Goal: Task Accomplishment & Management: Complete application form

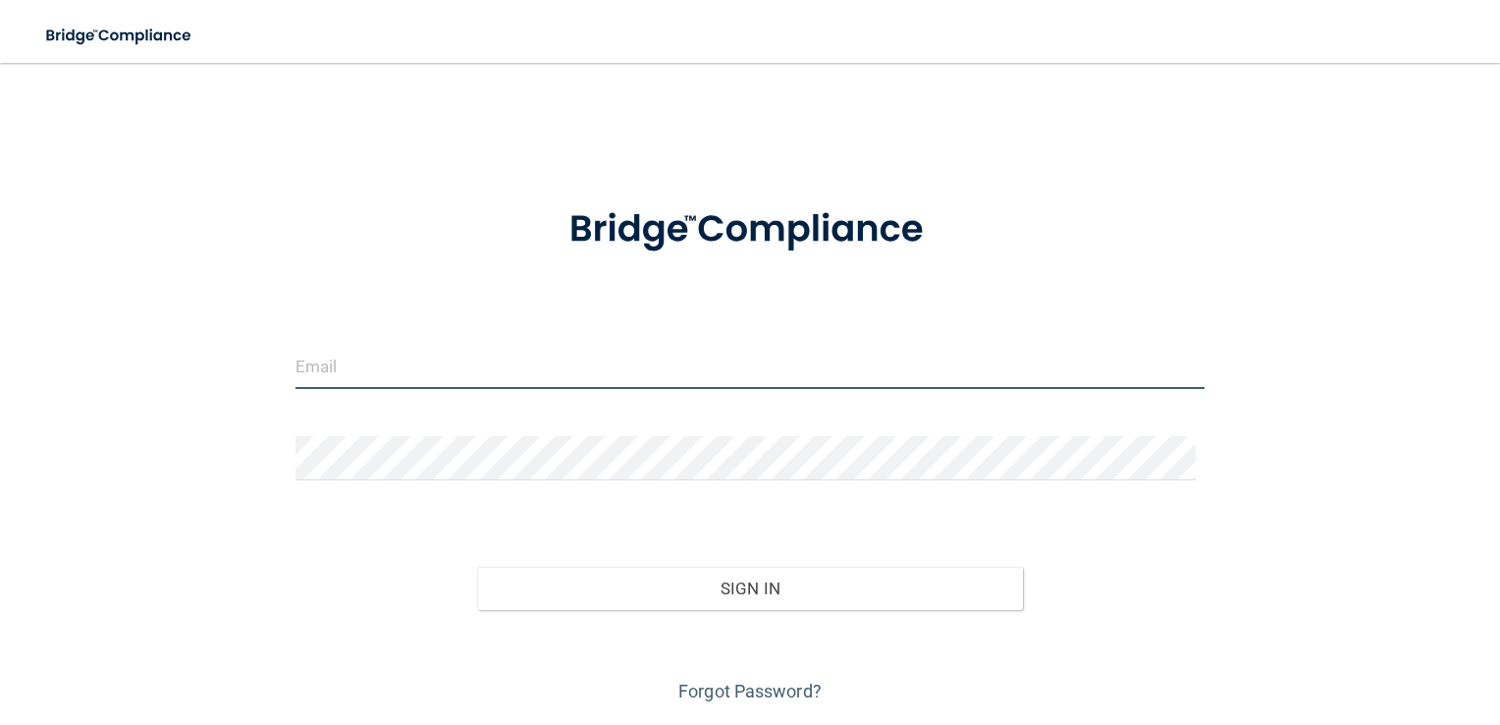
click at [554, 378] on input "email" at bounding box center [750, 367] width 910 height 44
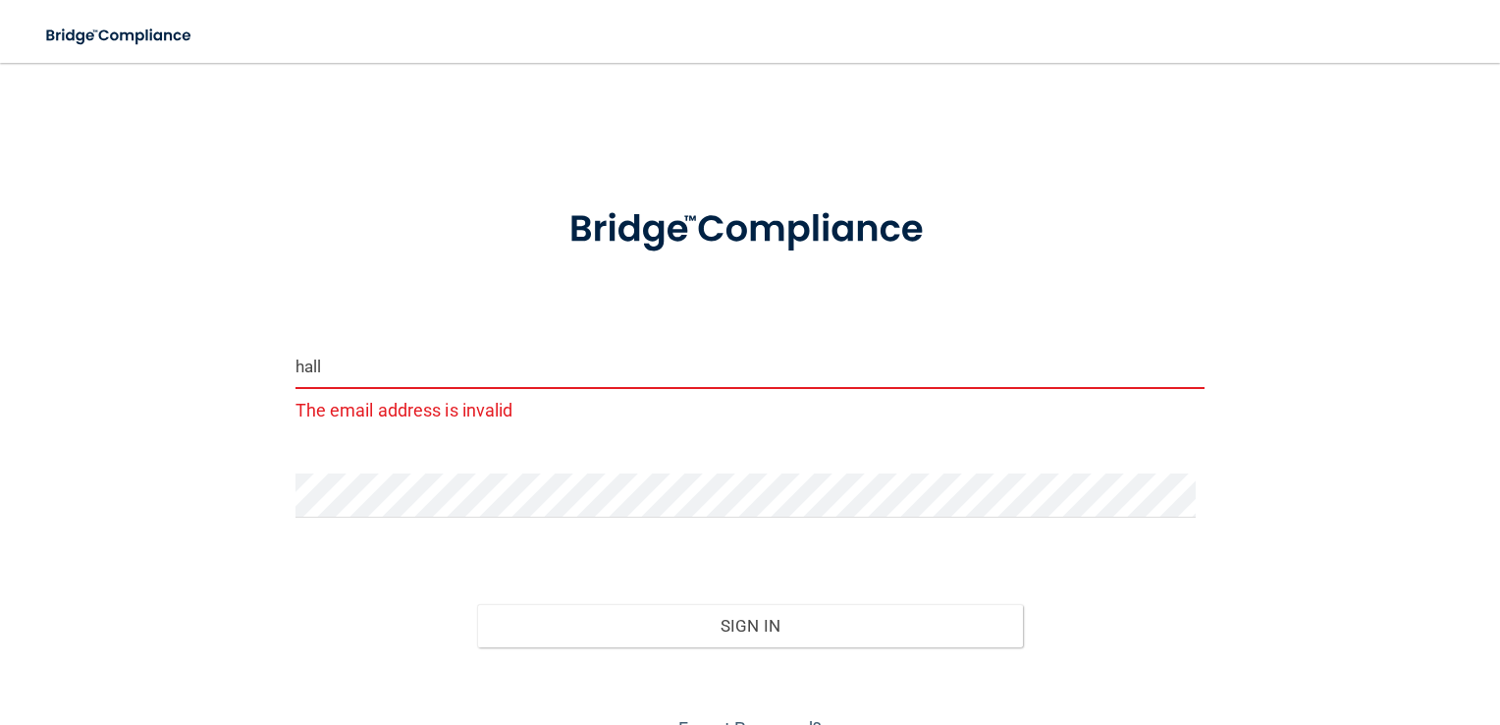
click at [477, 604] on button "Sign In" at bounding box center [750, 625] width 546 height 43
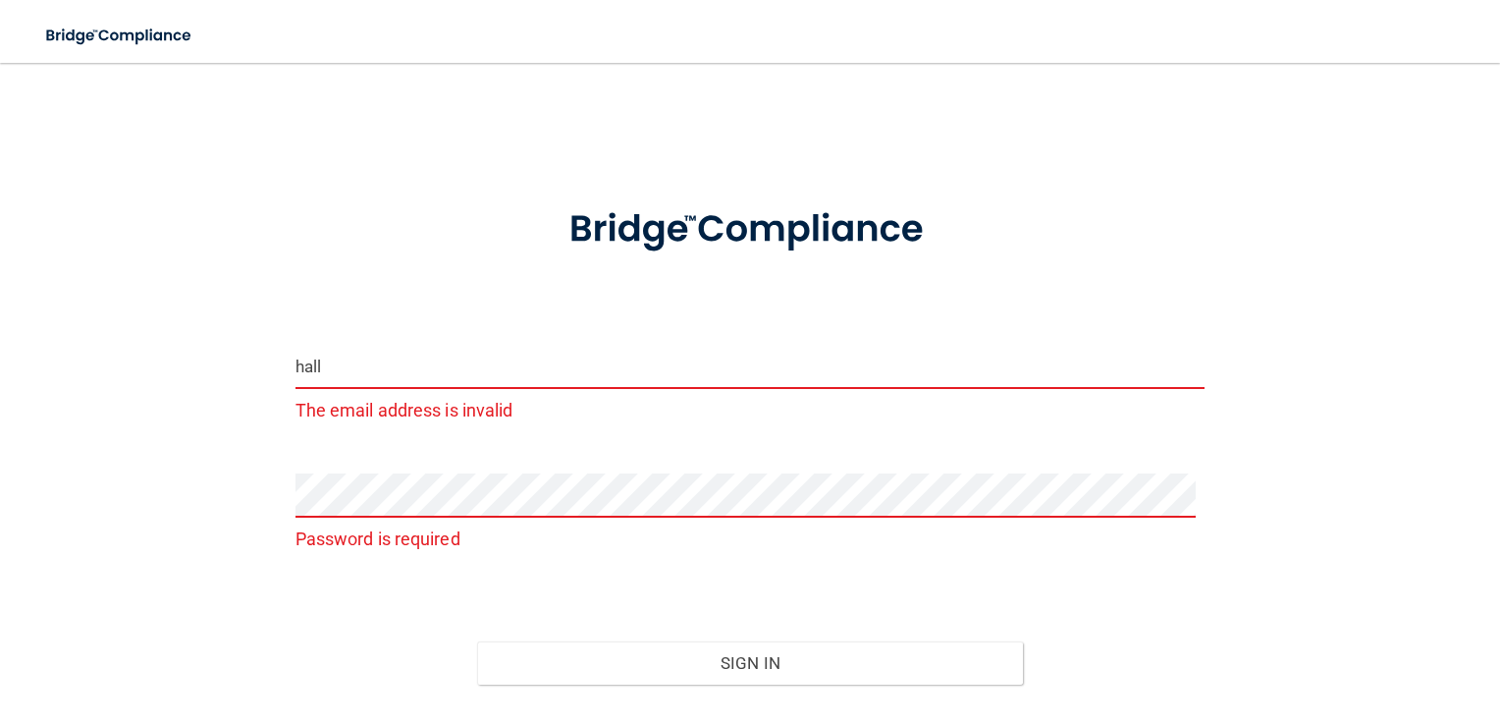
type input "[EMAIL_ADDRESS][DOMAIN_NAME]"
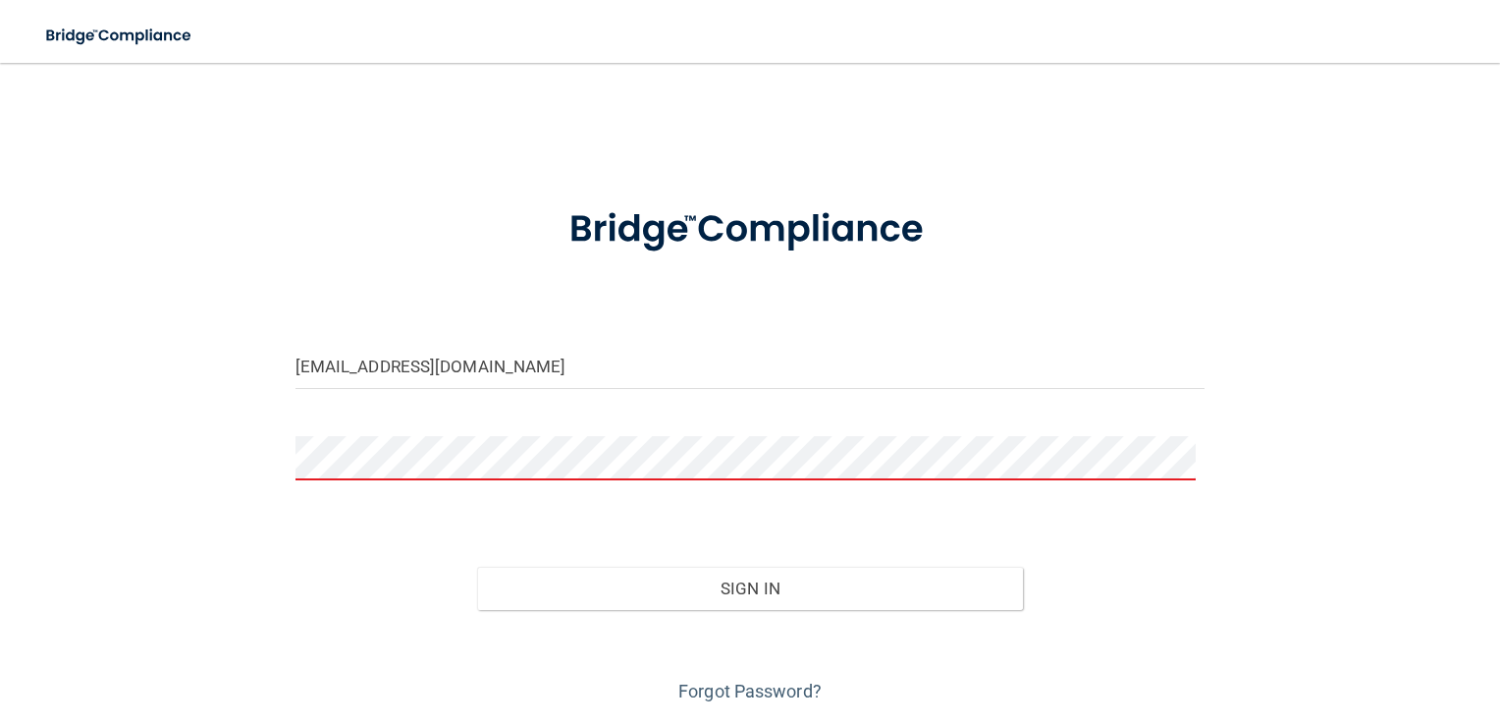
click at [477, 566] on button "Sign In" at bounding box center [750, 587] width 546 height 43
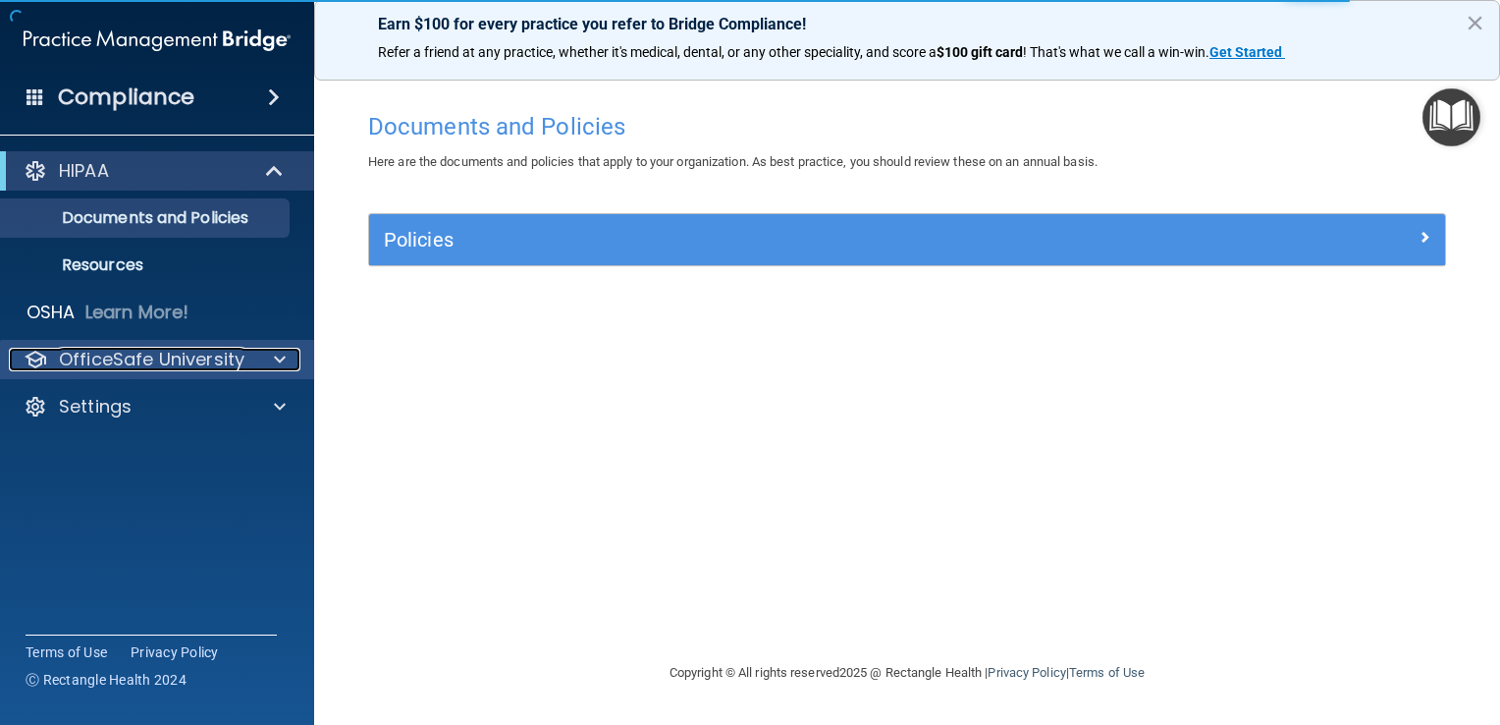
click at [243, 363] on div "OfficeSafe University" at bounding box center [130, 360] width 243 height 24
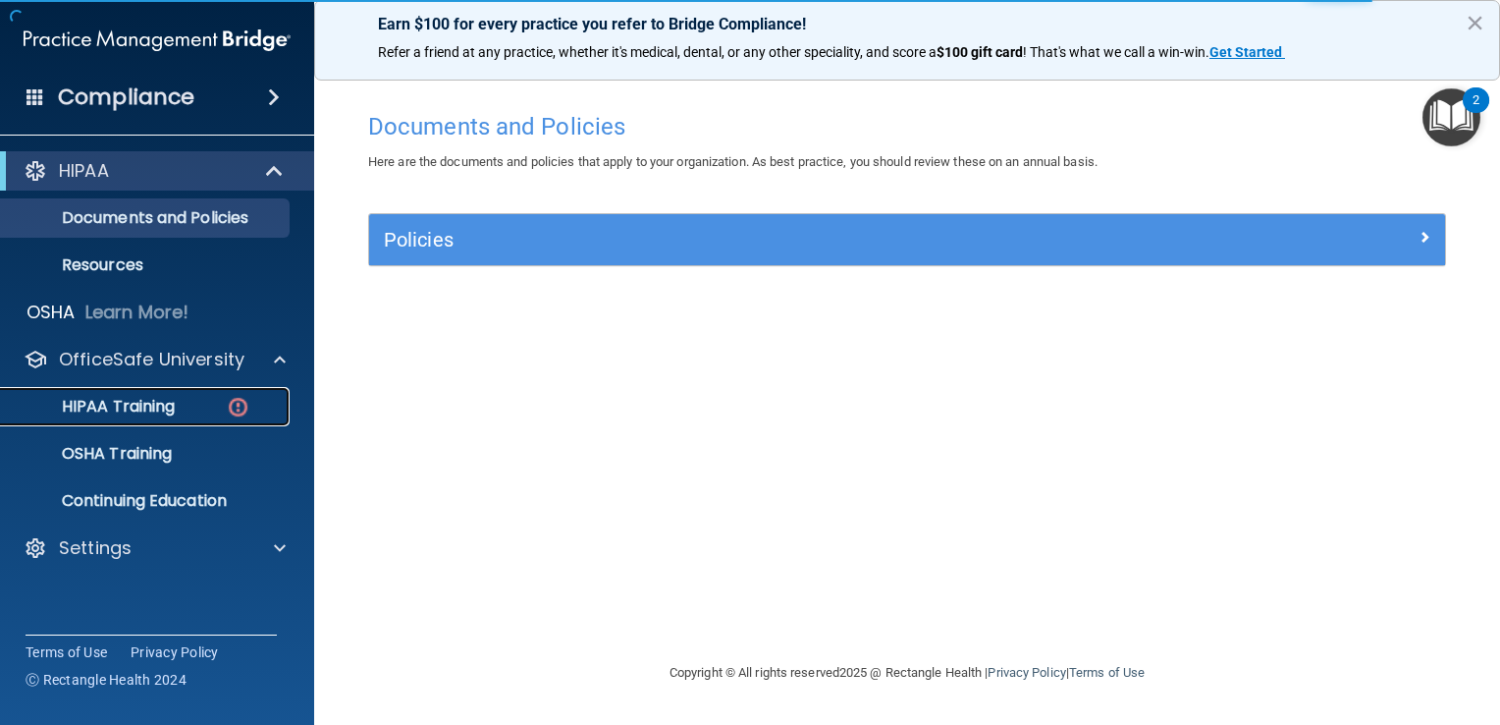
click at [230, 415] on img at bounding box center [238, 407] width 25 height 25
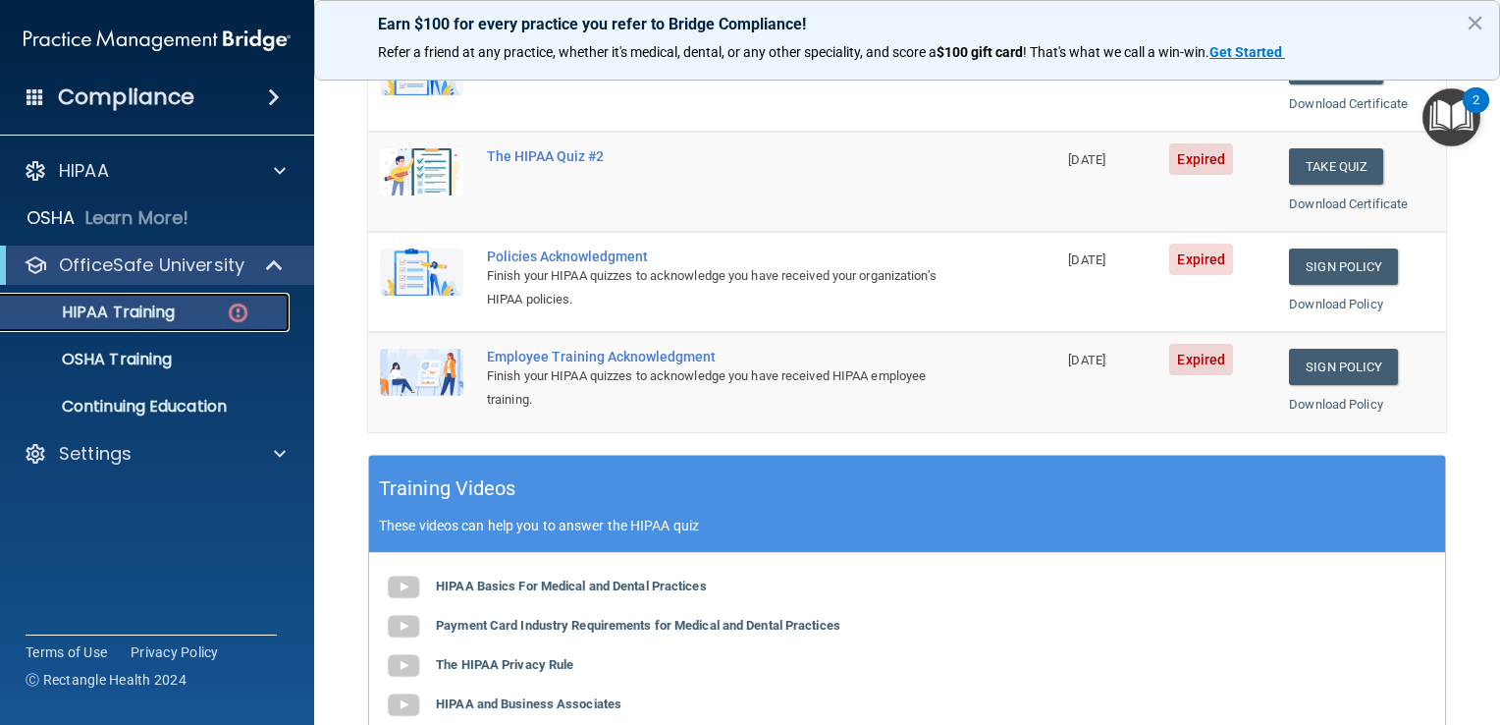
scroll to position [295, 0]
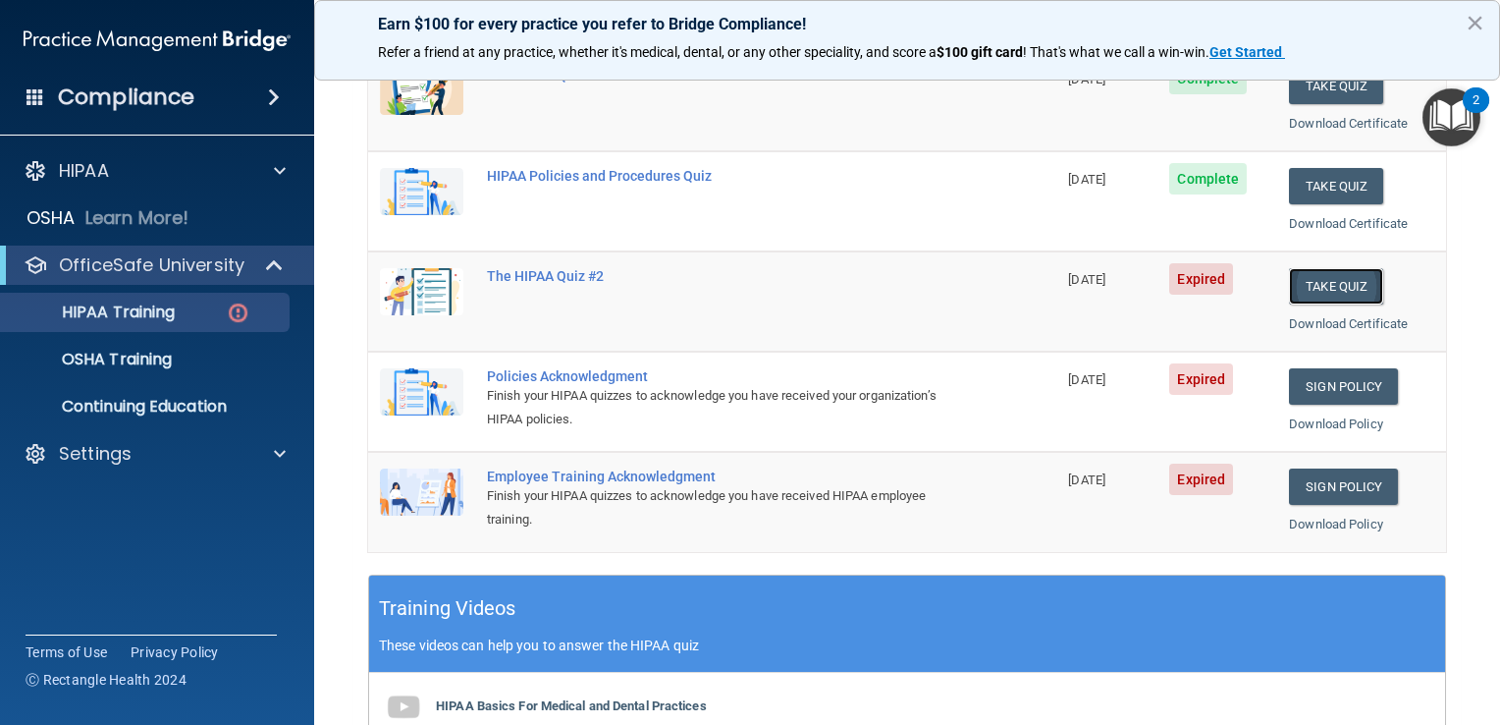
click at [1333, 276] on button "Take Quiz" at bounding box center [1336, 286] width 94 height 36
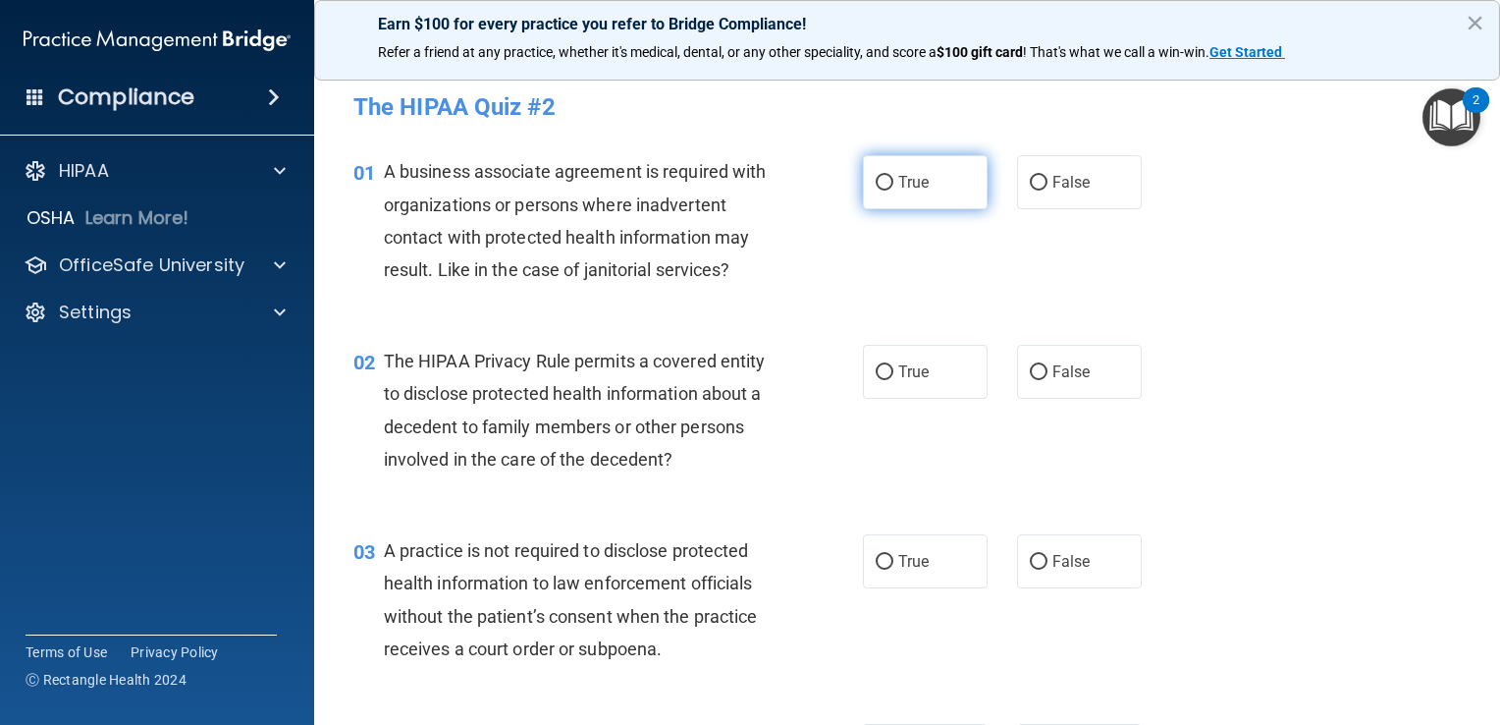
click at [932, 171] on label "True" at bounding box center [925, 182] width 125 height 54
click at [893, 176] on input "True" at bounding box center [885, 183] width 18 height 15
radio input "true"
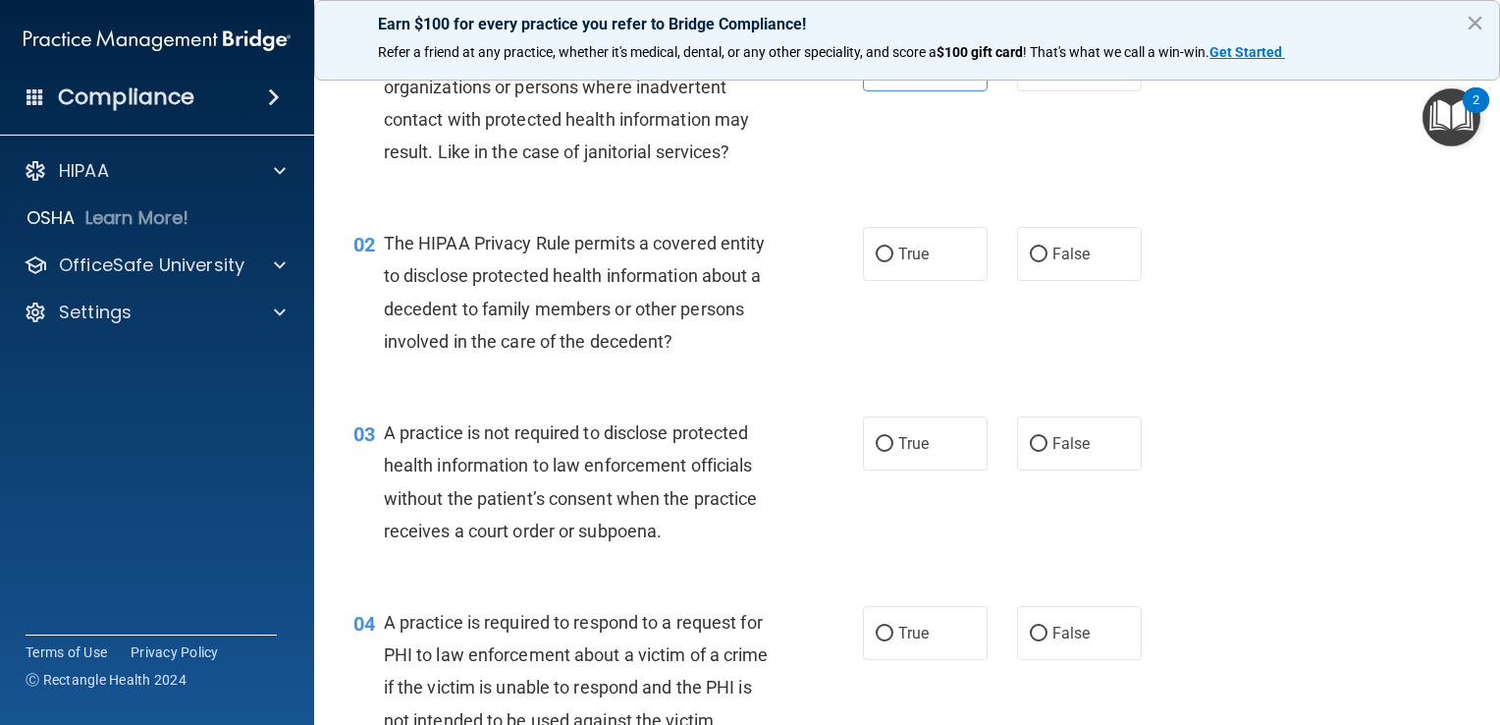
scroll to position [196, 0]
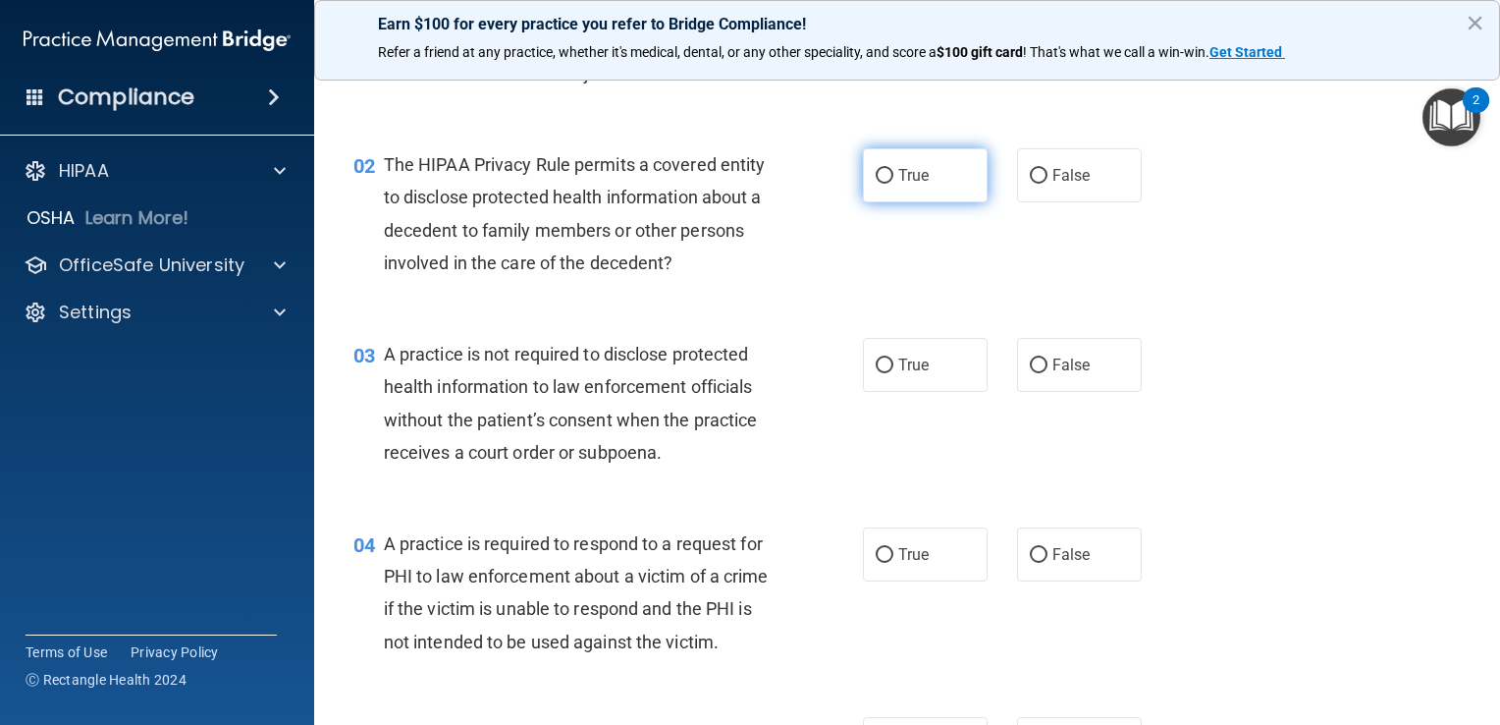
click at [931, 166] on label "True" at bounding box center [925, 175] width 125 height 54
click at [893, 169] on input "True" at bounding box center [885, 176] width 18 height 15
radio input "true"
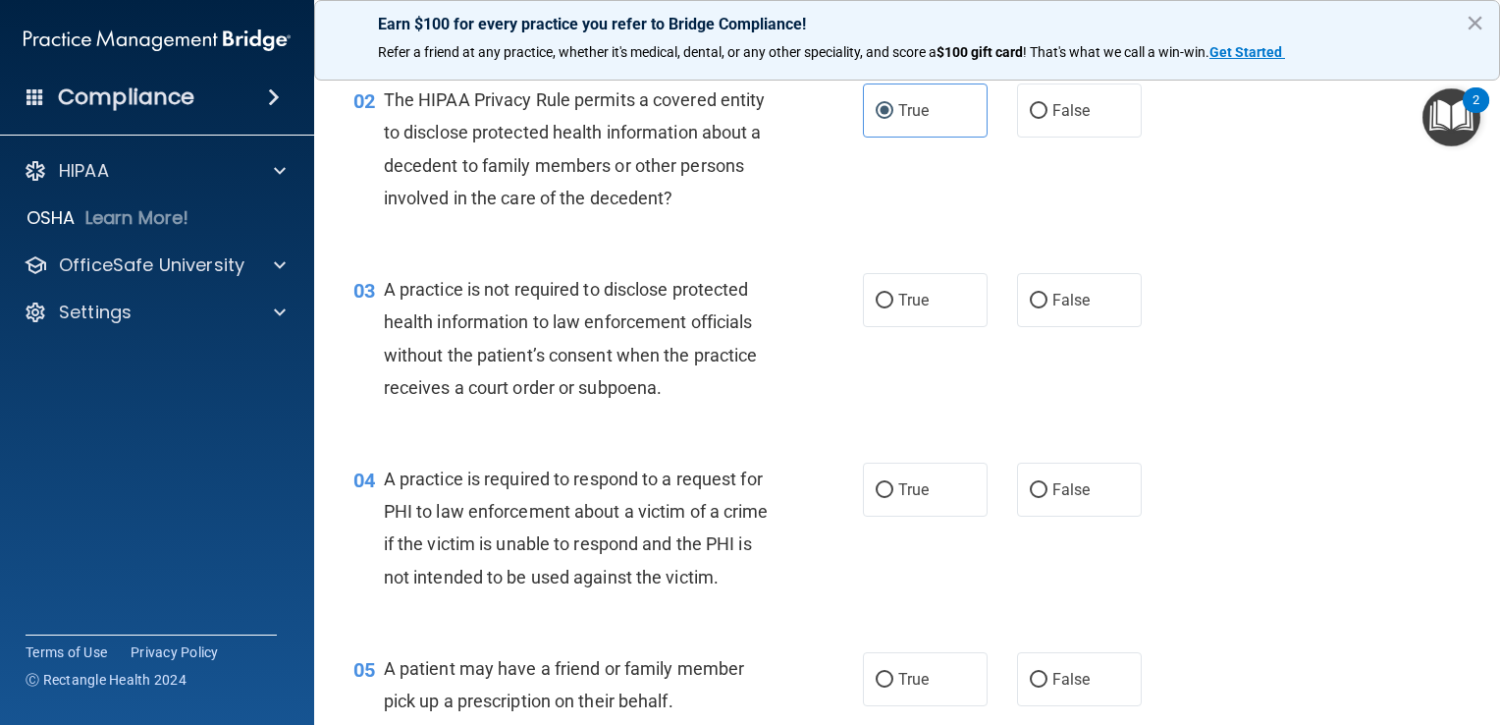
scroll to position [295, 0]
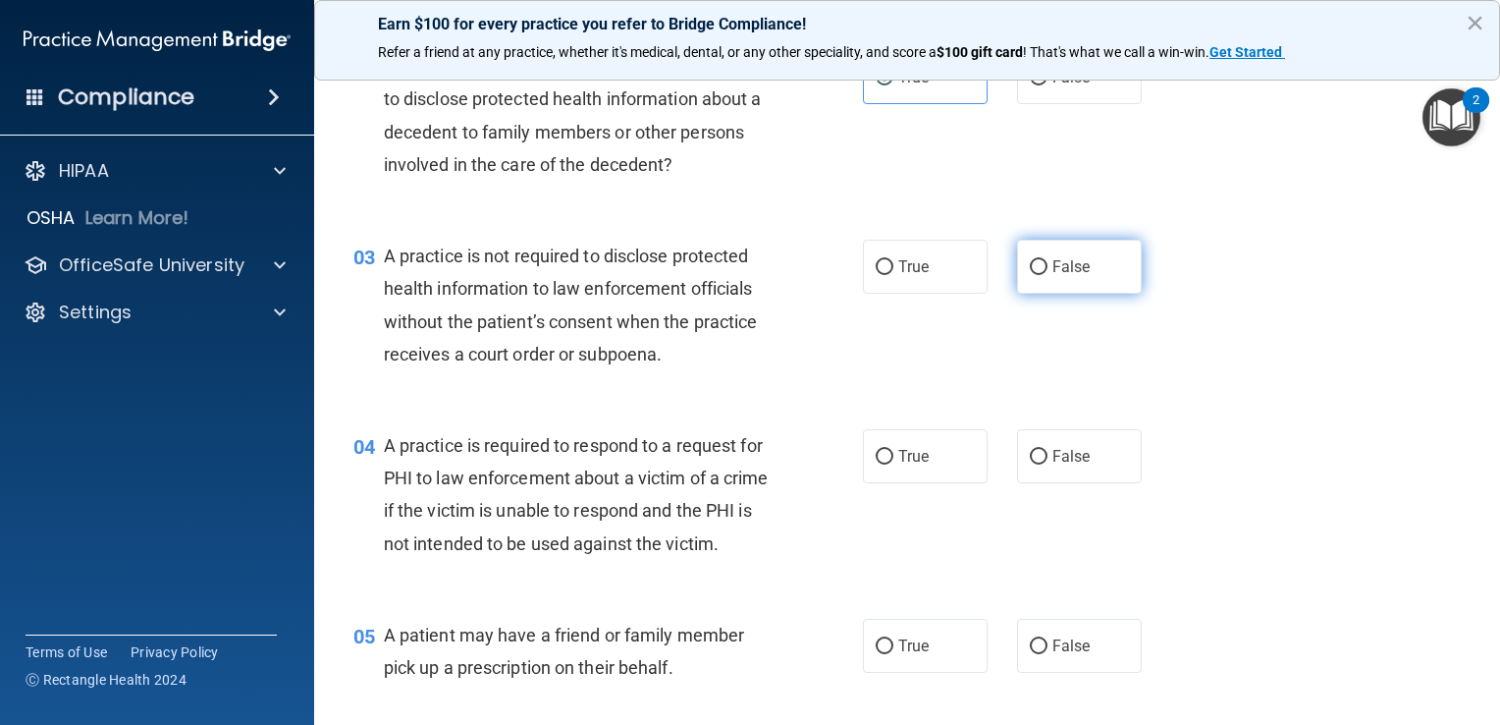
click at [1037, 276] on label "False" at bounding box center [1079, 267] width 125 height 54
click at [1037, 275] on input "False" at bounding box center [1039, 267] width 18 height 15
radio input "true"
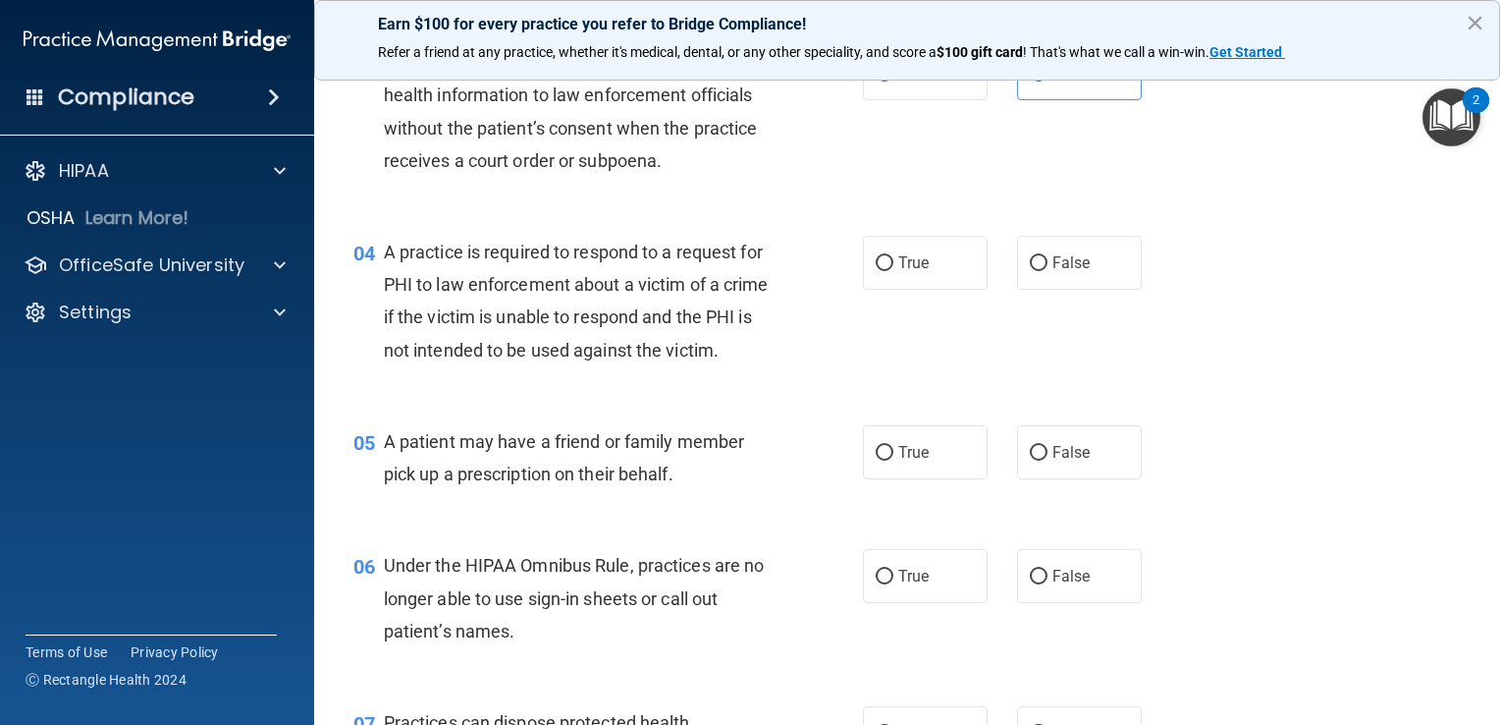
scroll to position [491, 0]
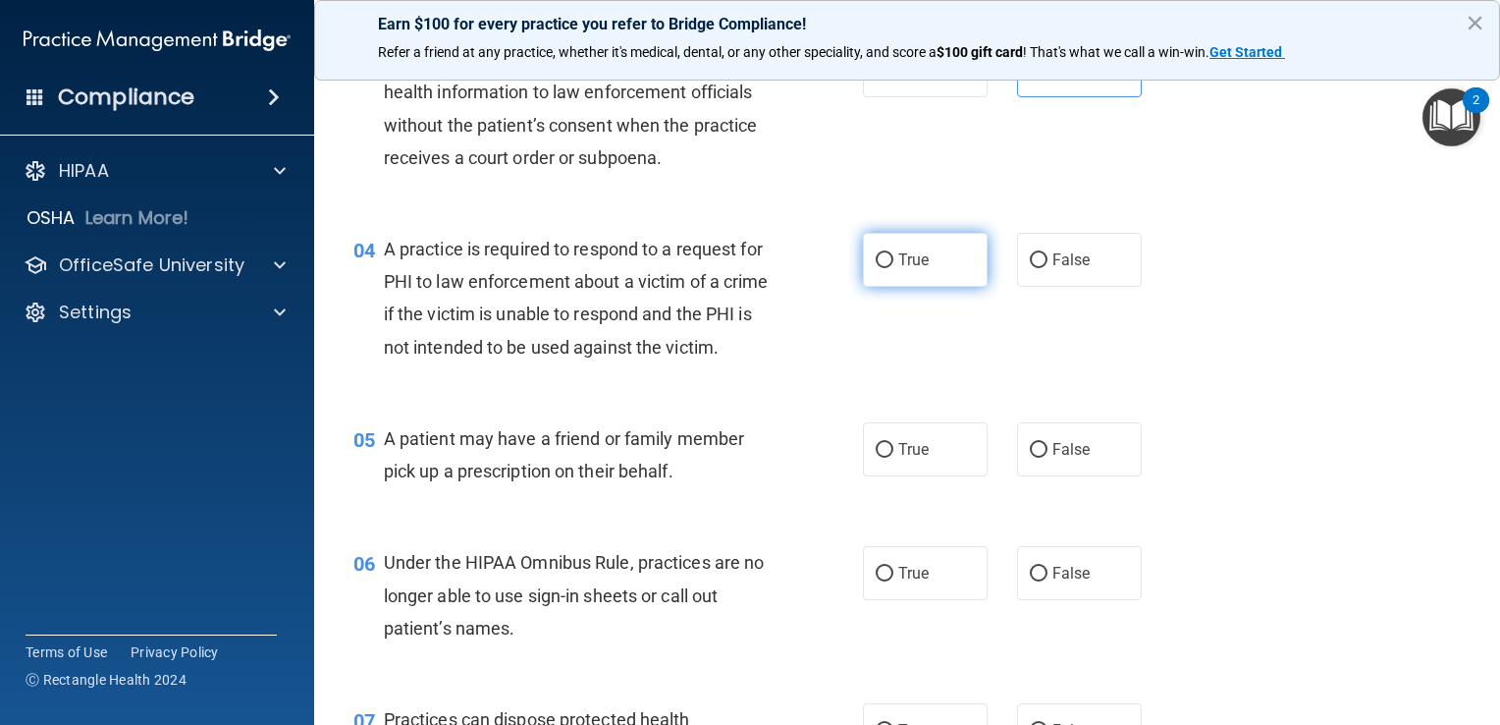
click at [901, 253] on span "True" at bounding box center [913, 259] width 30 height 19
click at [893, 253] on input "True" at bounding box center [885, 260] width 18 height 15
radio input "true"
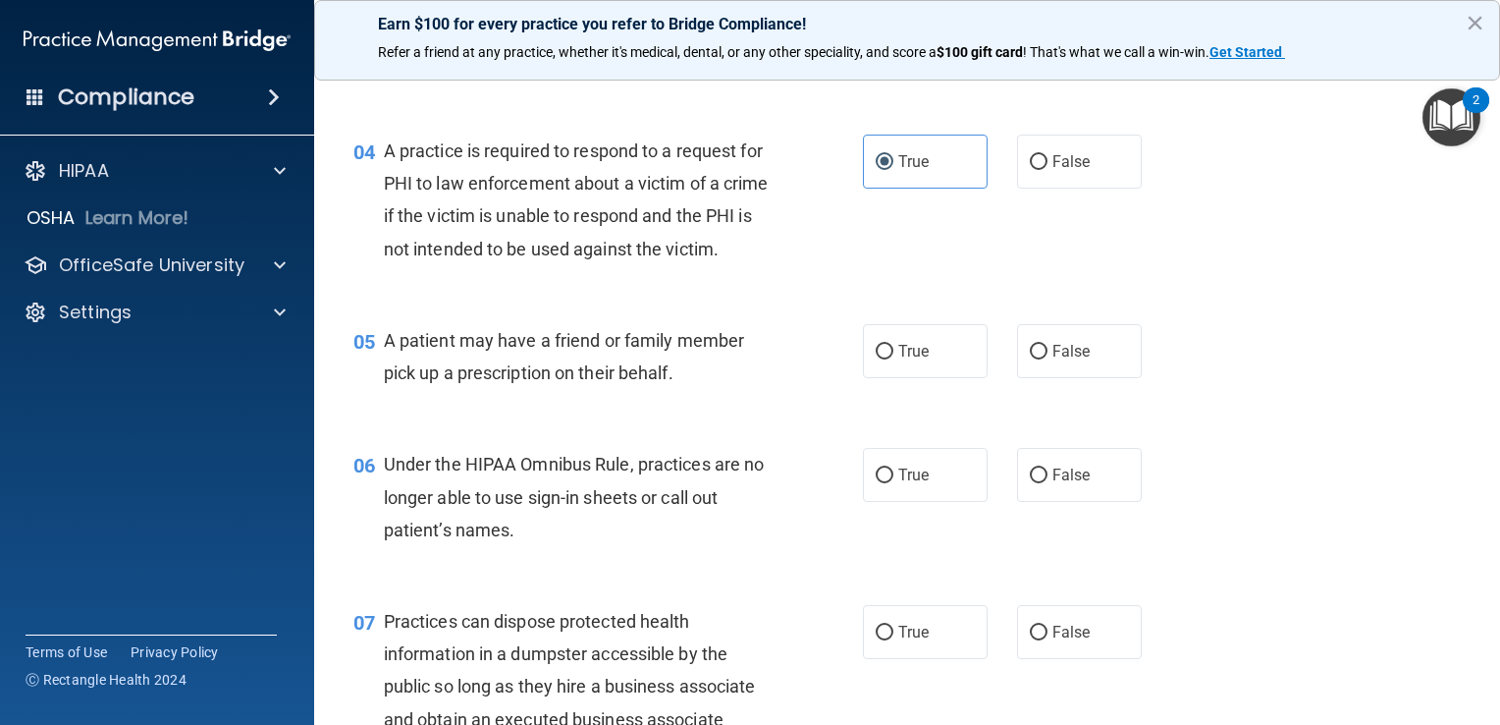
scroll to position [687, 0]
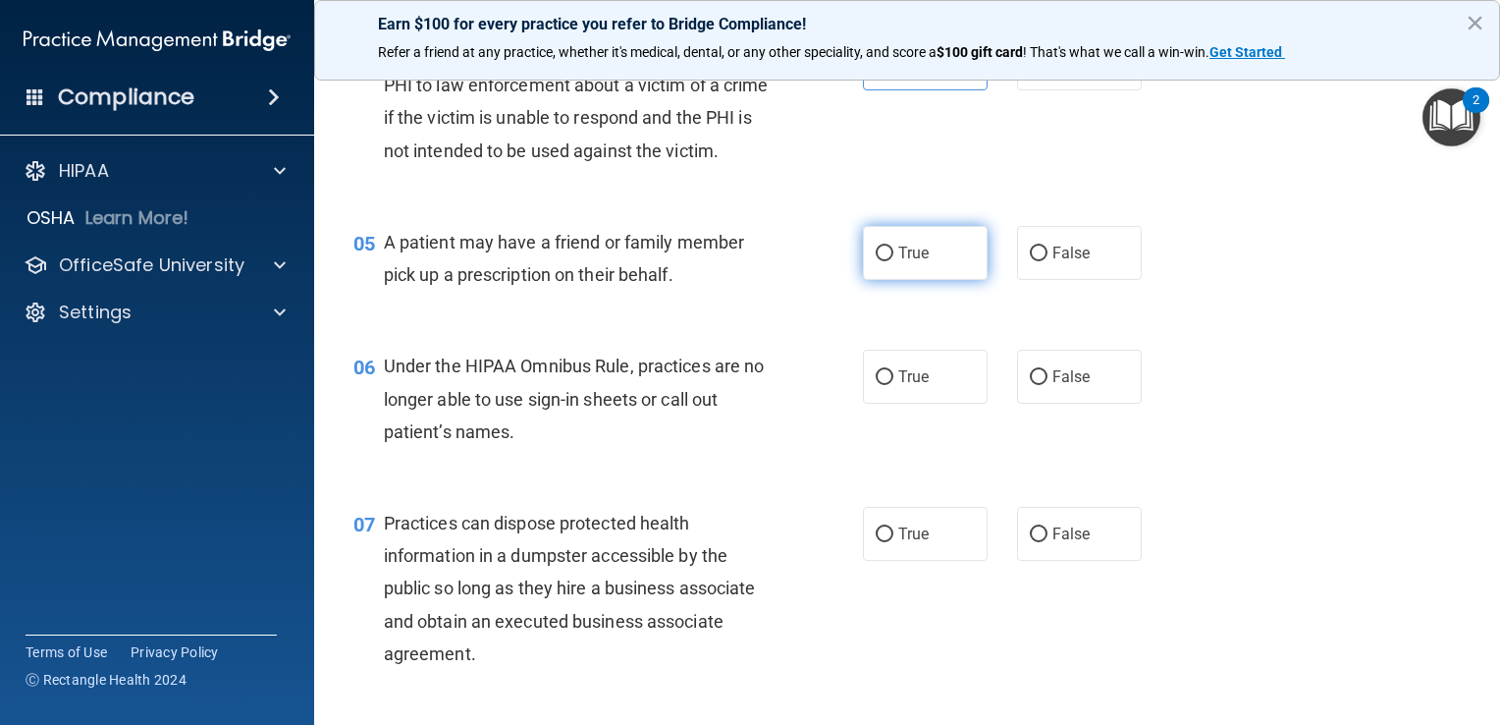
click at [885, 261] on input "True" at bounding box center [885, 253] width 18 height 15
radio input "true"
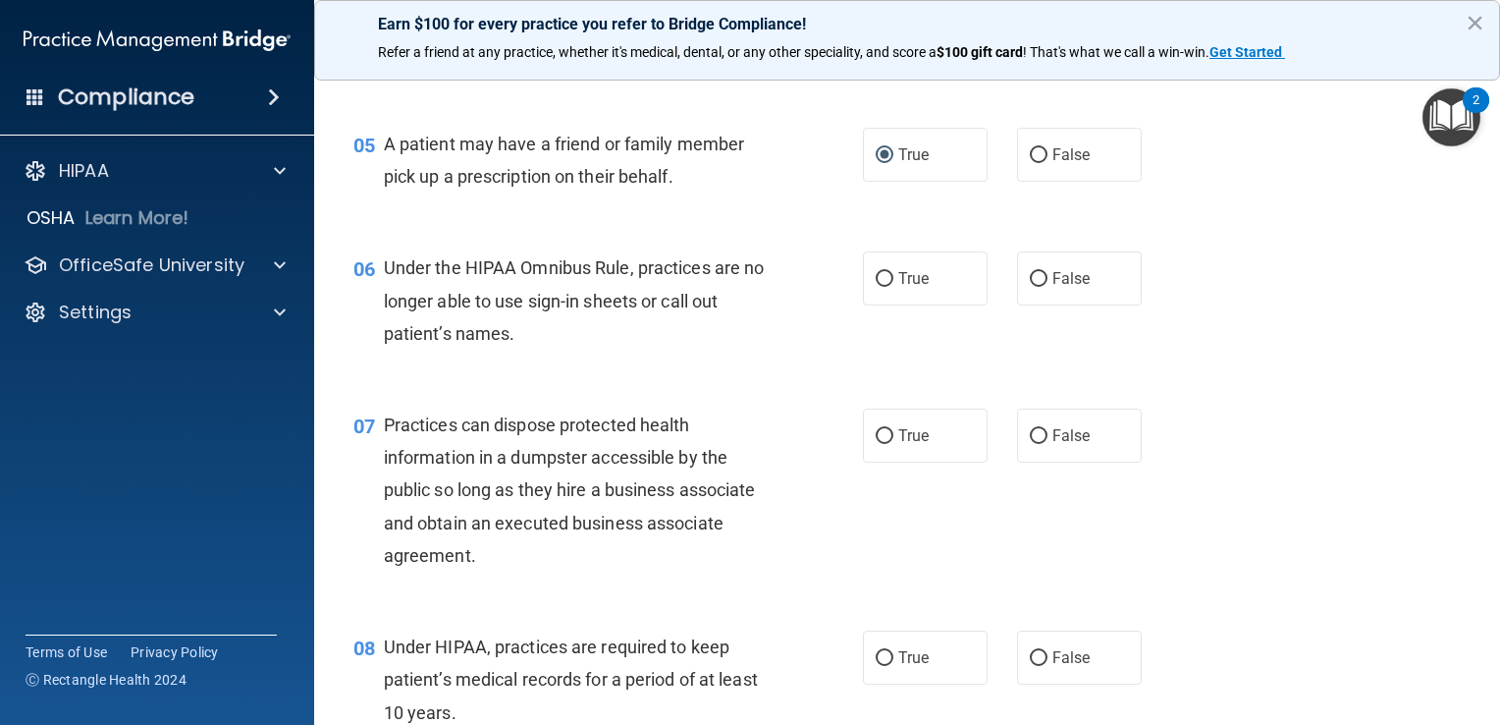
scroll to position [884, 0]
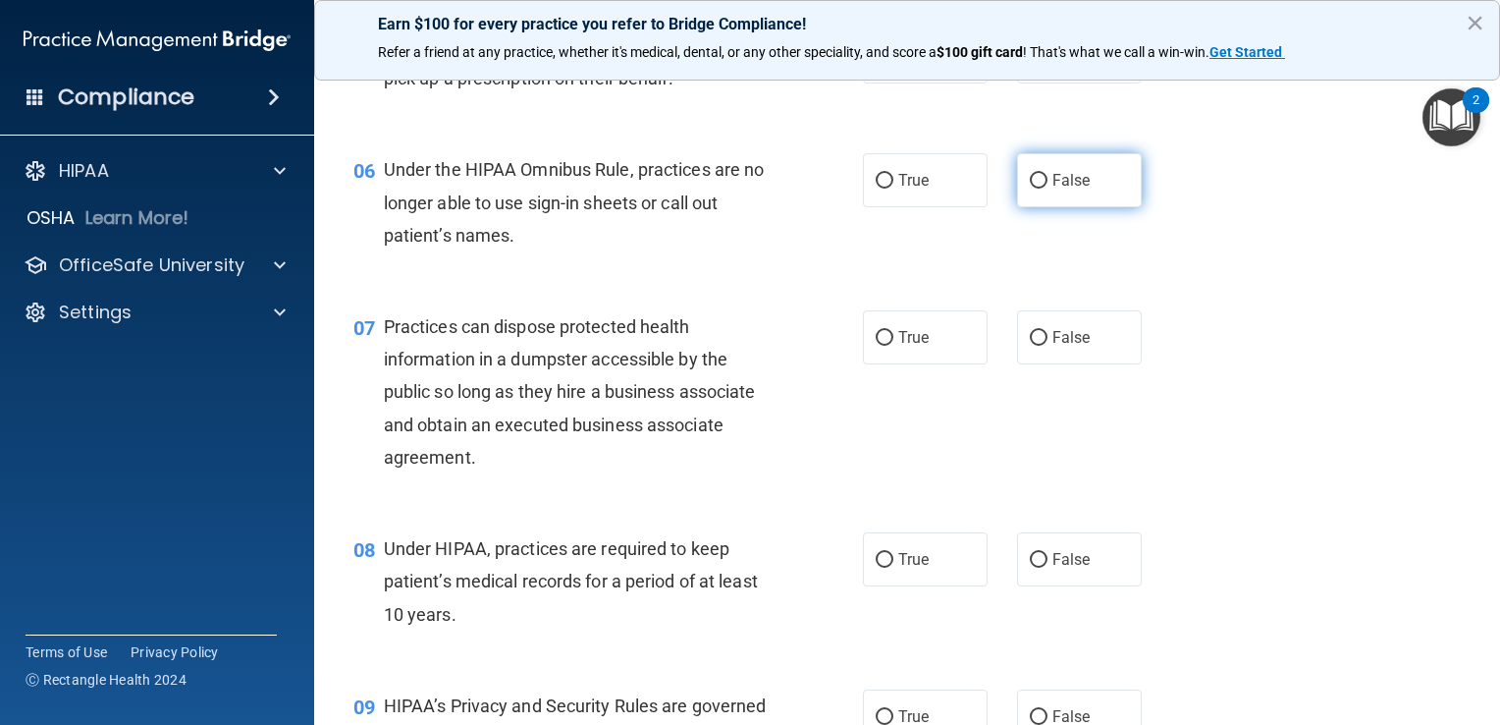
click at [1053, 189] on span "False" at bounding box center [1071, 180] width 38 height 19
click at [1047, 188] on input "False" at bounding box center [1039, 181] width 18 height 15
radio input "true"
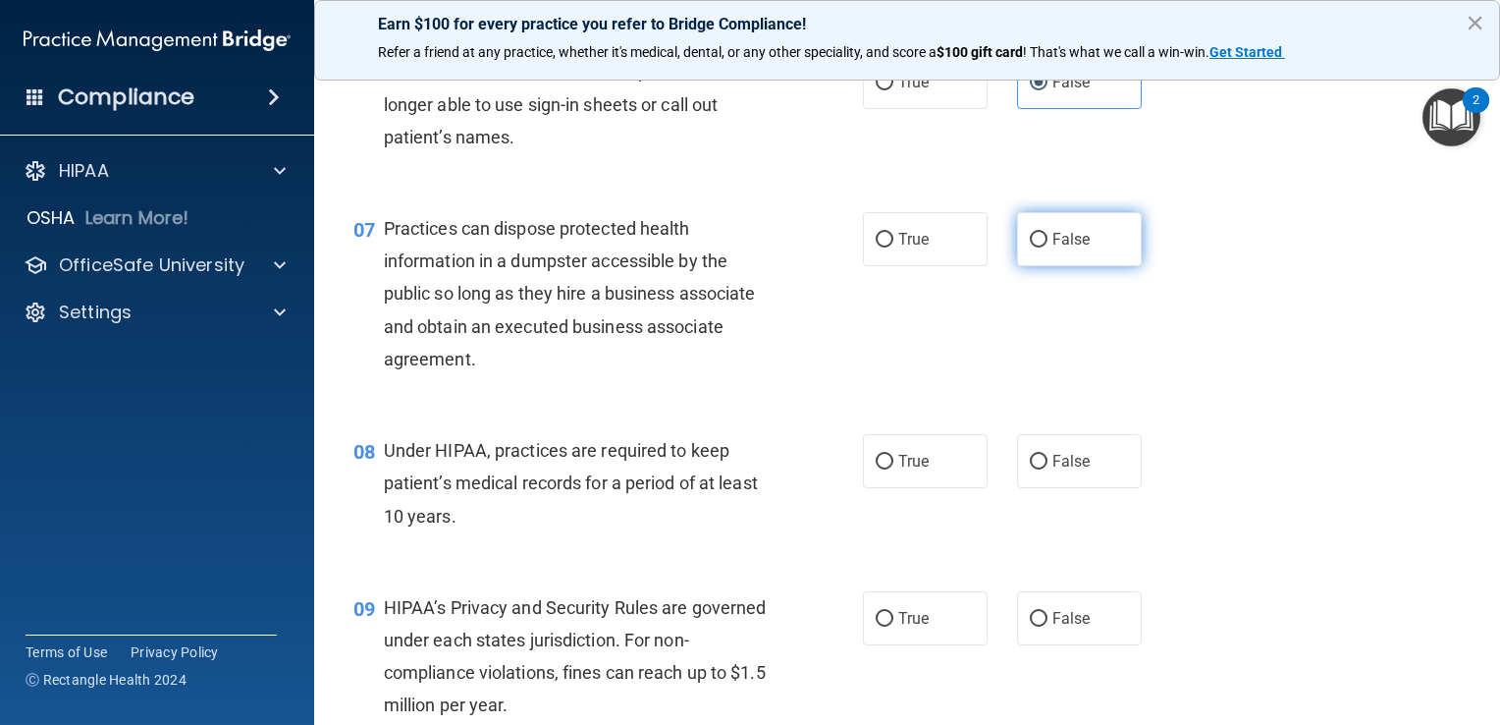
click at [1052, 248] on span "False" at bounding box center [1071, 239] width 38 height 19
click at [1047, 247] on input "False" at bounding box center [1039, 240] width 18 height 15
radio input "true"
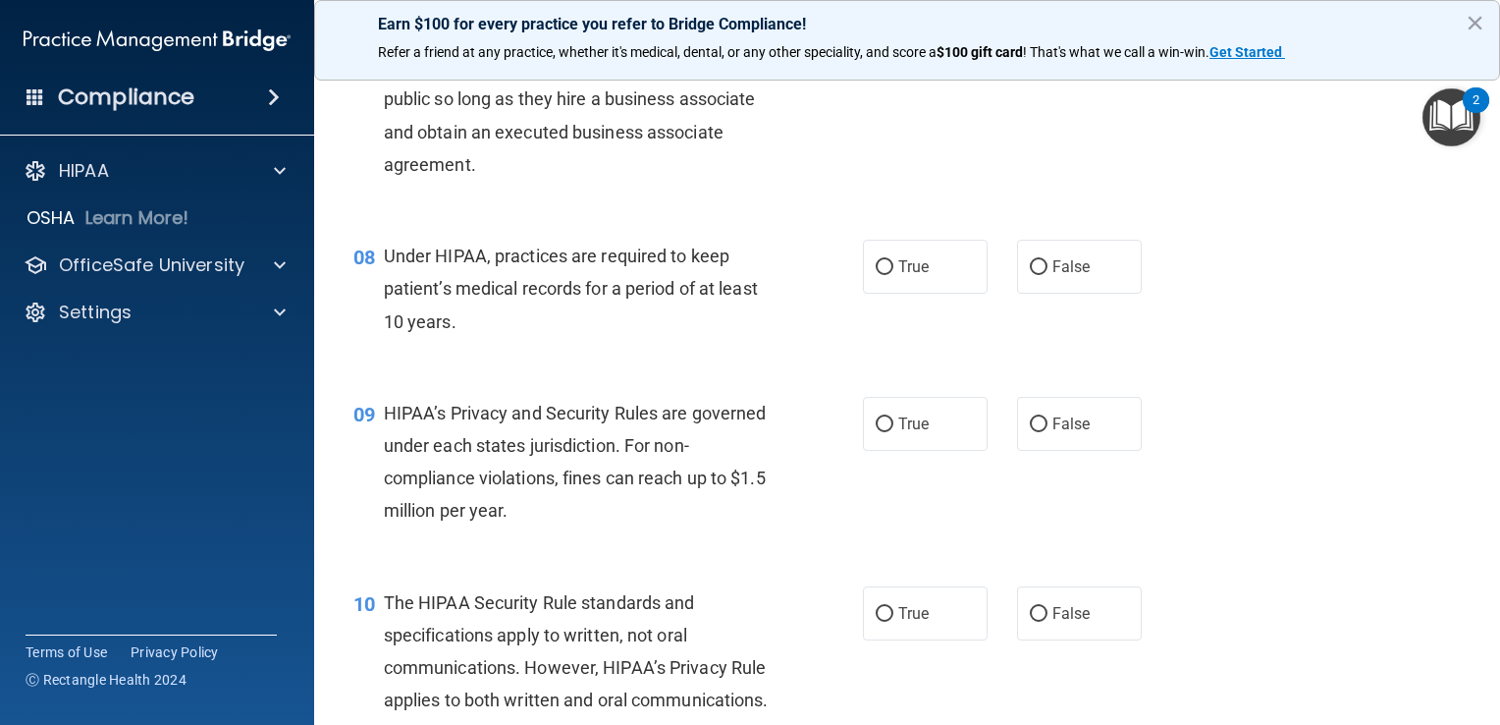
scroll to position [1276, 0]
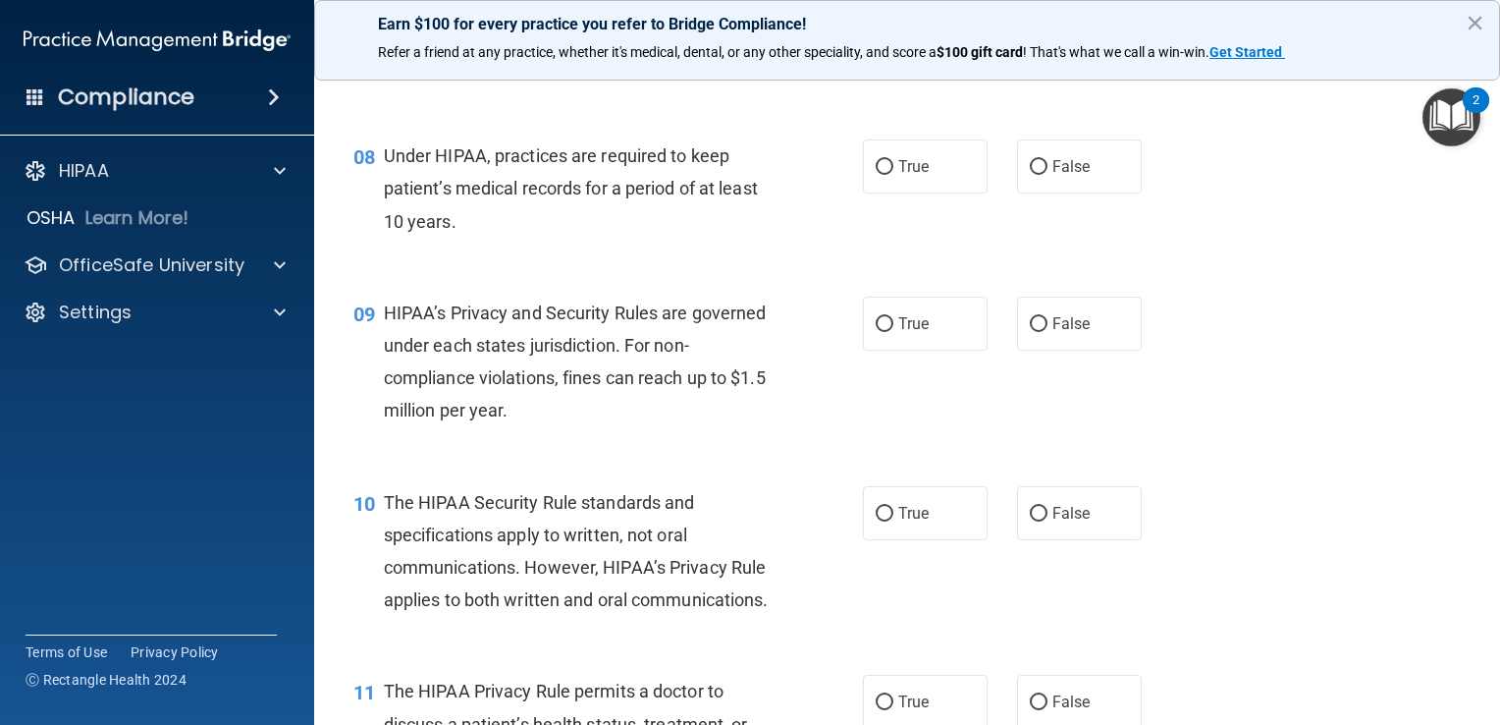
drag, startPoint x: 1033, startPoint y: 192, endPoint x: 1037, endPoint y: 234, distance: 41.4
click at [1034, 175] on input "False" at bounding box center [1039, 167] width 18 height 15
radio input "true"
click at [940, 187] on label "True" at bounding box center [925, 166] width 125 height 54
click at [893, 175] on input "True" at bounding box center [885, 167] width 18 height 15
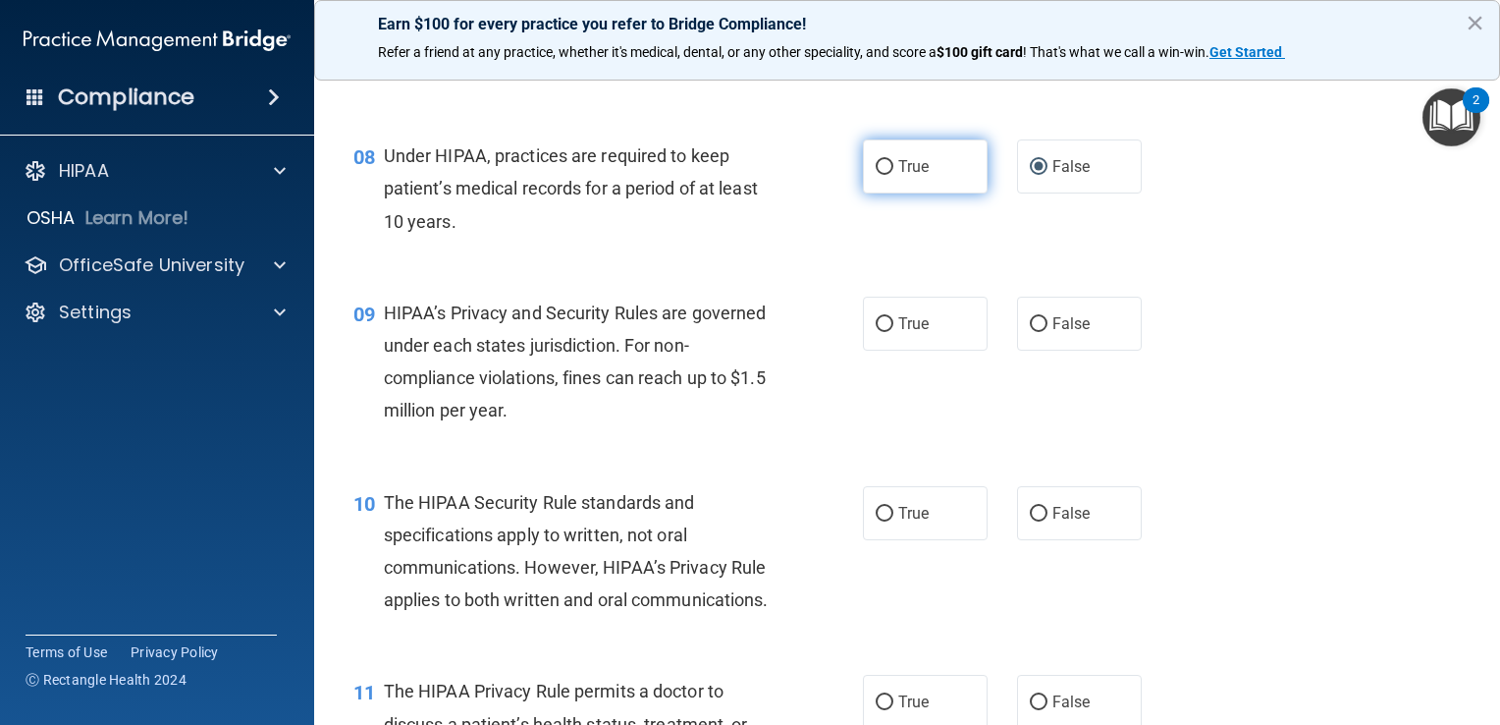
radio input "true"
radio input "false"
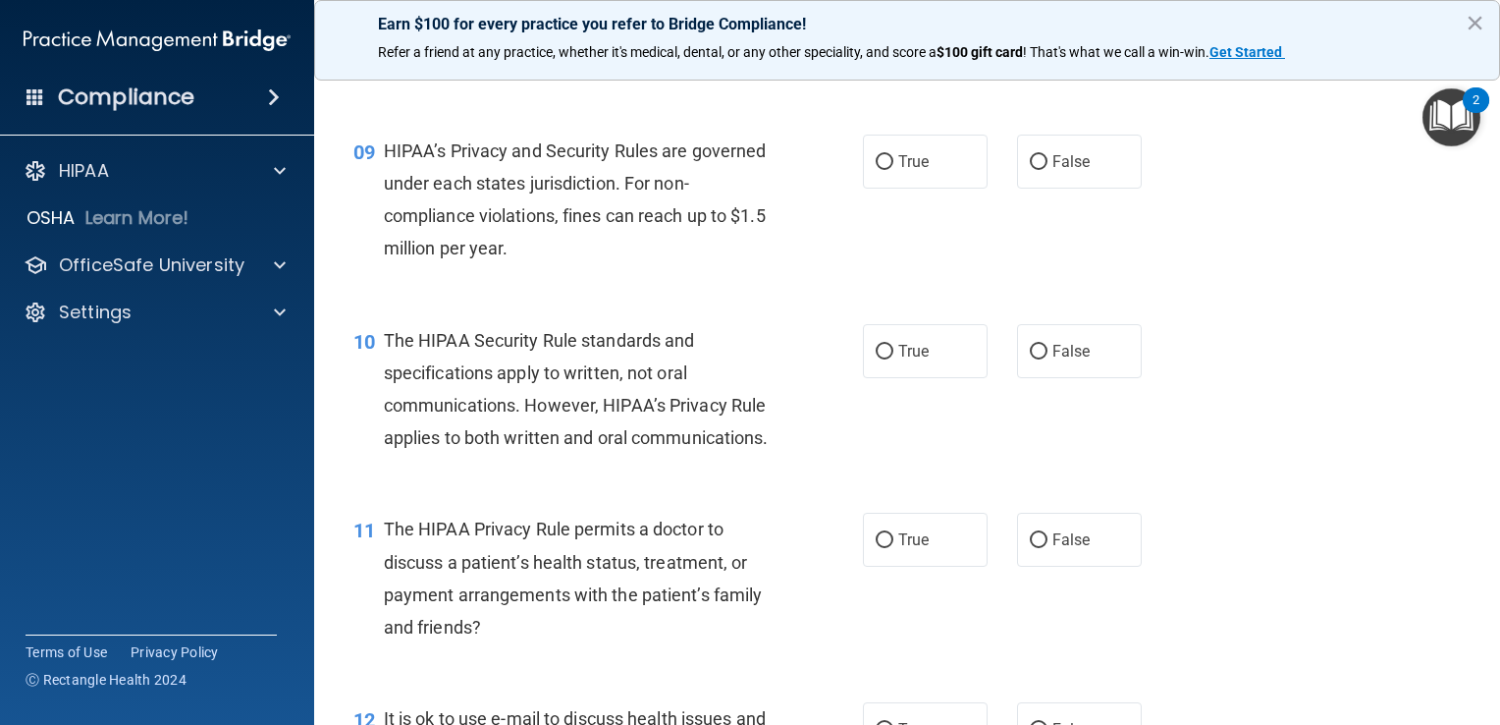
scroll to position [1473, 0]
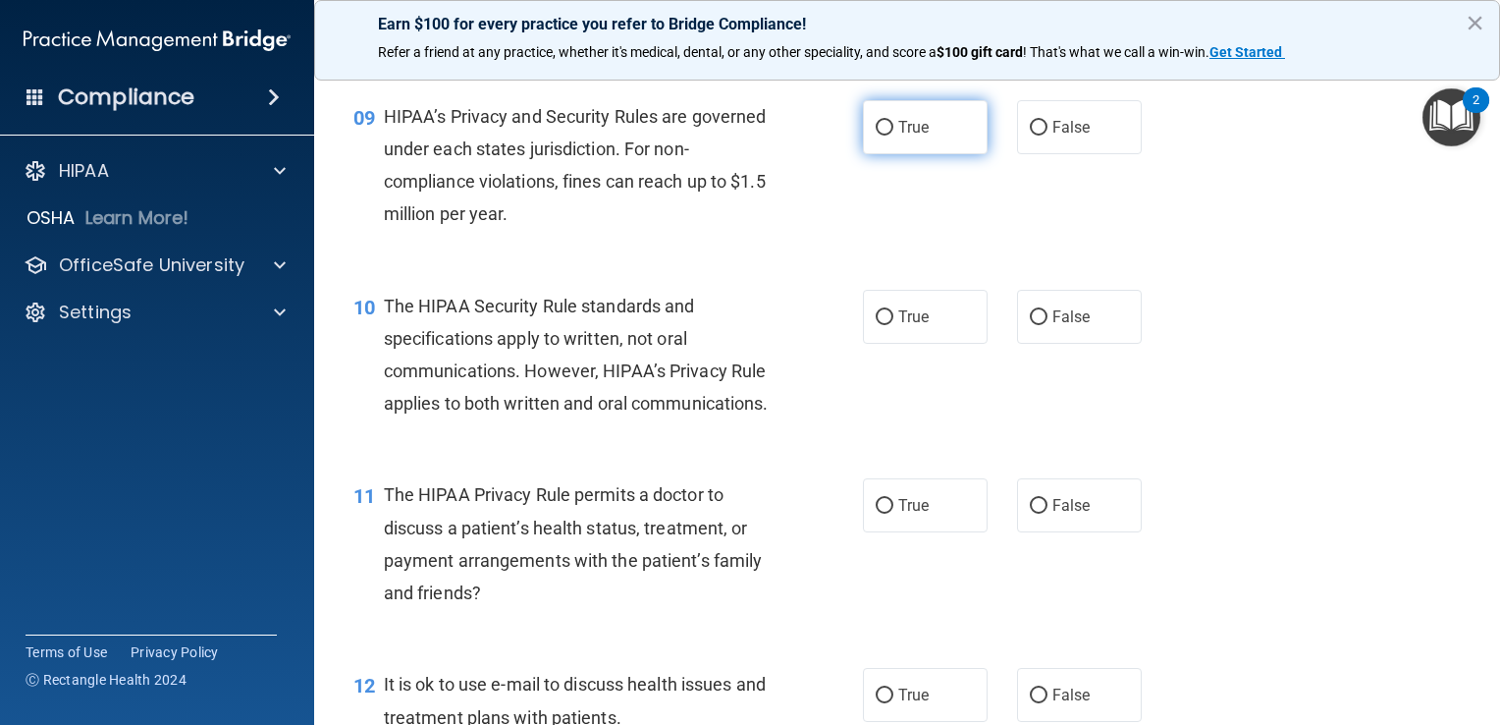
click at [886, 154] on label "True" at bounding box center [925, 127] width 125 height 54
click at [886, 135] on input "True" at bounding box center [885, 128] width 18 height 15
radio input "true"
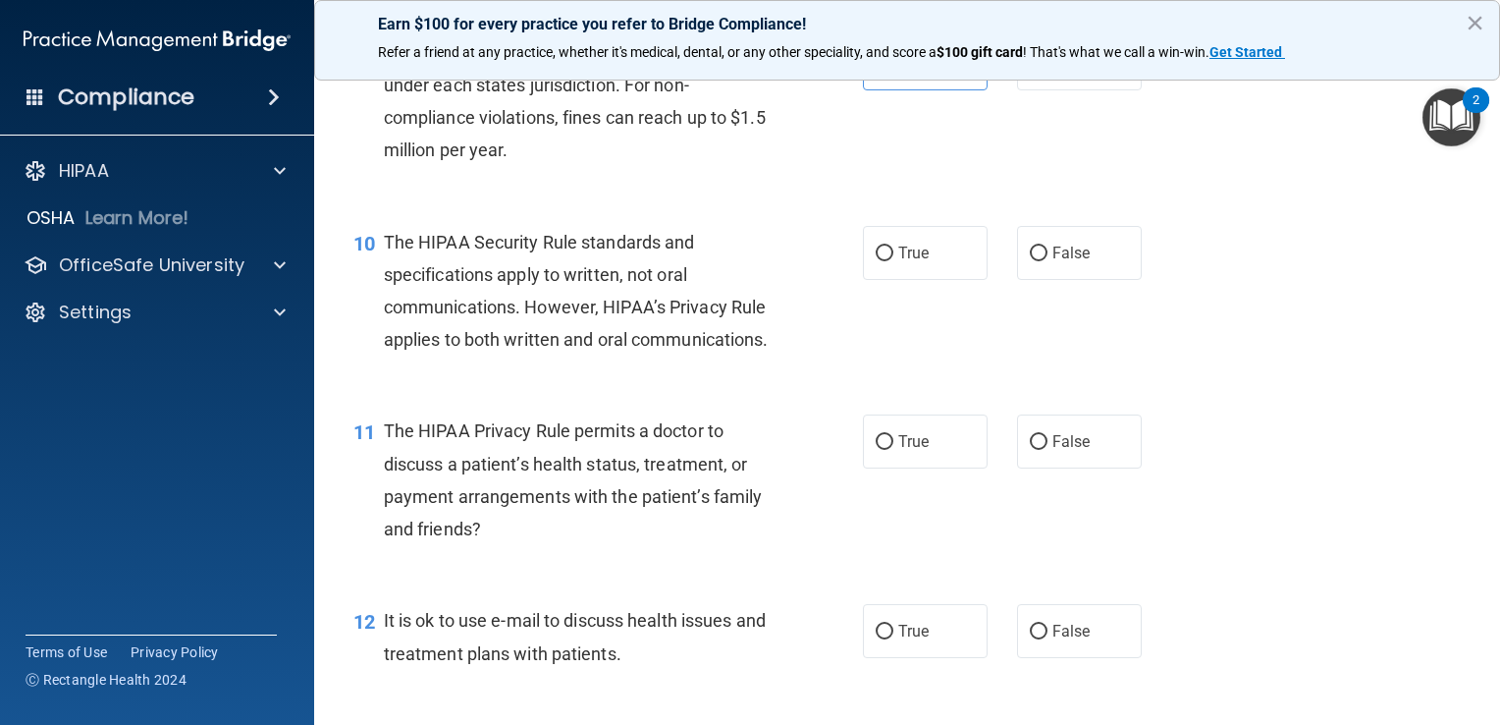
scroll to position [1571, 0]
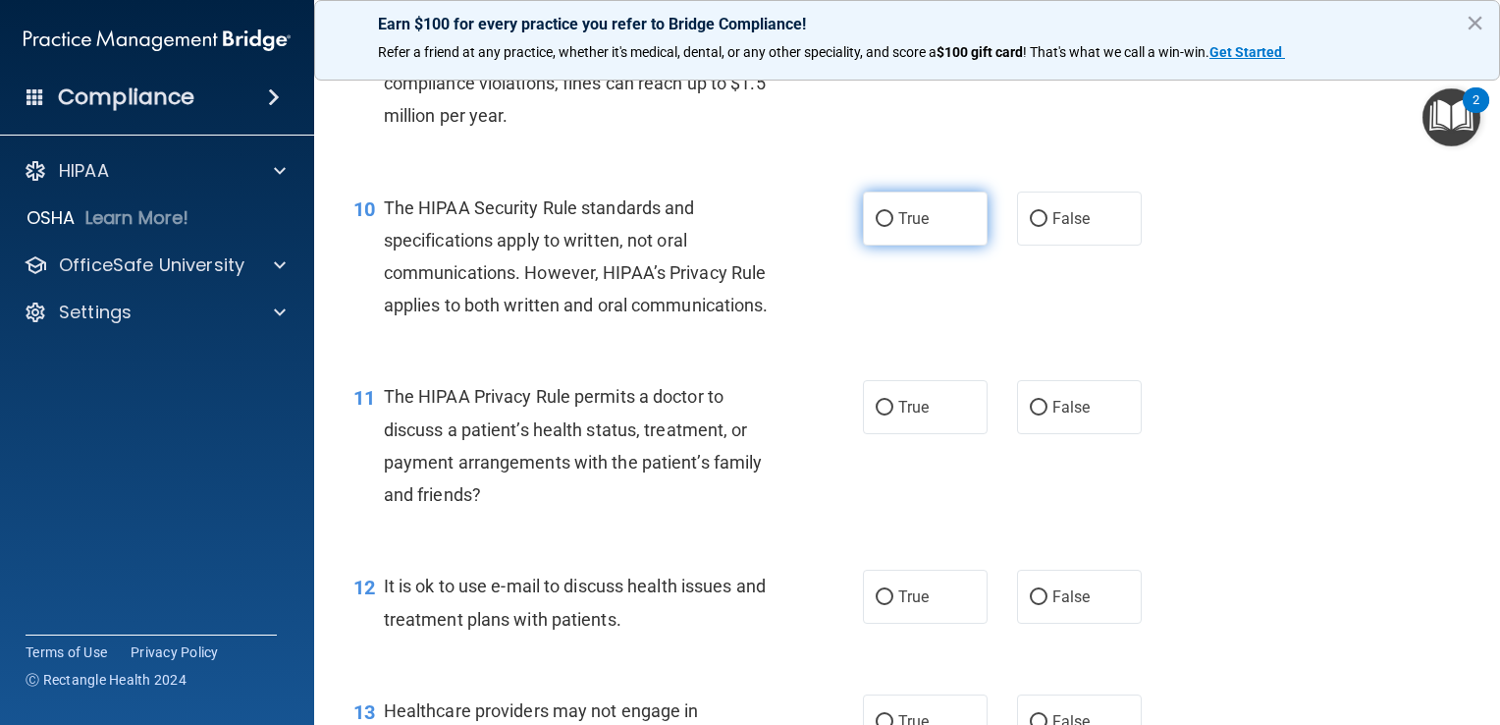
click at [865, 245] on label "True" at bounding box center [925, 218] width 125 height 54
click at [876, 227] on input "True" at bounding box center [885, 219] width 18 height 15
radio input "true"
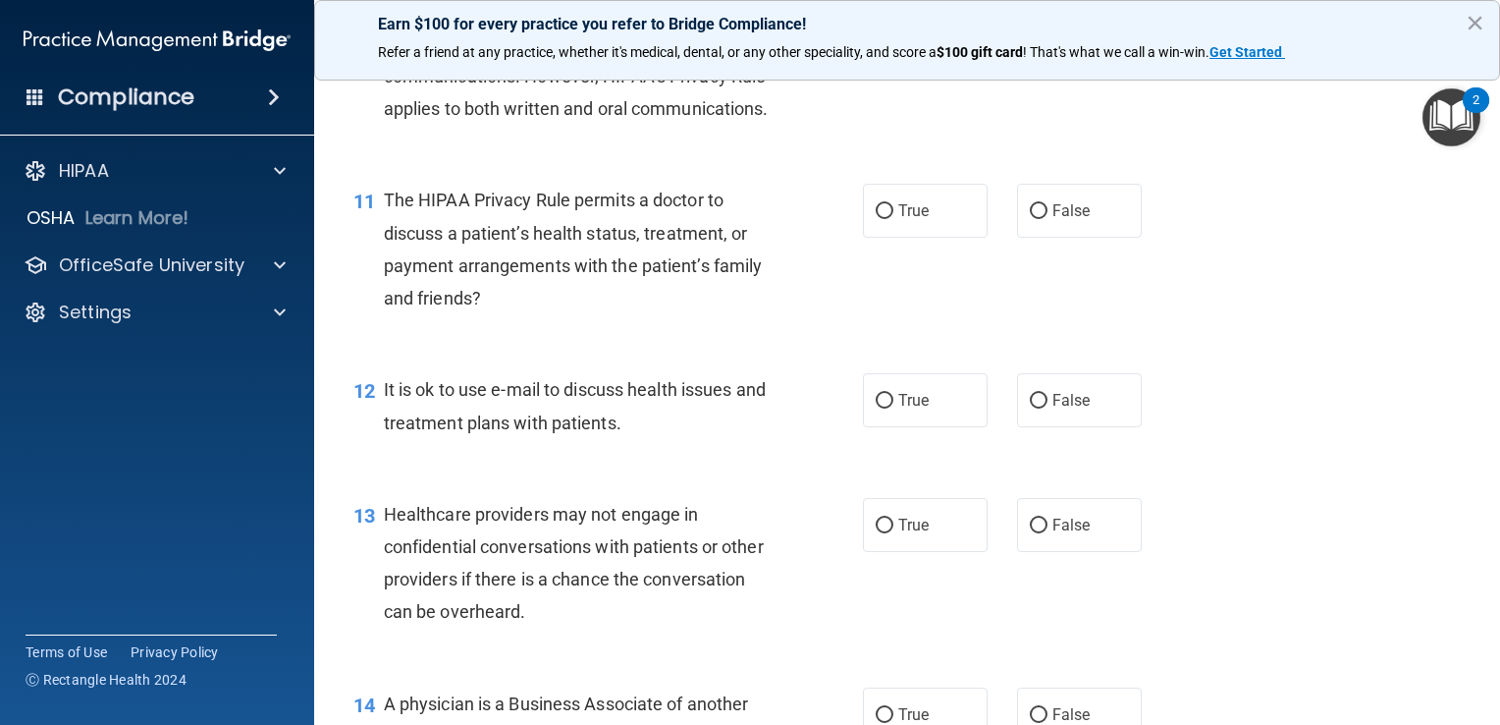
click at [1034, 247] on div "11 The HIPAA Privacy Rule permits a doctor to discuss a patient’s health status…" at bounding box center [907, 253] width 1137 height 189
click at [1052, 220] on span "False" at bounding box center [1071, 210] width 38 height 19
click at [1043, 219] on input "False" at bounding box center [1039, 211] width 18 height 15
radio input "true"
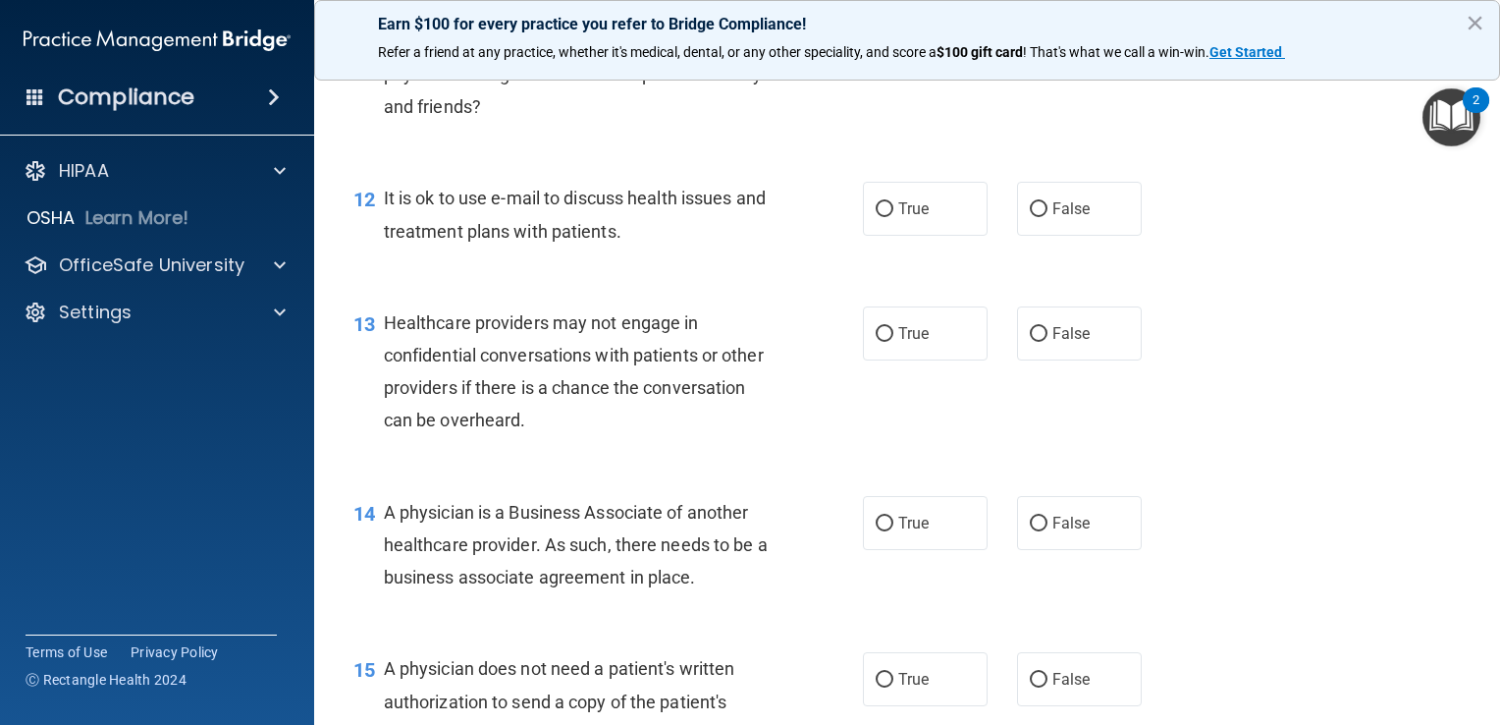
scroll to position [1963, 0]
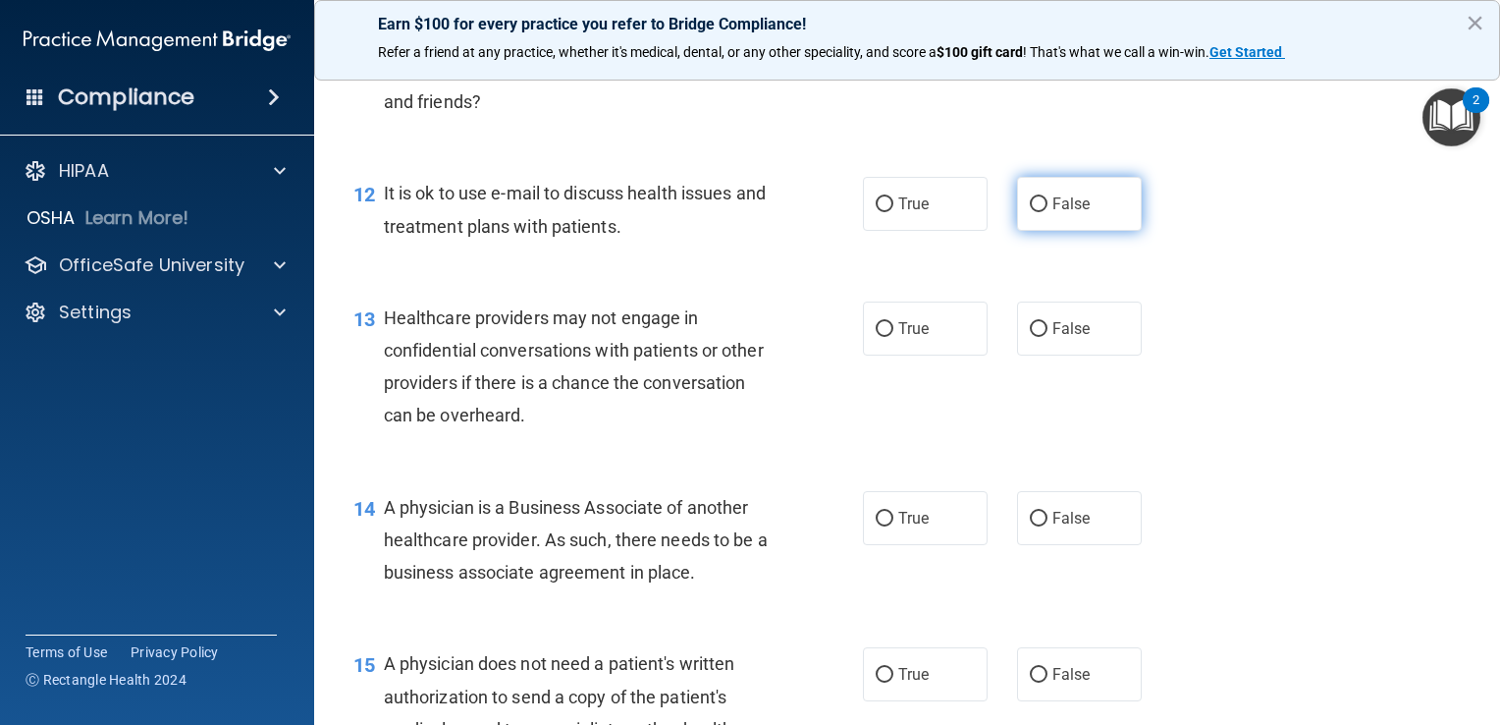
click at [1066, 231] on label "False" at bounding box center [1079, 204] width 125 height 54
click at [1047, 212] on input "False" at bounding box center [1039, 204] width 18 height 15
radio input "true"
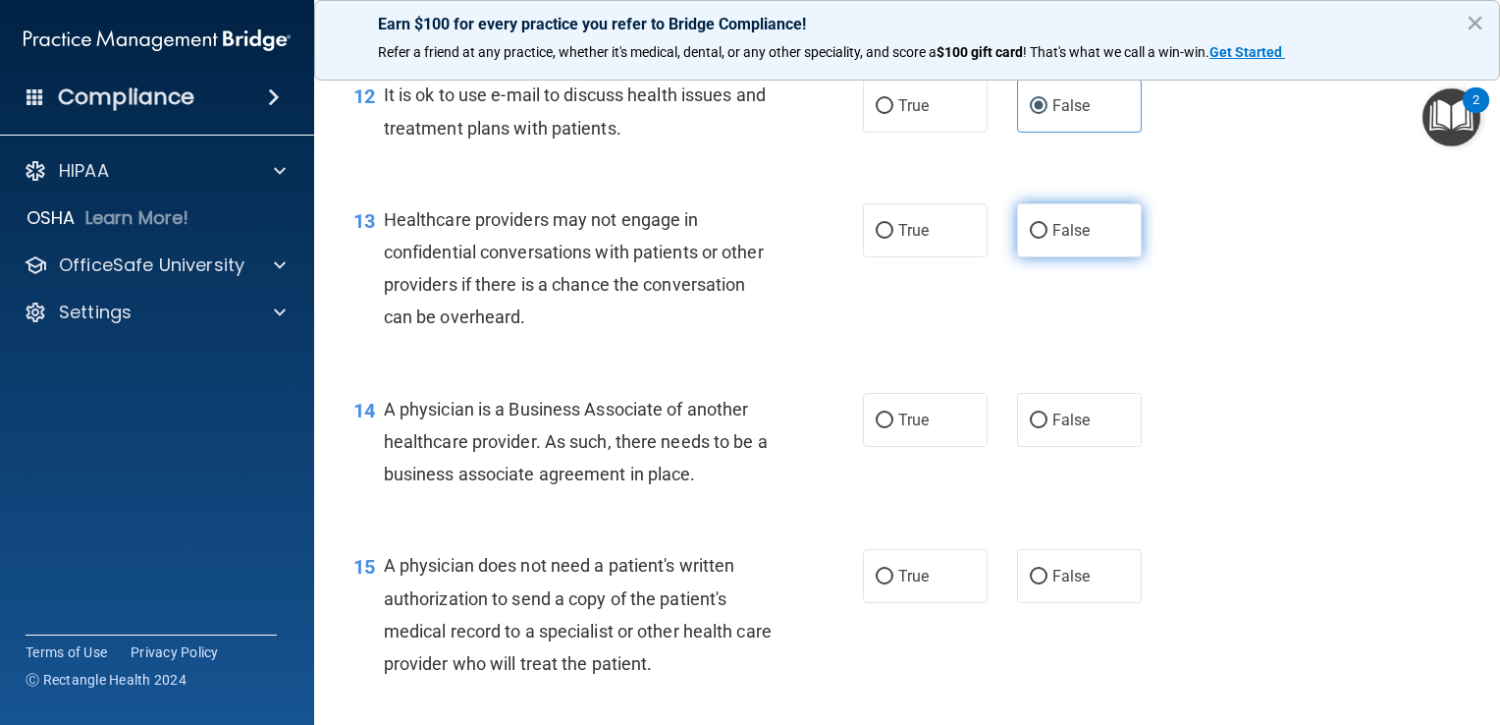
click at [1093, 257] on label "False" at bounding box center [1079, 230] width 125 height 54
click at [1047, 239] on input "False" at bounding box center [1039, 231] width 18 height 15
radio input "true"
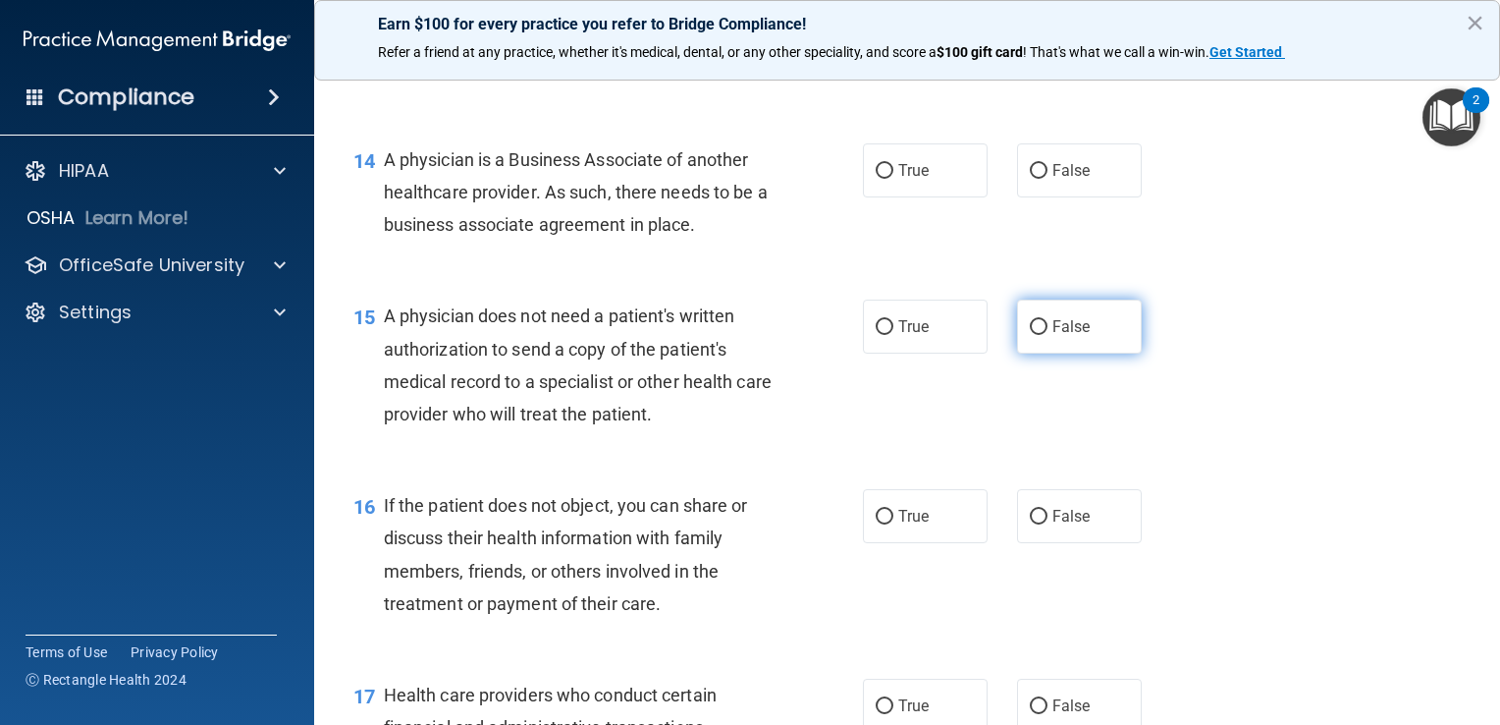
scroll to position [2356, 0]
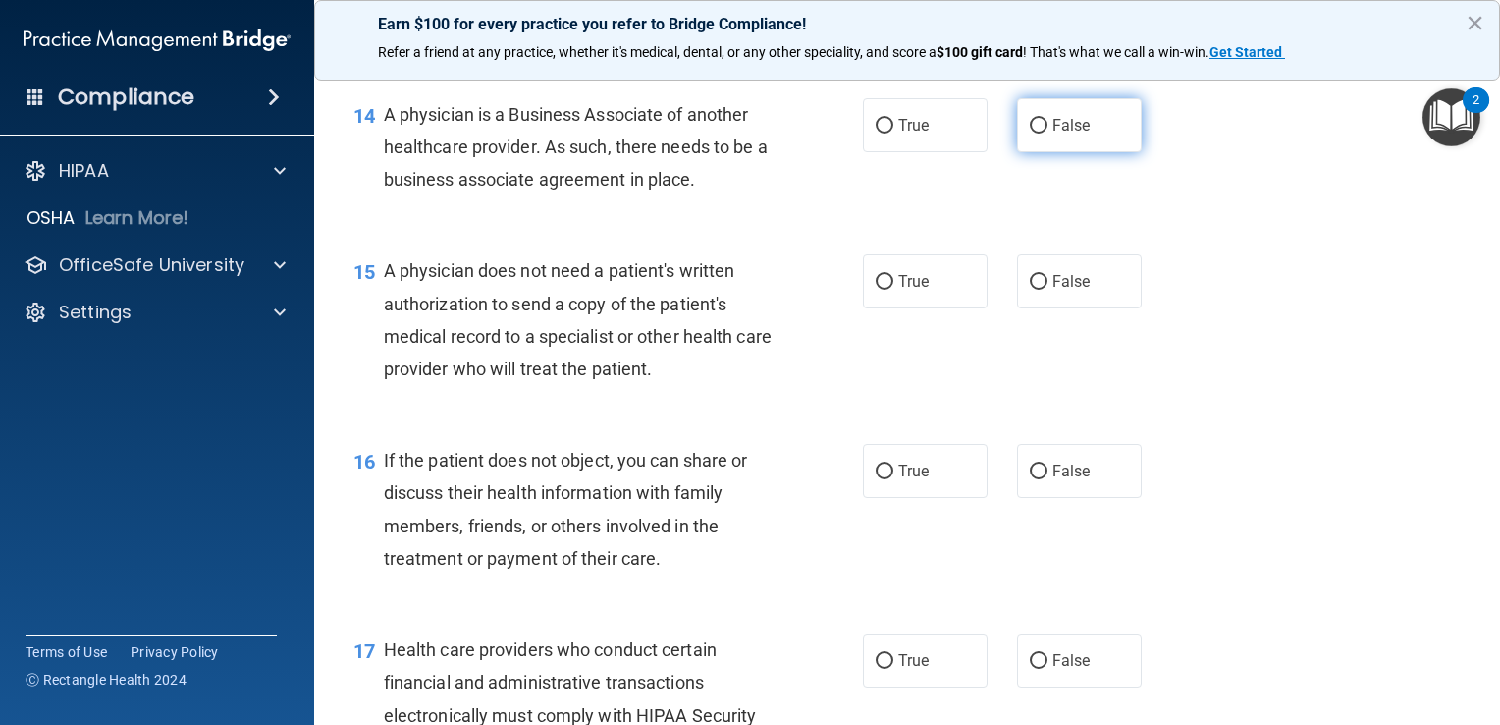
click at [1053, 152] on label "False" at bounding box center [1079, 125] width 125 height 54
click at [1047, 134] on input "False" at bounding box center [1039, 126] width 18 height 15
radio input "true"
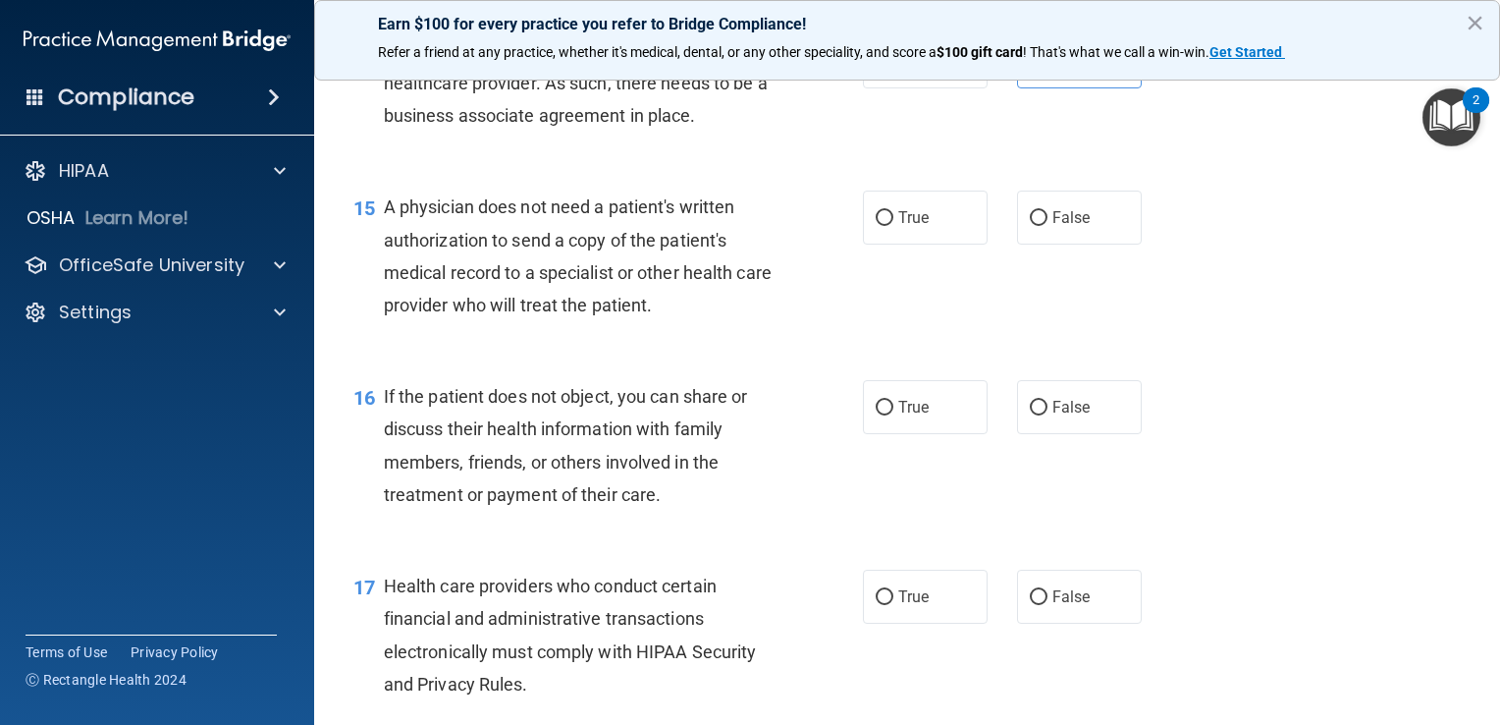
scroll to position [2454, 0]
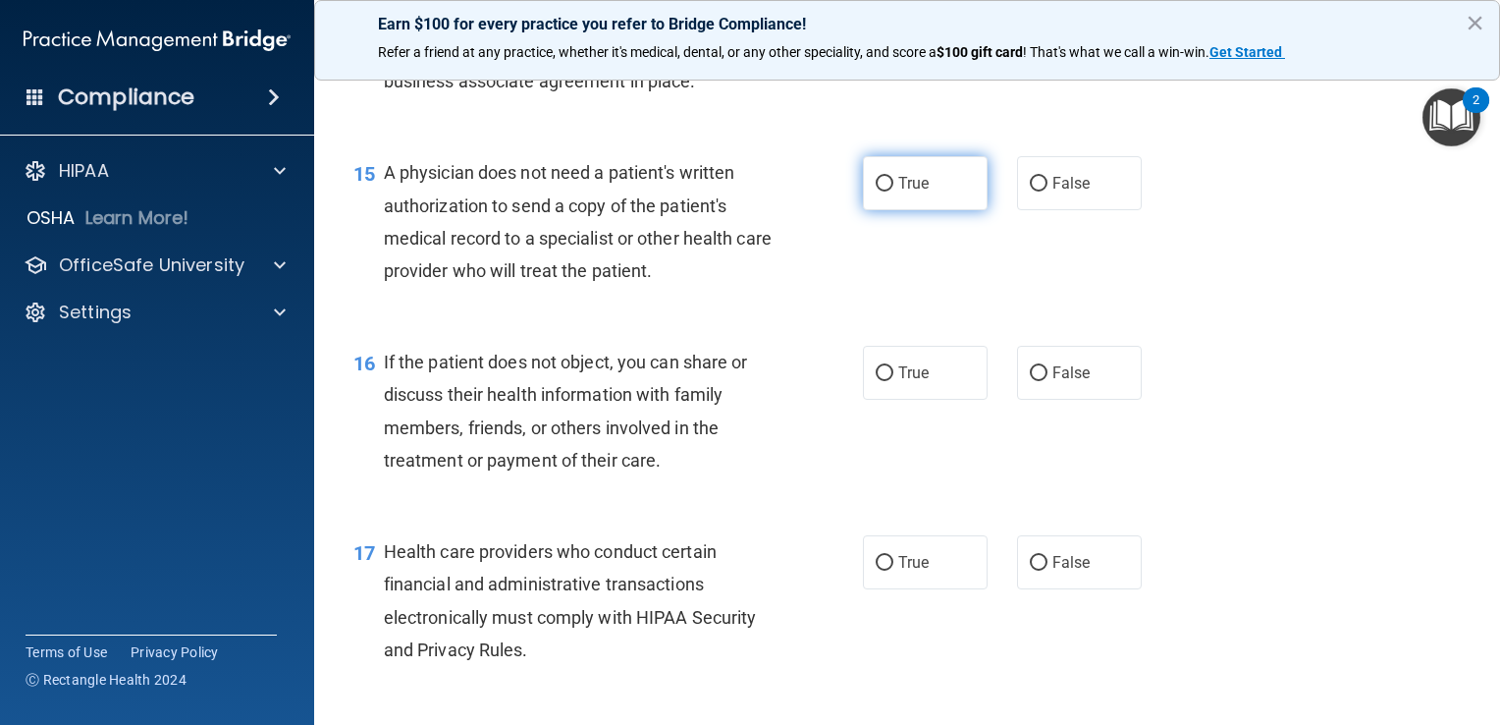
click at [938, 210] on label "True" at bounding box center [925, 183] width 125 height 54
click at [893, 191] on input "True" at bounding box center [885, 184] width 18 height 15
radio input "true"
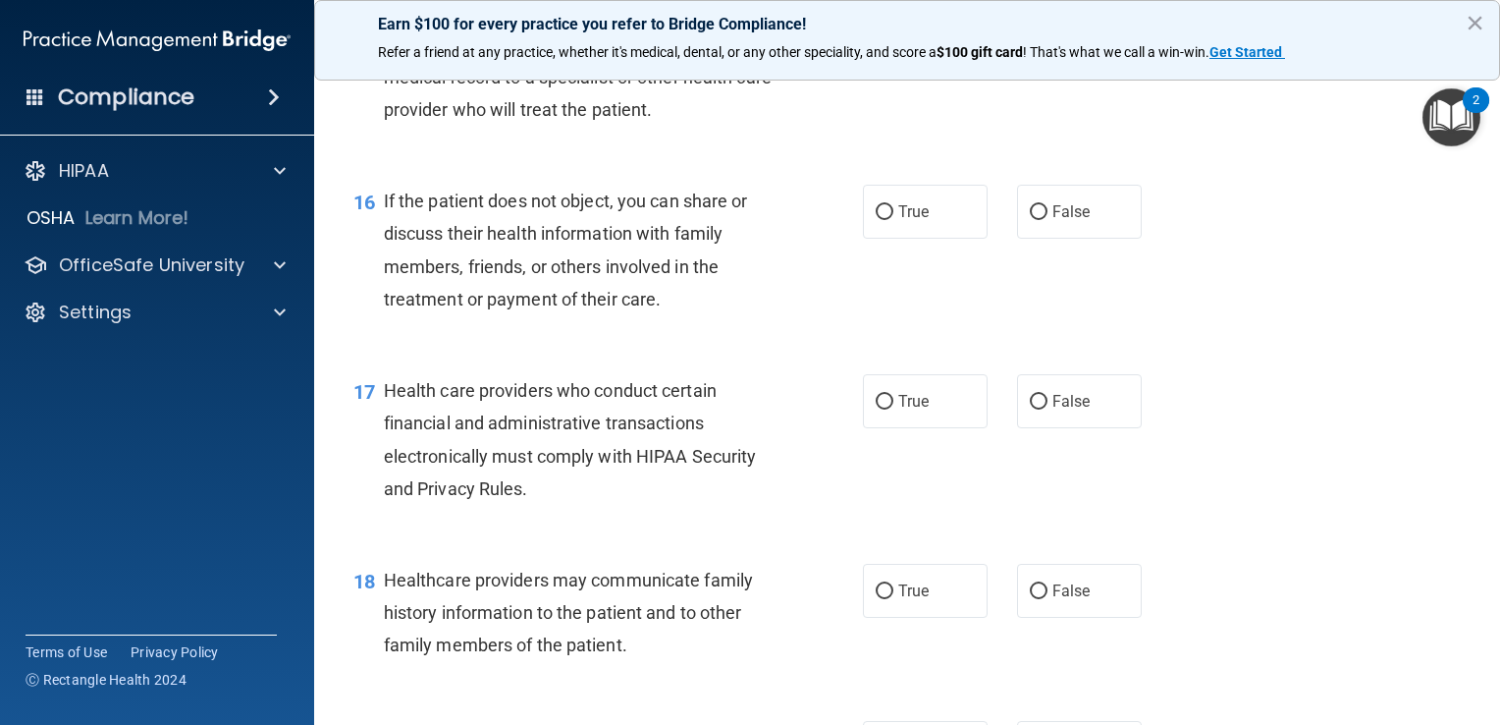
scroll to position [2651, 0]
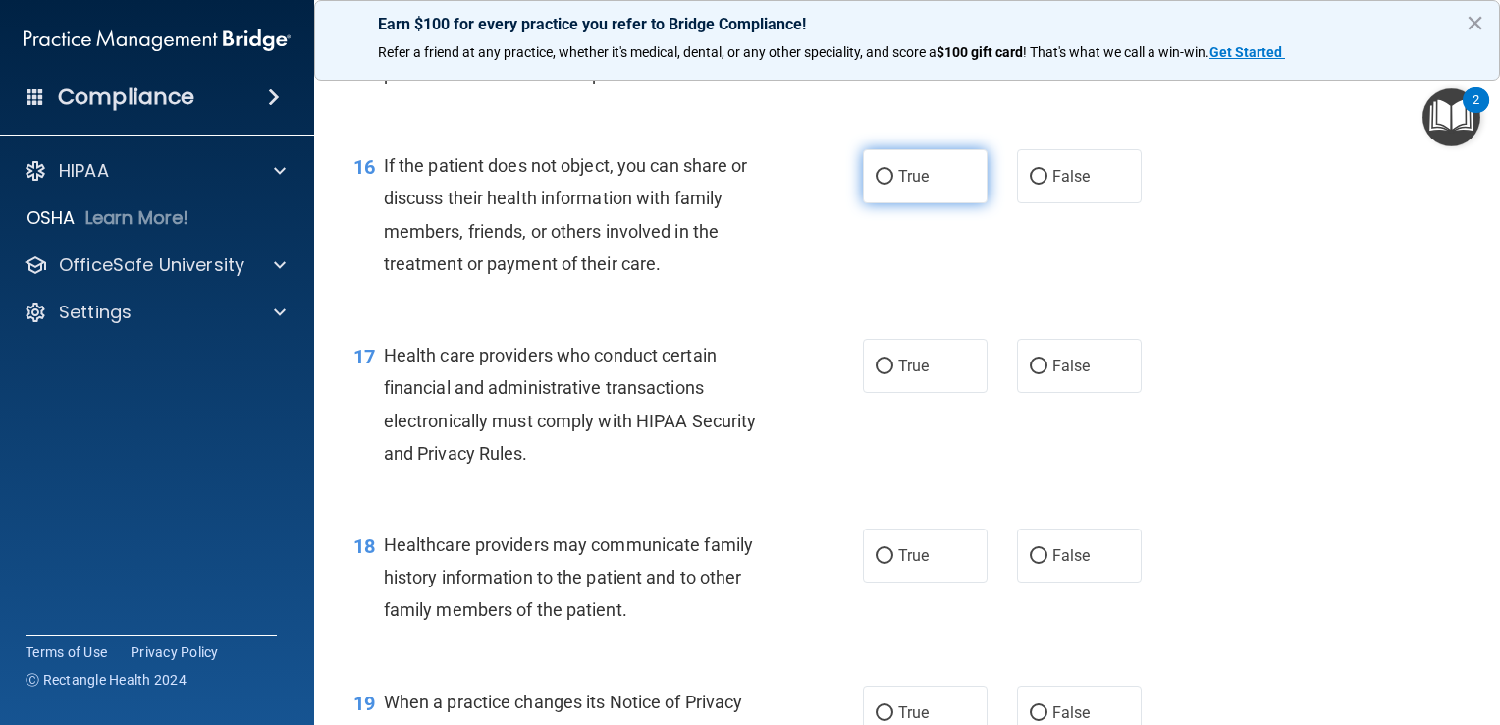
click at [880, 203] on label "True" at bounding box center [925, 176] width 125 height 54
click at [880, 185] on input "True" at bounding box center [885, 177] width 18 height 15
radio input "true"
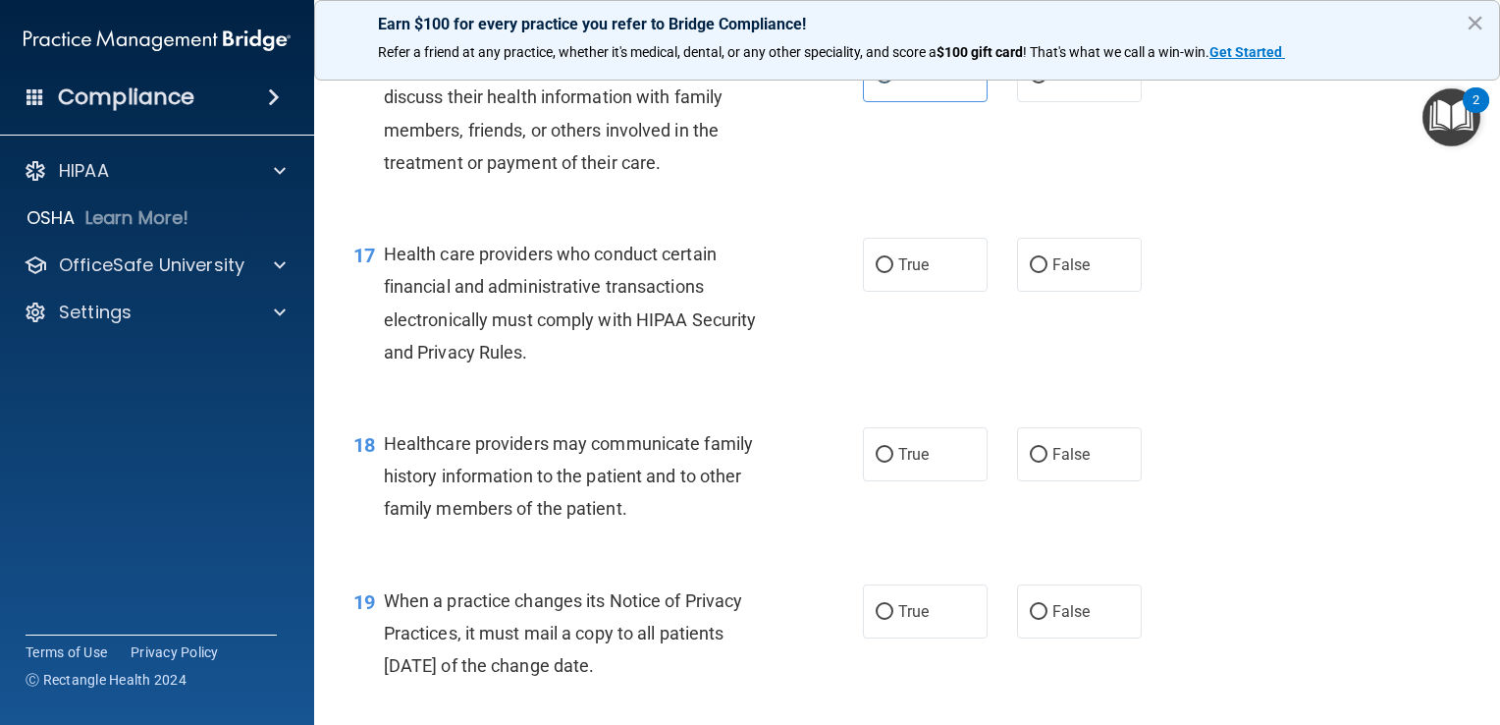
scroll to position [2847, 0]
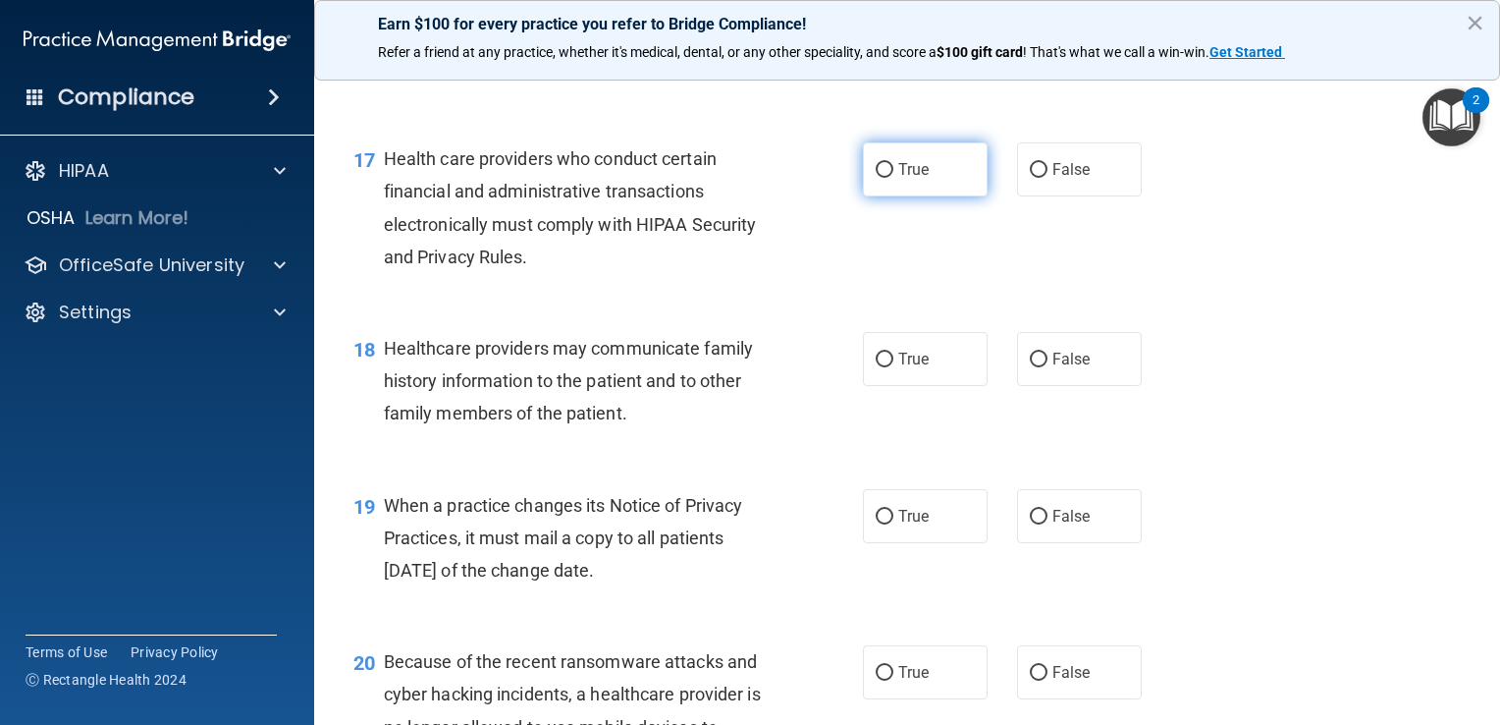
click at [954, 196] on label "True" at bounding box center [925, 169] width 125 height 54
click at [893, 178] on input "True" at bounding box center [885, 170] width 18 height 15
radio input "true"
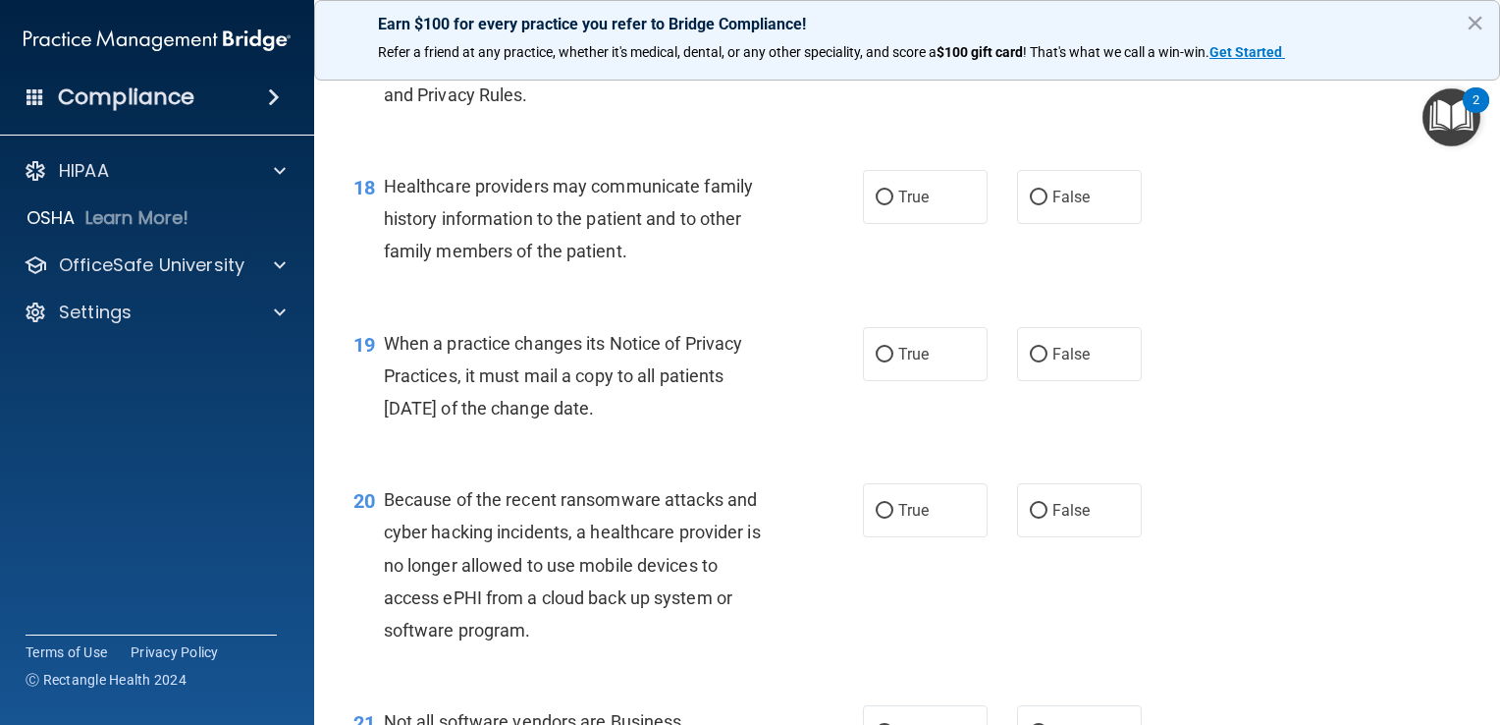
scroll to position [3043, 0]
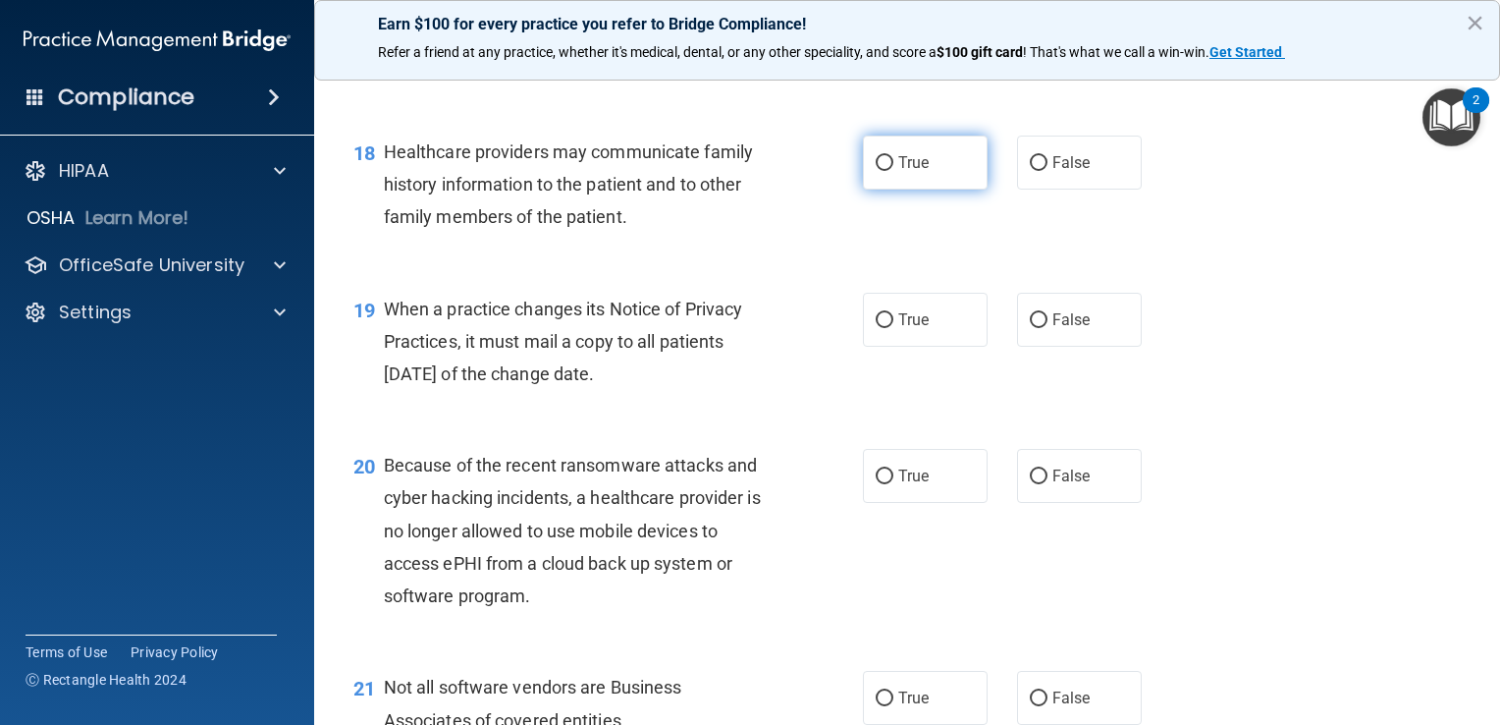
click at [898, 172] on span "True" at bounding box center [913, 162] width 30 height 19
click at [893, 171] on input "True" at bounding box center [885, 163] width 18 height 15
radio input "true"
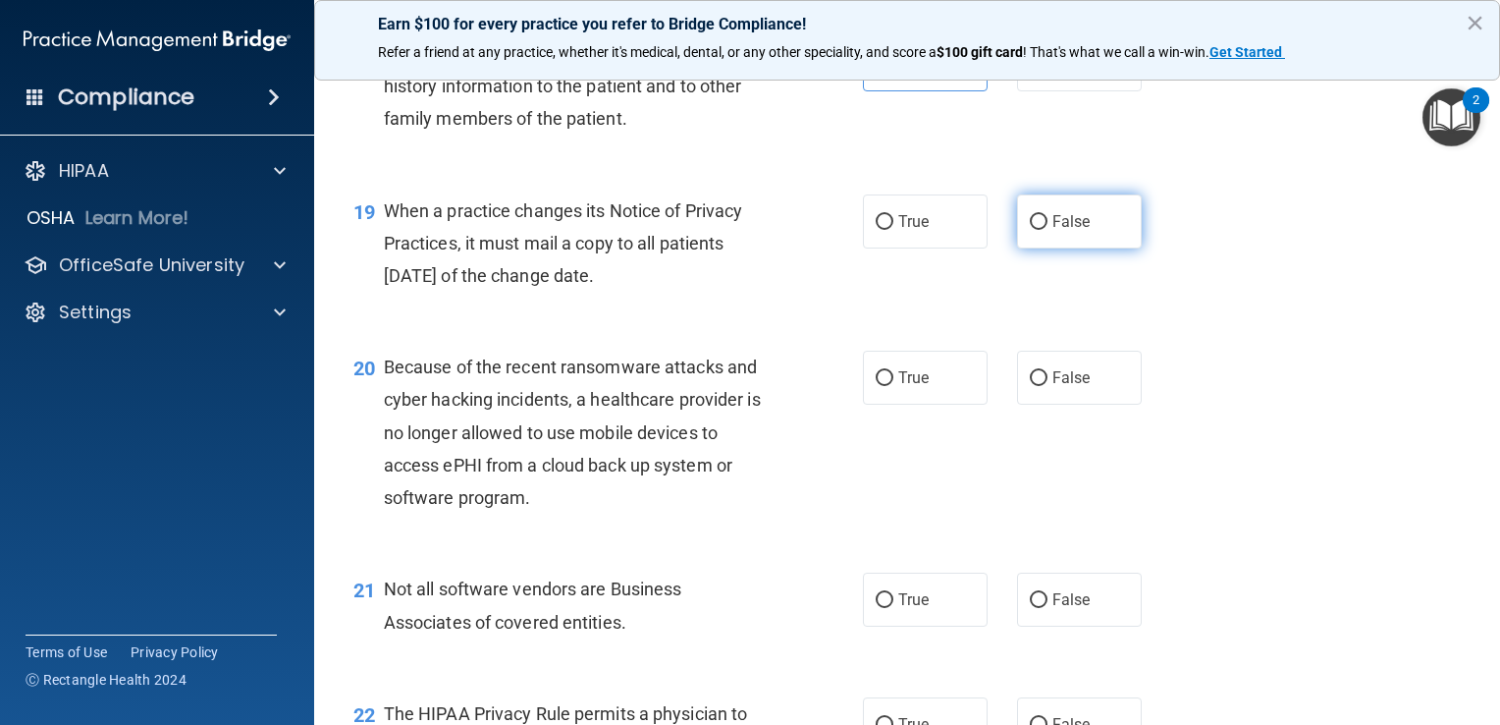
click at [1074, 248] on label "False" at bounding box center [1079, 221] width 125 height 54
click at [1047, 230] on input "False" at bounding box center [1039, 222] width 18 height 15
radio input "true"
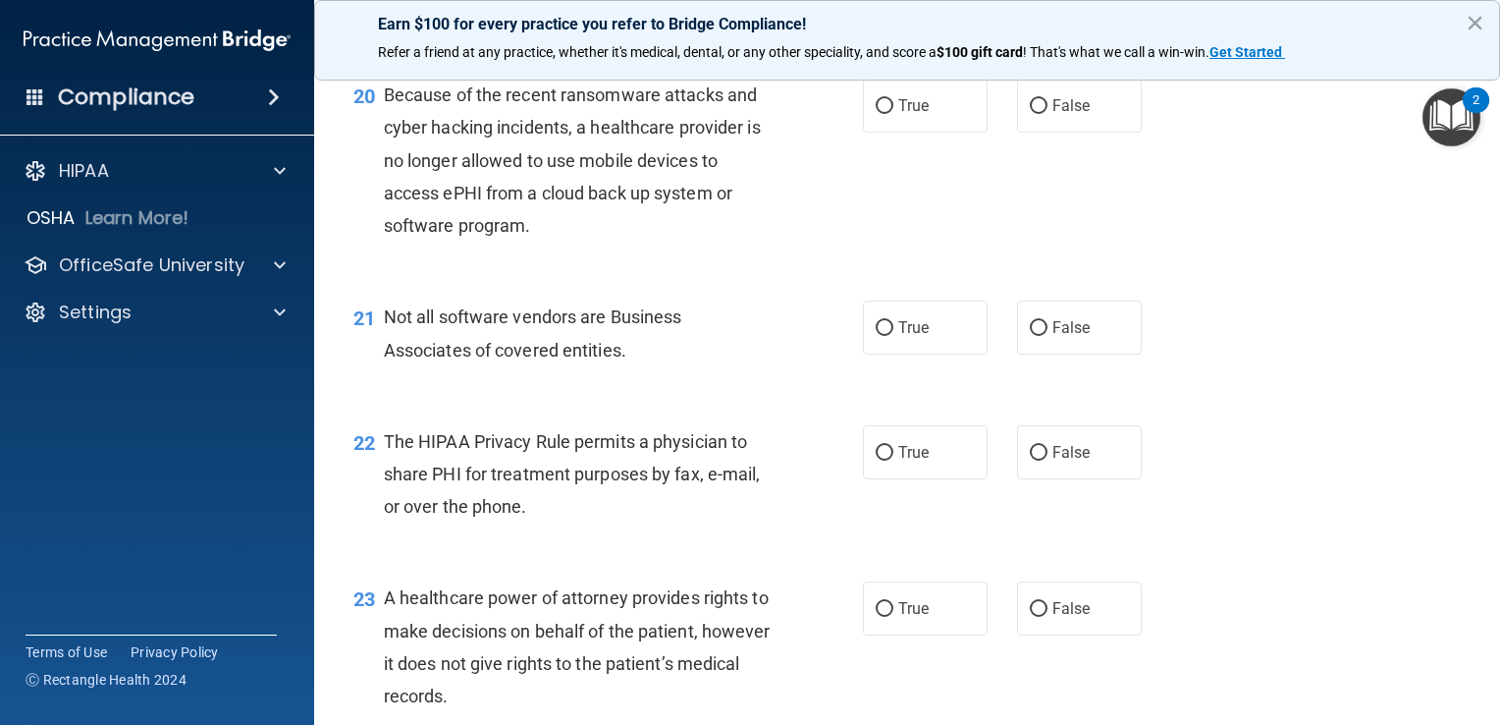
scroll to position [3436, 0]
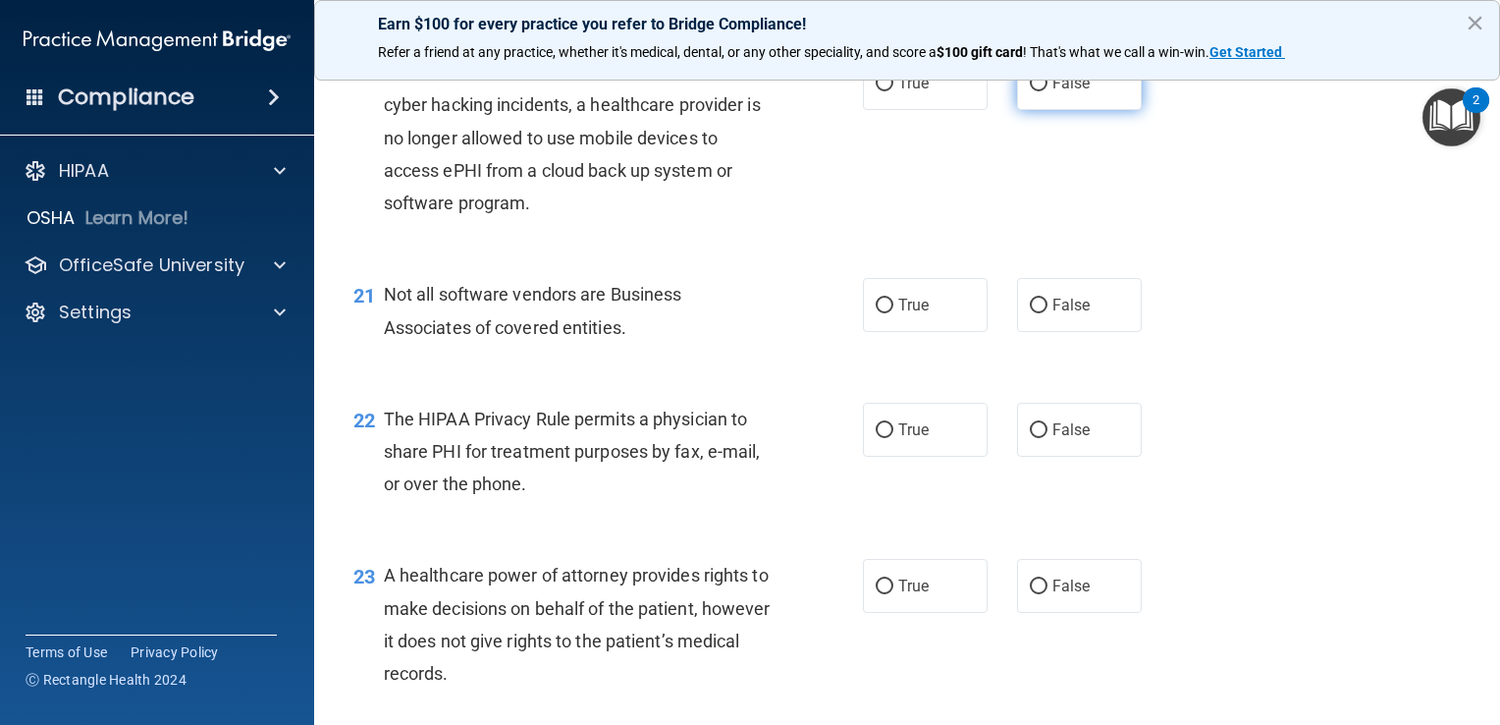
click at [1065, 110] on label "False" at bounding box center [1079, 83] width 125 height 54
click at [1047, 91] on input "False" at bounding box center [1039, 84] width 18 height 15
radio input "true"
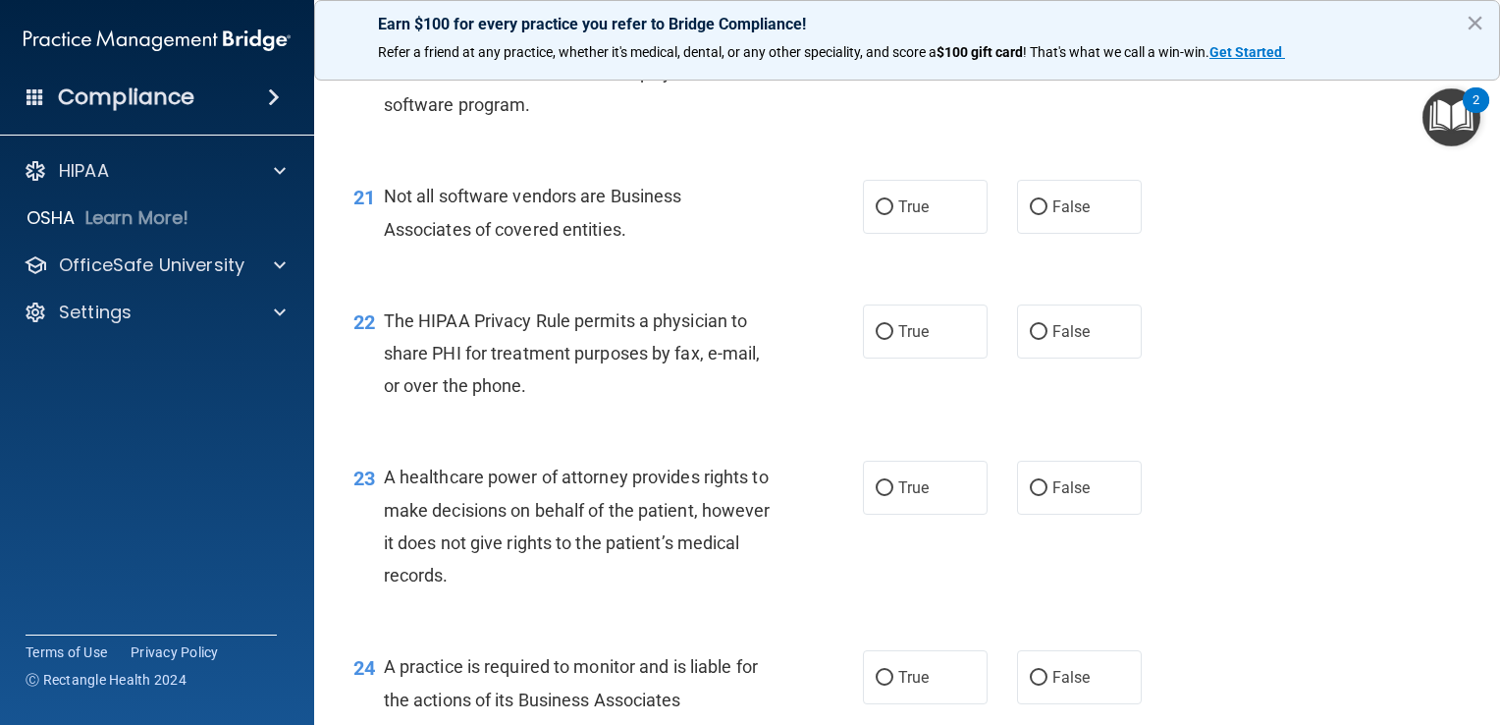
scroll to position [3632, 0]
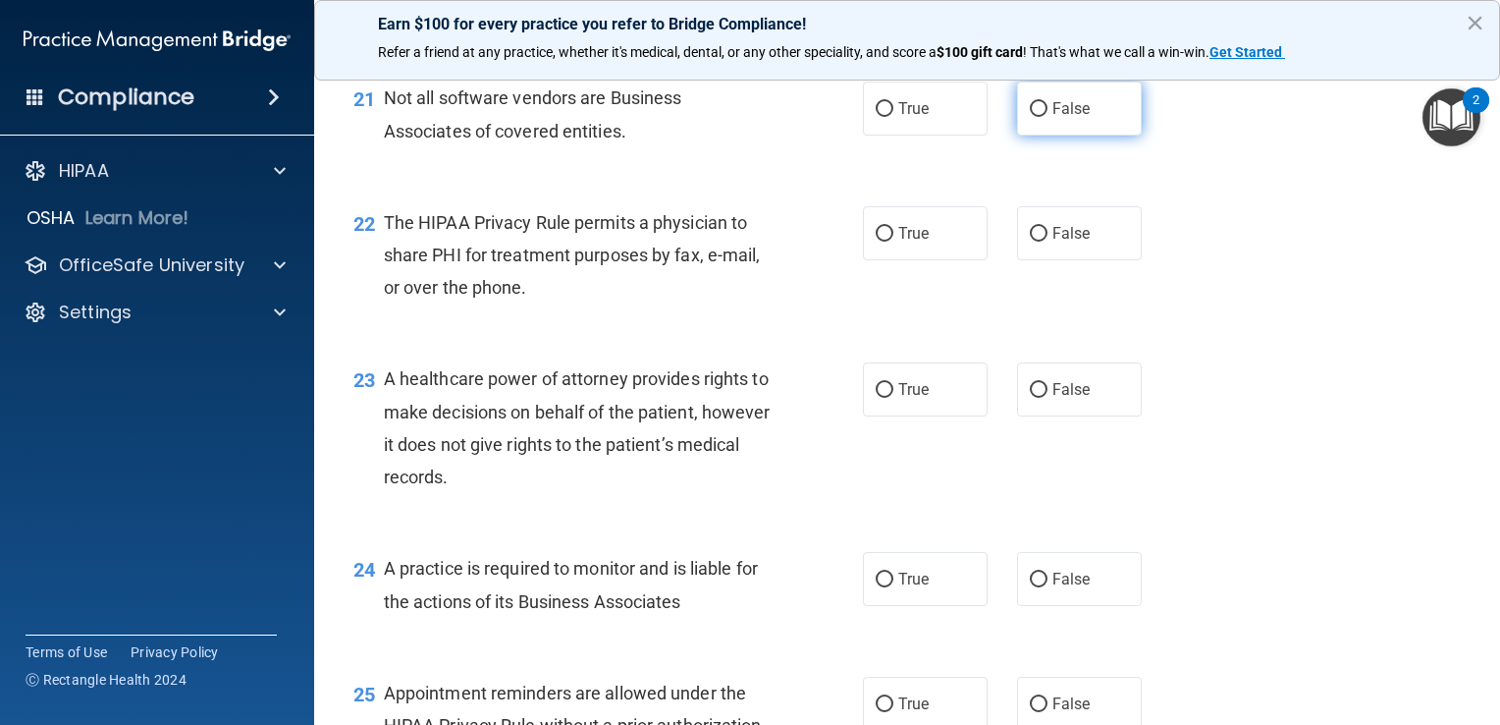
click at [1034, 117] on input "False" at bounding box center [1039, 109] width 18 height 15
radio input "true"
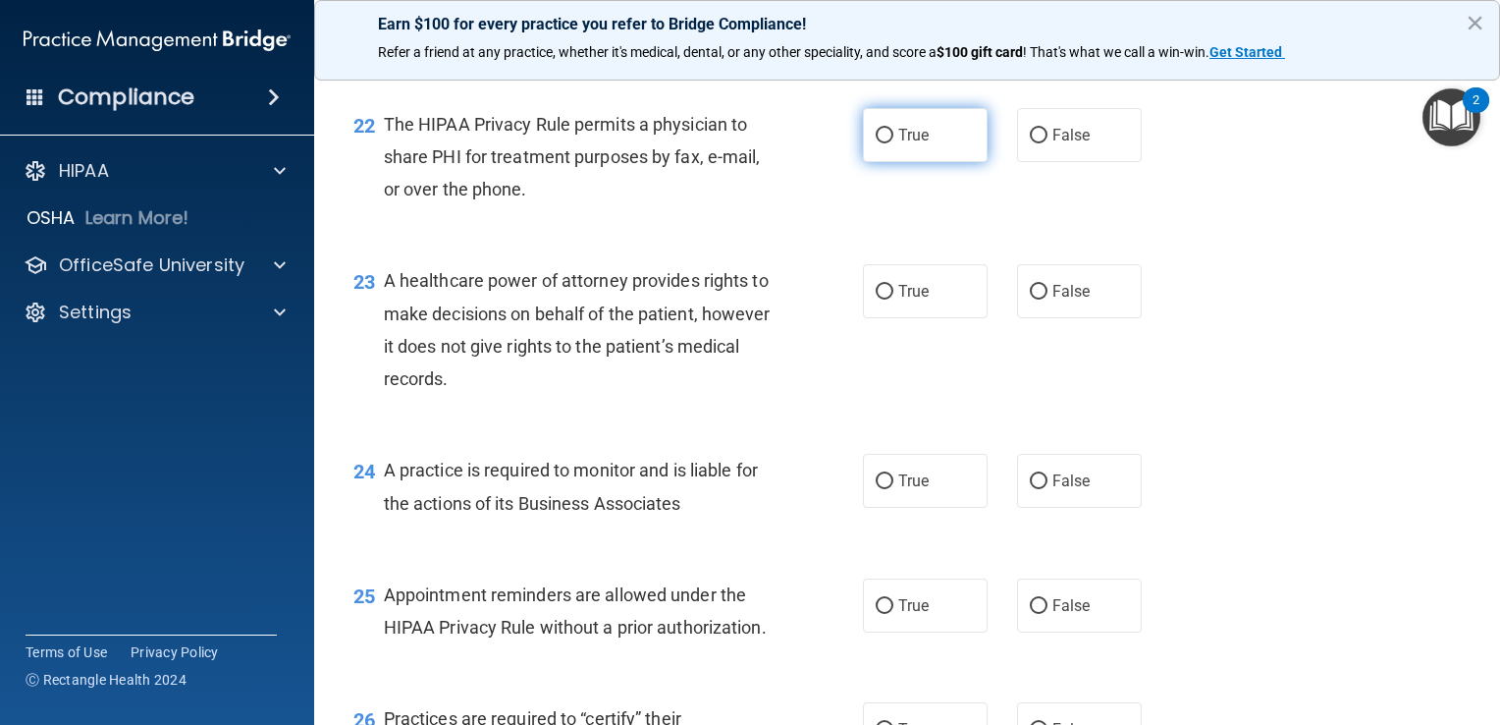
click at [898, 144] on span "True" at bounding box center [913, 135] width 30 height 19
click at [890, 143] on input "True" at bounding box center [885, 136] width 18 height 15
radio input "true"
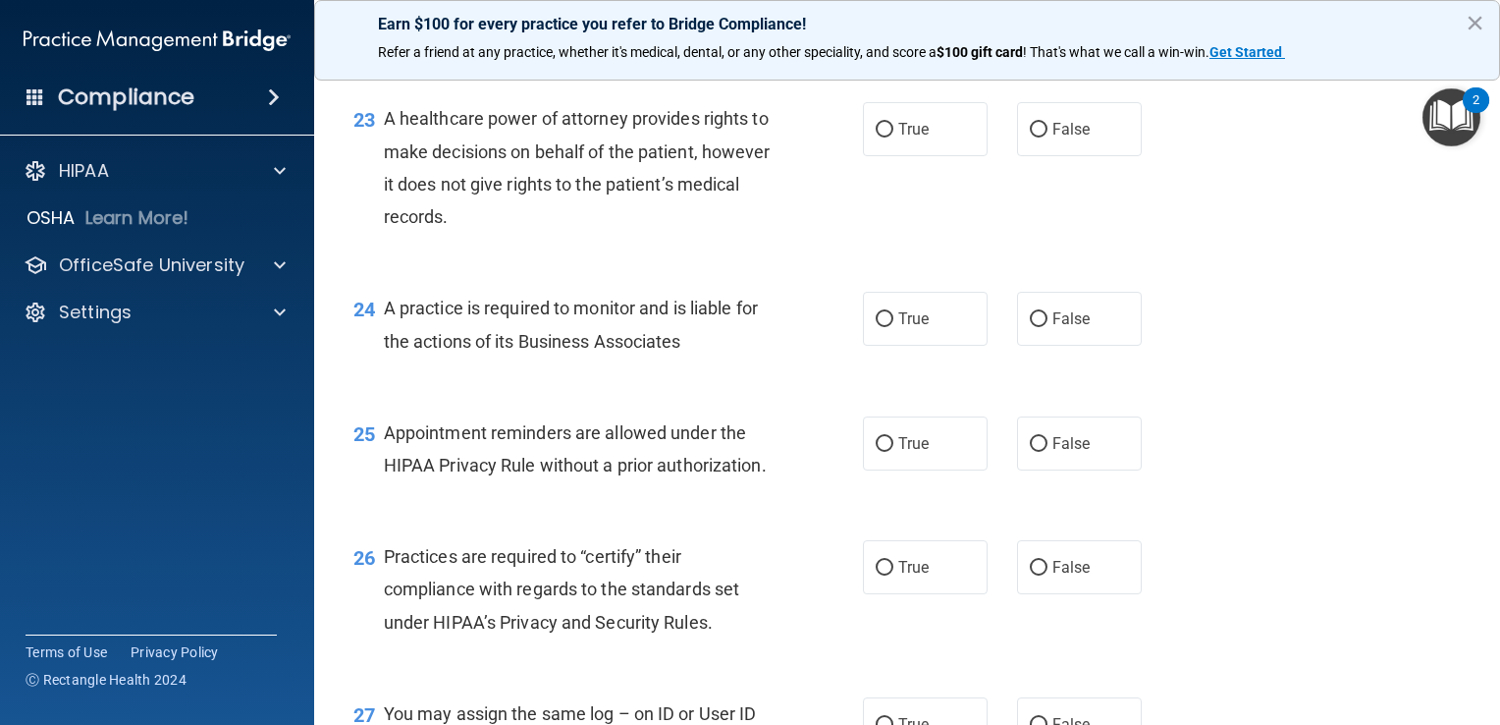
scroll to position [3927, 0]
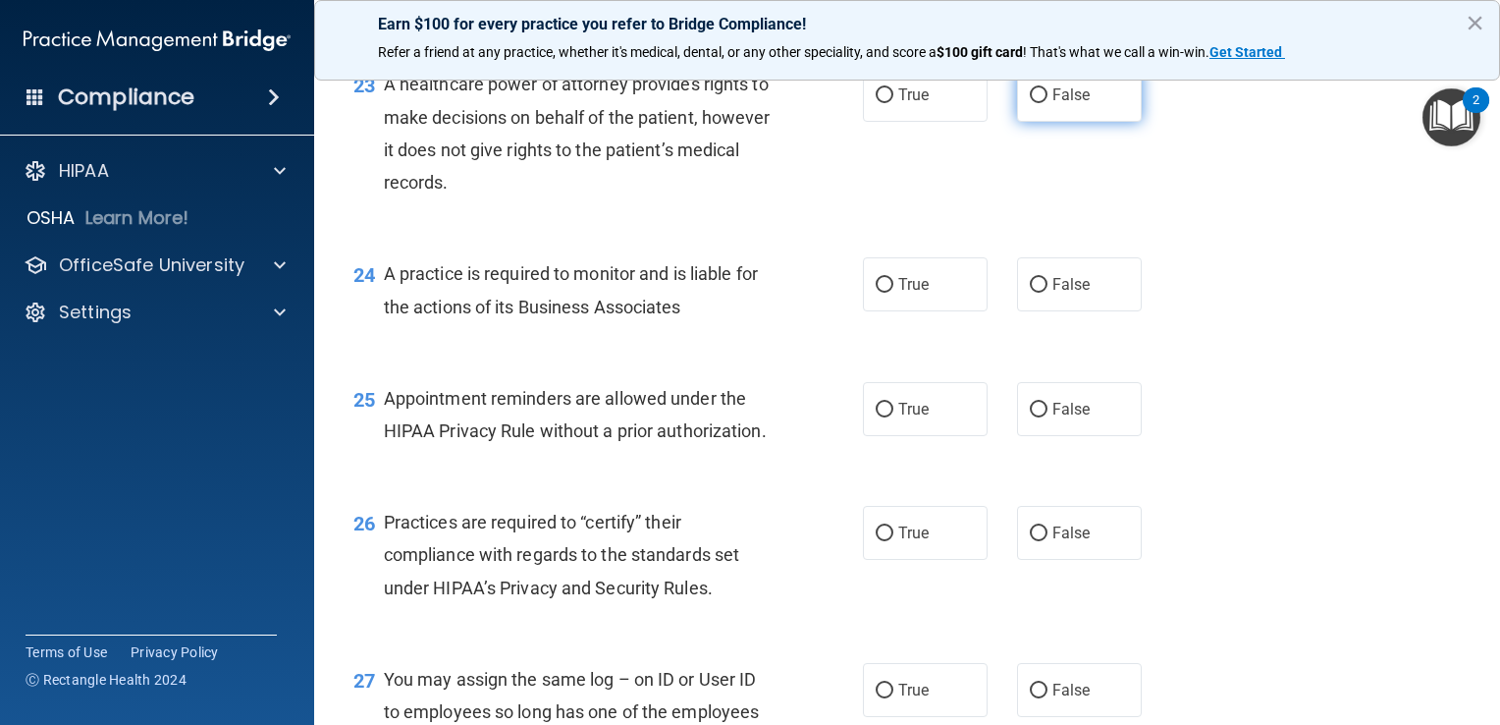
click at [1048, 122] on label "False" at bounding box center [1079, 95] width 125 height 54
click at [1047, 103] on input "False" at bounding box center [1039, 95] width 18 height 15
radio input "true"
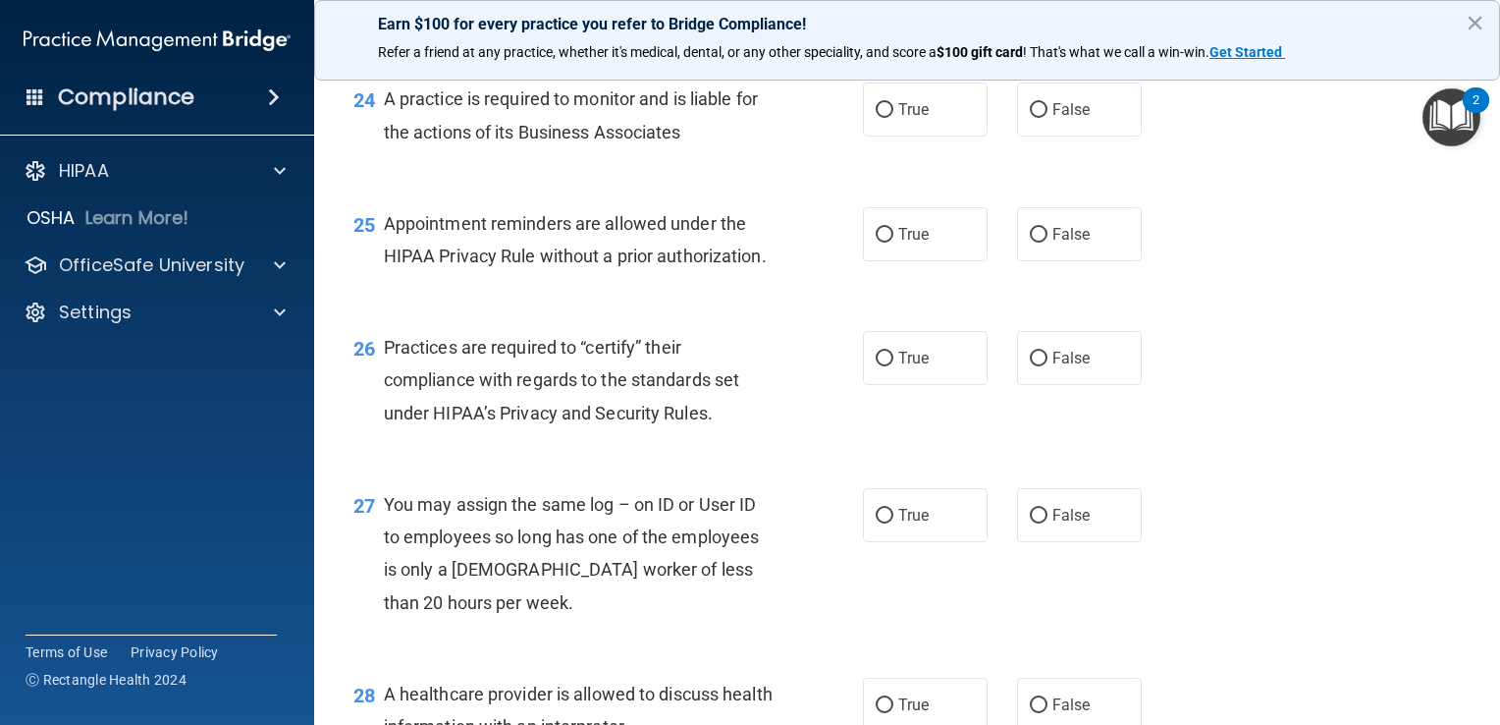
scroll to position [4123, 0]
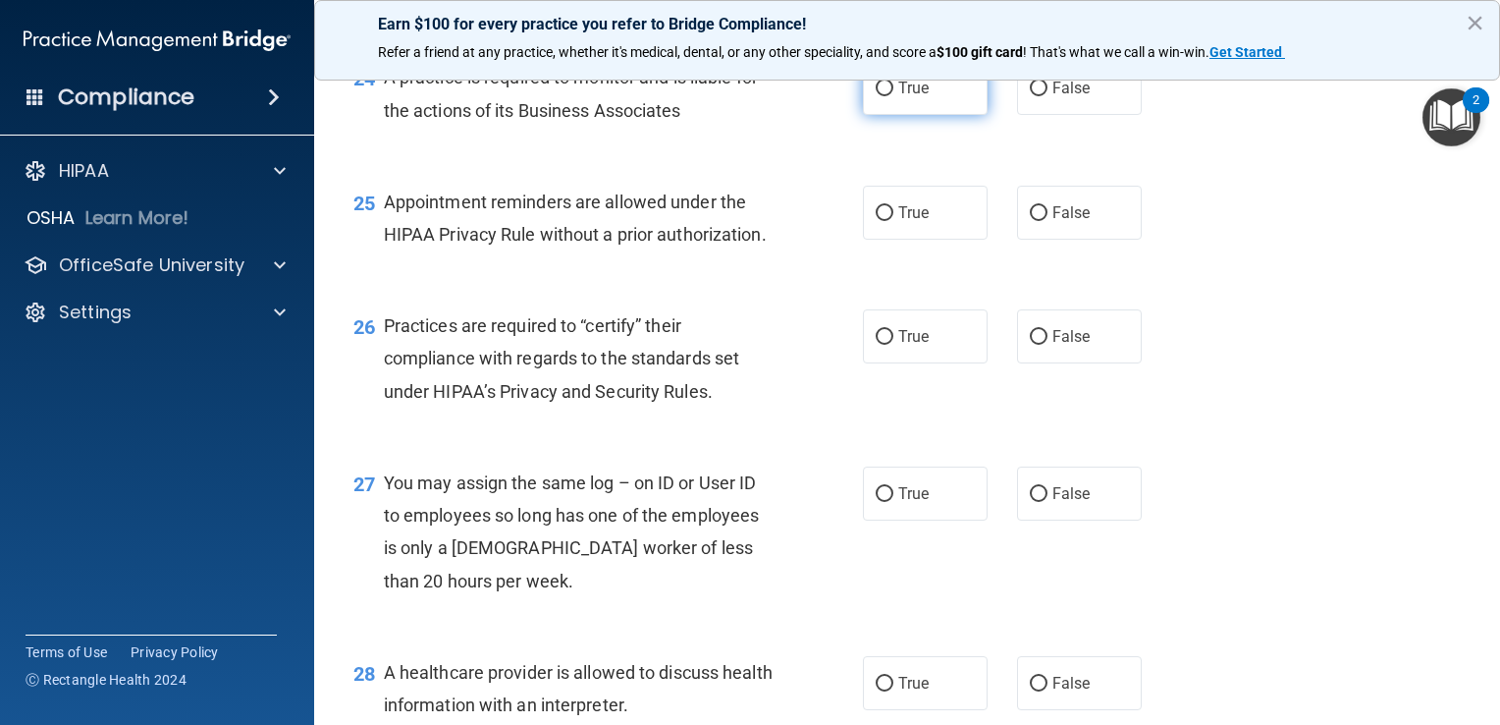
click at [964, 115] on label "True" at bounding box center [925, 88] width 125 height 54
click at [893, 96] on input "True" at bounding box center [885, 88] width 18 height 15
radio input "true"
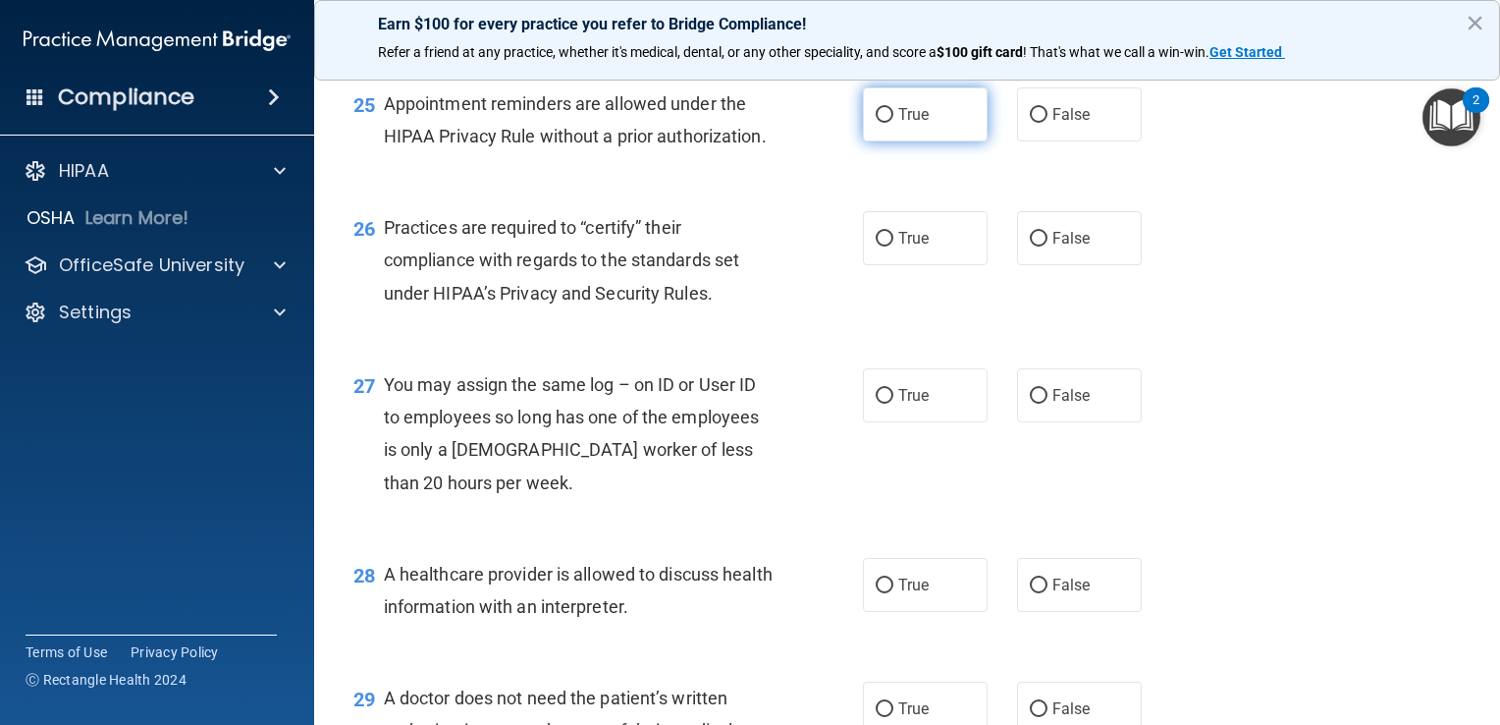
click at [944, 141] on label "True" at bounding box center [925, 114] width 125 height 54
click at [893, 123] on input "True" at bounding box center [885, 115] width 18 height 15
radio input "true"
click at [1030, 123] on input "False" at bounding box center [1039, 115] width 18 height 15
radio input "true"
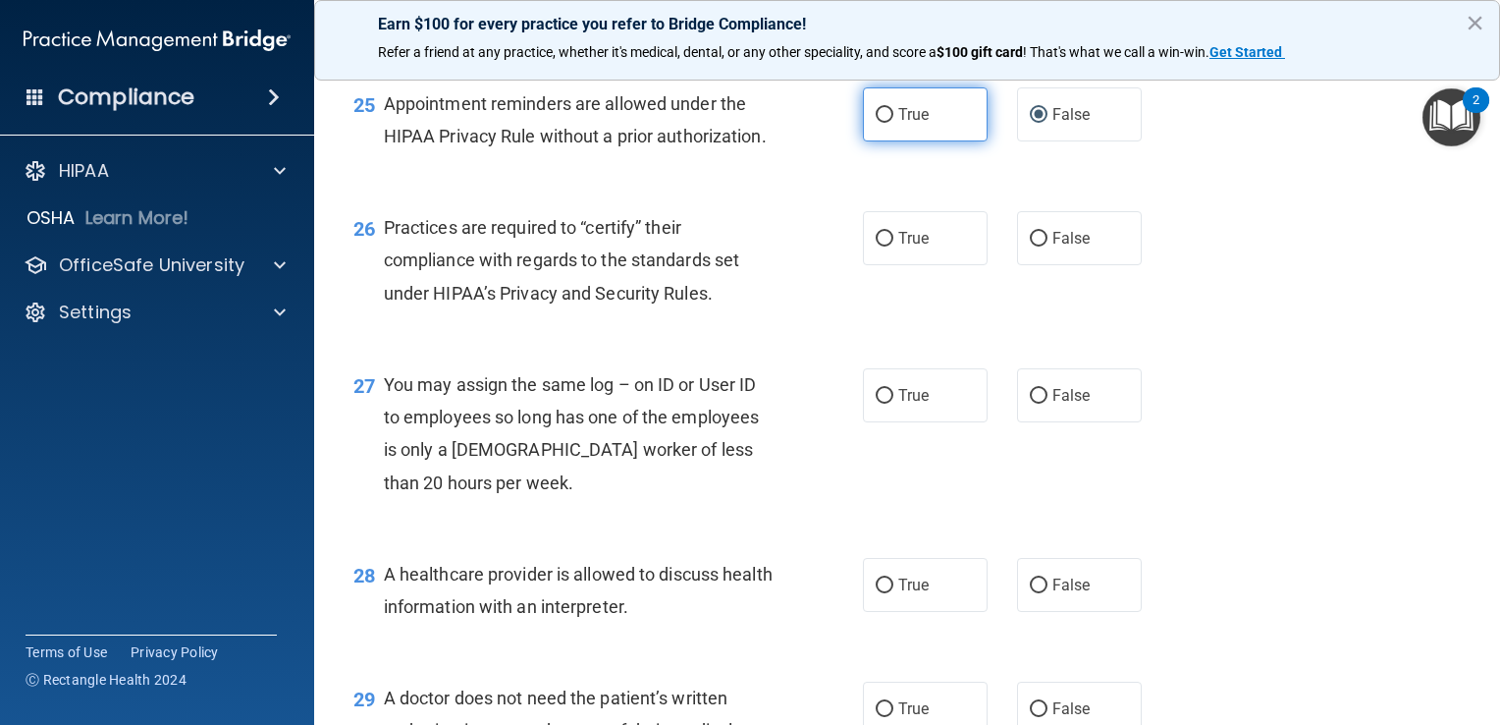
click at [950, 141] on label "True" at bounding box center [925, 114] width 125 height 54
click at [893, 123] on input "True" at bounding box center [885, 115] width 18 height 15
radio input "true"
radio input "false"
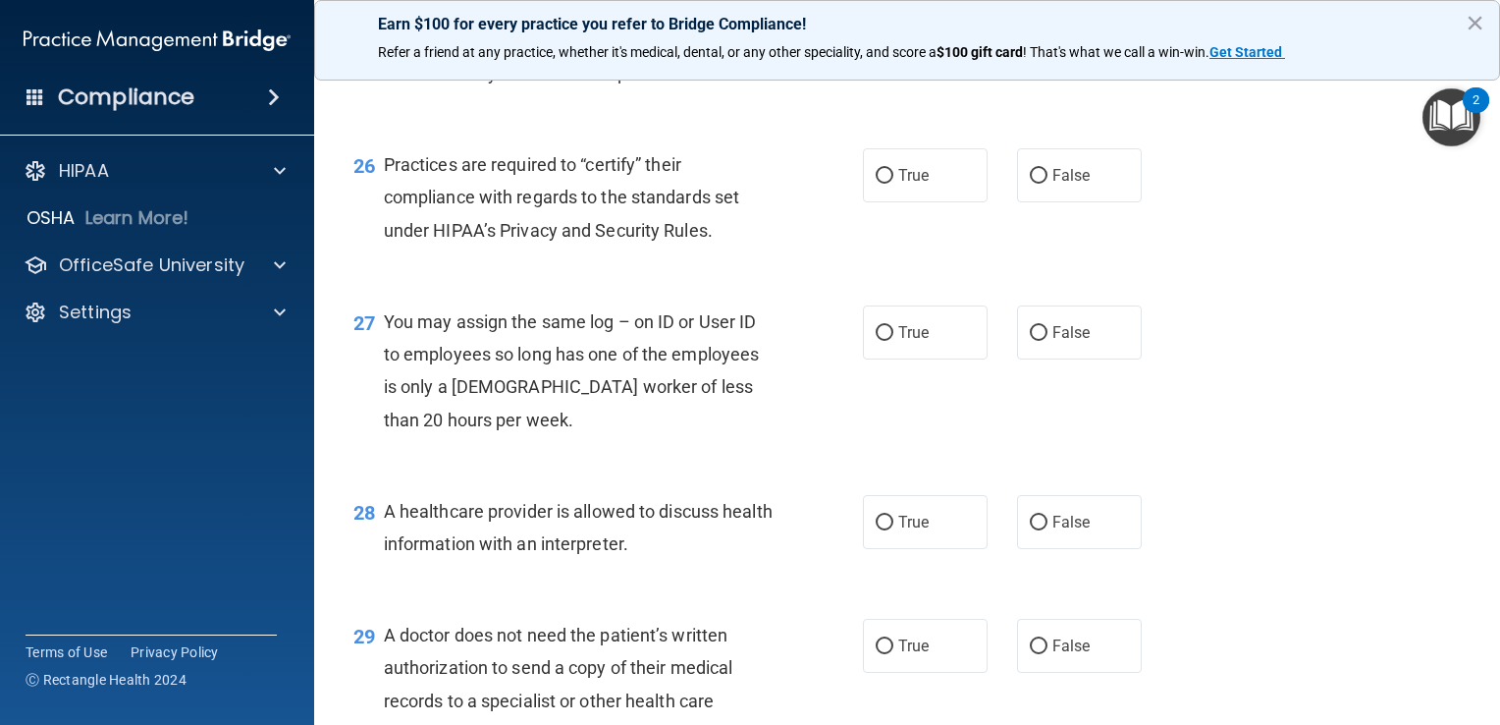
scroll to position [4320, 0]
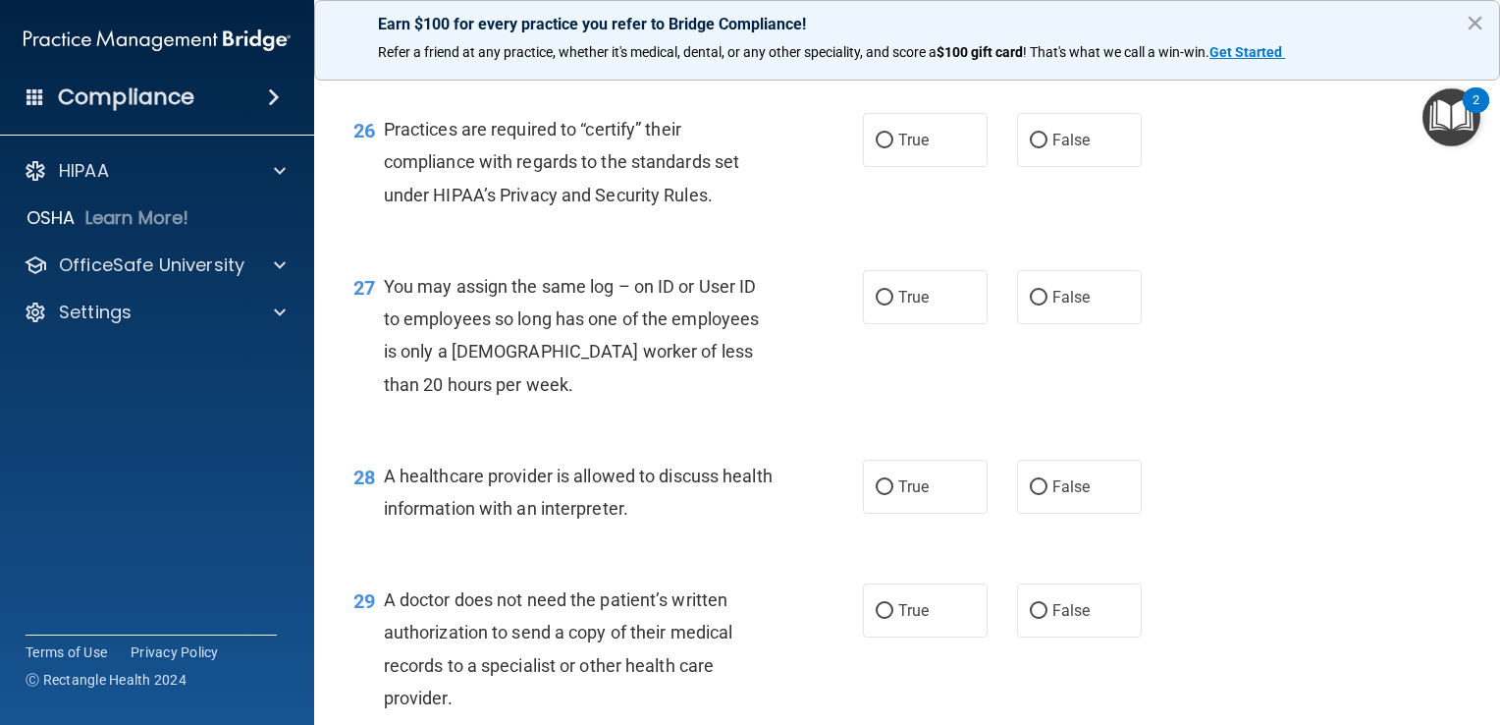
click at [874, 210] on div "26 Practices are required to “certify” their compliance with regards to the sta…" at bounding box center [907, 166] width 1137 height 157
click at [915, 167] on label "True" at bounding box center [925, 140] width 125 height 54
click at [893, 148] on input "True" at bounding box center [885, 141] width 18 height 15
radio input "true"
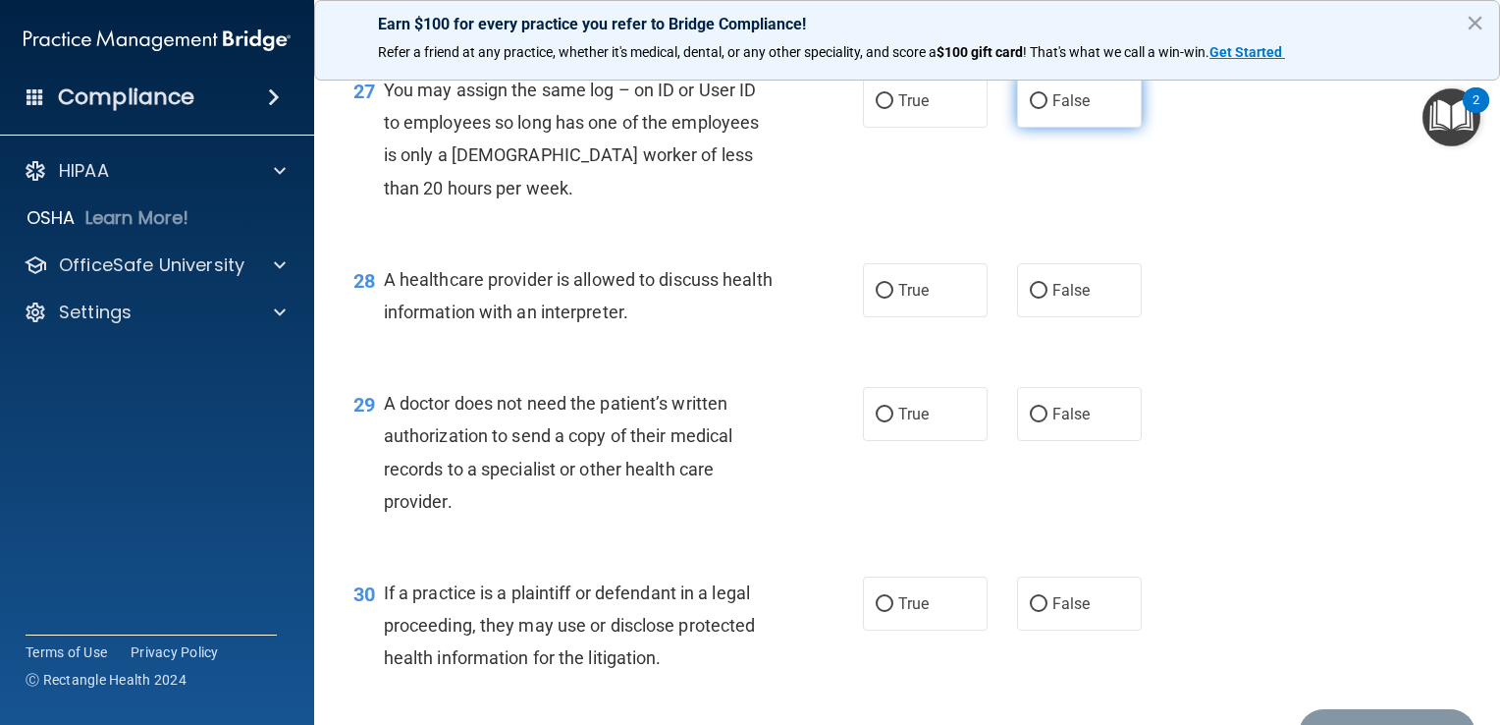
click at [1052, 110] on span "False" at bounding box center [1071, 100] width 38 height 19
click at [1043, 109] on input "False" at bounding box center [1039, 101] width 18 height 15
radio input "true"
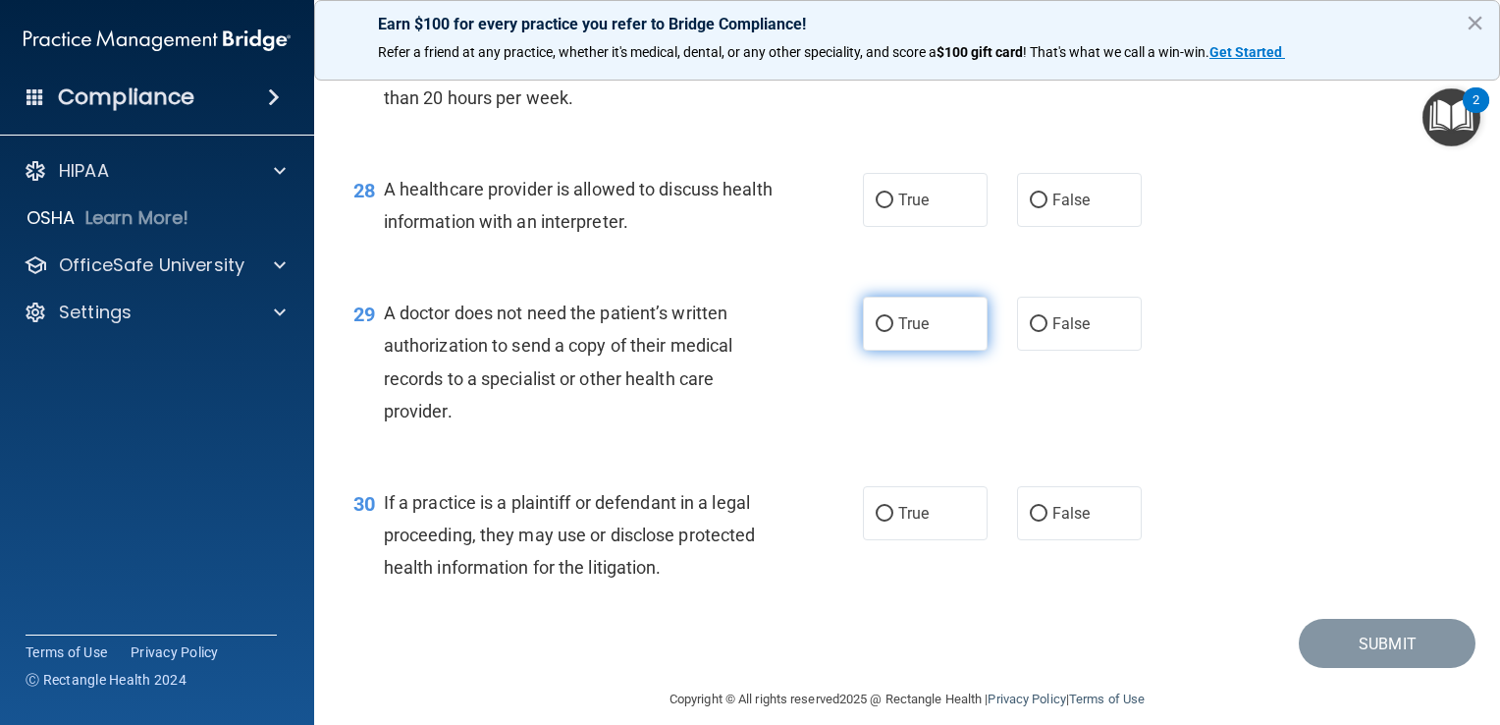
scroll to position [4712, 0]
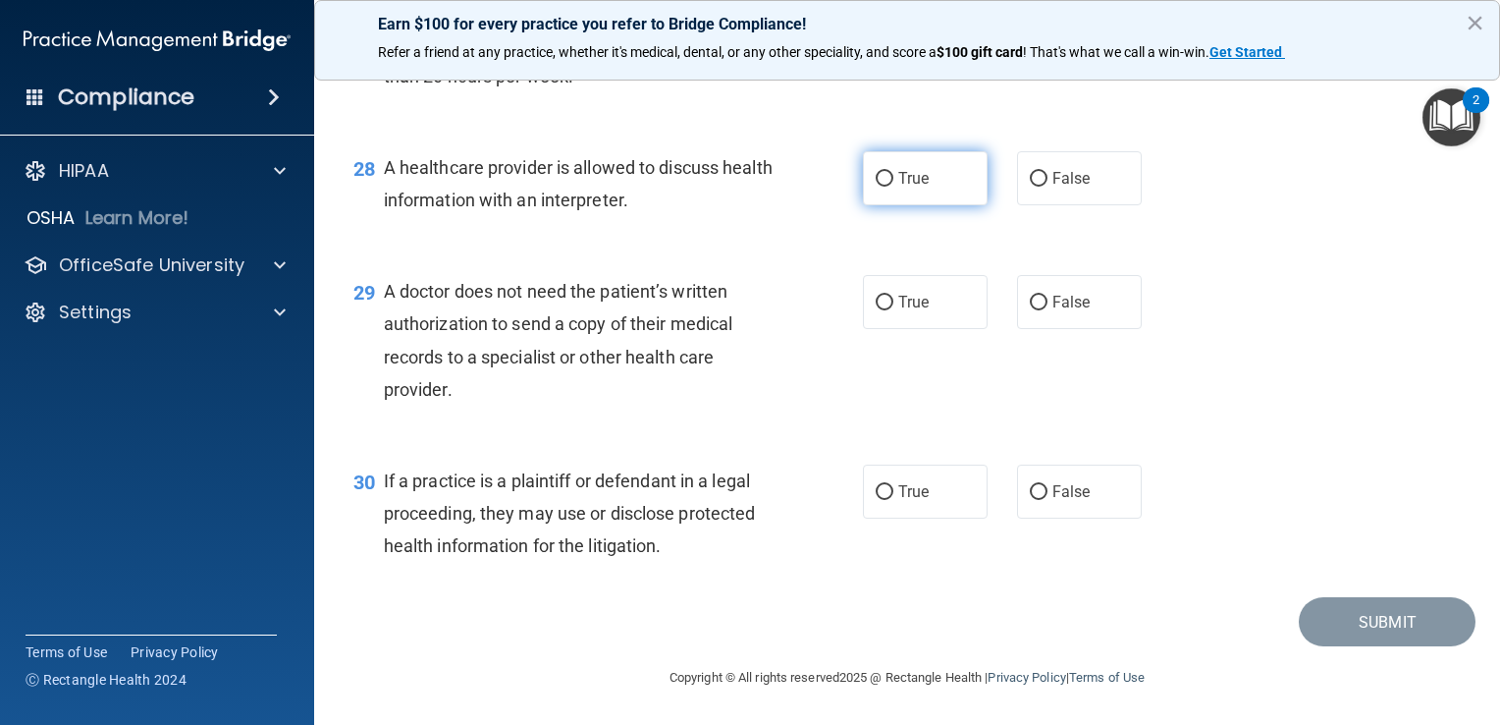
click at [935, 188] on label "True" at bounding box center [925, 178] width 125 height 54
click at [893, 187] on input "True" at bounding box center [885, 179] width 18 height 15
radio input "true"
click at [1037, 169] on label "False" at bounding box center [1079, 178] width 125 height 54
click at [1037, 172] on input "False" at bounding box center [1039, 179] width 18 height 15
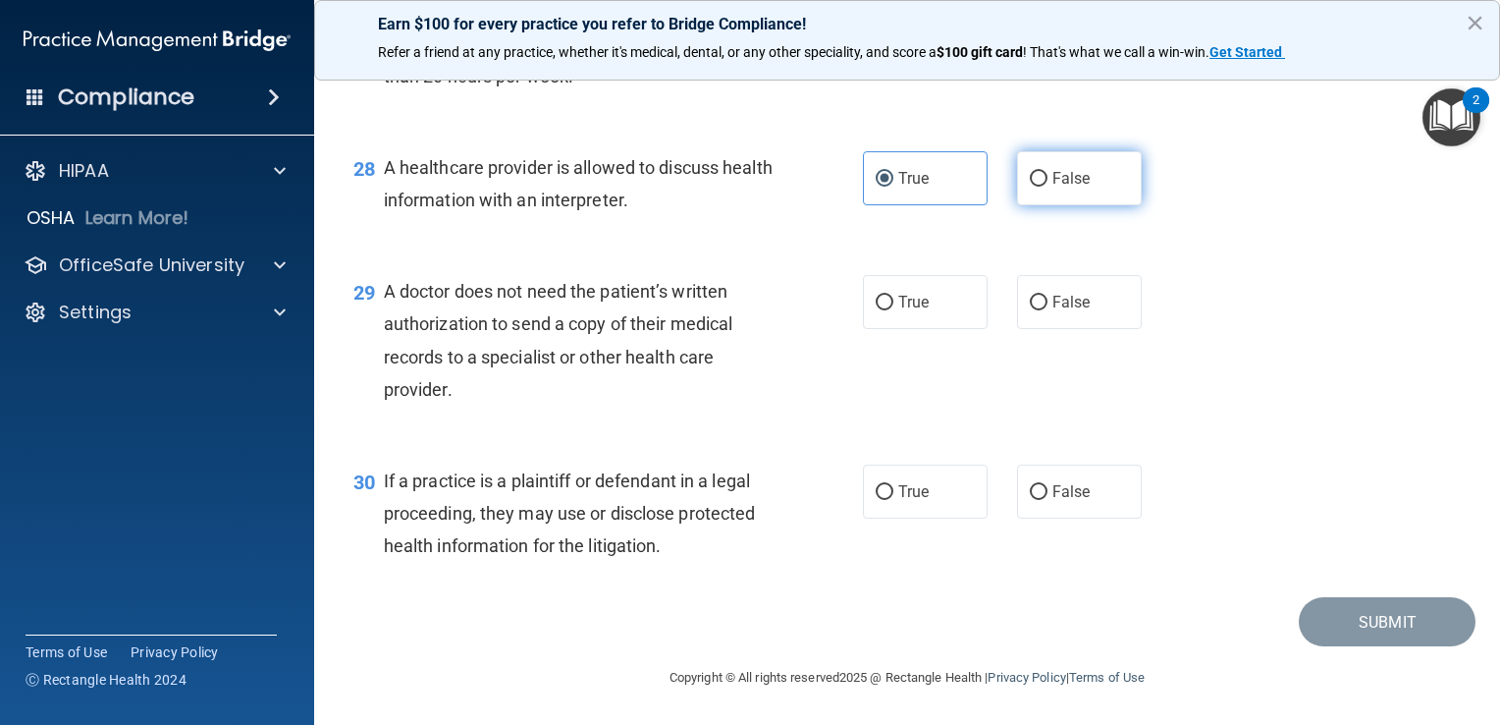
radio input "true"
radio input "false"
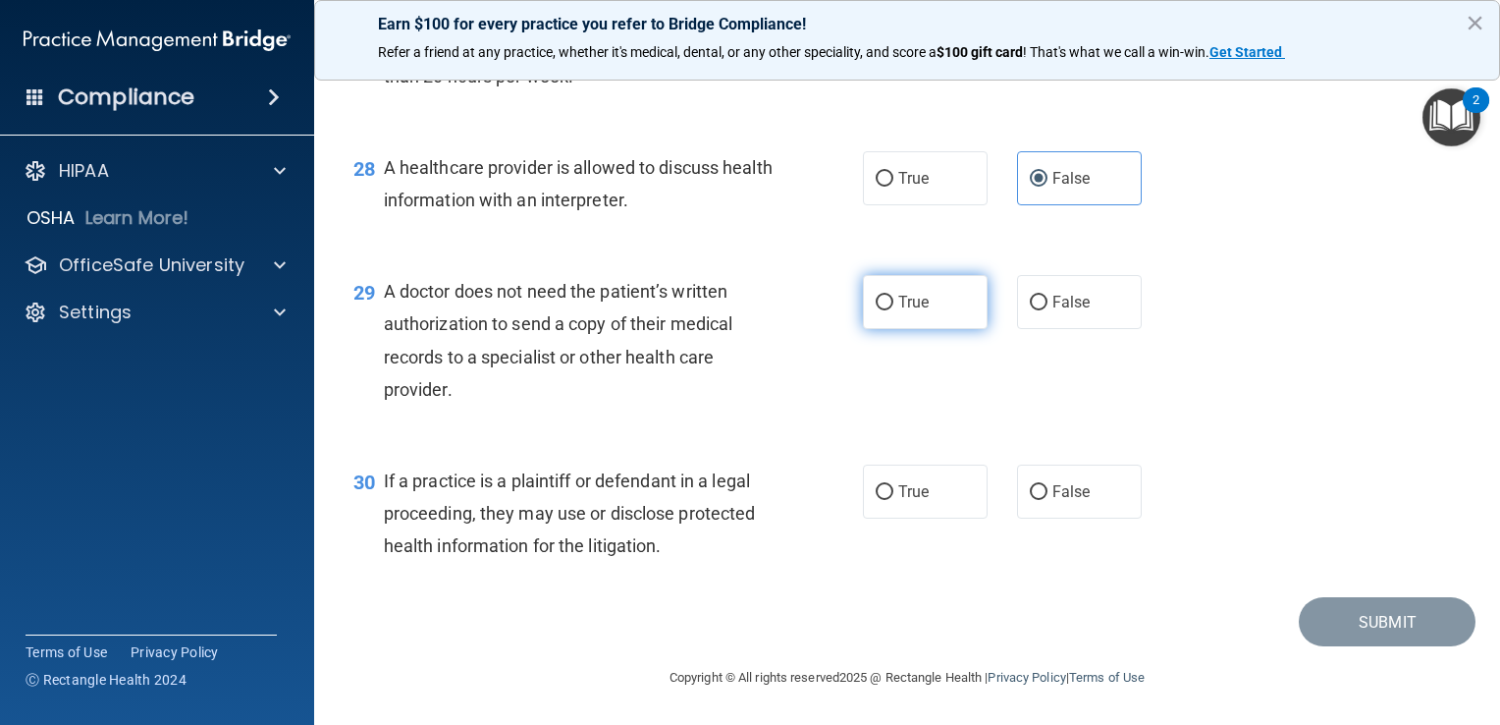
click at [942, 329] on label "True" at bounding box center [925, 302] width 125 height 54
click at [893, 310] on input "True" at bounding box center [885, 302] width 18 height 15
radio input "true"
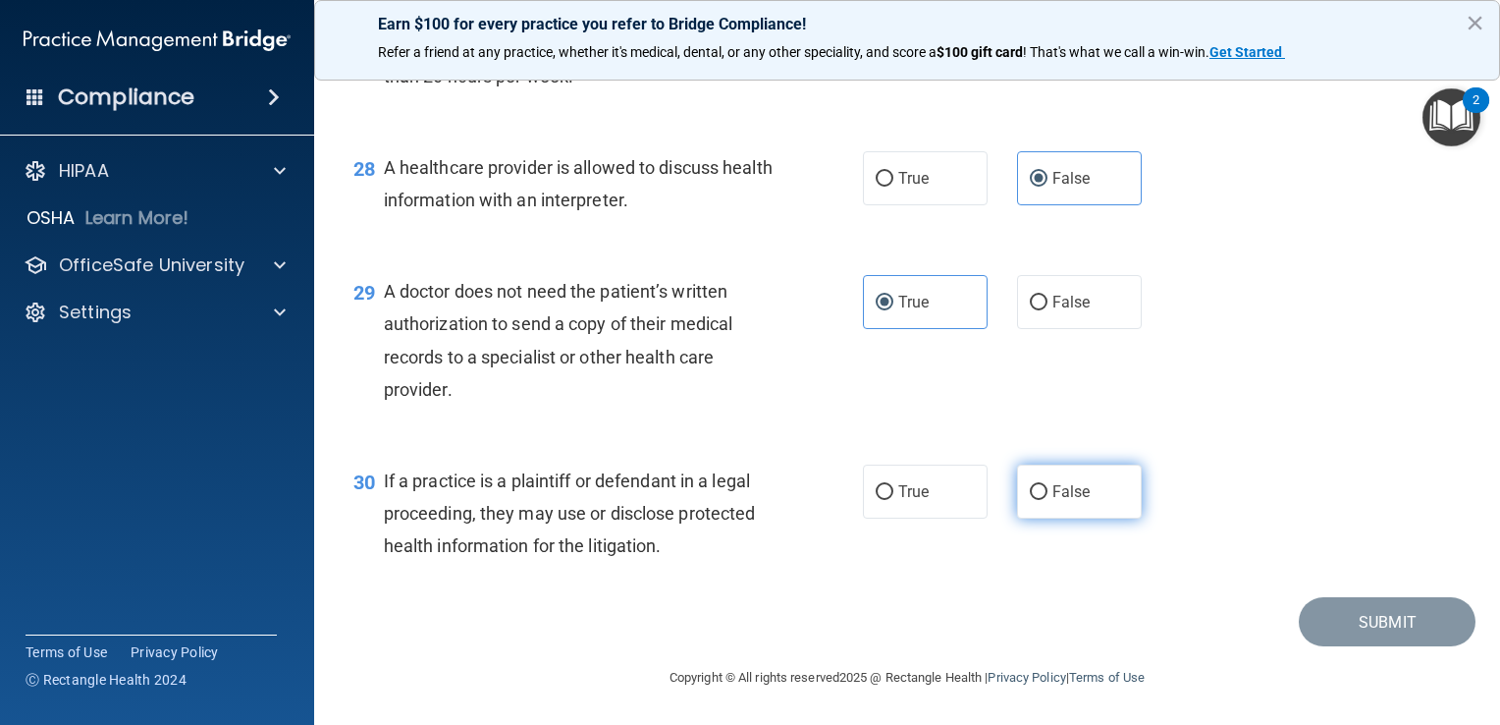
click at [1081, 482] on label "False" at bounding box center [1079, 491] width 125 height 54
click at [1047, 485] on input "False" at bounding box center [1039, 492] width 18 height 15
radio input "true"
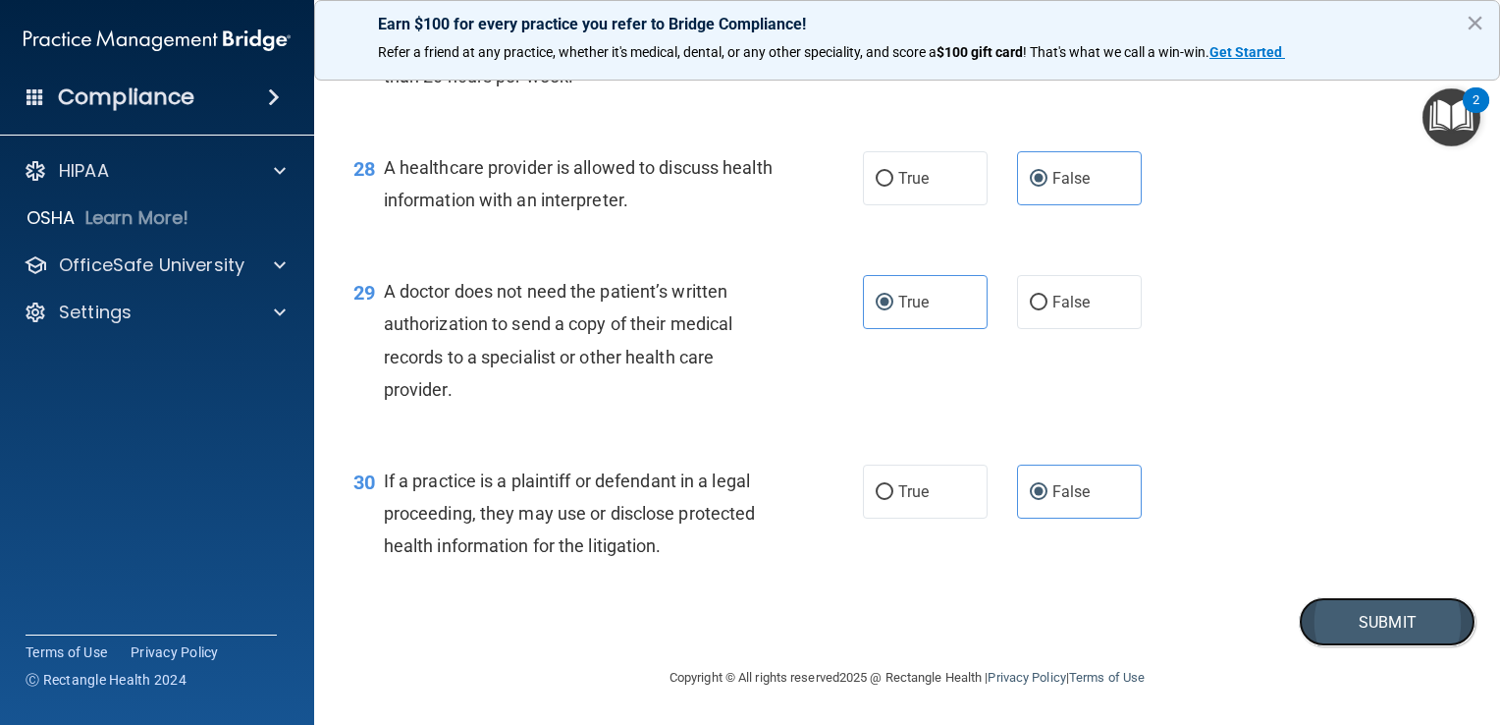
click at [1409, 639] on button "Submit" at bounding box center [1387, 622] width 177 height 50
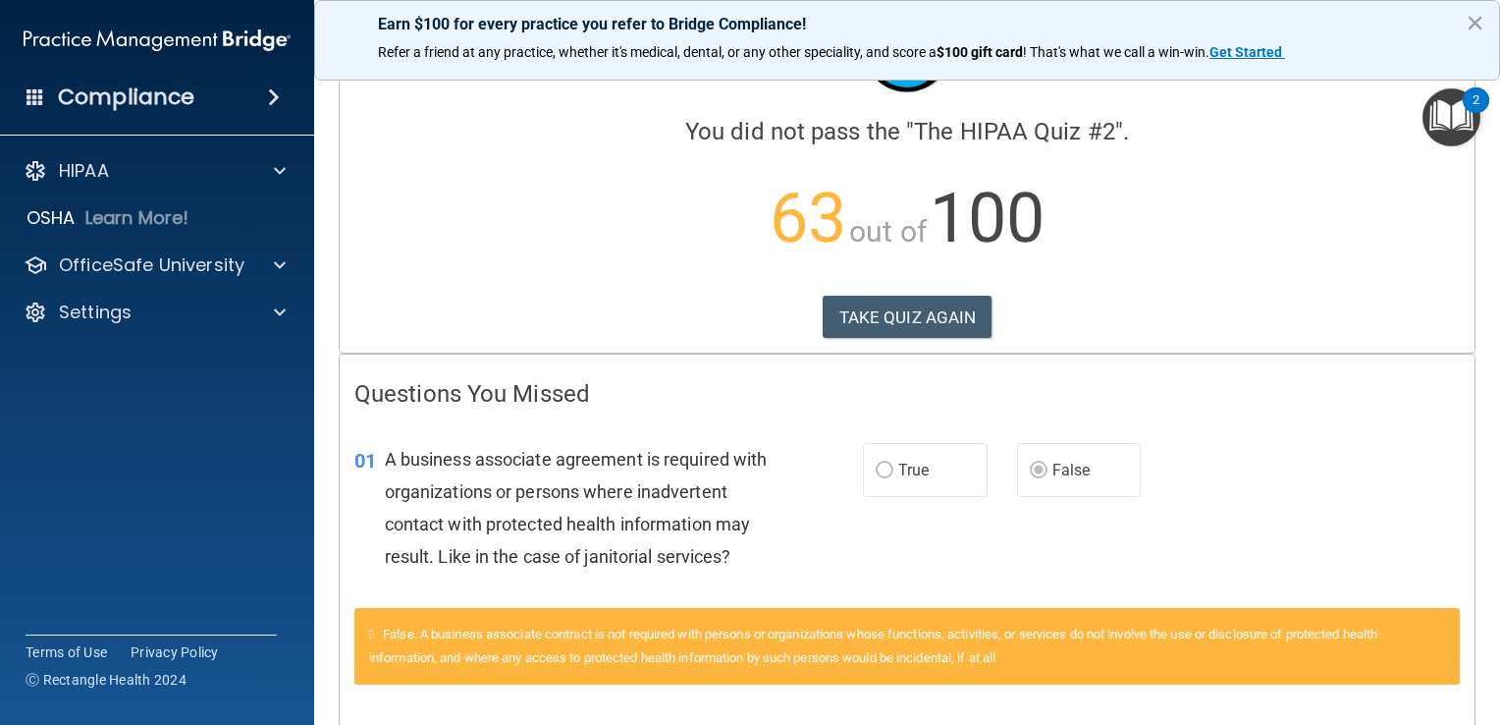
scroll to position [98, 0]
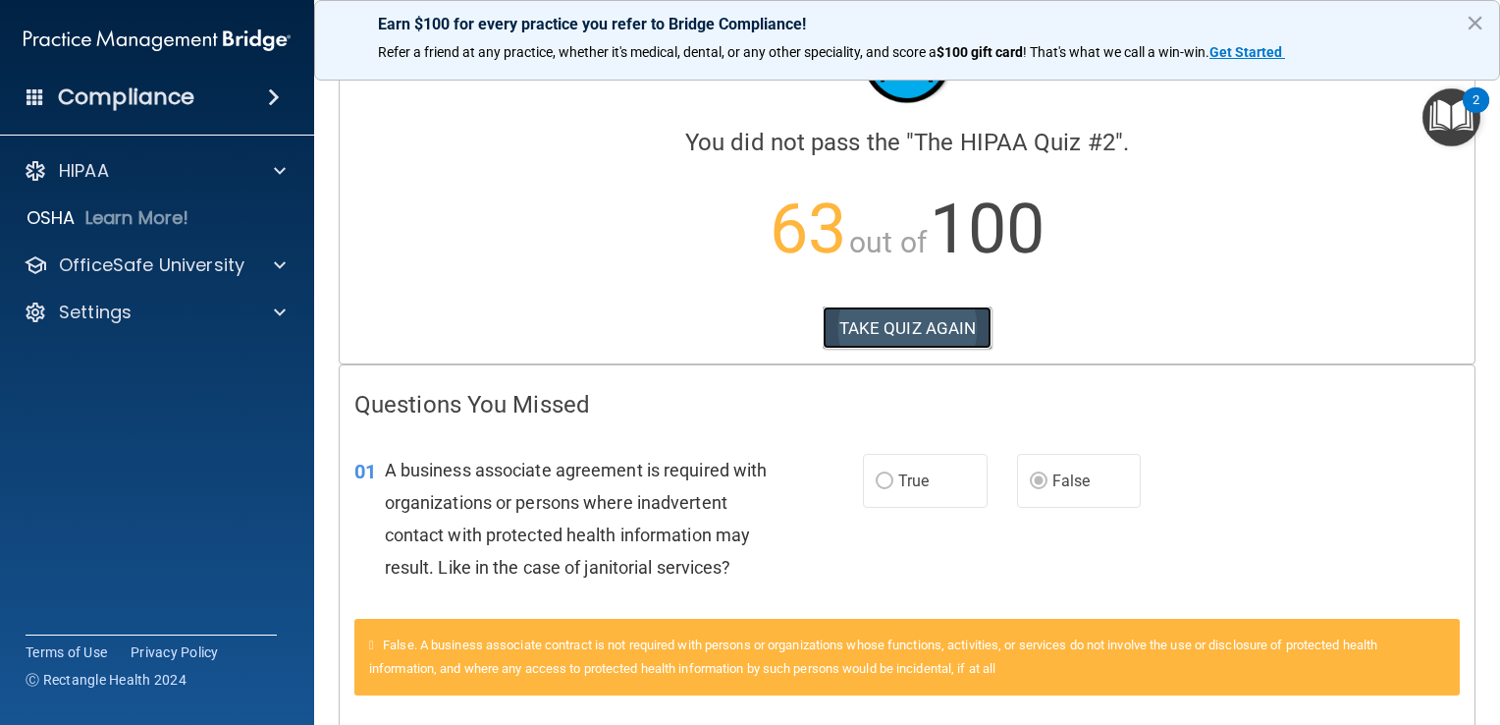
click at [913, 320] on button "TAKE QUIZ AGAIN" at bounding box center [908, 327] width 170 height 43
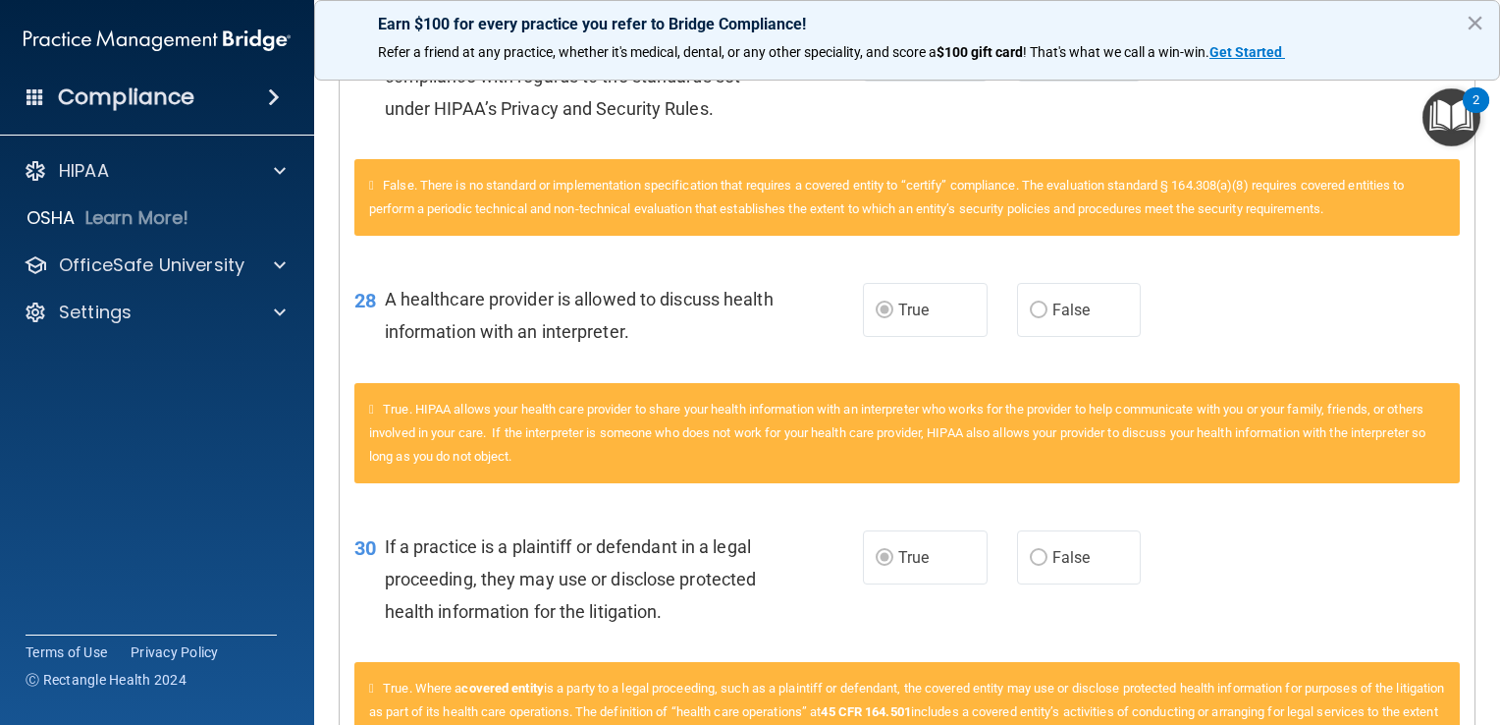
scroll to position [2749, 0]
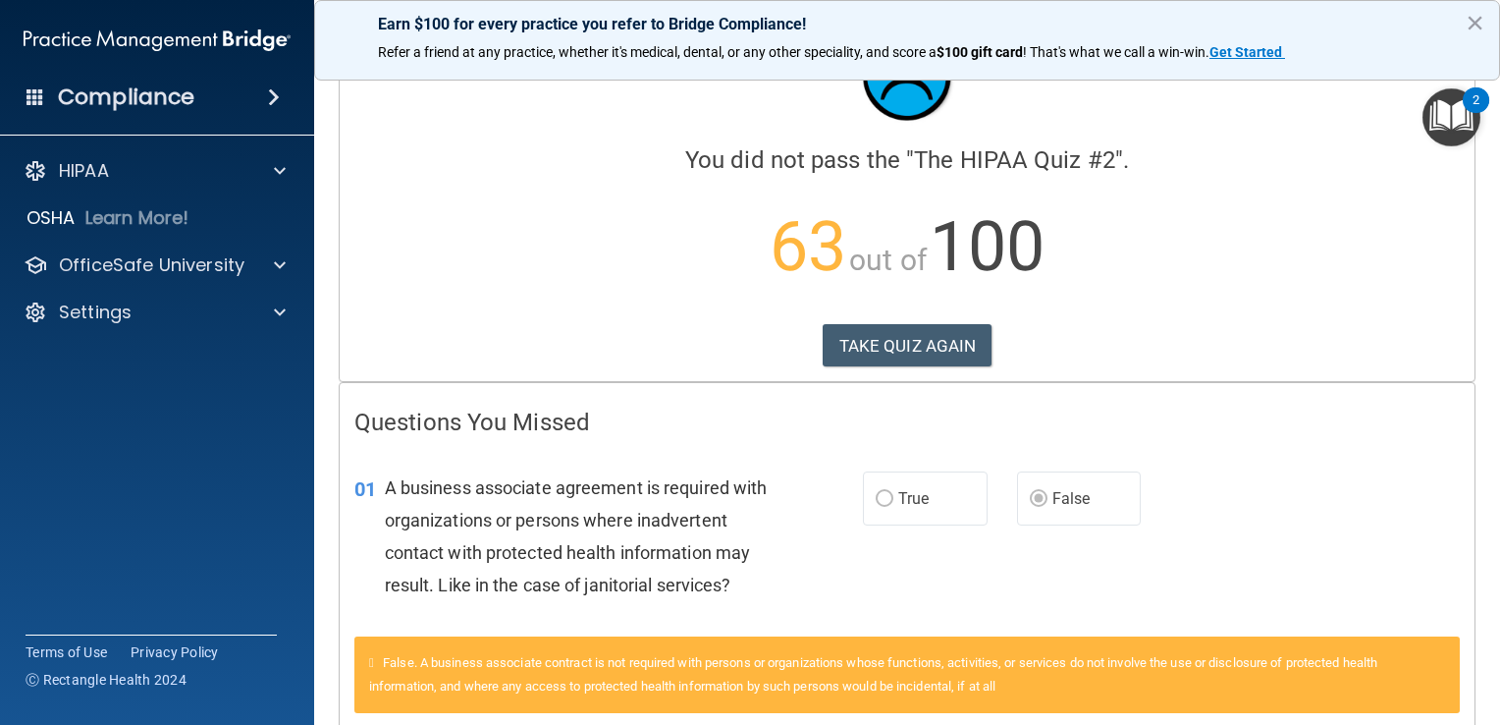
scroll to position [196, 0]
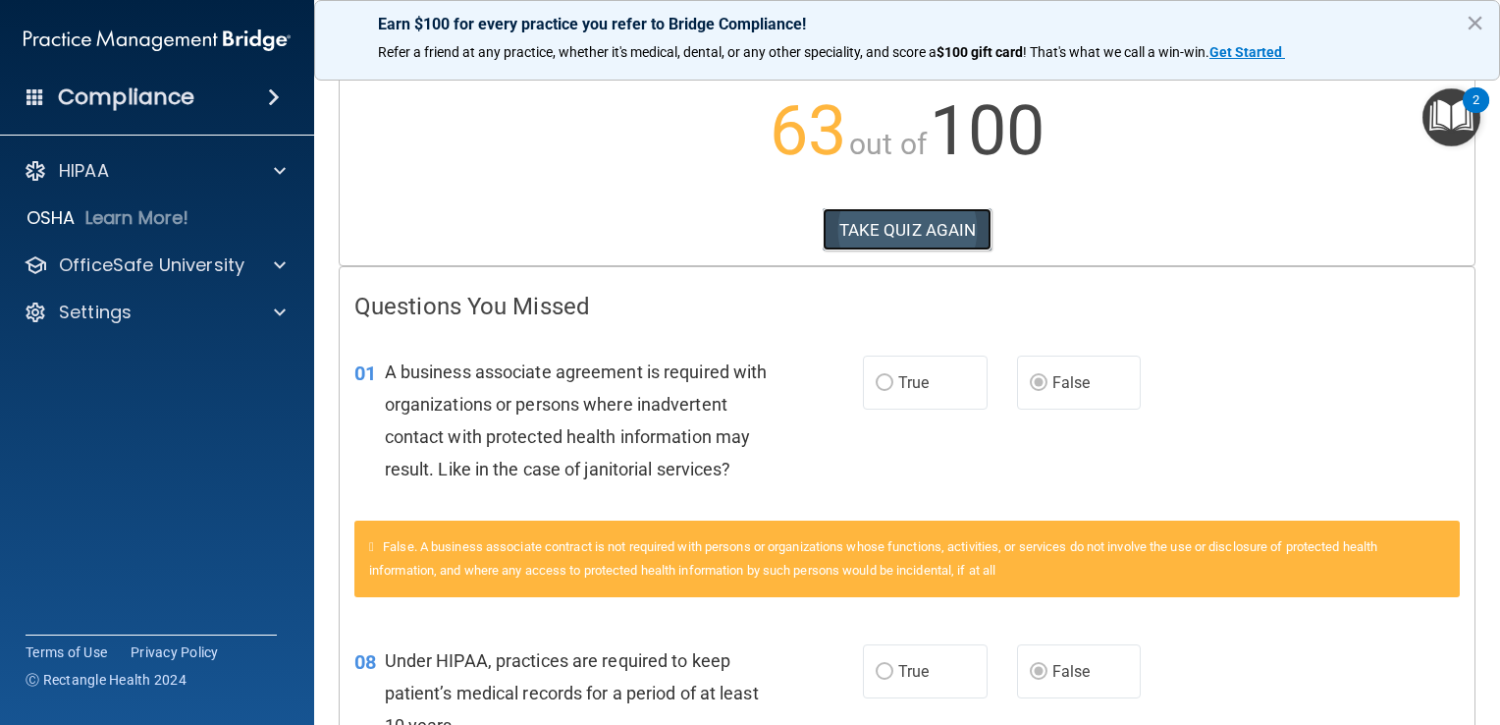
click at [915, 234] on button "TAKE QUIZ AGAIN" at bounding box center [908, 229] width 170 height 43
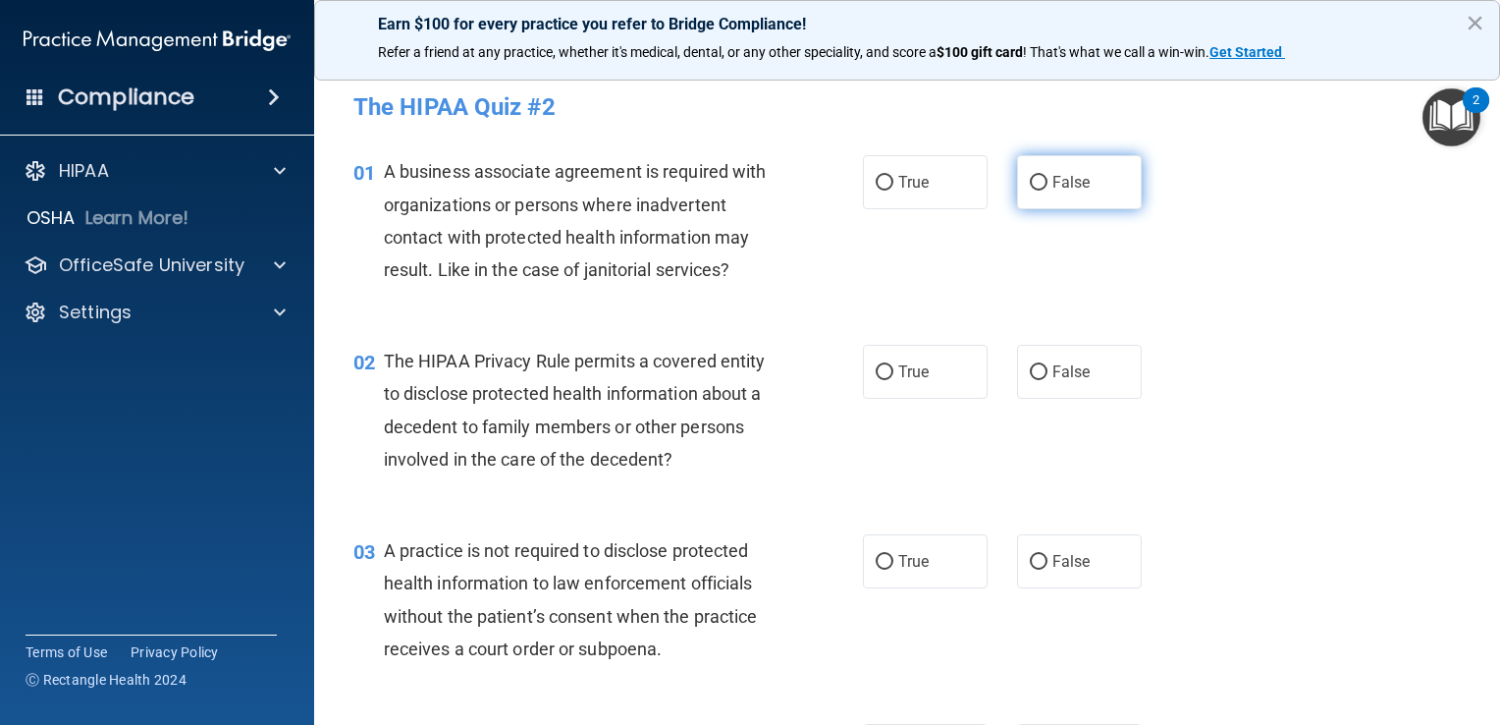
click at [1056, 190] on span "False" at bounding box center [1071, 182] width 38 height 19
click at [1047, 190] on input "False" at bounding box center [1039, 183] width 18 height 15
radio input "true"
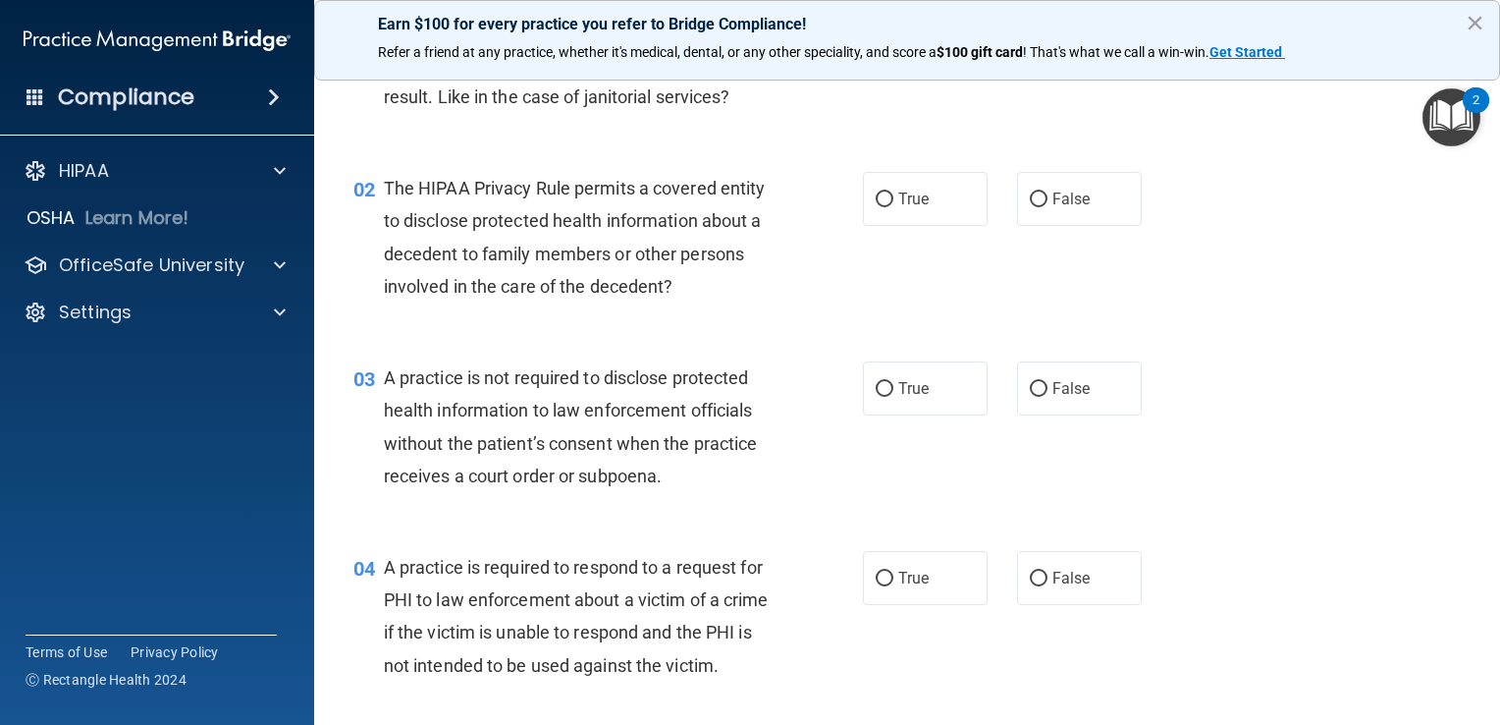
scroll to position [196, 0]
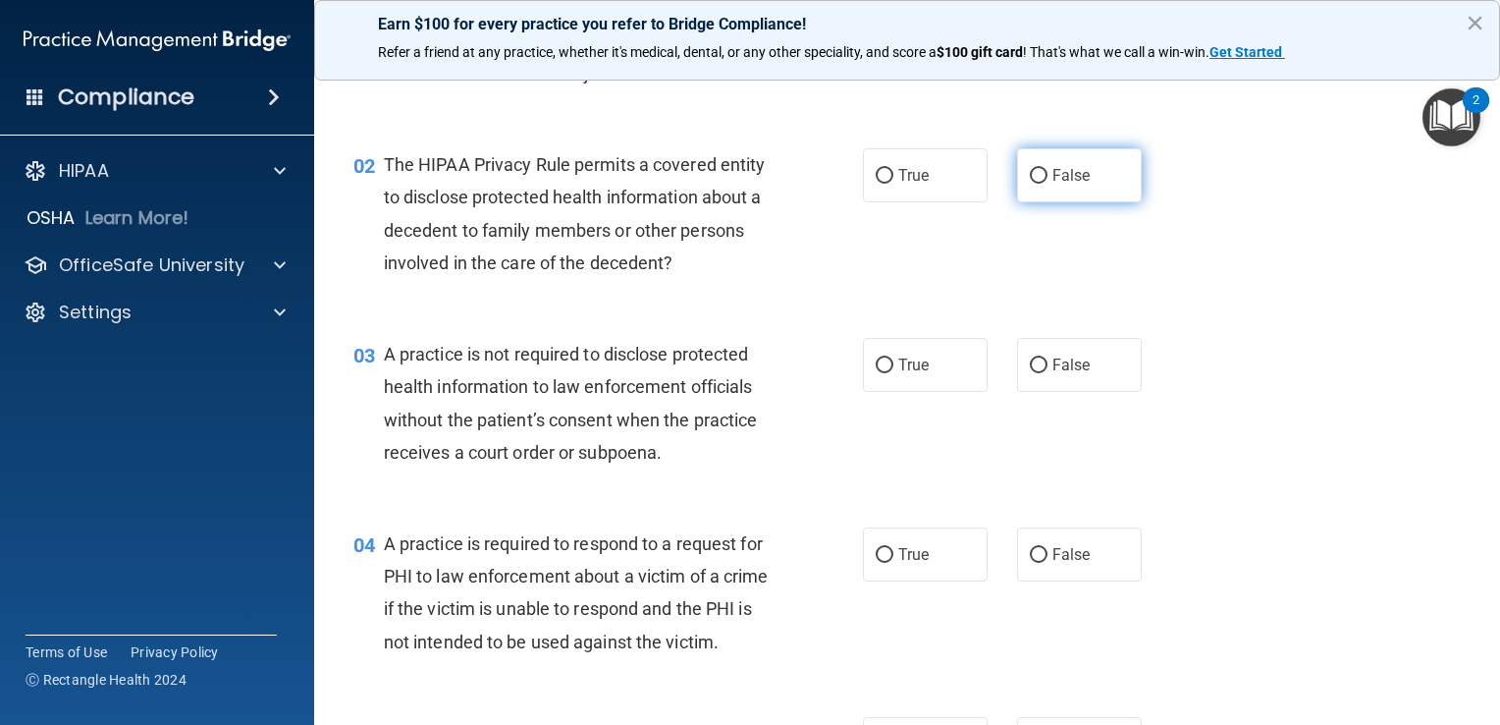
click at [1057, 175] on span "False" at bounding box center [1071, 175] width 38 height 19
click at [1047, 175] on input "False" at bounding box center [1039, 176] width 18 height 15
radio input "true"
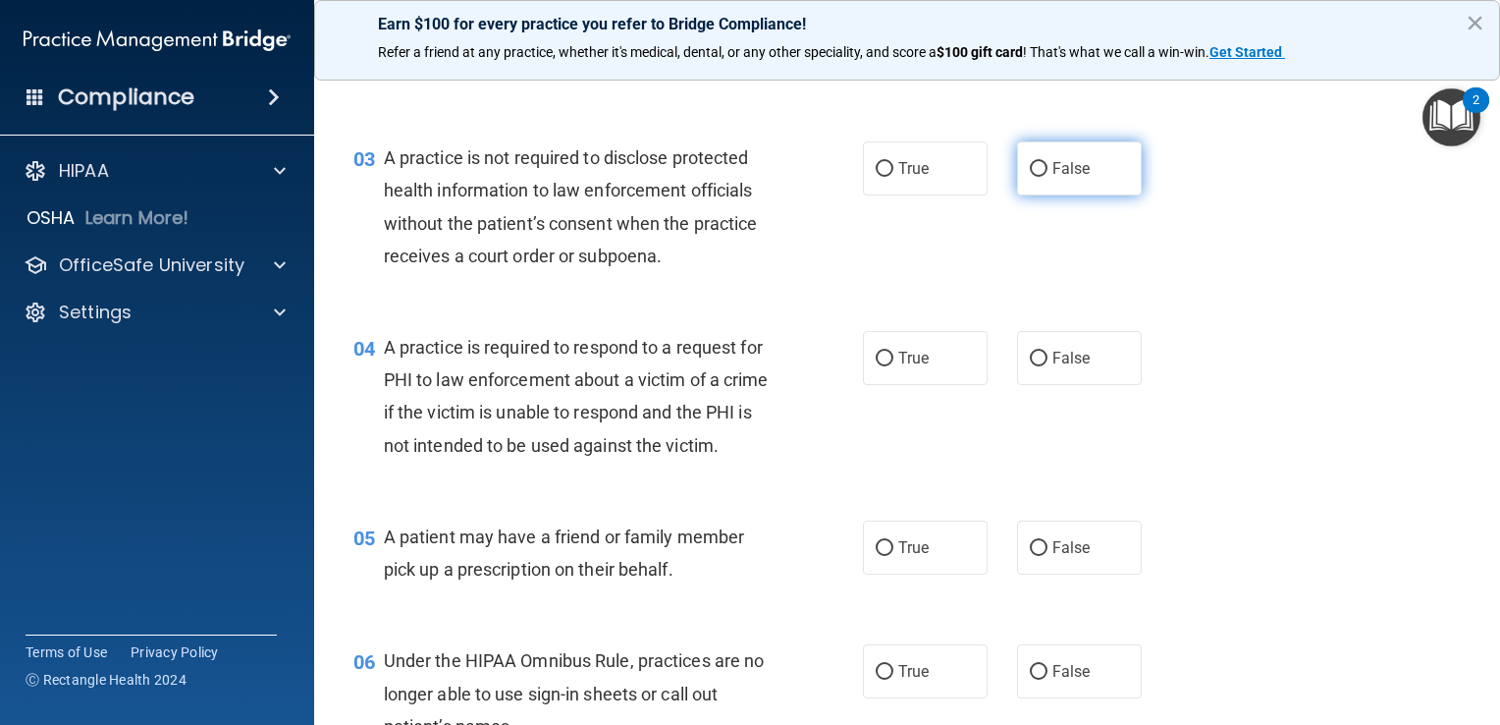
click at [1058, 187] on label "False" at bounding box center [1079, 168] width 125 height 54
click at [1047, 177] on input "False" at bounding box center [1039, 169] width 18 height 15
radio input "true"
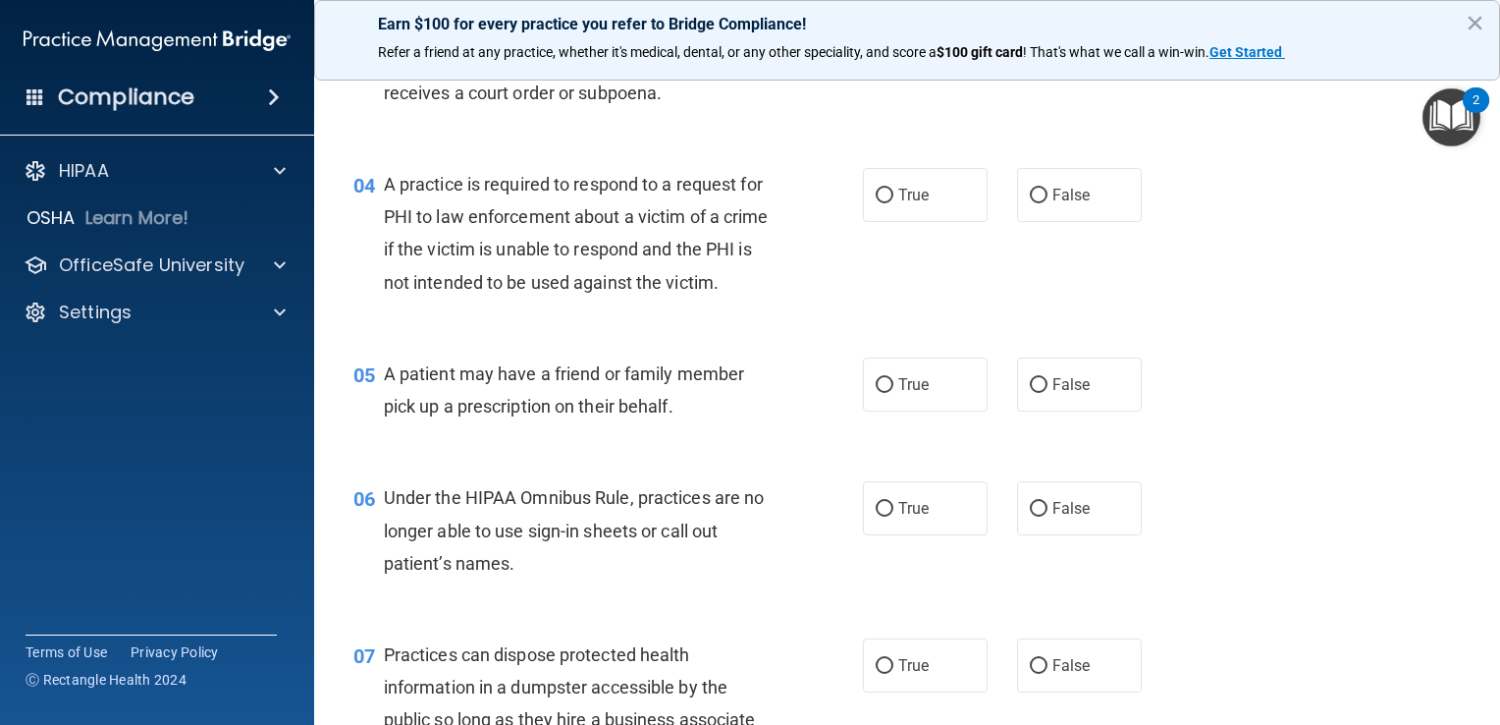
scroll to position [589, 0]
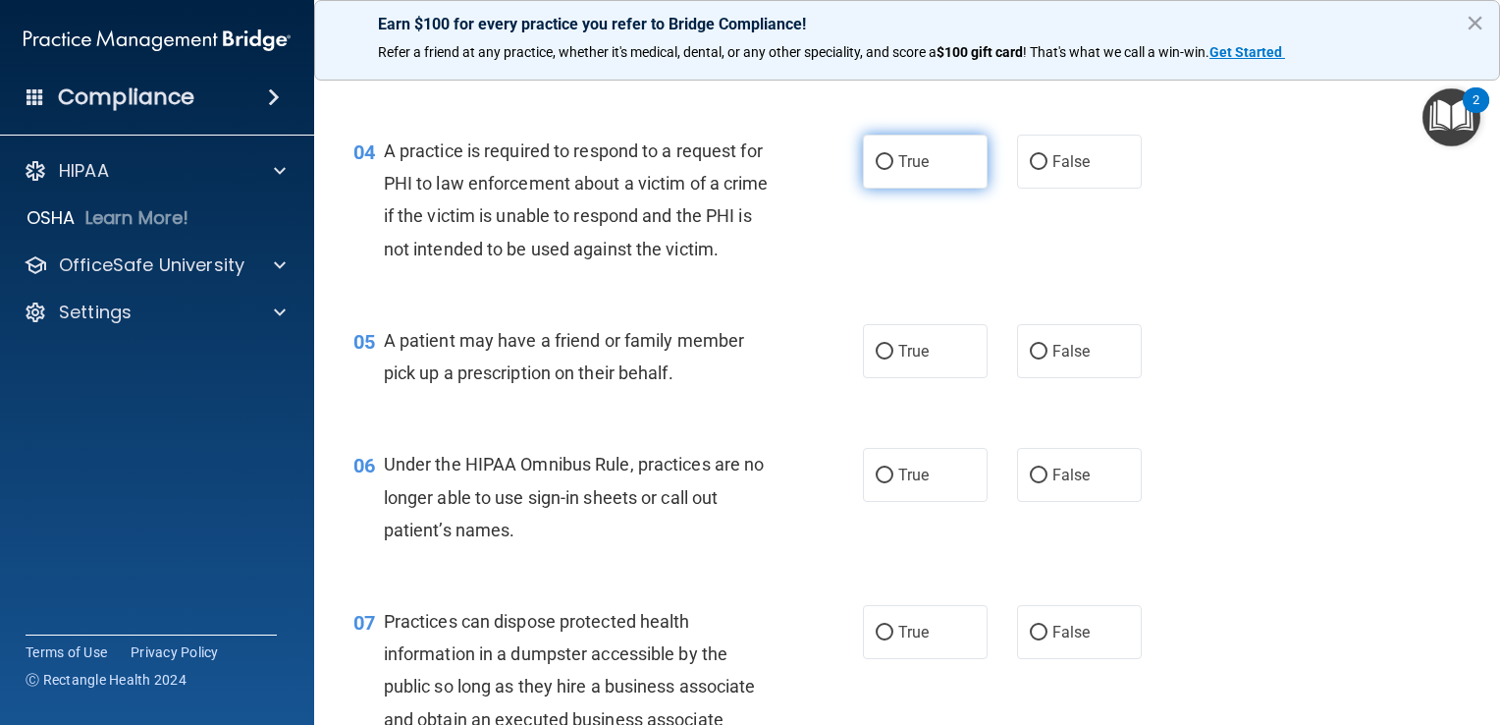
click at [902, 159] on span "True" at bounding box center [913, 161] width 30 height 19
click at [893, 159] on input "True" at bounding box center [885, 162] width 18 height 15
radio input "true"
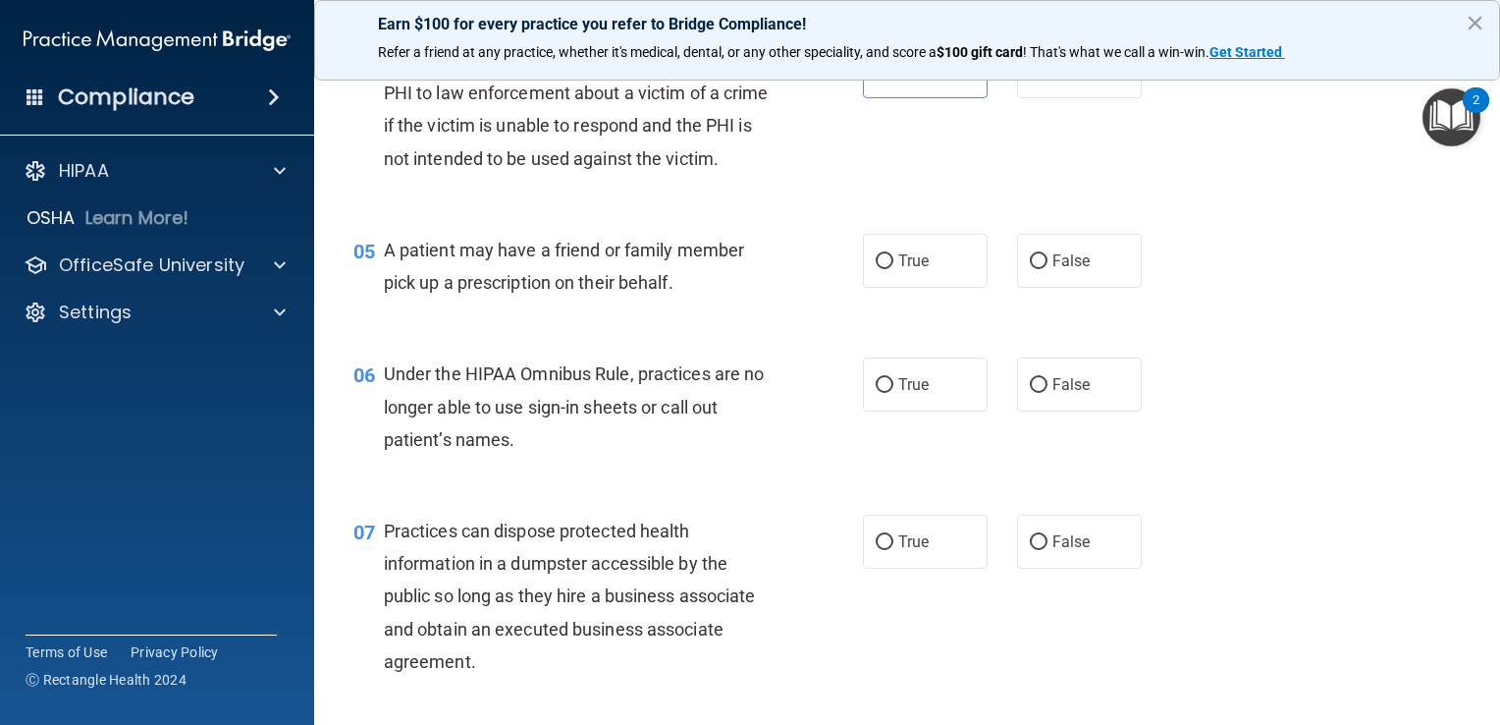
scroll to position [785, 0]
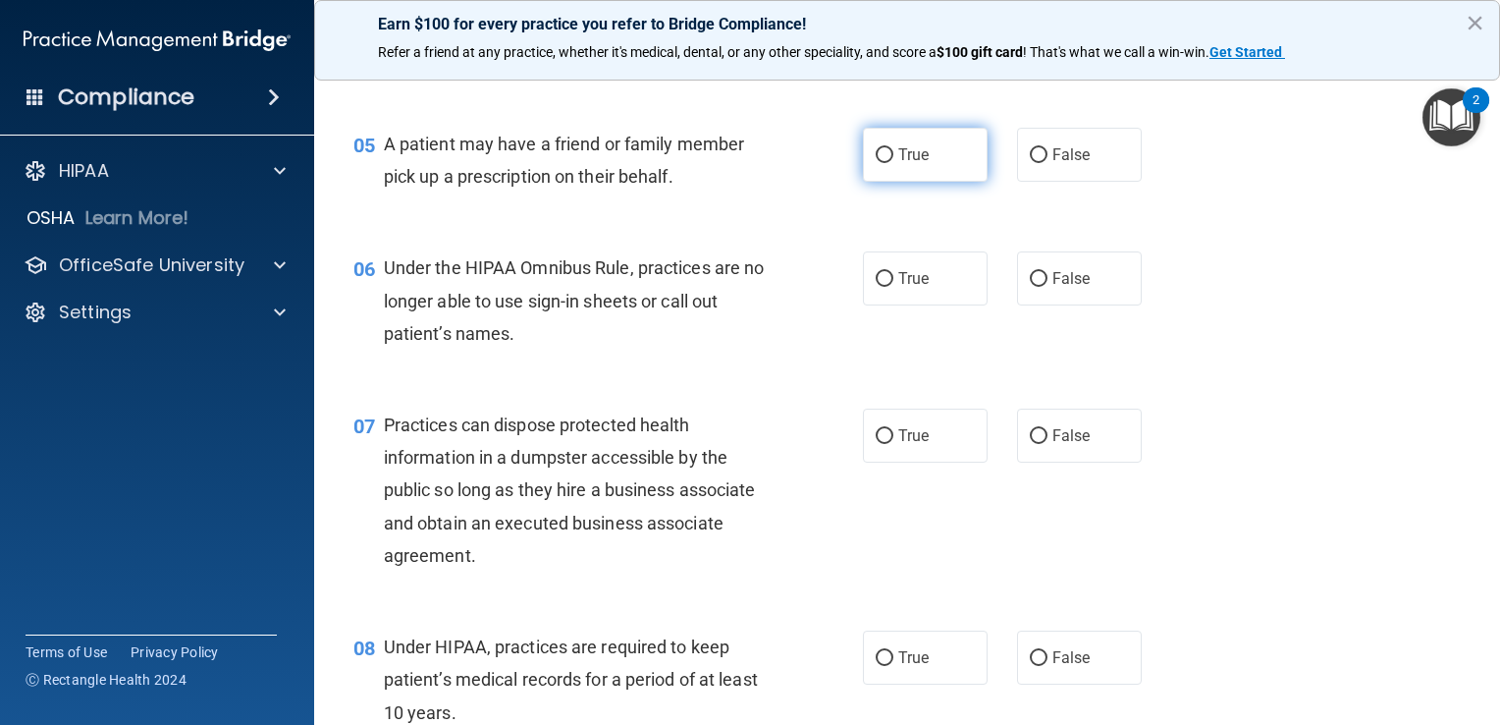
click at [919, 182] on label "True" at bounding box center [925, 155] width 125 height 54
click at [893, 163] on input "True" at bounding box center [885, 155] width 18 height 15
radio input "true"
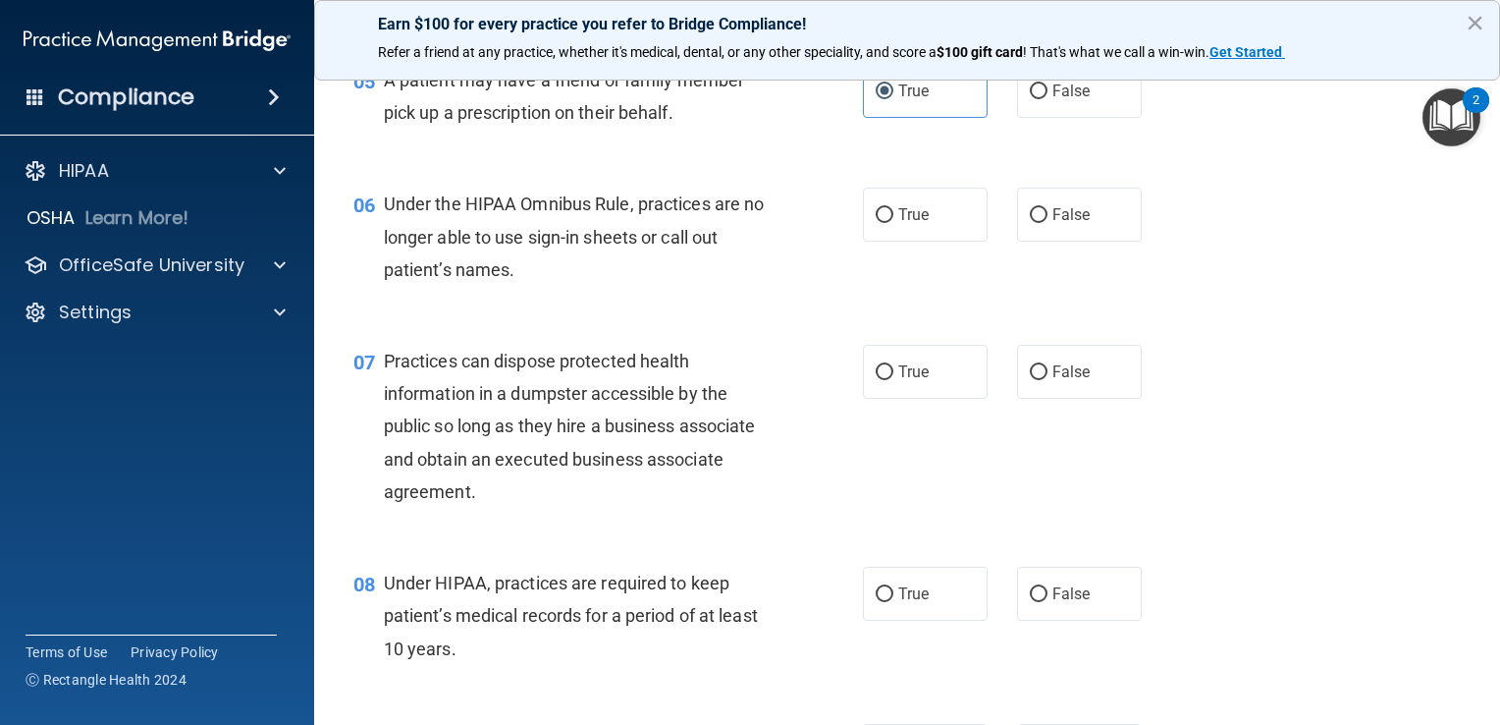
scroll to position [884, 0]
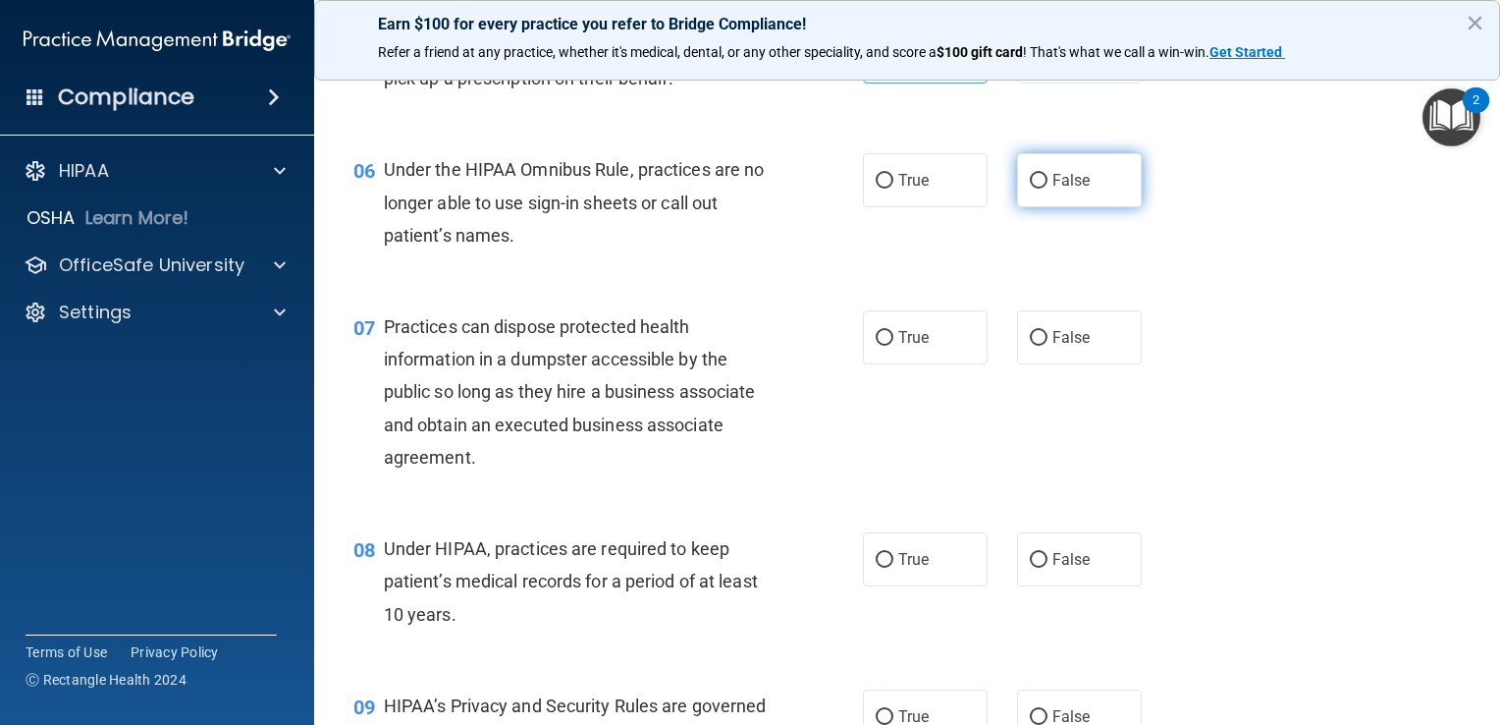
click at [1058, 207] on label "False" at bounding box center [1079, 180] width 125 height 54
click at [1047, 188] on input "False" at bounding box center [1039, 181] width 18 height 15
radio input "true"
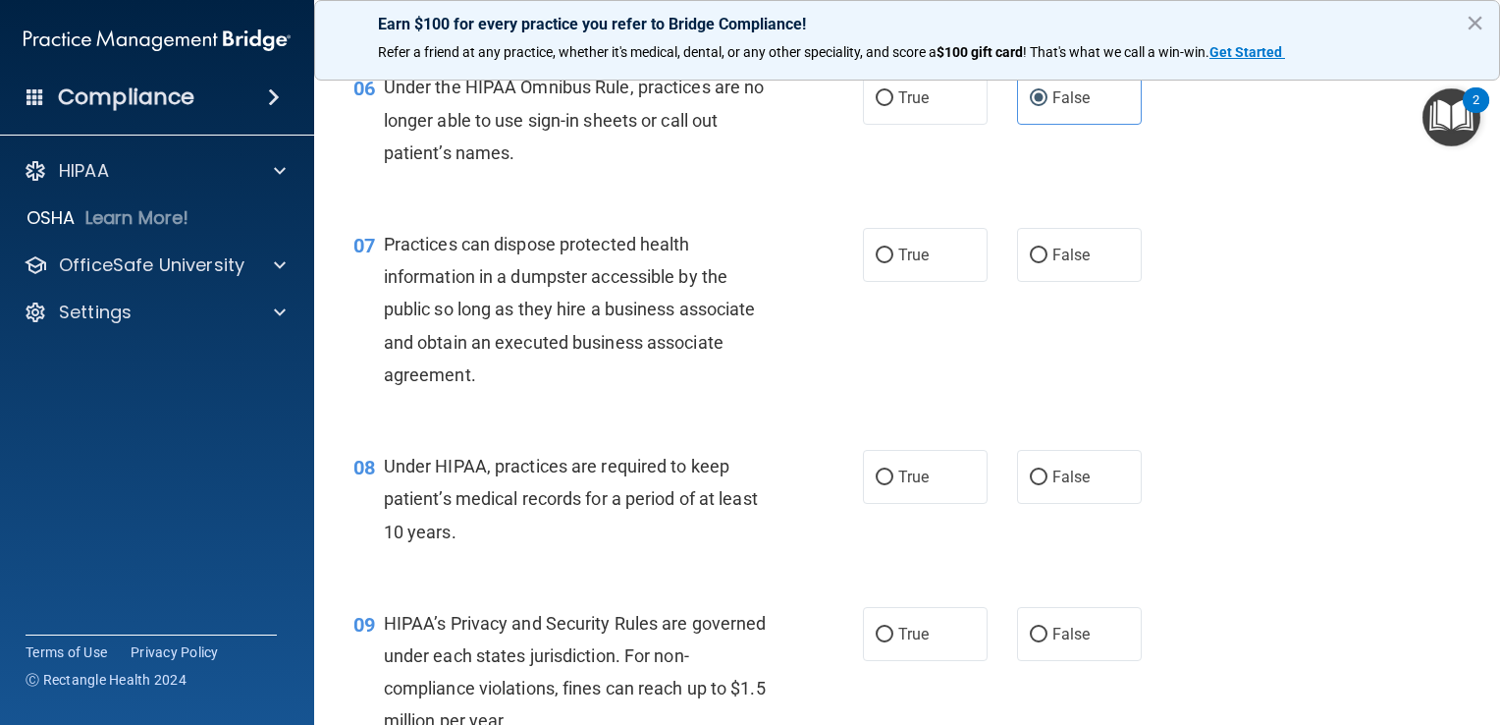
scroll to position [1080, 0]
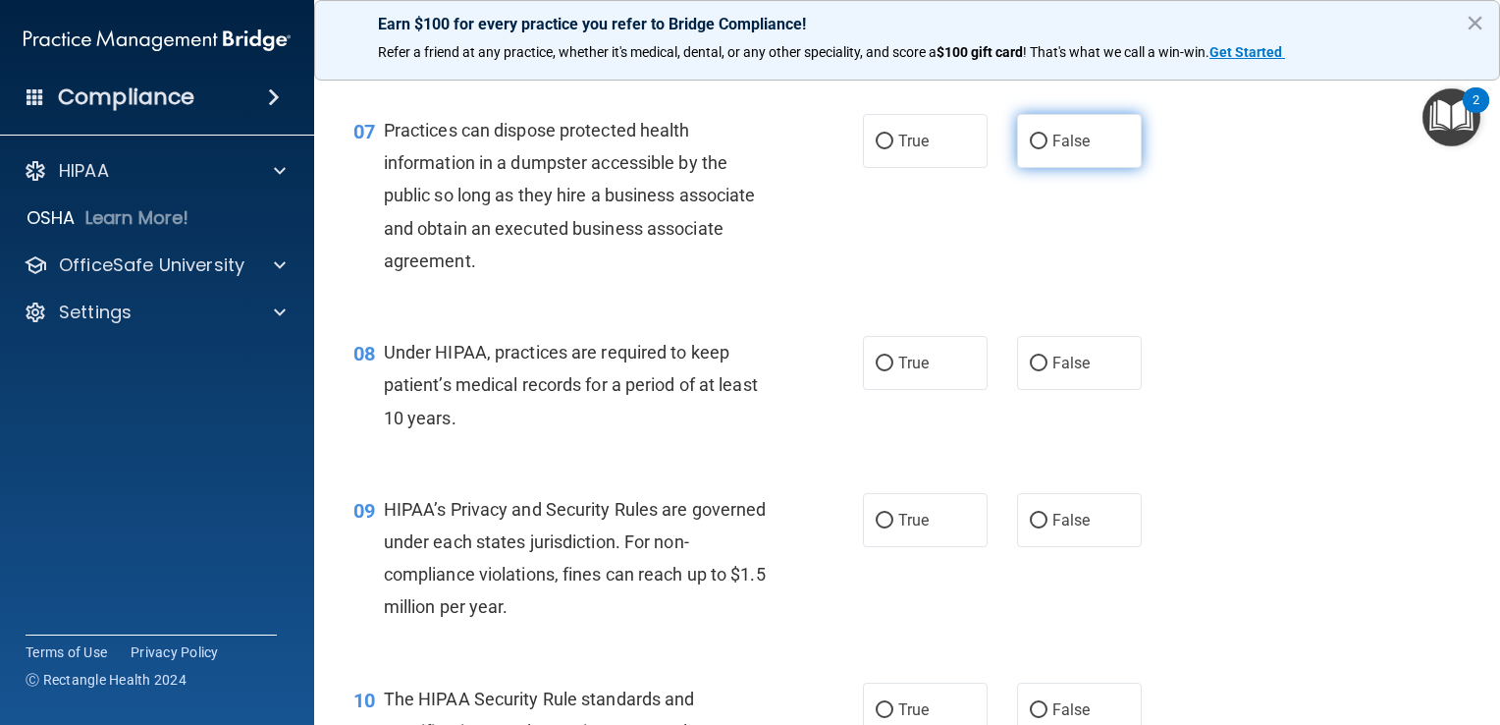
click at [1028, 168] on label "False" at bounding box center [1079, 141] width 125 height 54
click at [1030, 149] on input "False" at bounding box center [1039, 141] width 18 height 15
radio input "true"
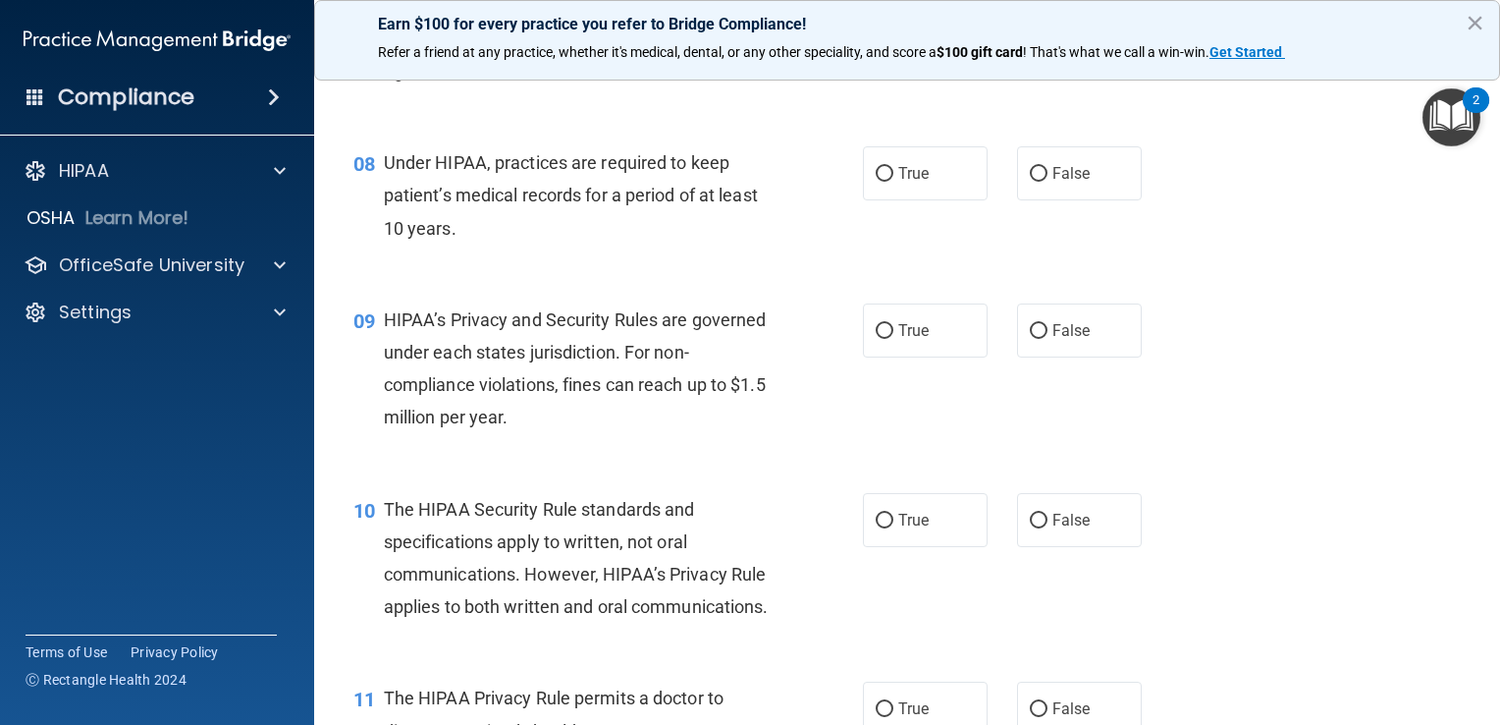
scroll to position [1276, 0]
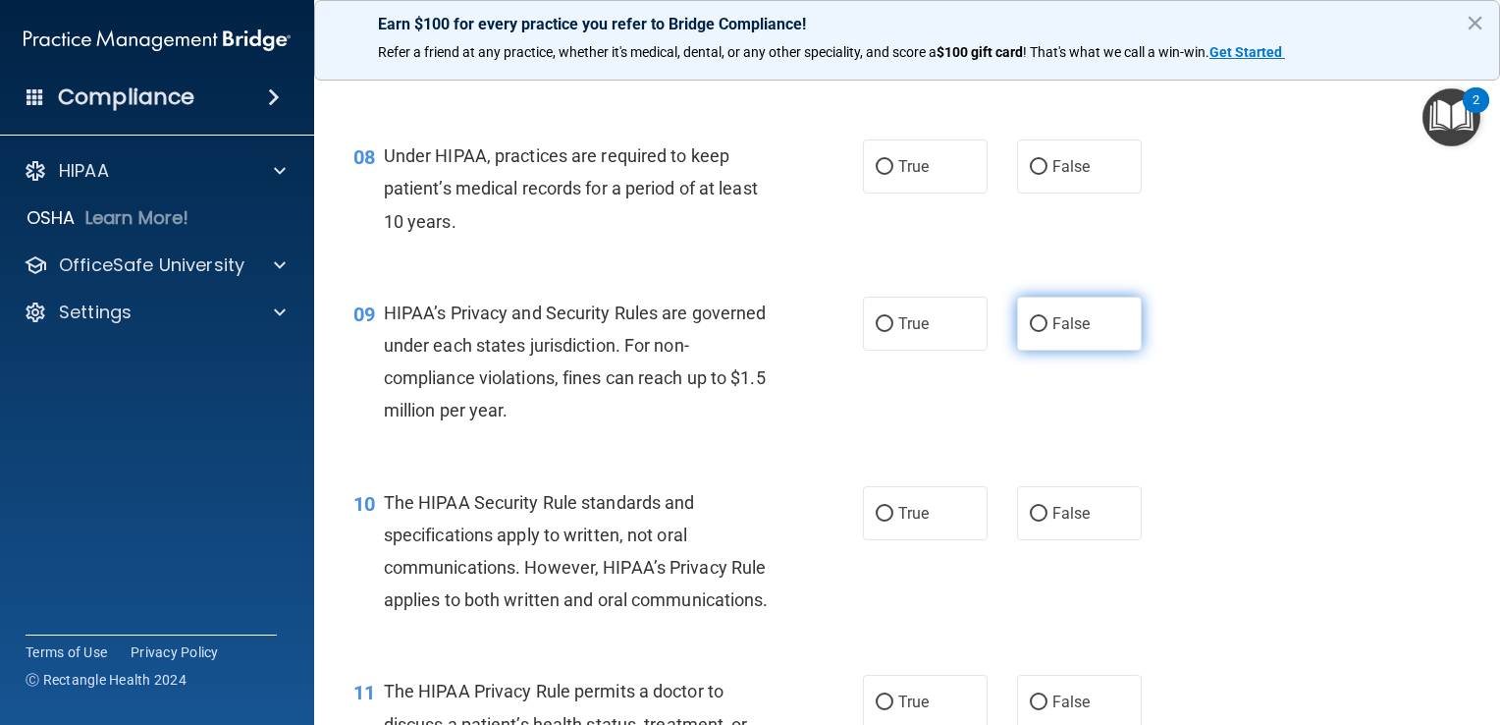
click at [1060, 333] on span "False" at bounding box center [1071, 323] width 38 height 19
click at [1047, 332] on input "False" at bounding box center [1039, 324] width 18 height 15
radio input "true"
click at [1063, 333] on span "False" at bounding box center [1071, 323] width 38 height 19
click at [1047, 332] on input "False" at bounding box center [1039, 324] width 18 height 15
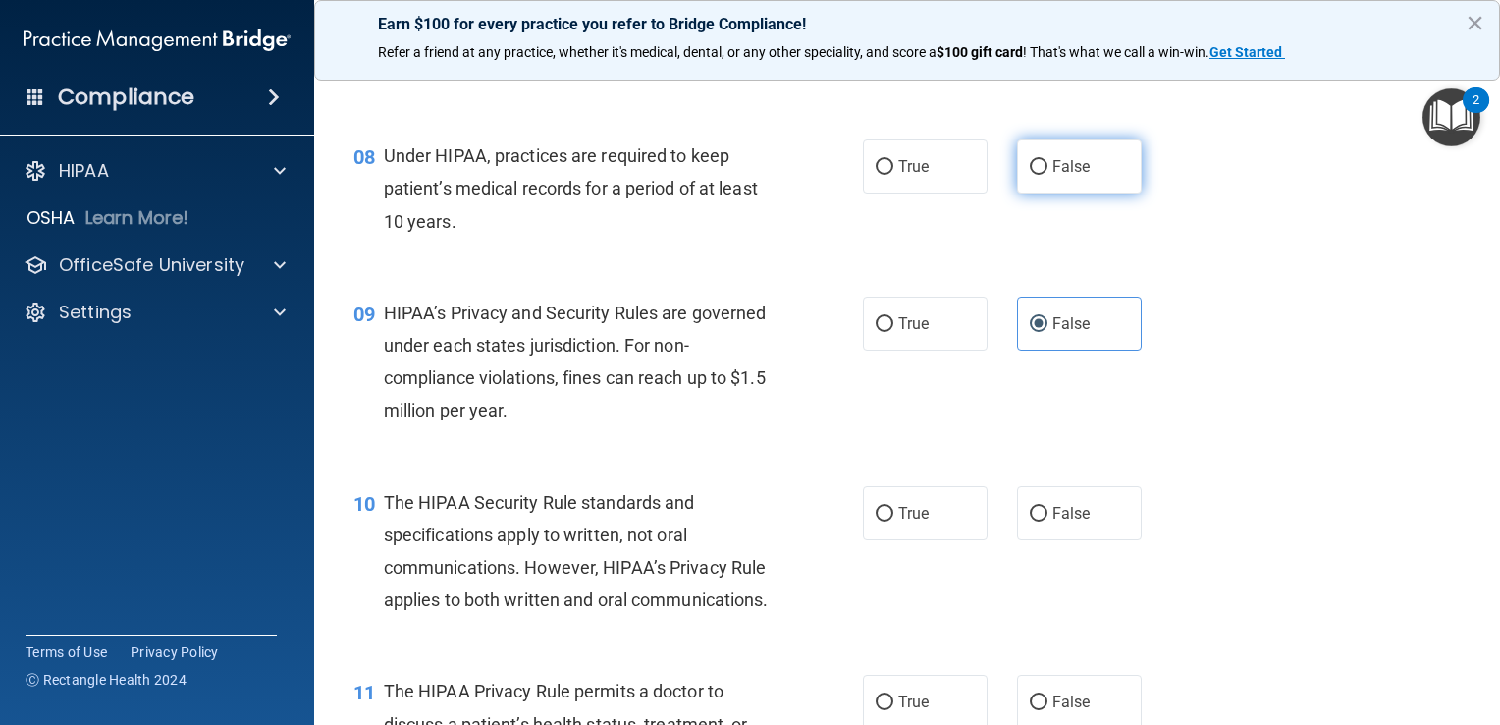
click at [1085, 193] on label "False" at bounding box center [1079, 166] width 125 height 54
click at [1047, 175] on input "False" at bounding box center [1039, 167] width 18 height 15
radio input "true"
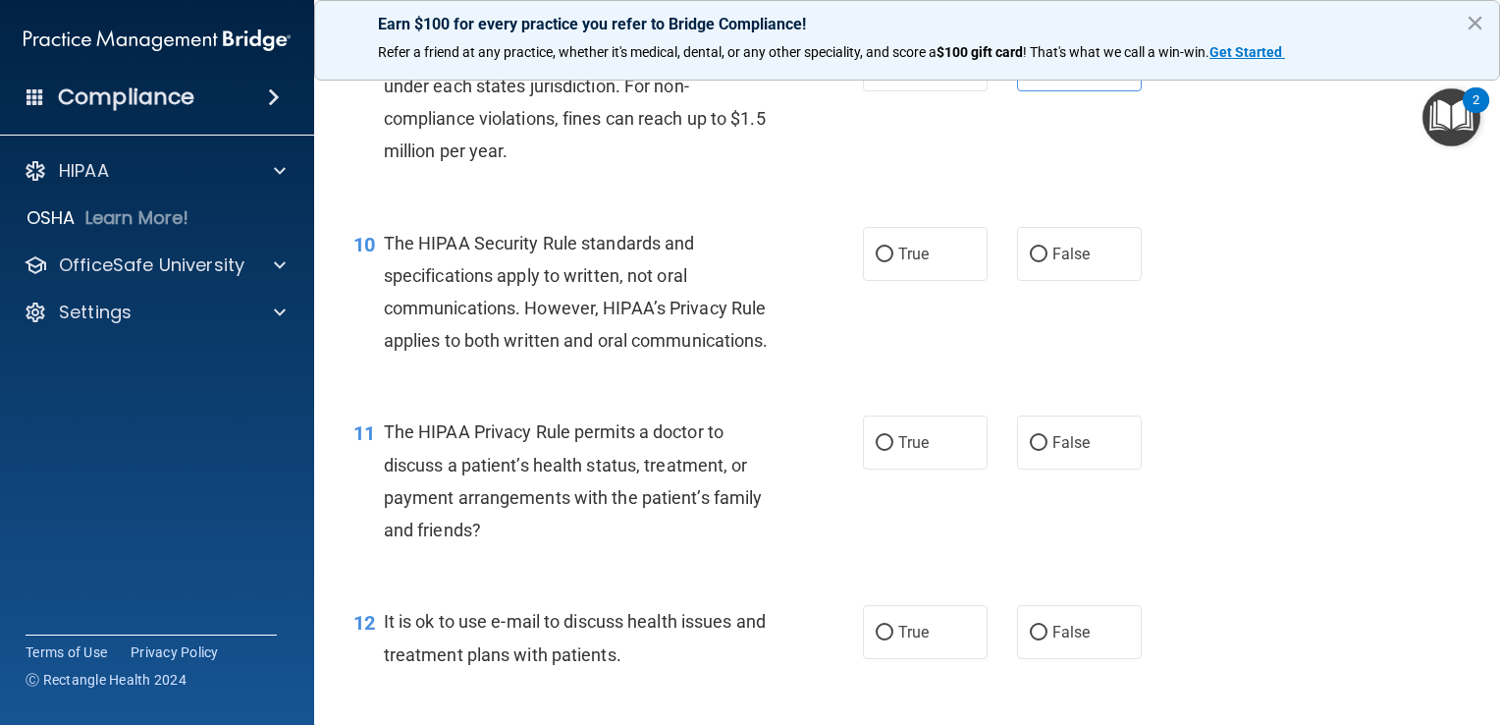
scroll to position [1571, 0]
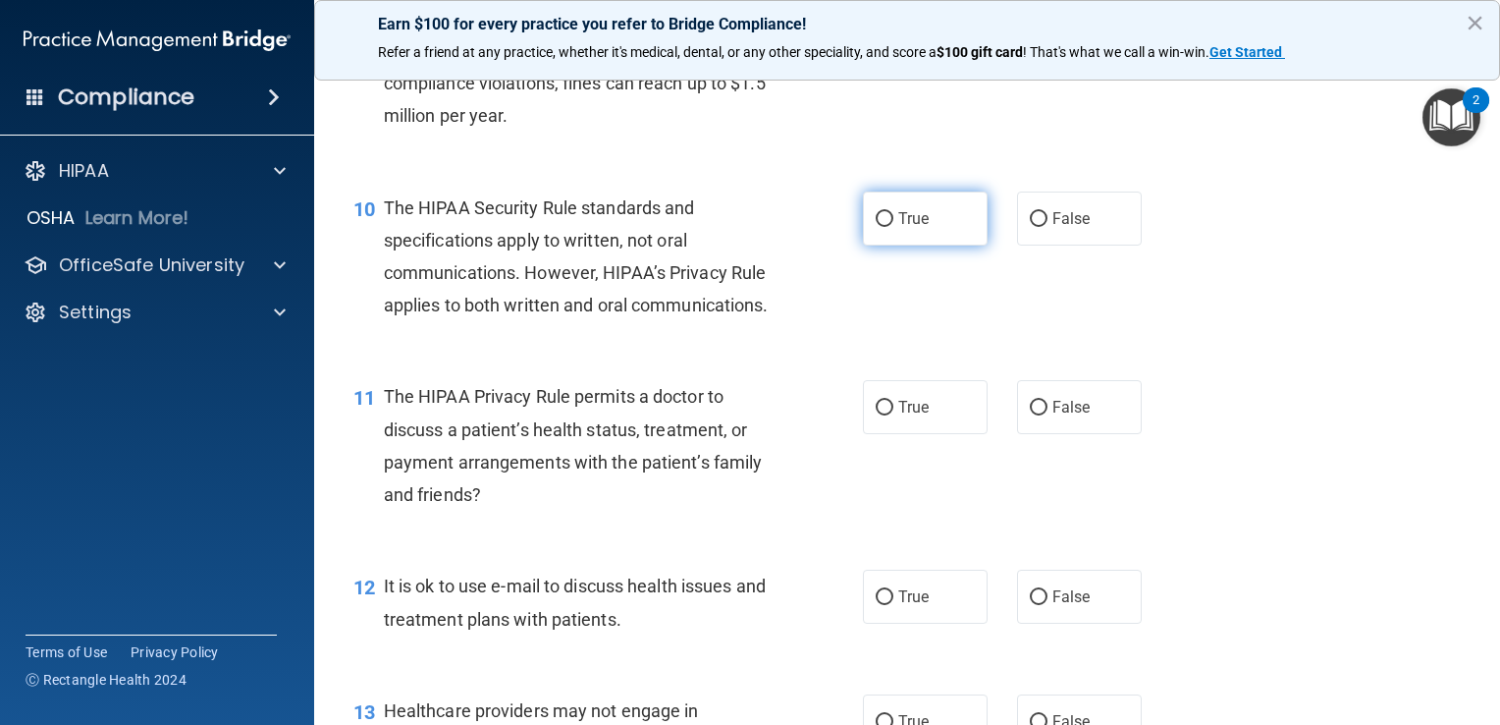
click at [911, 228] on span "True" at bounding box center [913, 218] width 30 height 19
click at [893, 227] on input "True" at bounding box center [885, 219] width 18 height 15
radio input "true"
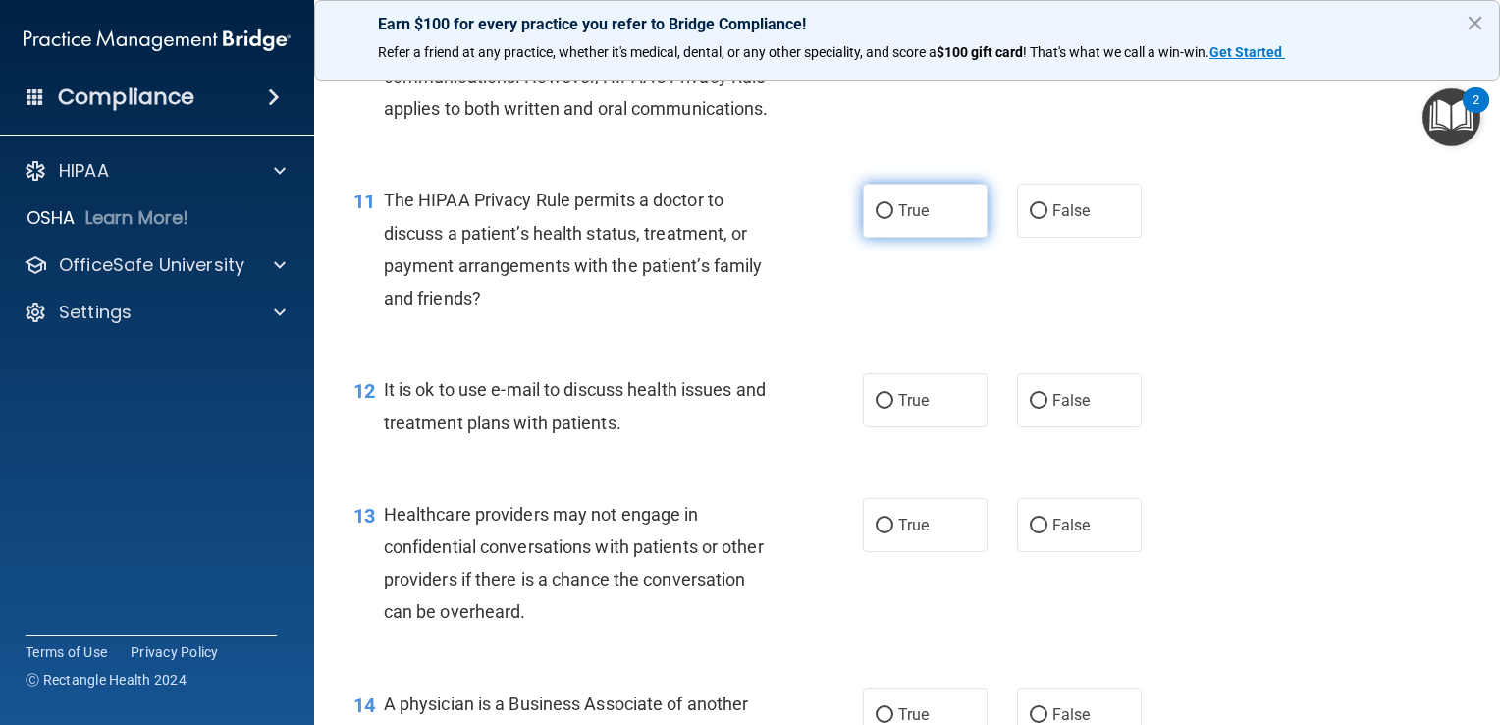
click at [906, 220] on span "True" at bounding box center [913, 210] width 30 height 19
click at [893, 219] on input "True" at bounding box center [885, 211] width 18 height 15
radio input "true"
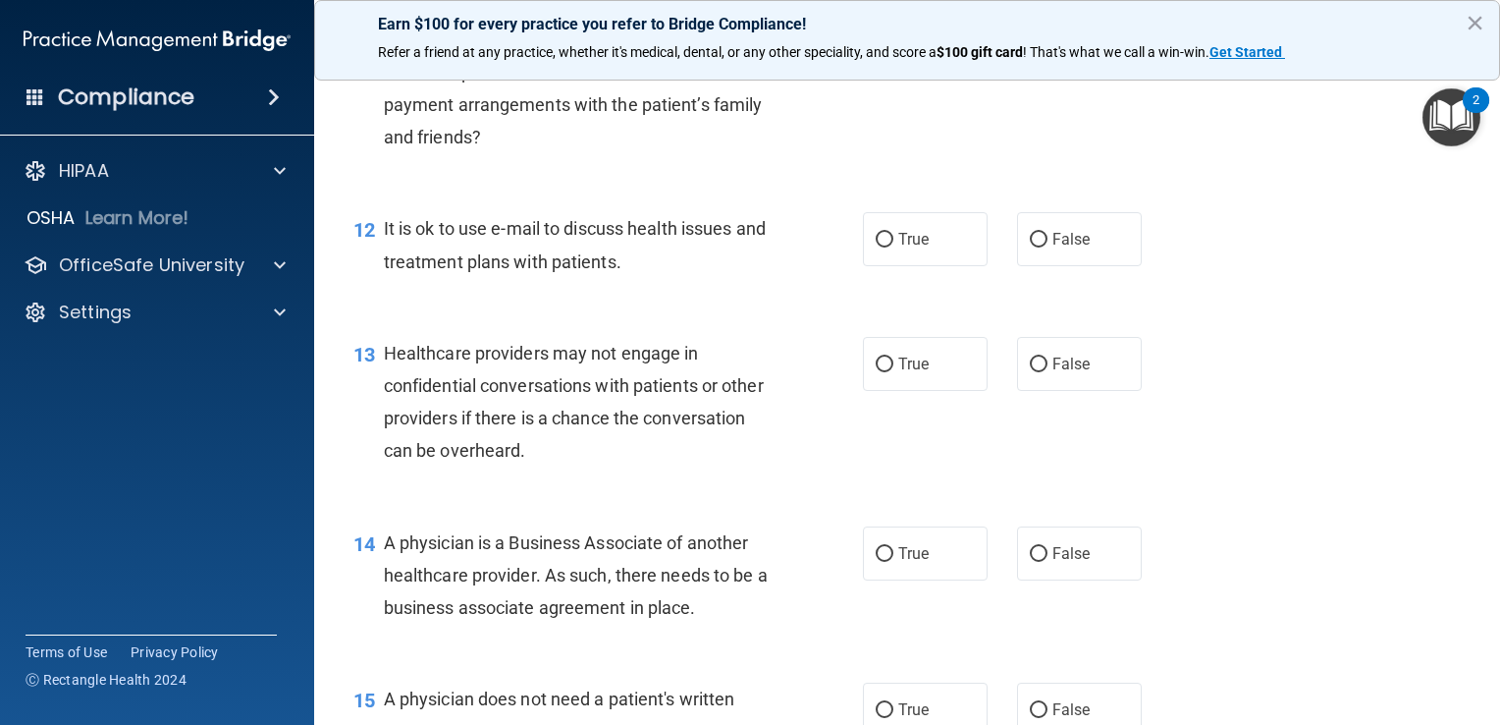
scroll to position [1963, 0]
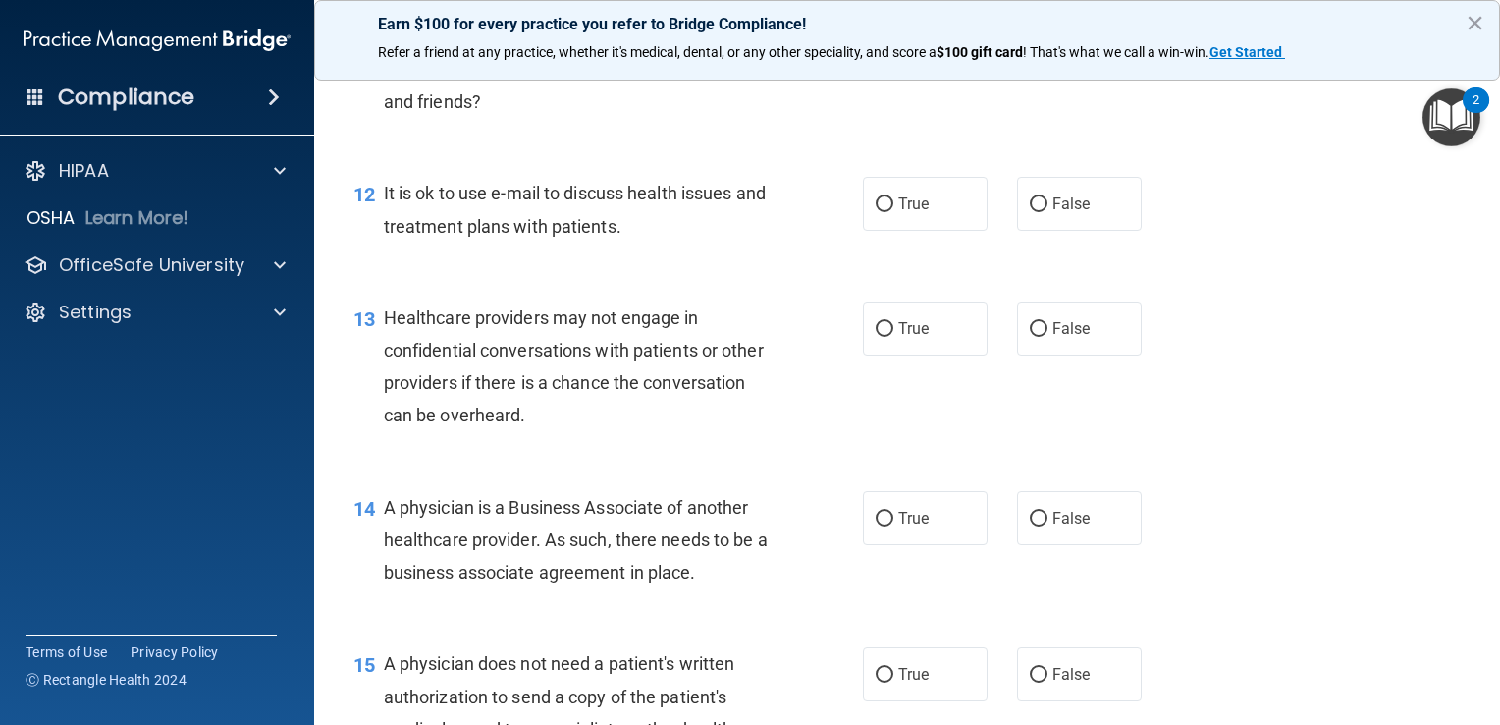
click at [965, 221] on div "12 It is ok to use e-mail to discuss health issues and treatment plans with pat…" at bounding box center [907, 214] width 1137 height 124
click at [946, 231] on label "True" at bounding box center [925, 204] width 125 height 54
click at [893, 212] on input "True" at bounding box center [885, 204] width 18 height 15
radio input "true"
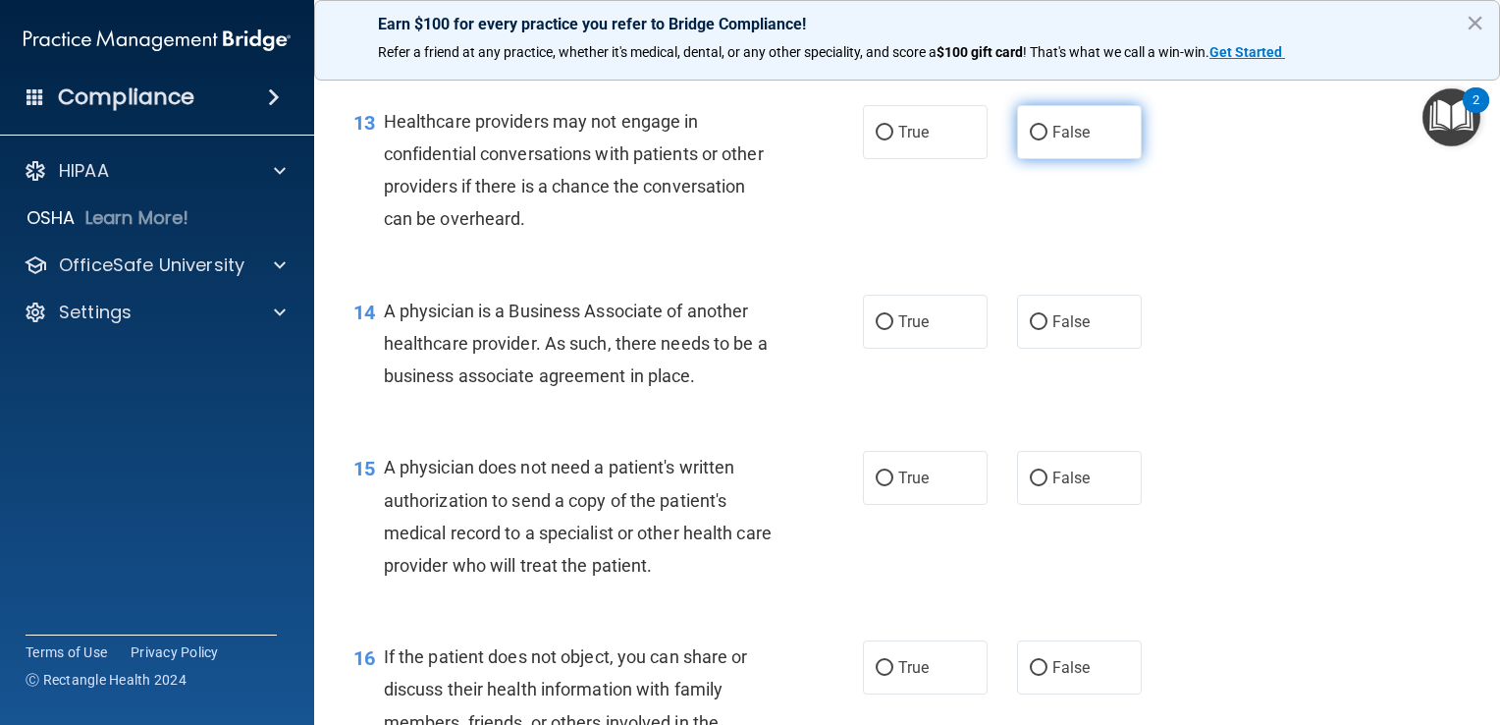
click at [1044, 159] on label "False" at bounding box center [1079, 132] width 125 height 54
click at [1044, 140] on input "False" at bounding box center [1039, 133] width 18 height 15
radio input "true"
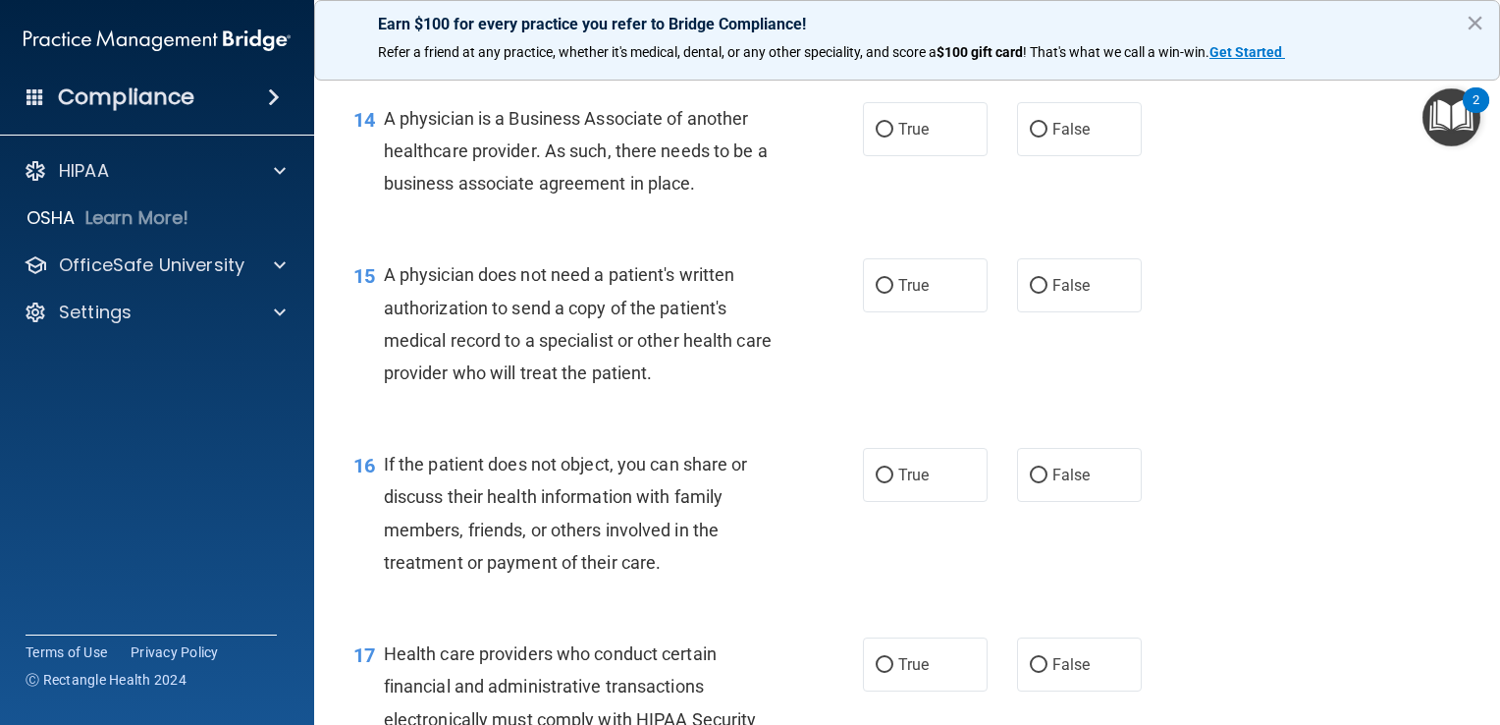
scroll to position [2356, 0]
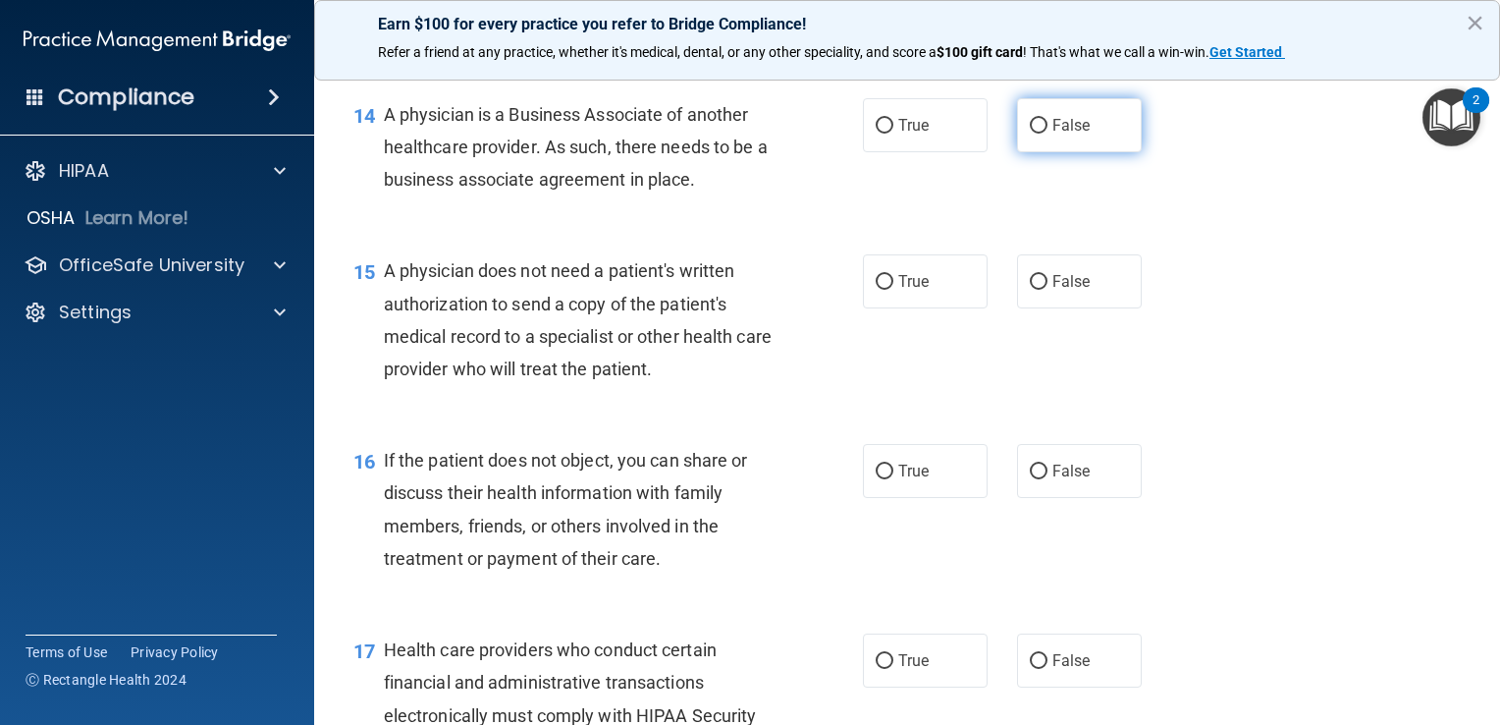
click at [1093, 152] on label "False" at bounding box center [1079, 125] width 125 height 54
click at [1047, 134] on input "False" at bounding box center [1039, 126] width 18 height 15
radio input "true"
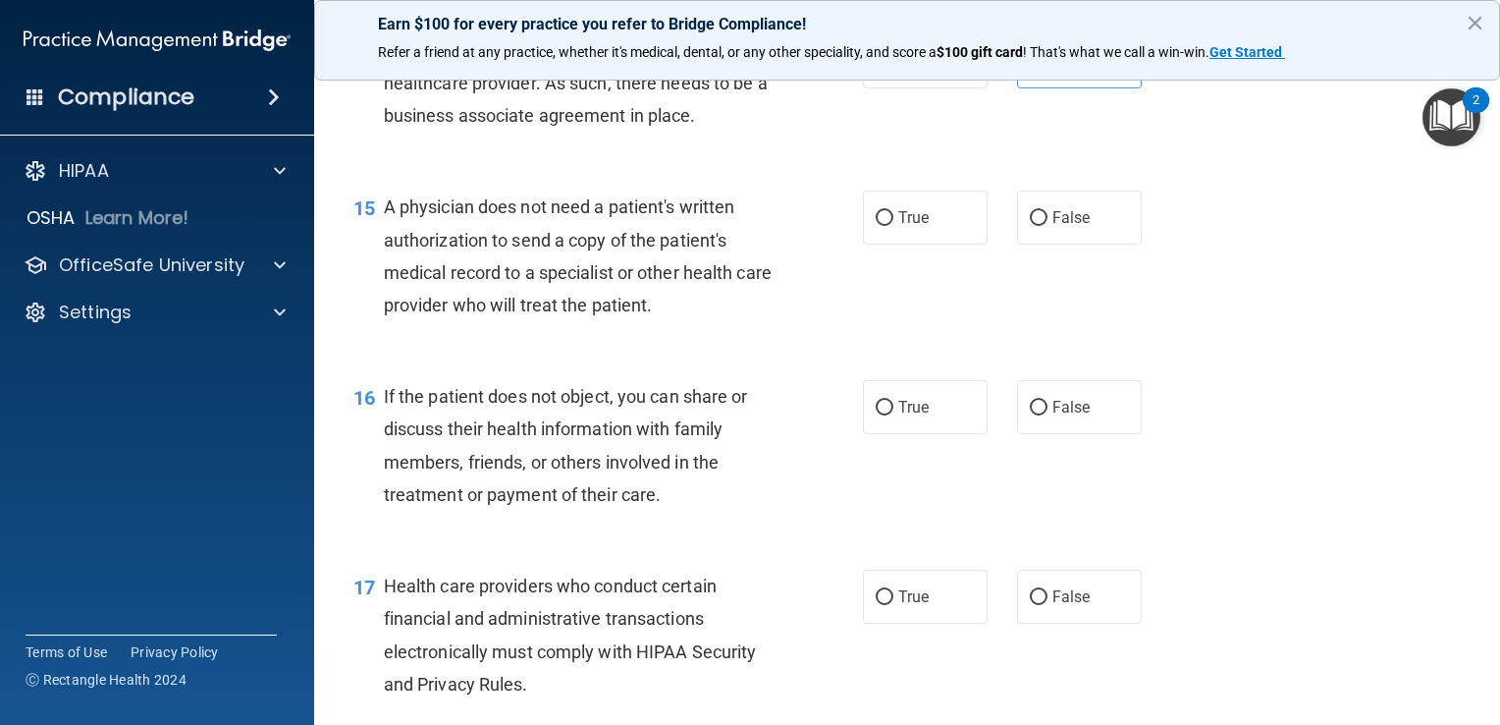
scroll to position [2454, 0]
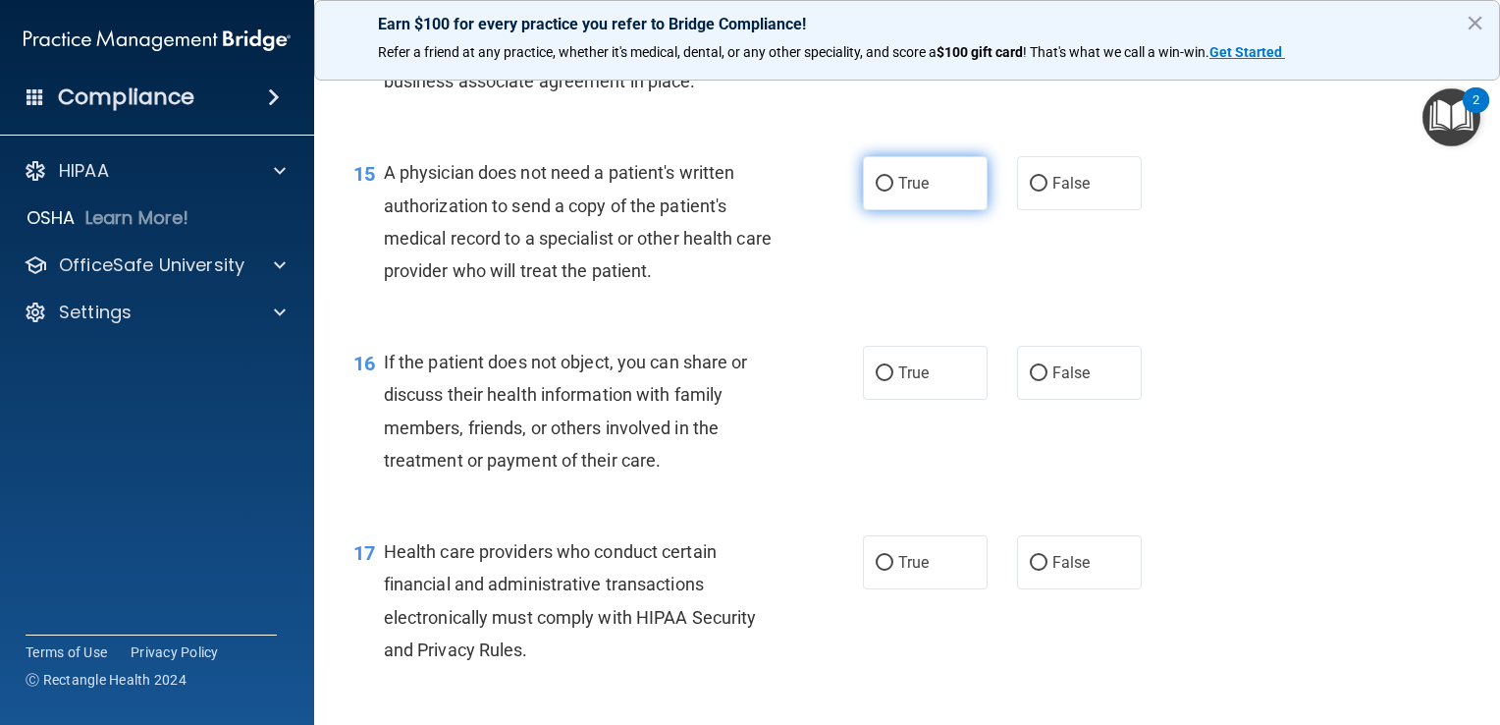
click at [969, 210] on label "True" at bounding box center [925, 183] width 125 height 54
click at [893, 191] on input "True" at bounding box center [885, 184] width 18 height 15
radio input "true"
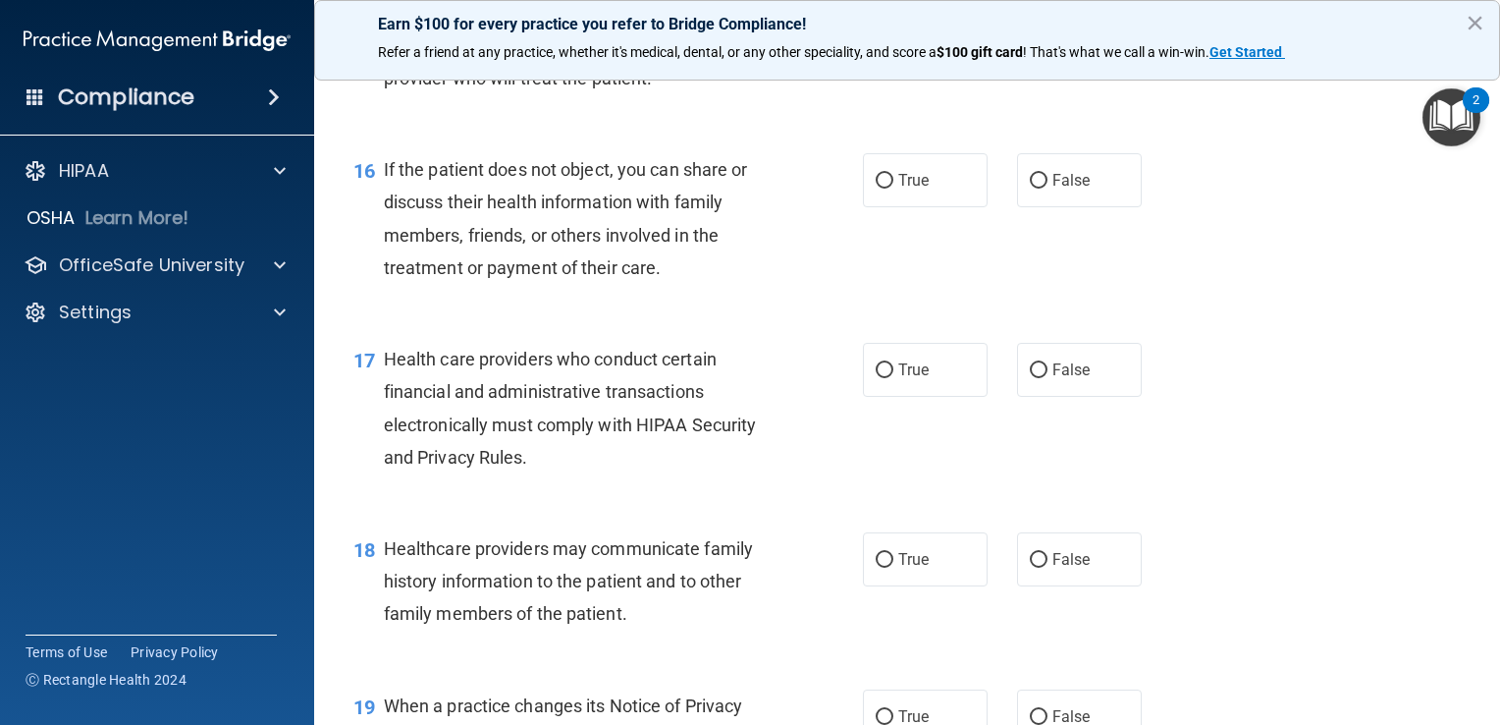
scroll to position [2651, 0]
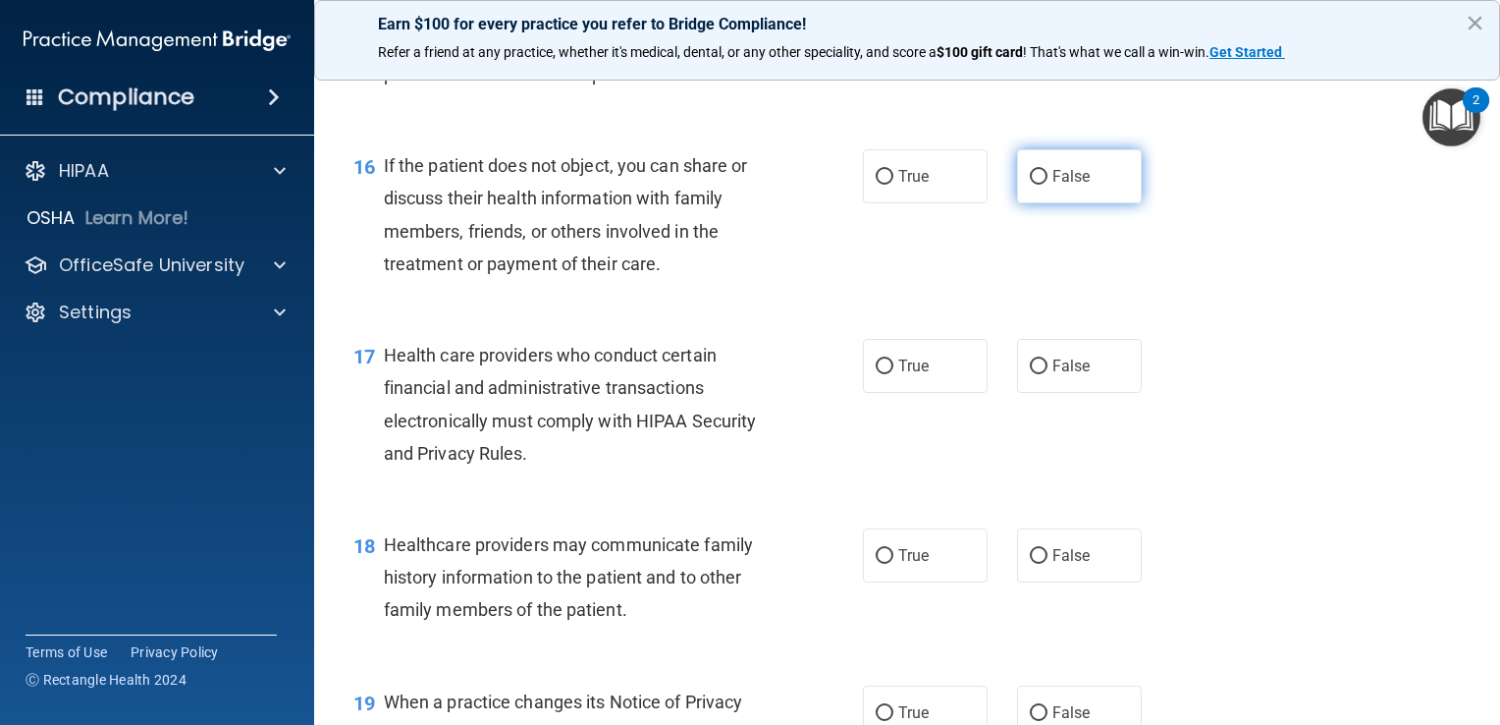
click at [1076, 186] on span "False" at bounding box center [1071, 176] width 38 height 19
click at [1047, 185] on input "False" at bounding box center [1039, 177] width 18 height 15
radio input "true"
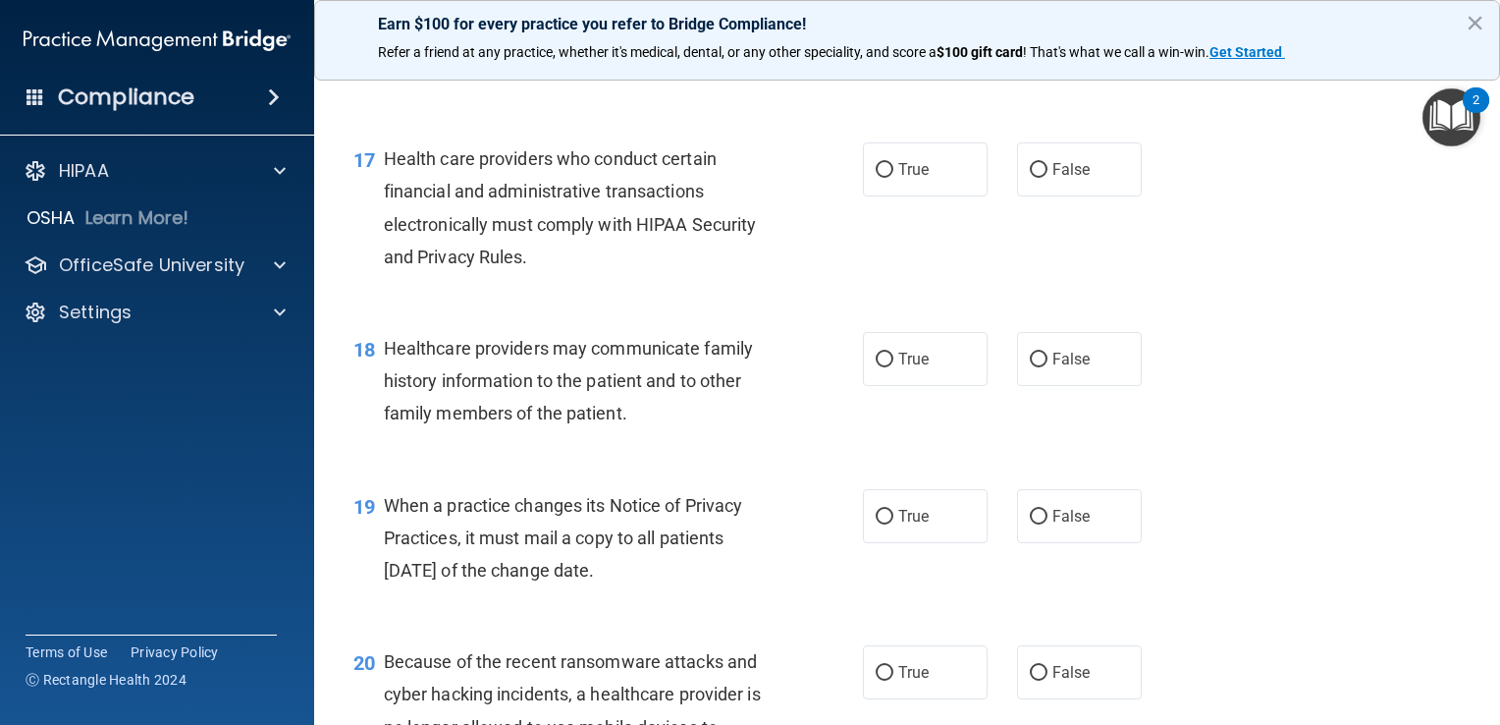
scroll to position [2945, 0]
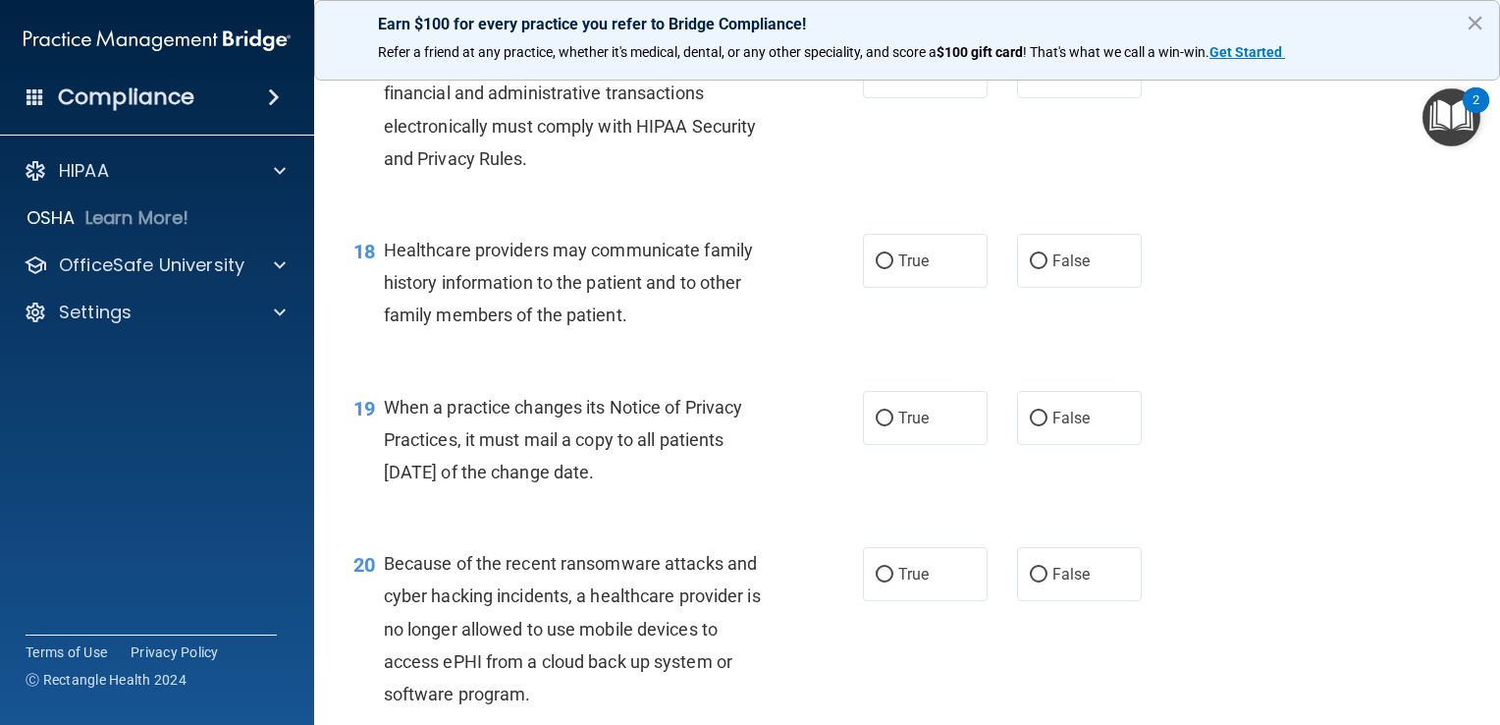
click at [838, 139] on div "17 Health care providers who conduct certain financial and administrative trans…" at bounding box center [608, 114] width 568 height 140
click at [920, 98] on label "True" at bounding box center [925, 71] width 125 height 54
click at [893, 80] on input "True" at bounding box center [885, 72] width 18 height 15
radio input "true"
click at [920, 98] on label "True" at bounding box center [925, 71] width 125 height 54
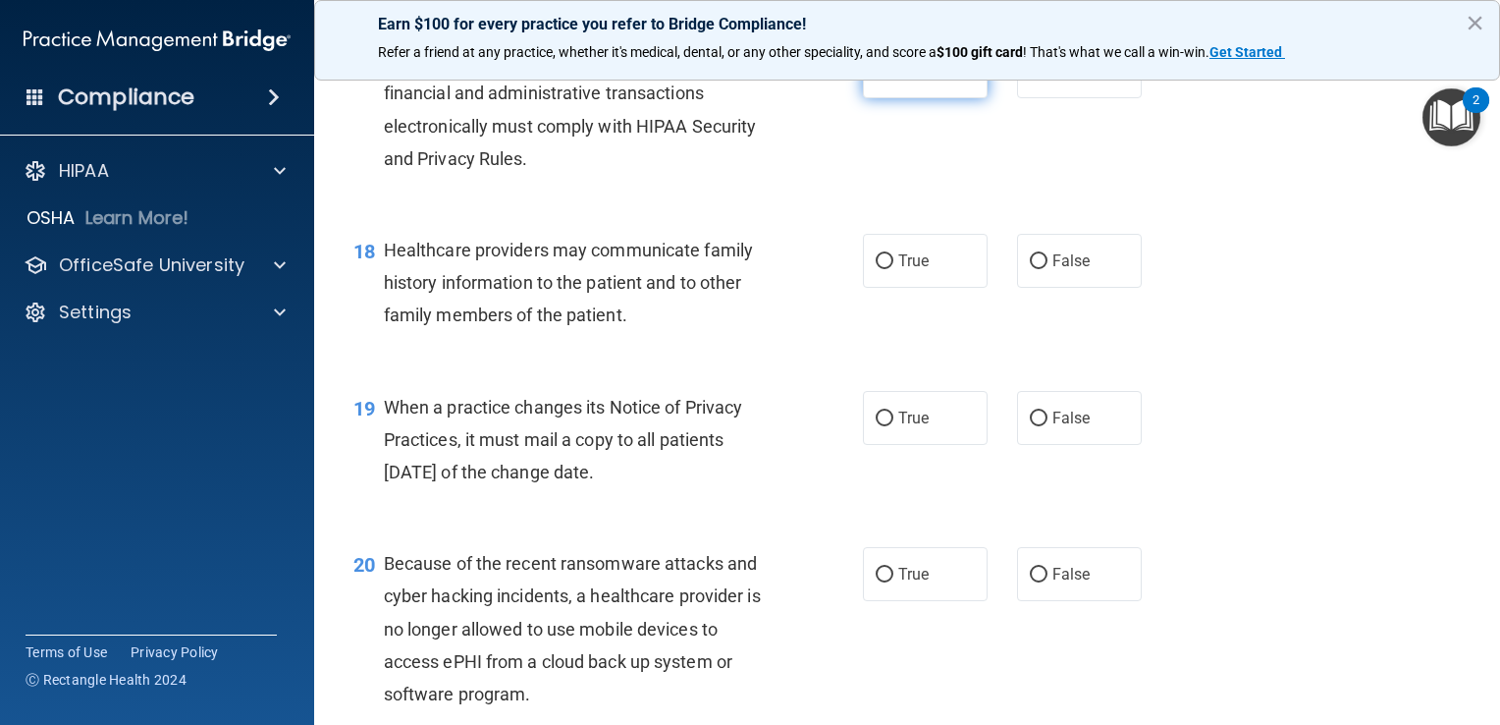
click at [893, 80] on input "True" at bounding box center [885, 72] width 18 height 15
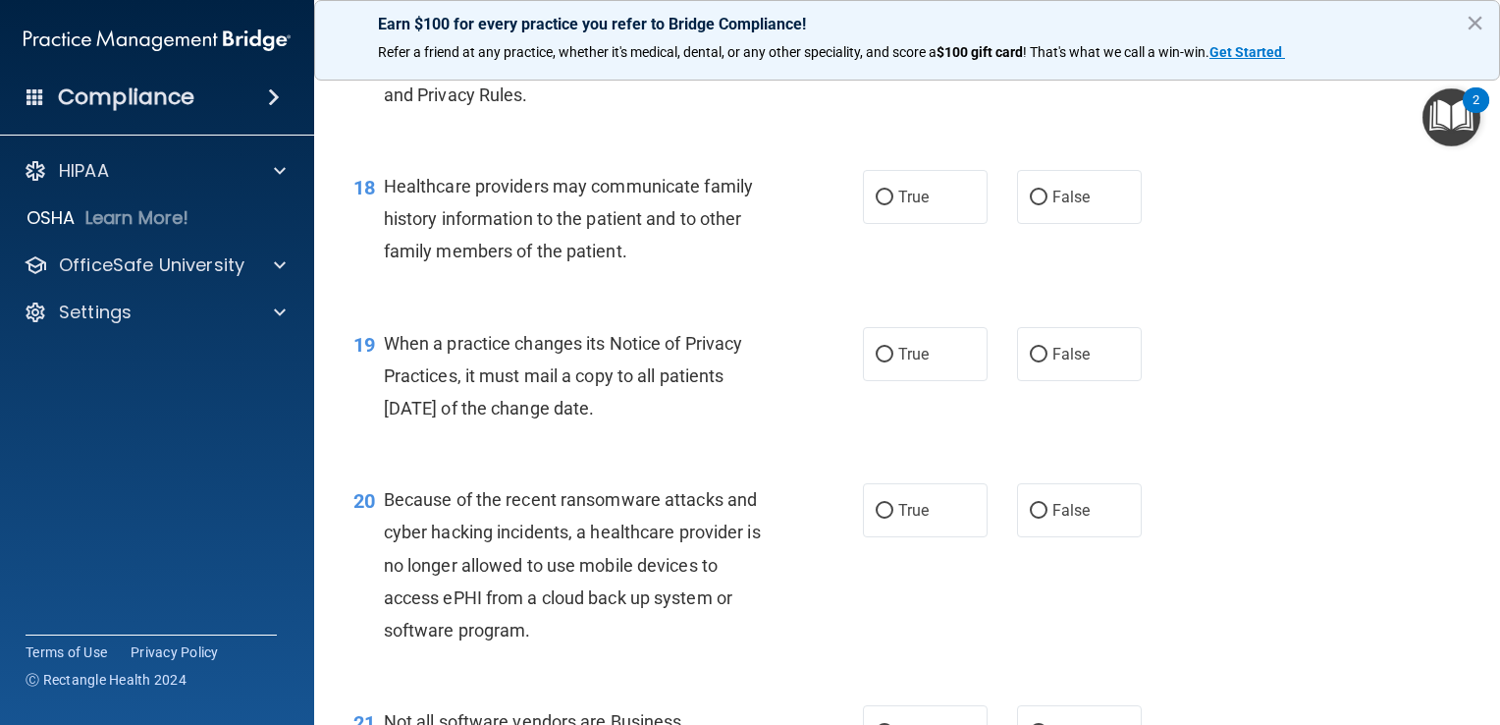
scroll to position [3043, 0]
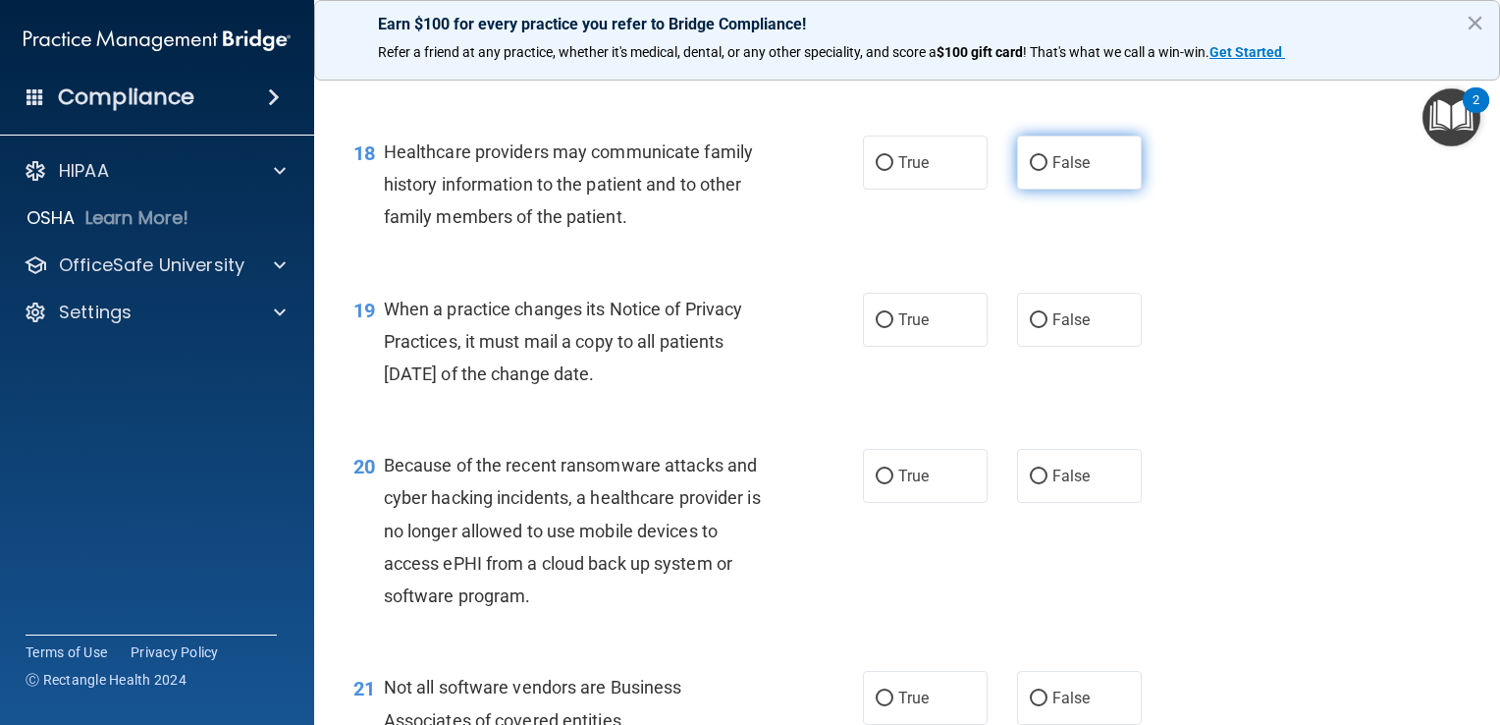
click at [1092, 189] on label "False" at bounding box center [1079, 162] width 125 height 54
click at [1047, 171] on input "False" at bounding box center [1039, 163] width 18 height 15
radio input "true"
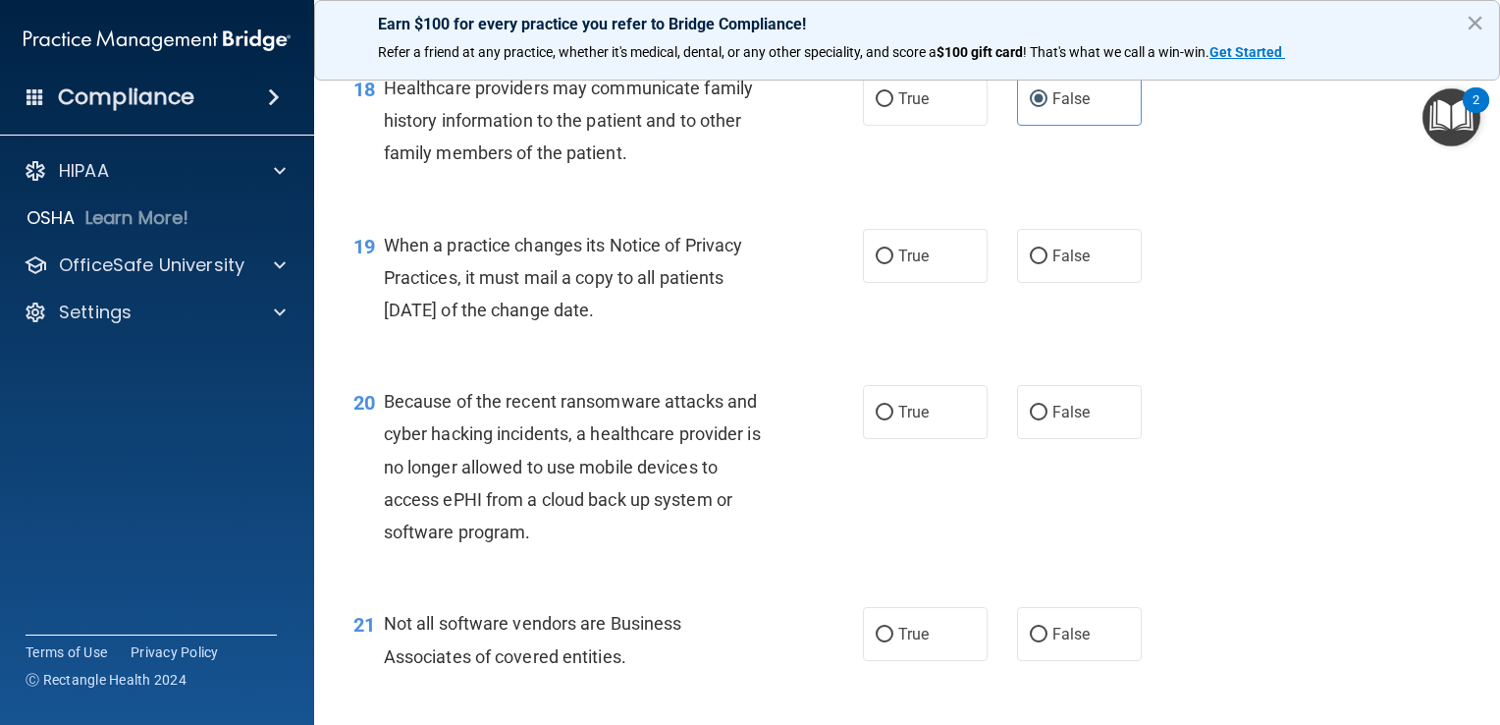
scroll to position [3141, 0]
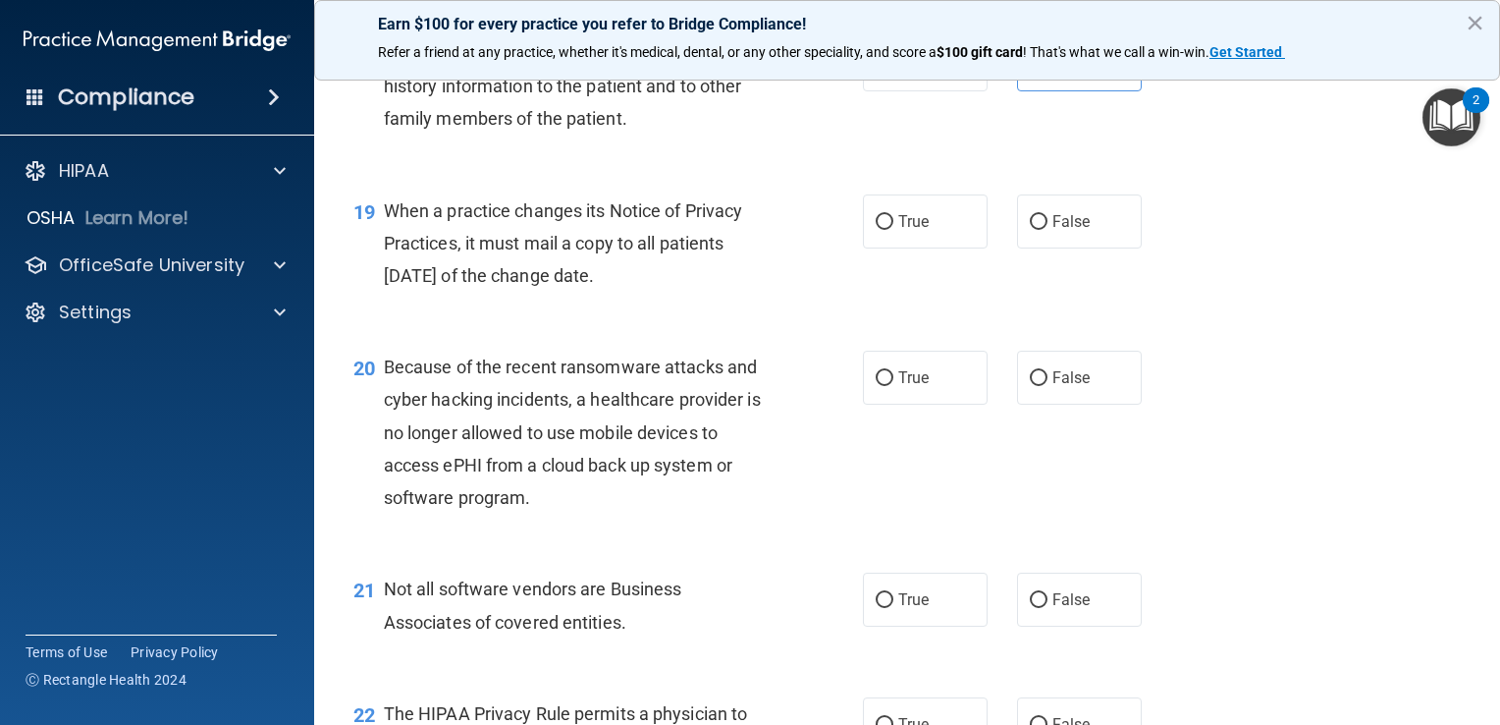
drag, startPoint x: 1092, startPoint y: 298, endPoint x: 1047, endPoint y: 379, distance: 92.3
click at [1094, 248] on label "False" at bounding box center [1079, 221] width 125 height 54
click at [1047, 230] on input "False" at bounding box center [1039, 222] width 18 height 15
radio input "true"
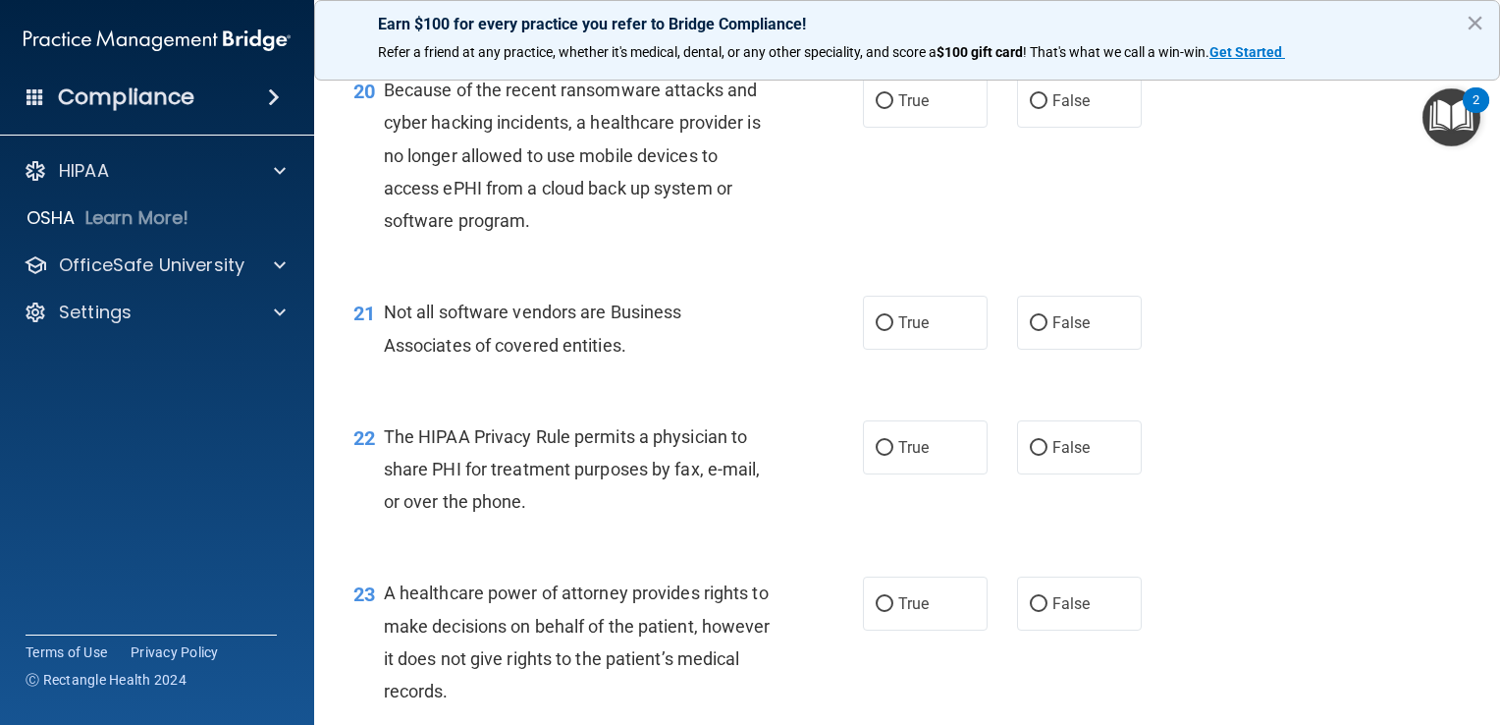
scroll to position [3436, 0]
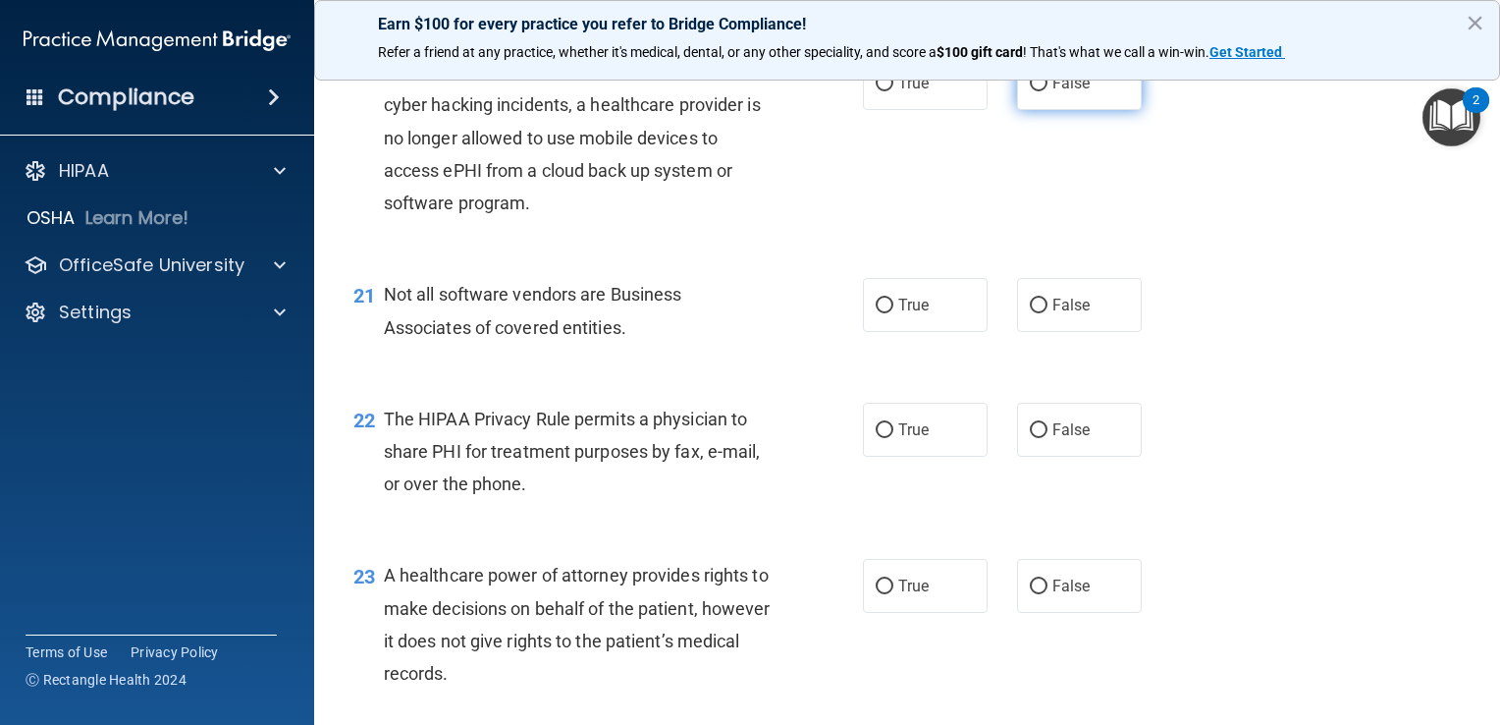
click at [1060, 92] on span "False" at bounding box center [1071, 83] width 38 height 19
click at [1047, 91] on input "False" at bounding box center [1039, 84] width 18 height 15
radio input "true"
click at [915, 377] on div "21 Not all software vendors are Business Associates of covered entities. True F…" at bounding box center [907, 315] width 1137 height 124
click at [913, 314] on span "True" at bounding box center [913, 304] width 30 height 19
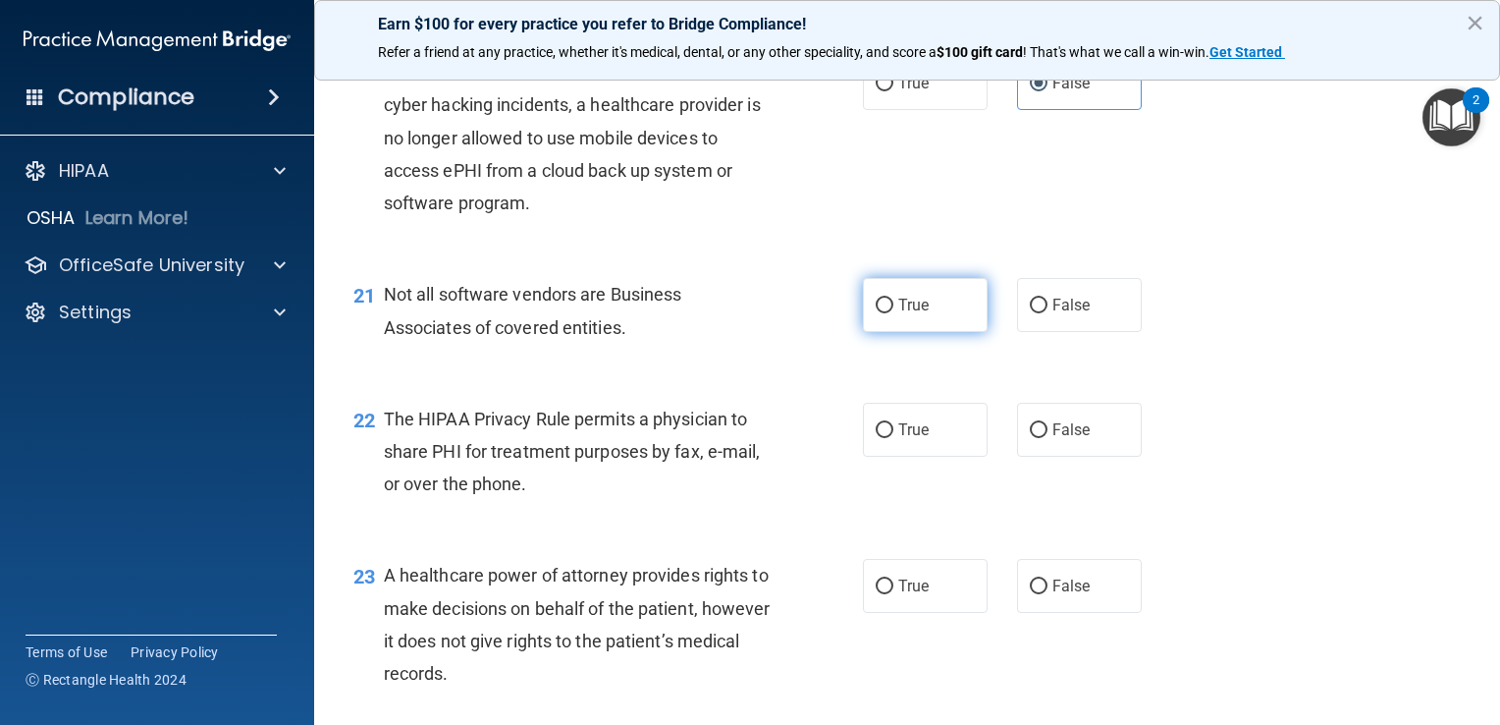
click at [893, 313] on input "True" at bounding box center [885, 305] width 18 height 15
radio input "true"
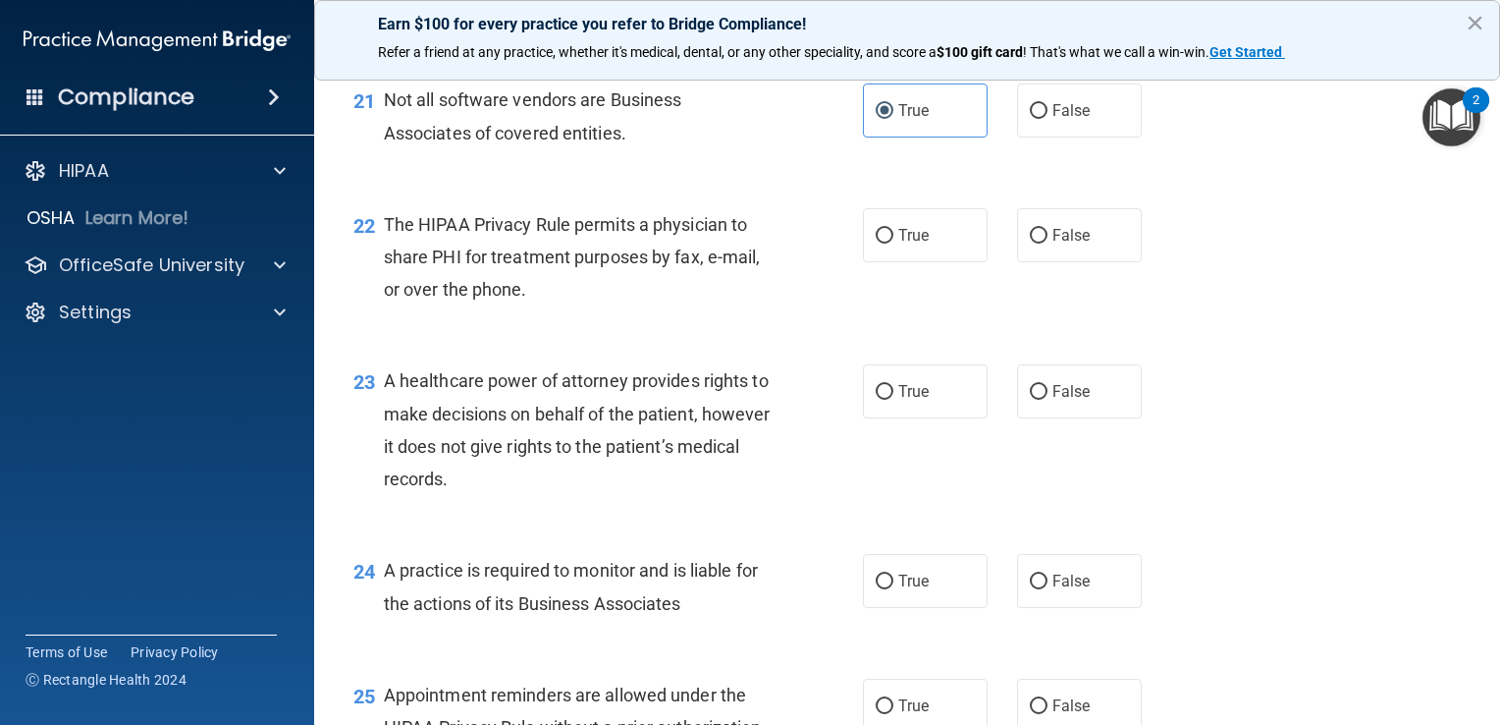
scroll to position [3632, 0]
click at [914, 327] on div "22 The HIPAA Privacy Rule permits a physician to share PHI for treatment purpos…" at bounding box center [907, 260] width 1137 height 157
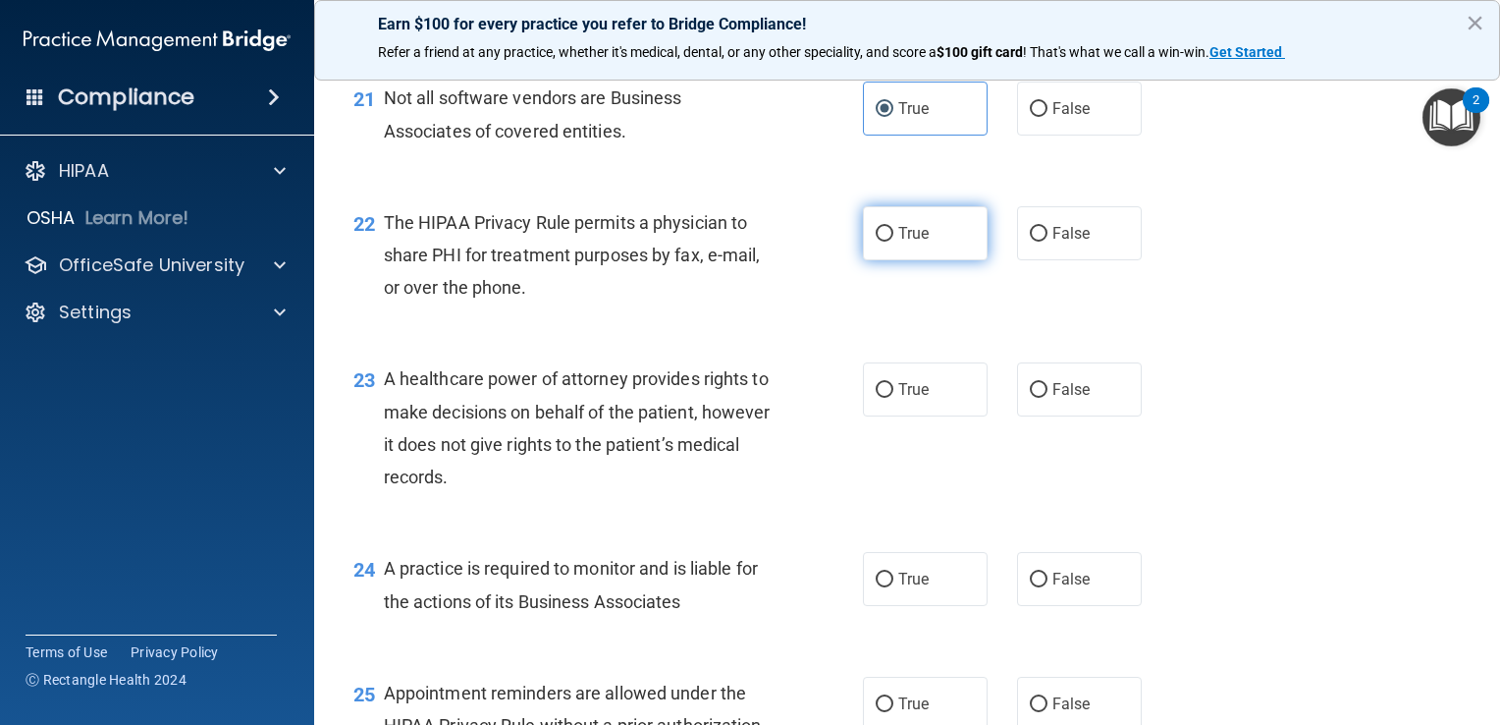
click at [948, 260] on label "True" at bounding box center [925, 233] width 125 height 54
click at [893, 242] on input "True" at bounding box center [885, 234] width 18 height 15
radio input "true"
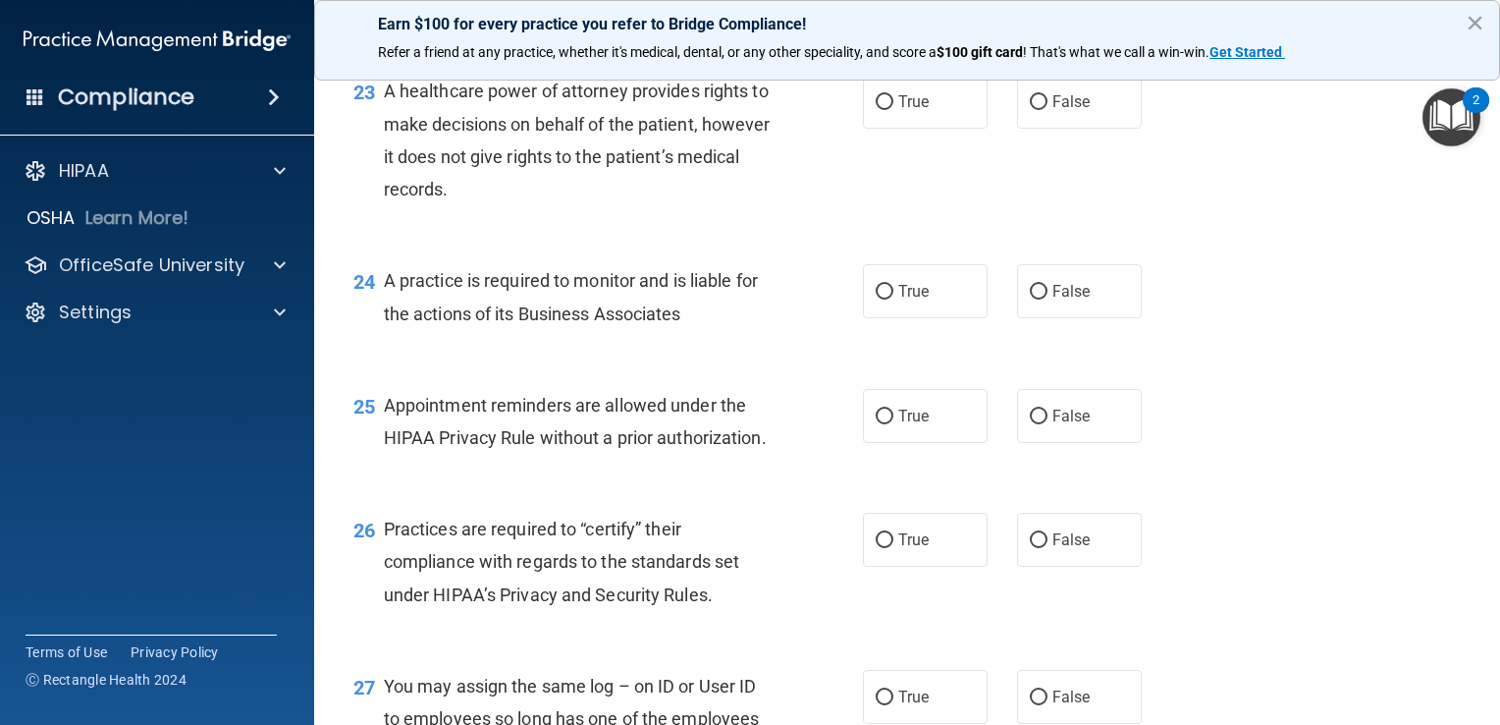
scroll to position [3927, 0]
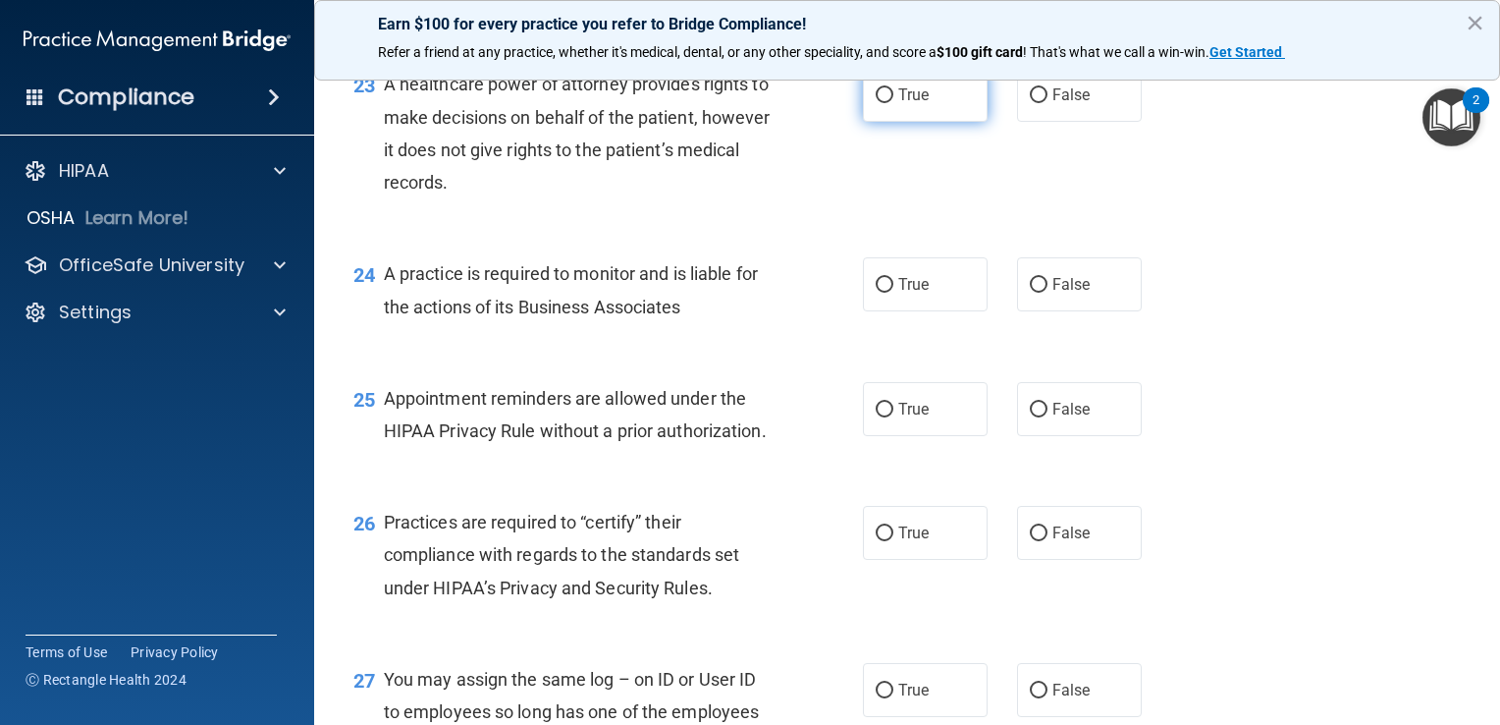
click at [966, 122] on label "True" at bounding box center [925, 95] width 125 height 54
click at [893, 103] on input "True" at bounding box center [885, 95] width 18 height 15
radio input "true"
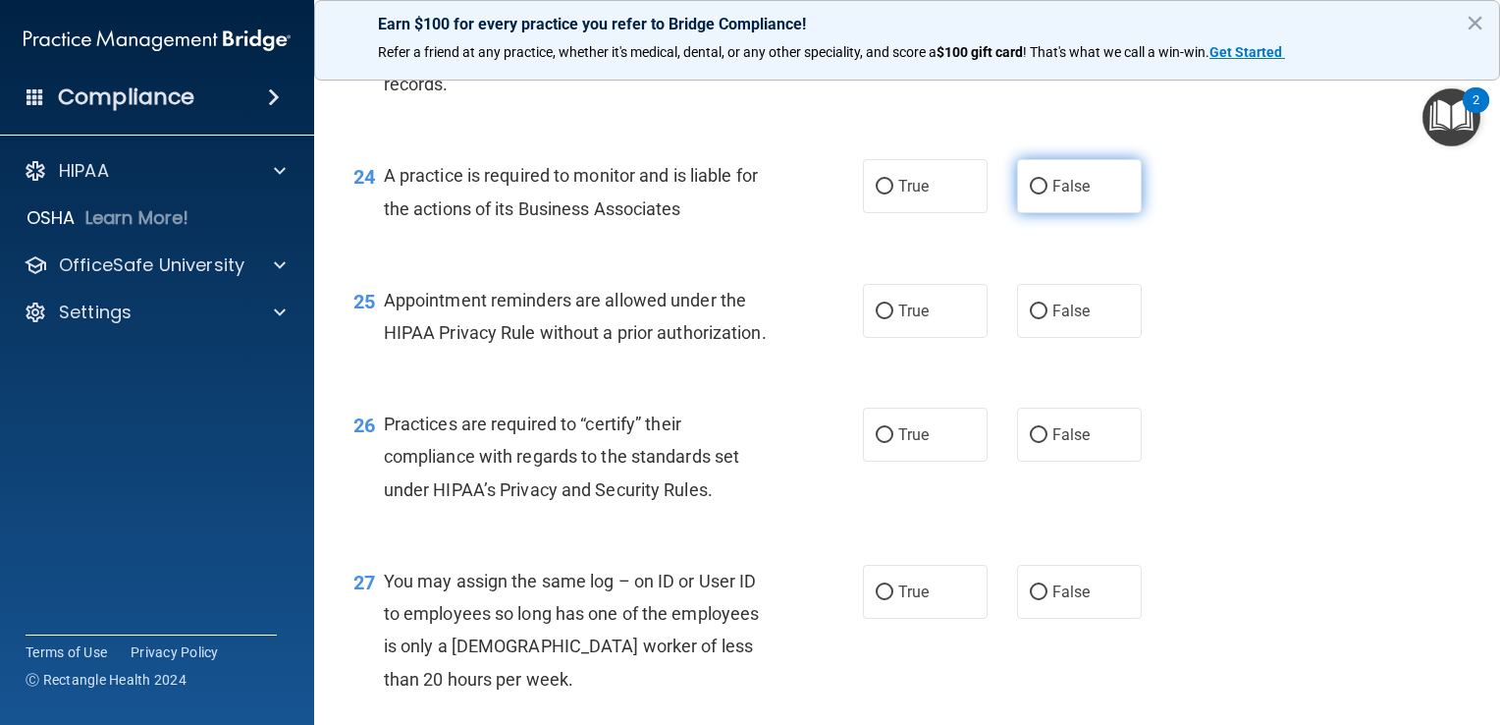
click at [1058, 195] on span "False" at bounding box center [1071, 186] width 38 height 19
click at [1047, 194] on input "False" at bounding box center [1039, 187] width 18 height 15
radio input "true"
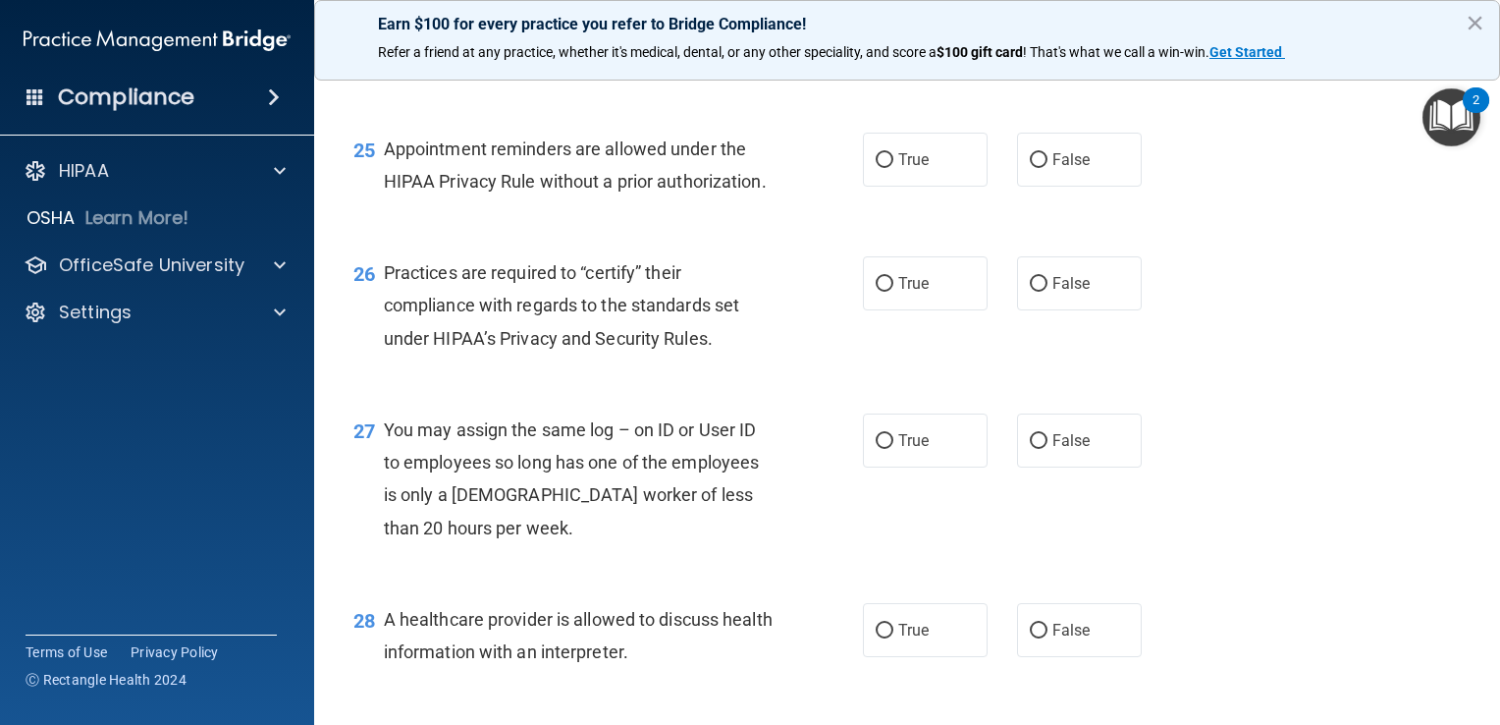
scroll to position [4221, 0]
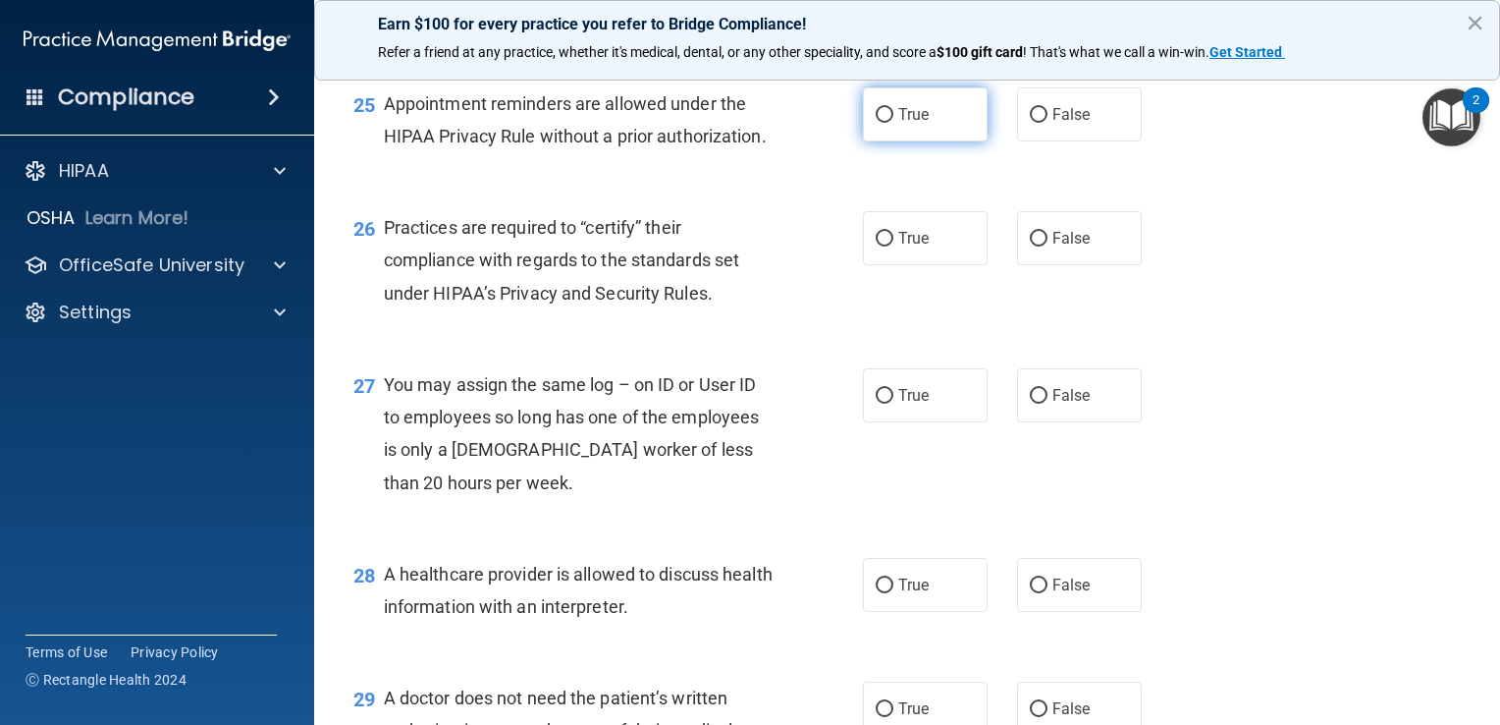
click at [876, 123] on input "True" at bounding box center [885, 115] width 18 height 15
radio input "true"
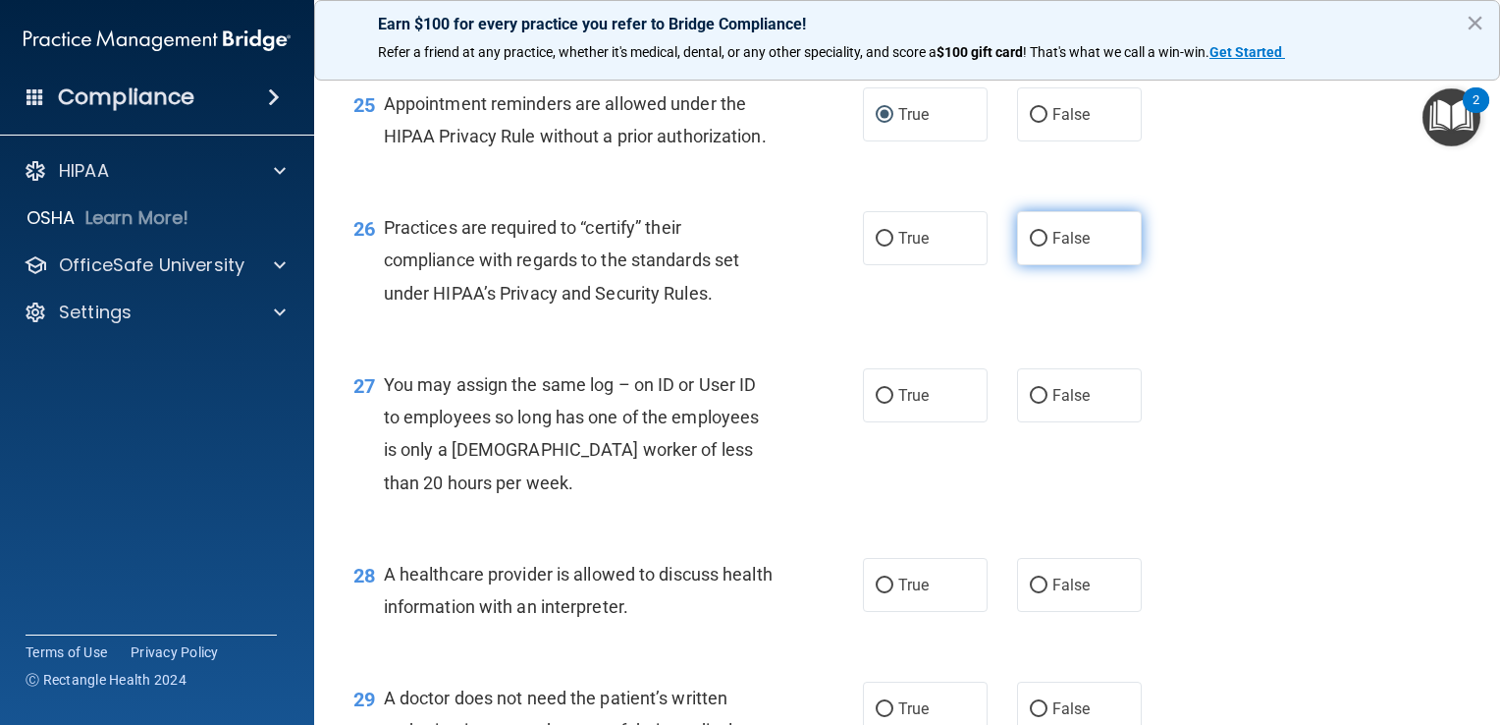
click at [1084, 265] on label "False" at bounding box center [1079, 238] width 125 height 54
click at [1047, 246] on input "False" at bounding box center [1039, 239] width 18 height 15
radio input "true"
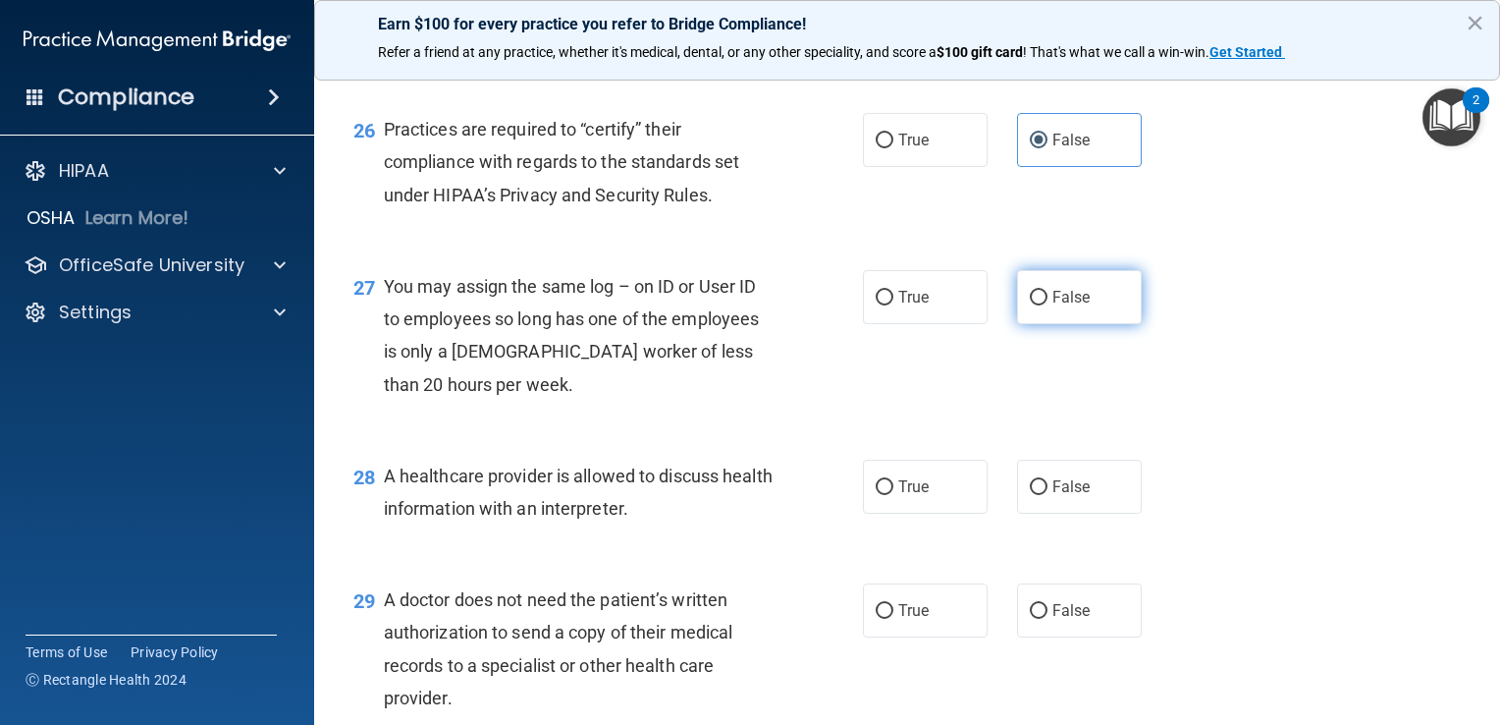
click at [1087, 324] on label "False" at bounding box center [1079, 297] width 125 height 54
click at [1047, 305] on input "False" at bounding box center [1039, 298] width 18 height 15
radio input "true"
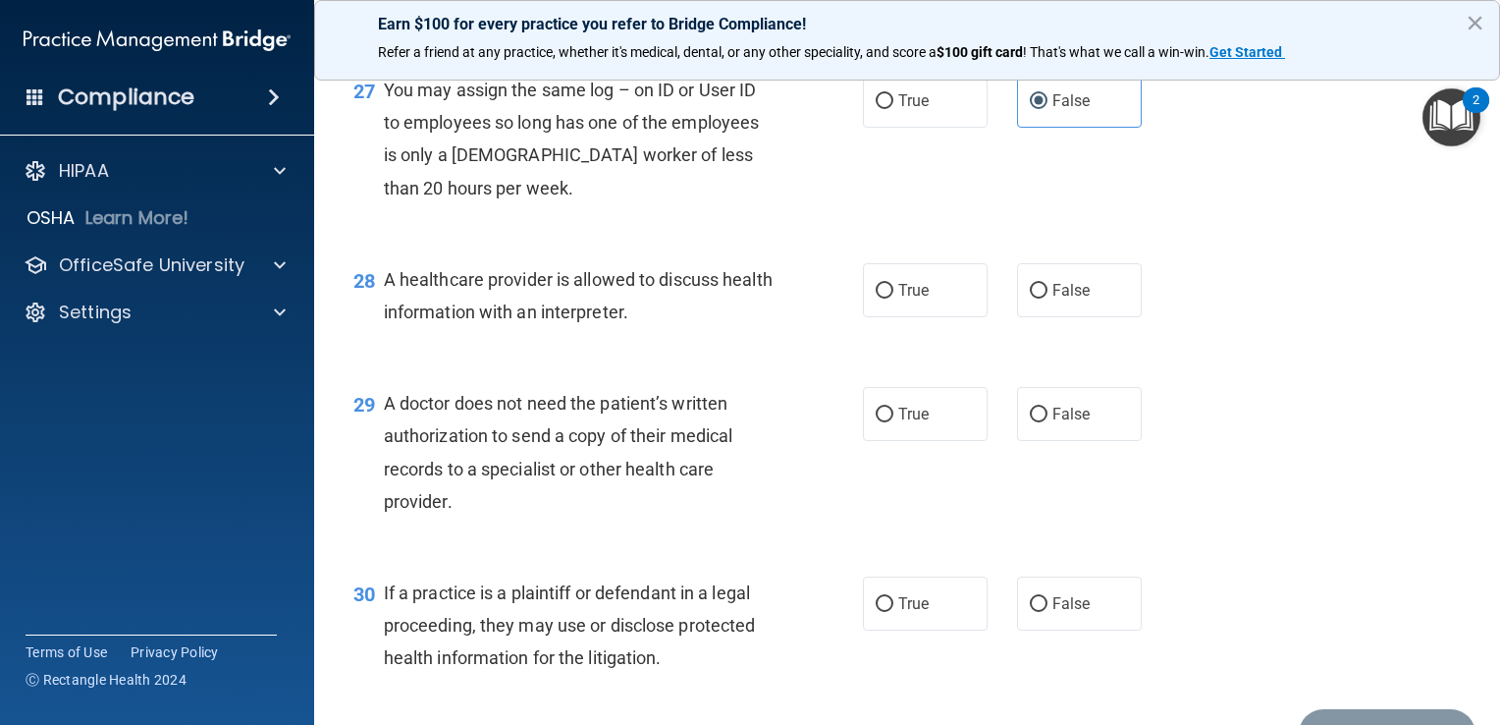
scroll to position [4712, 0]
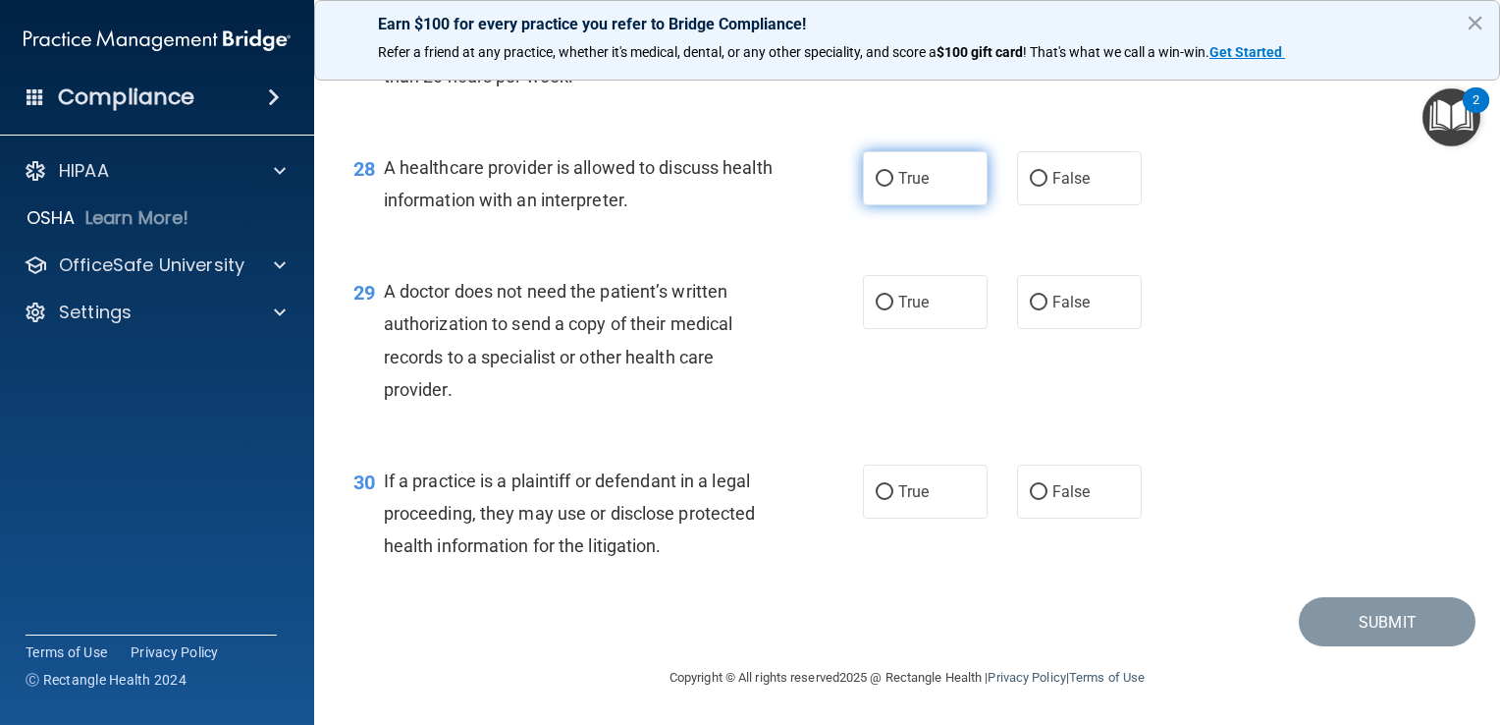
click at [947, 181] on label "True" at bounding box center [925, 178] width 125 height 54
click at [893, 181] on input "True" at bounding box center [885, 179] width 18 height 15
radio input "true"
click at [958, 273] on div "29 A doctor does not need the patient’s written authorization to send a copy of…" at bounding box center [907, 344] width 1137 height 189
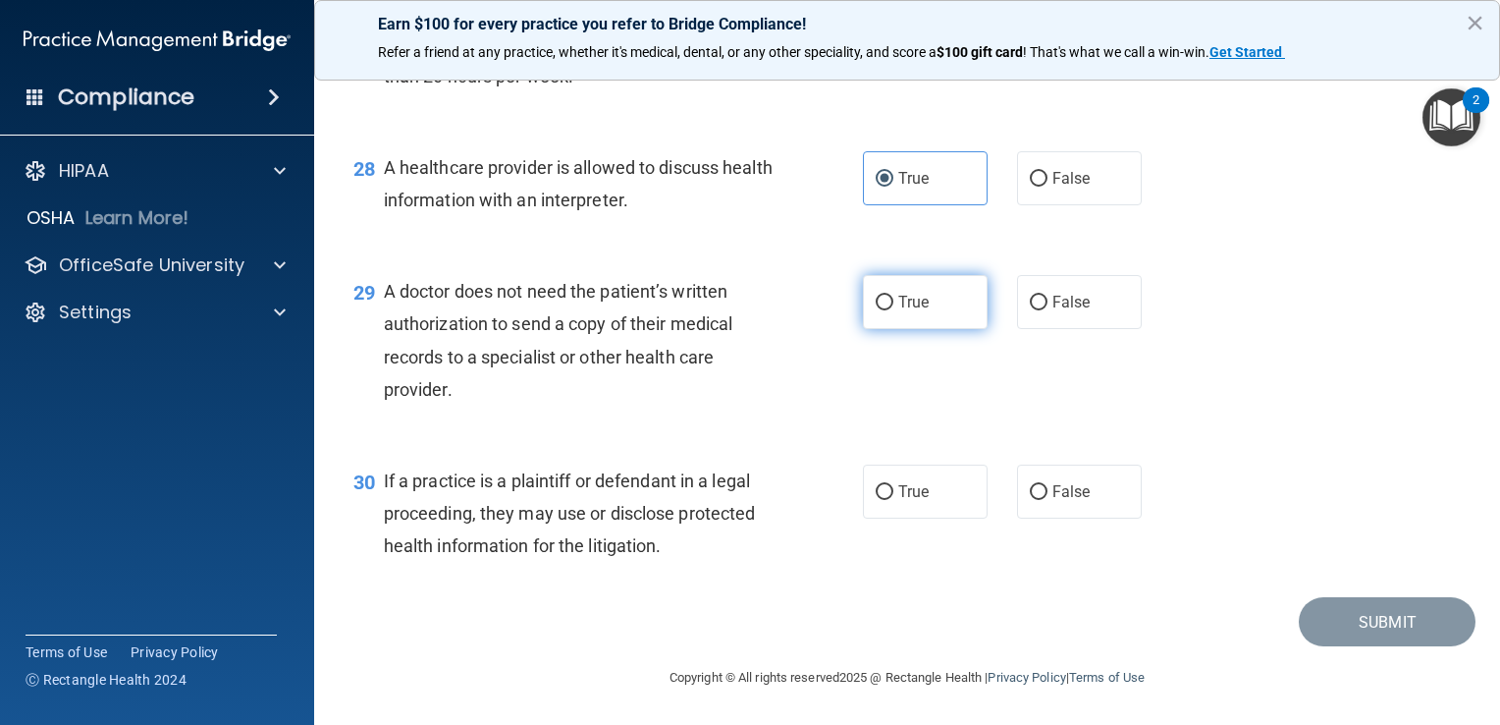
click at [927, 312] on label "True" at bounding box center [925, 302] width 125 height 54
click at [893, 310] on input "True" at bounding box center [885, 302] width 18 height 15
radio input "true"
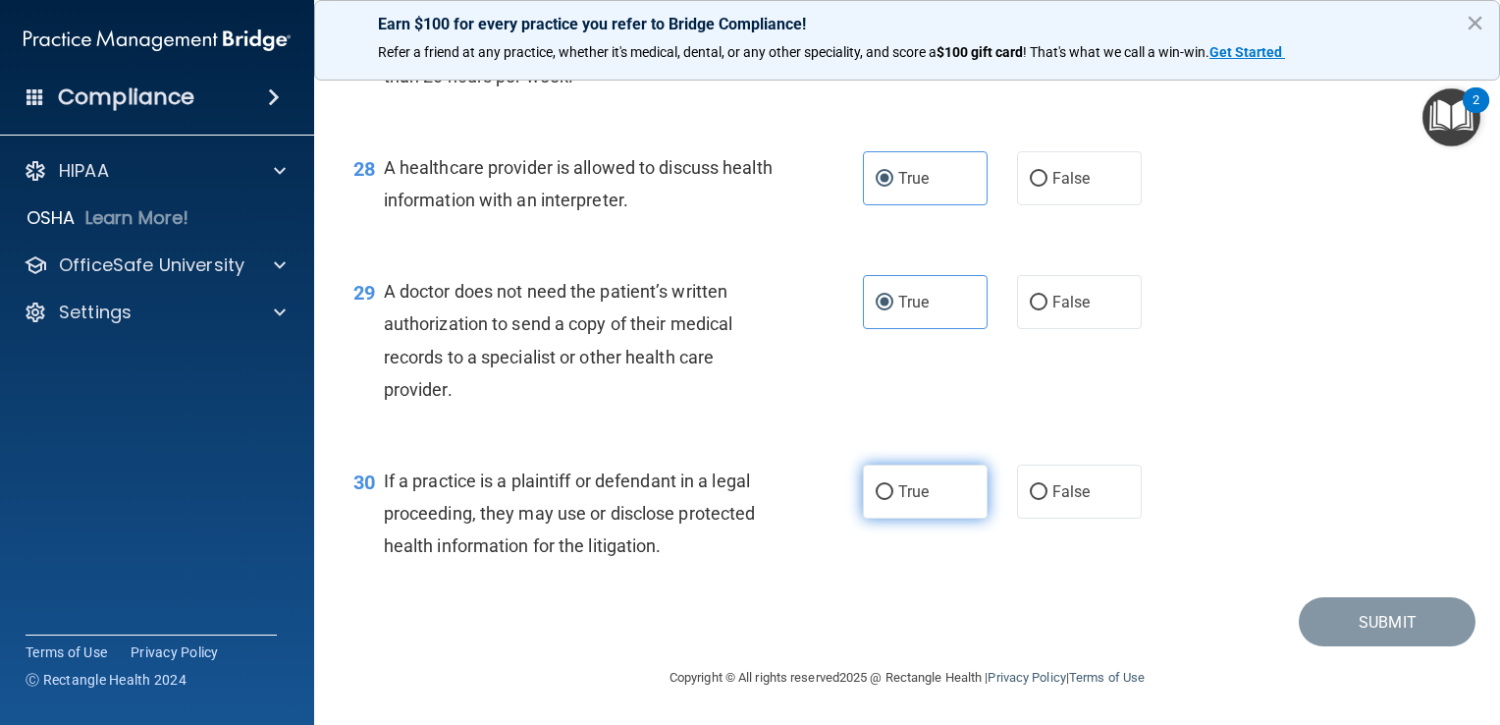
click at [931, 505] on label "True" at bounding box center [925, 491] width 125 height 54
click at [893, 500] on input "True" at bounding box center [885, 492] width 18 height 15
radio input "true"
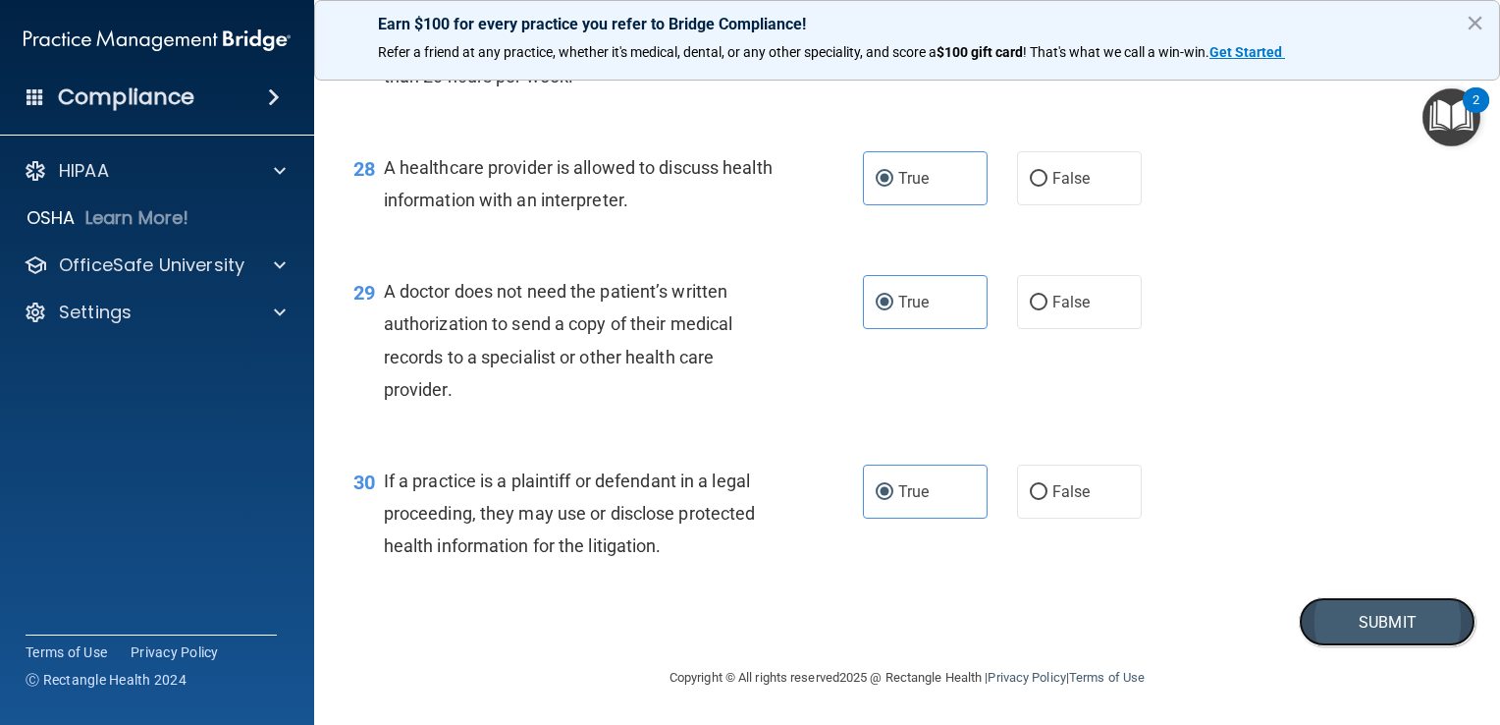
click at [1344, 605] on button "Submit" at bounding box center [1387, 622] width 177 height 50
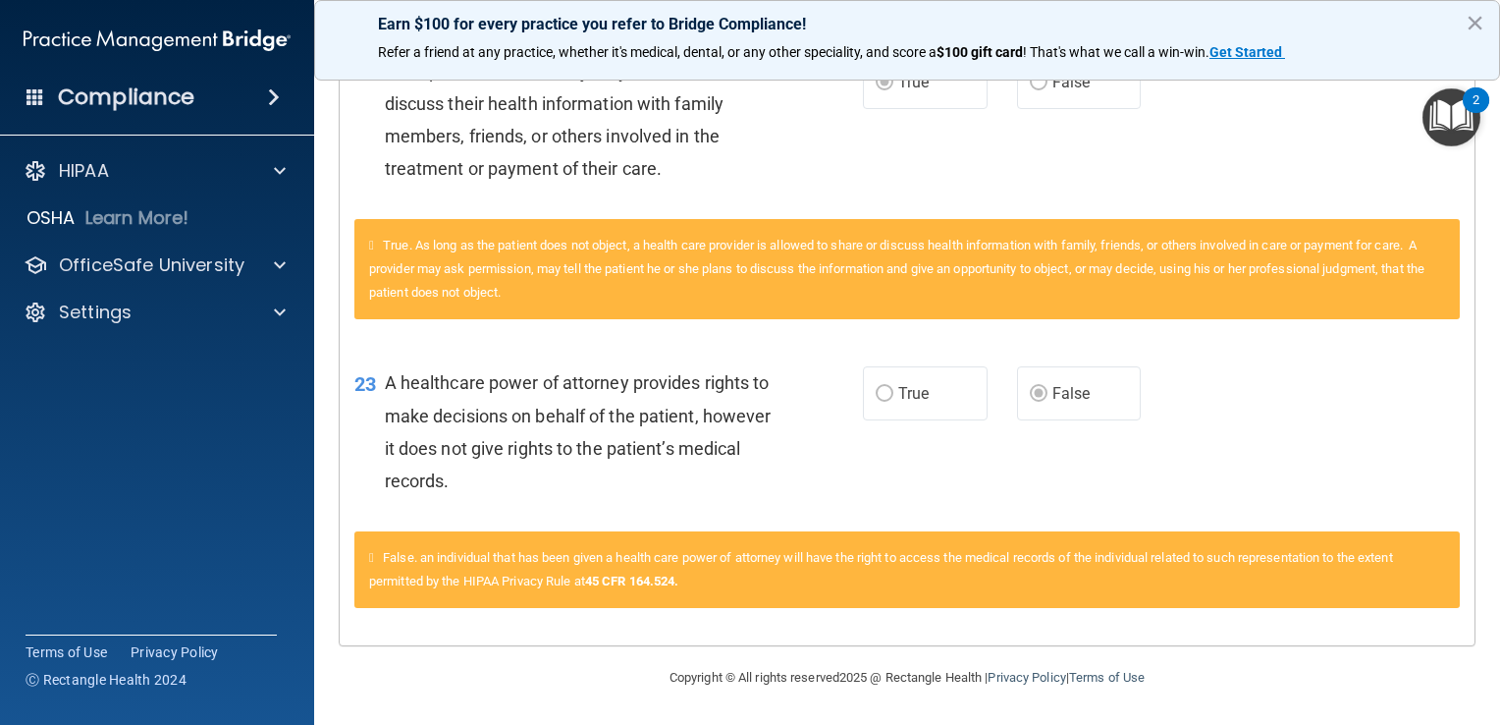
scroll to position [23, 0]
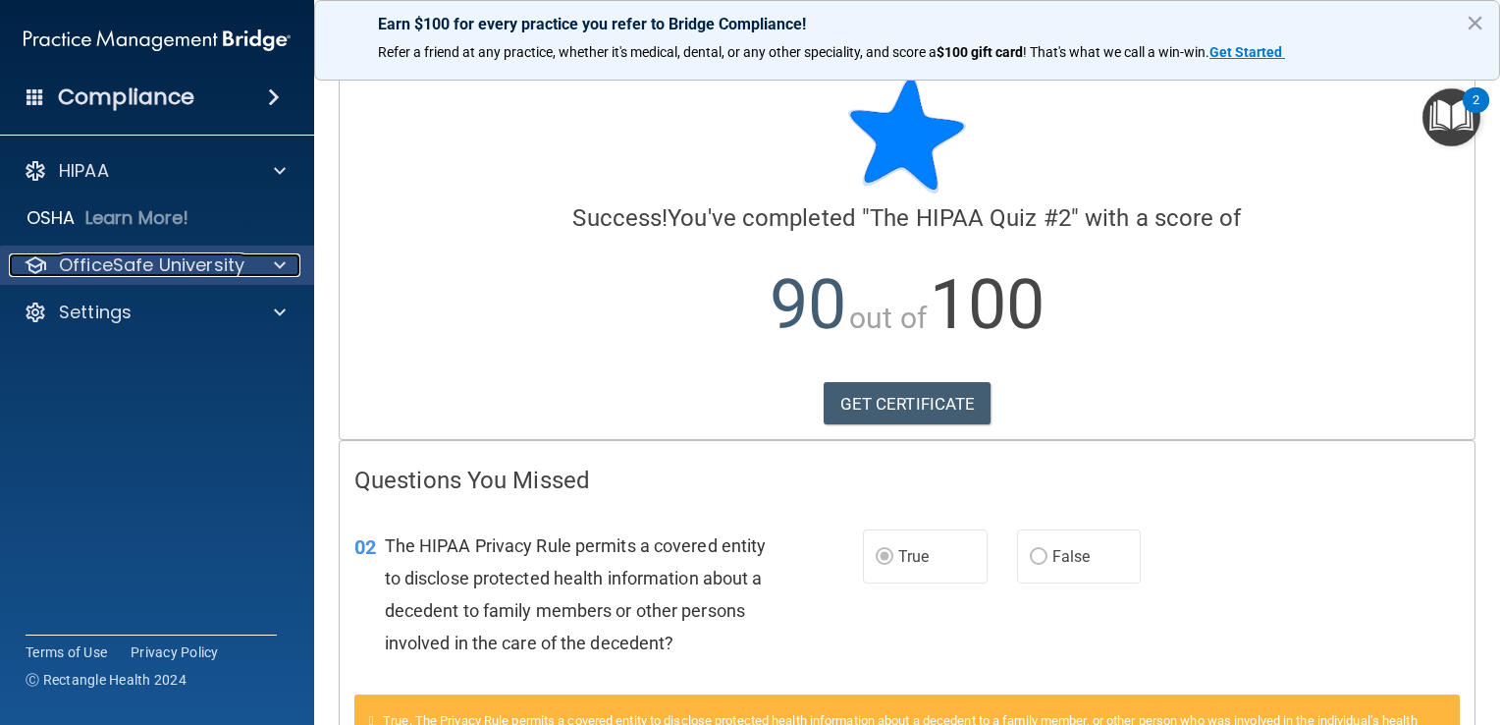
click at [228, 265] on p "OfficeSafe University" at bounding box center [152, 265] width 186 height 24
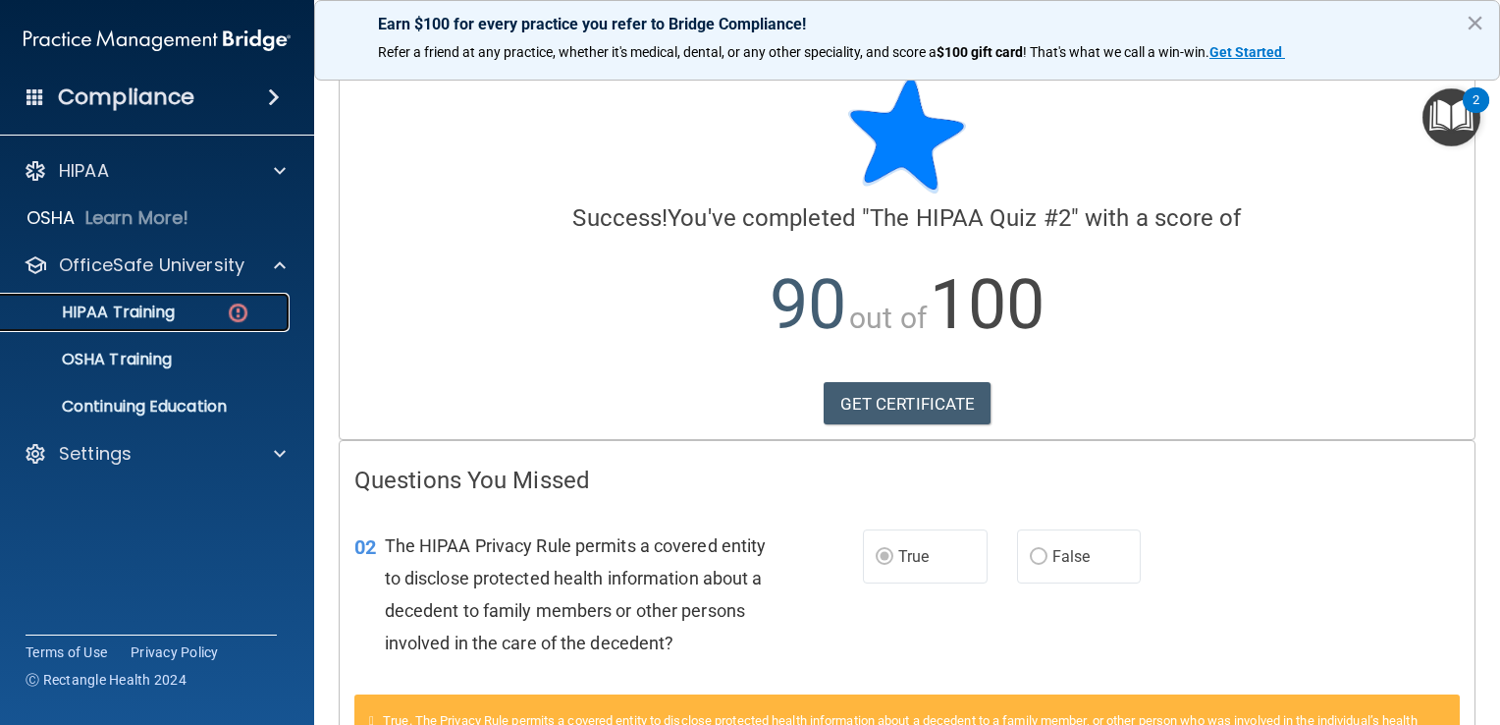
click at [223, 315] on div "HIPAA Training" at bounding box center [147, 312] width 268 height 20
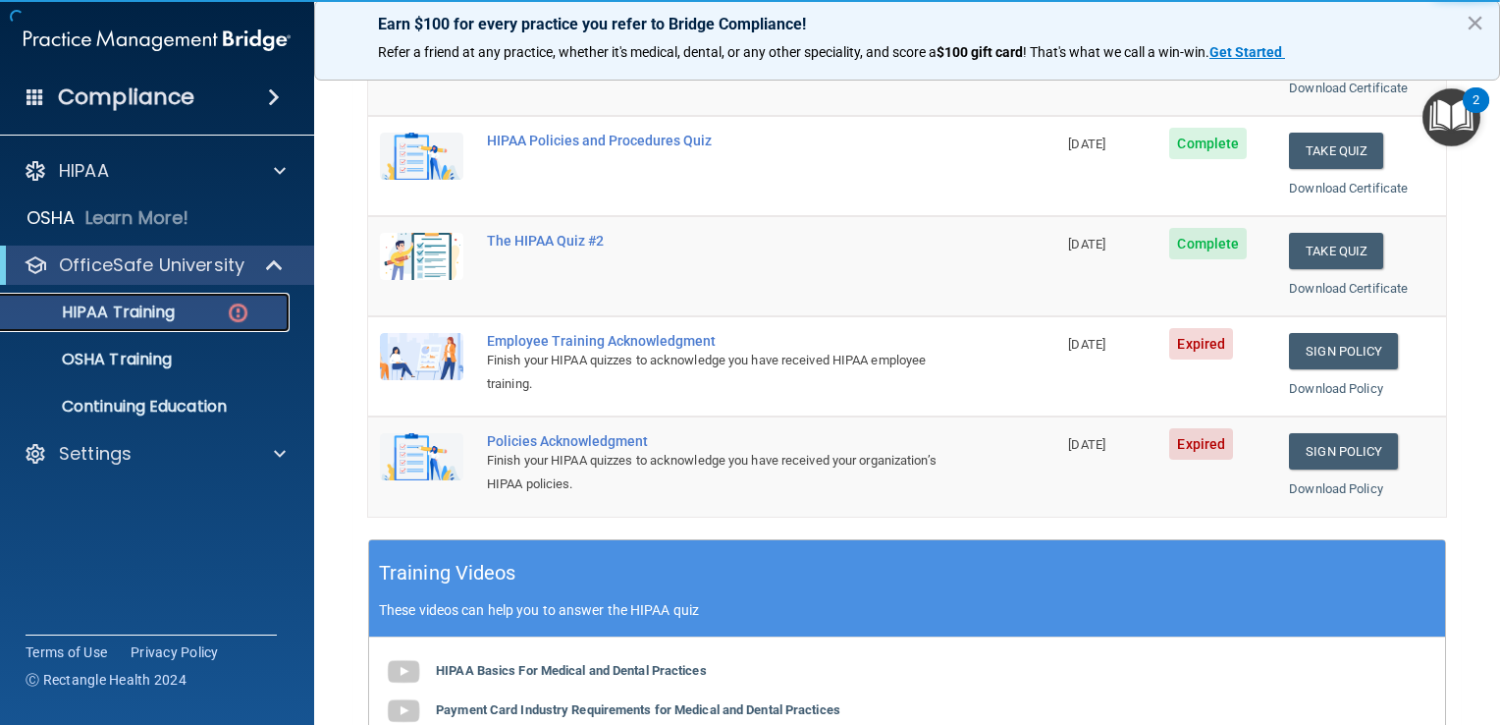
scroll to position [415, 0]
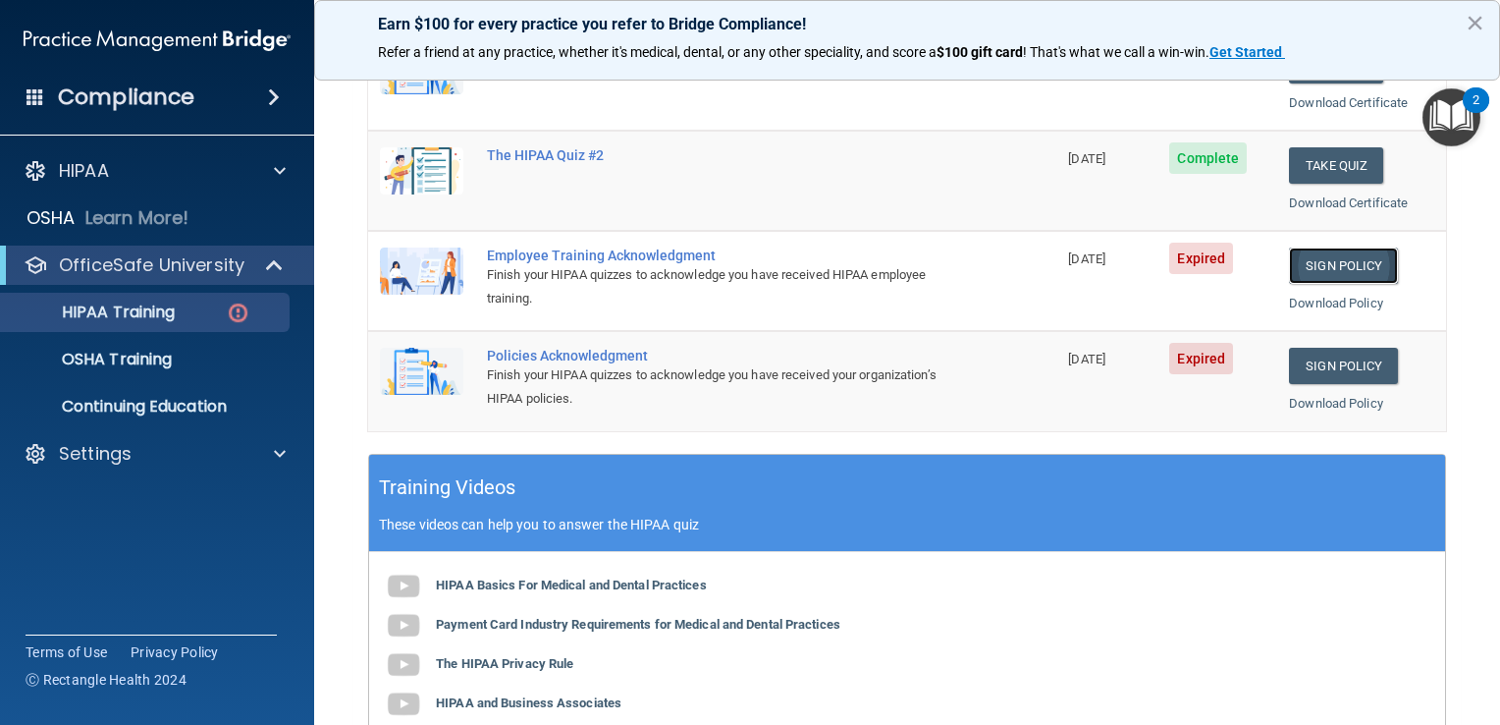
click at [1347, 265] on link "Sign Policy" at bounding box center [1343, 265] width 109 height 36
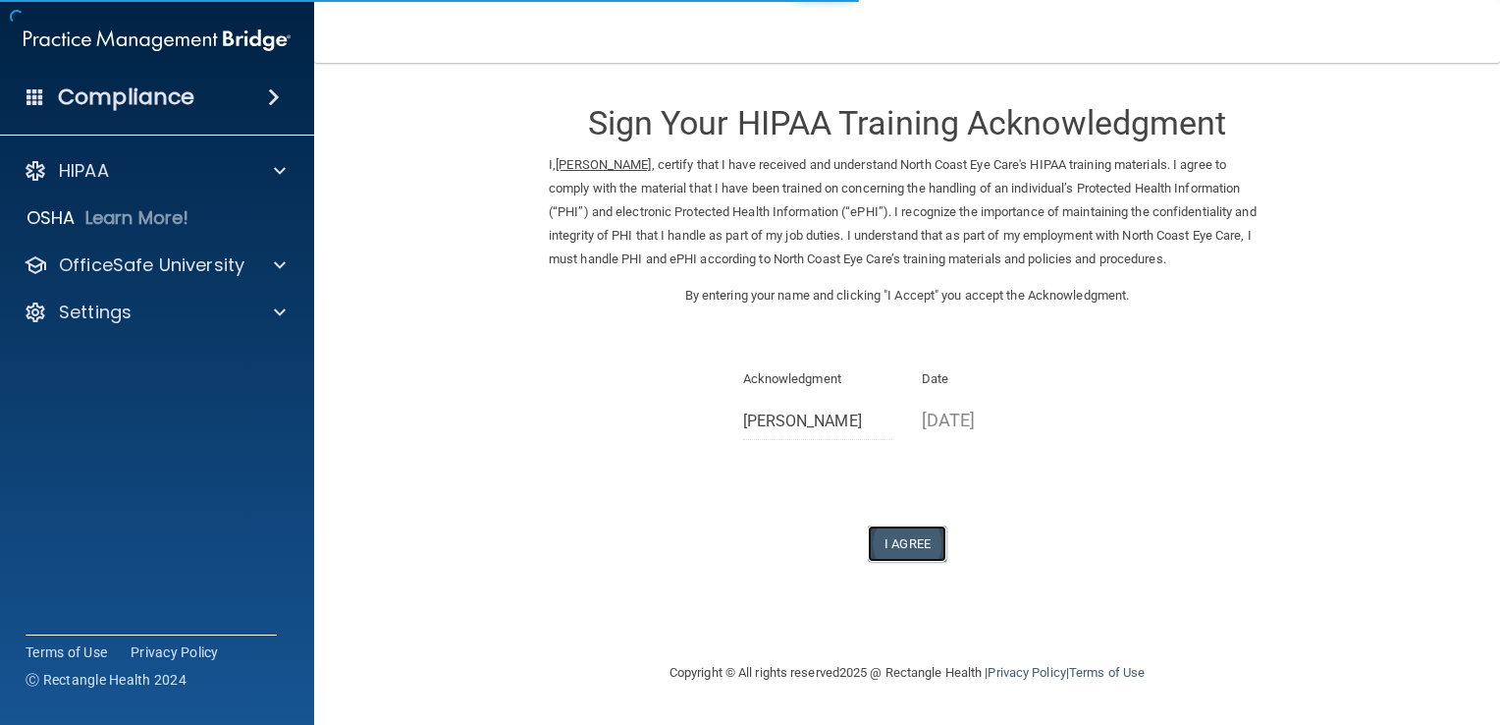
click at [942, 536] on button "I Agree" at bounding box center [907, 543] width 79 height 36
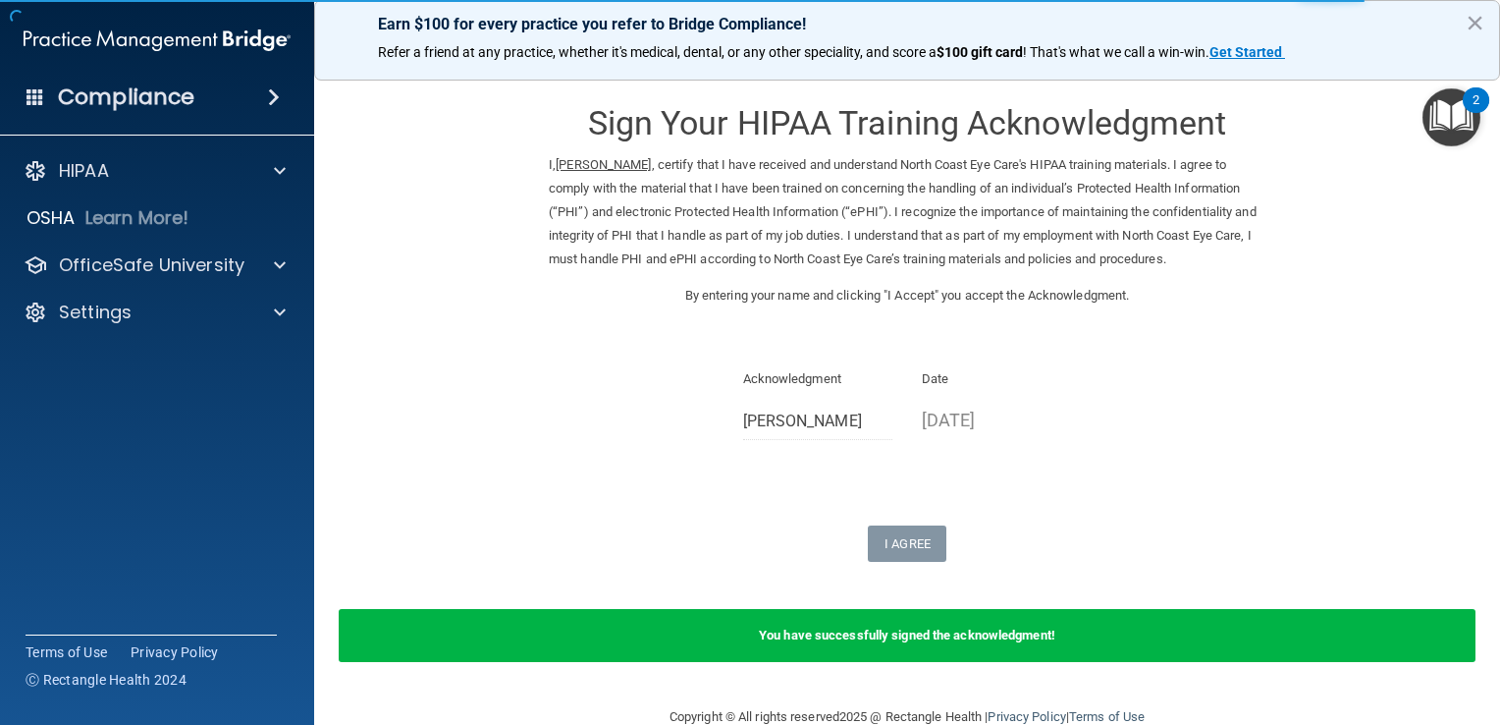
scroll to position [38, 0]
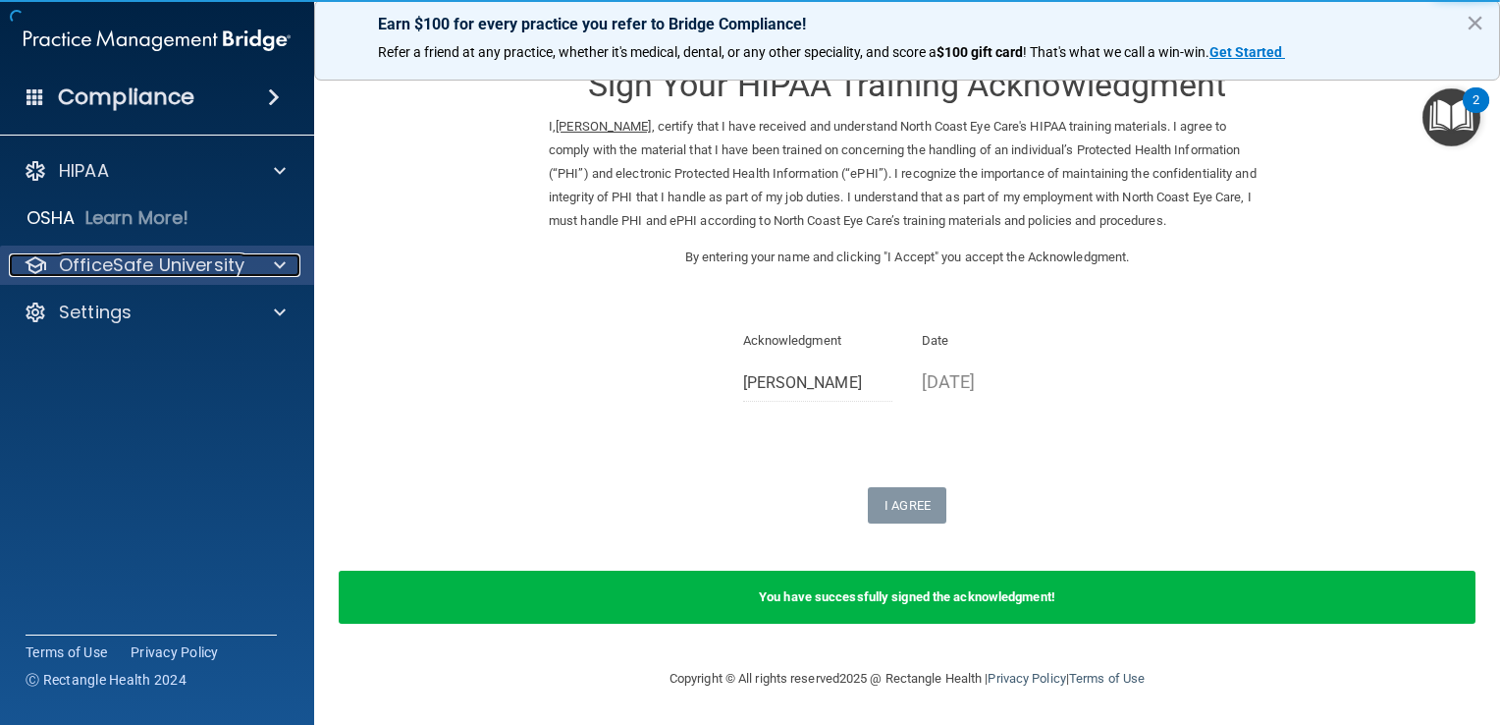
click at [138, 269] on p "OfficeSafe University" at bounding box center [152, 265] width 186 height 24
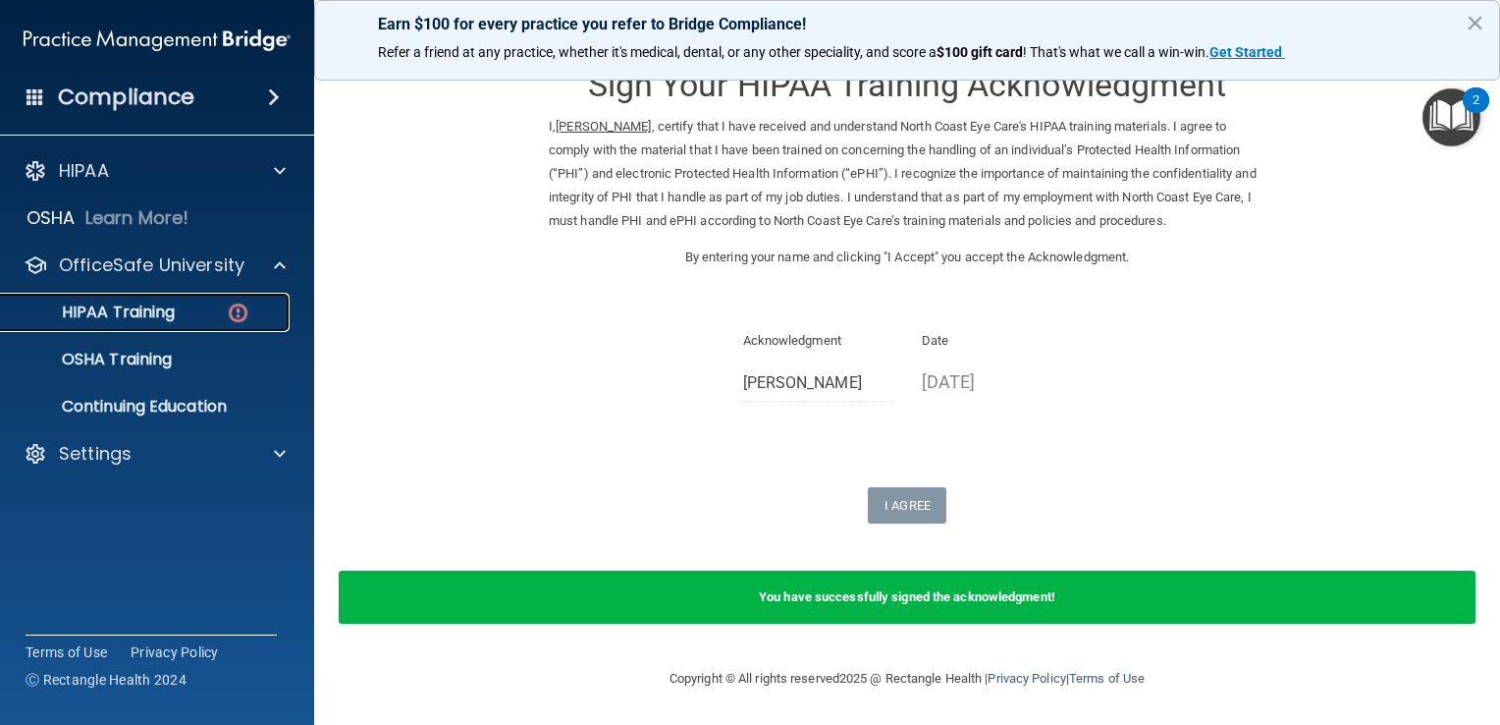
click at [218, 320] on div "HIPAA Training" at bounding box center [147, 312] width 268 height 20
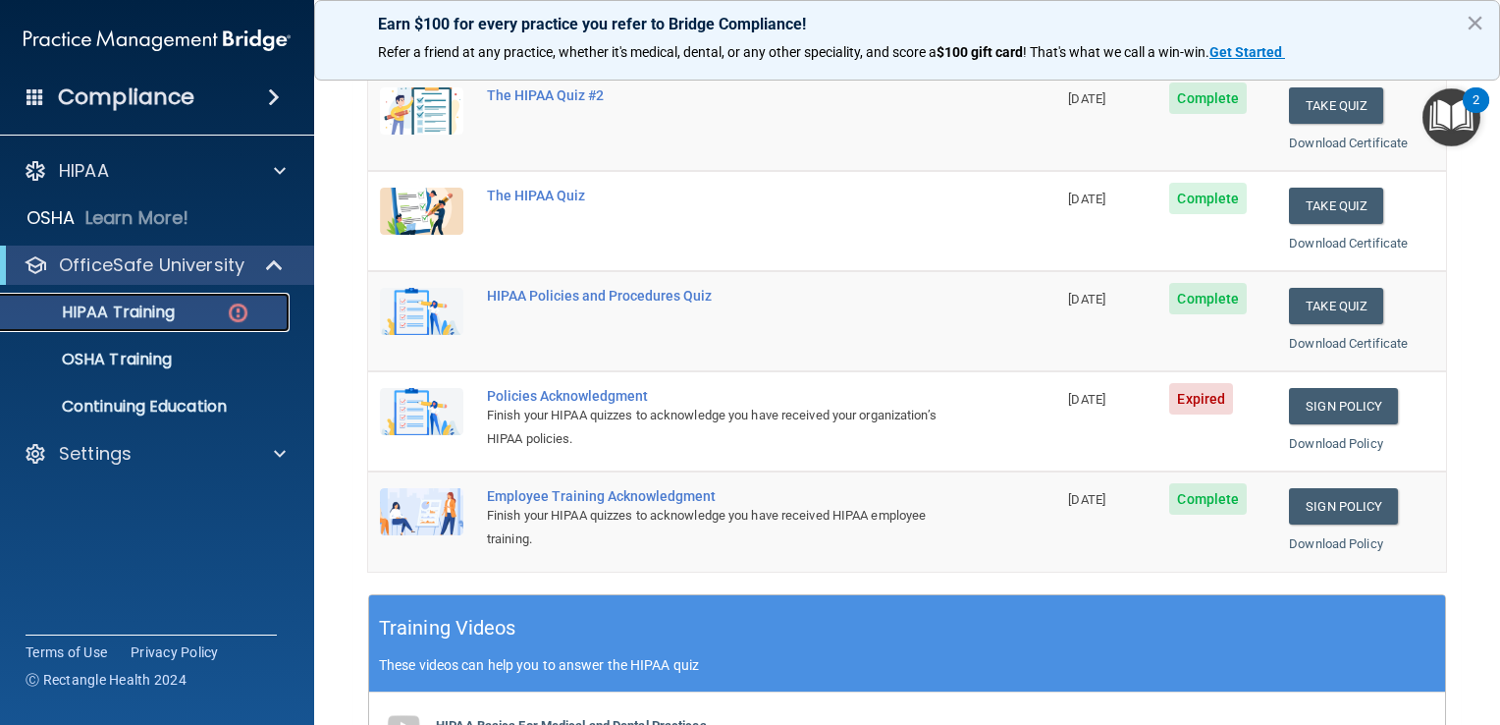
scroll to position [258, 0]
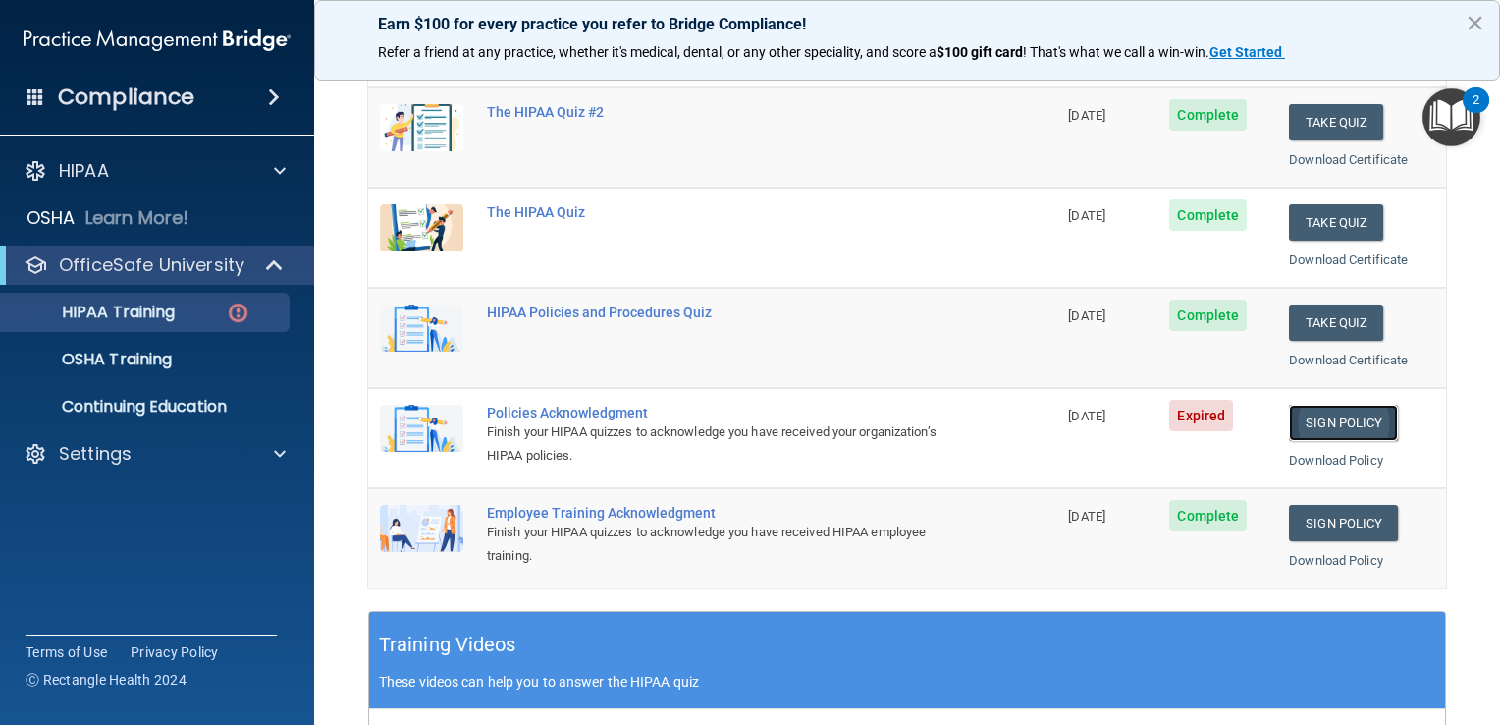
click at [1347, 416] on link "Sign Policy" at bounding box center [1343, 422] width 109 height 36
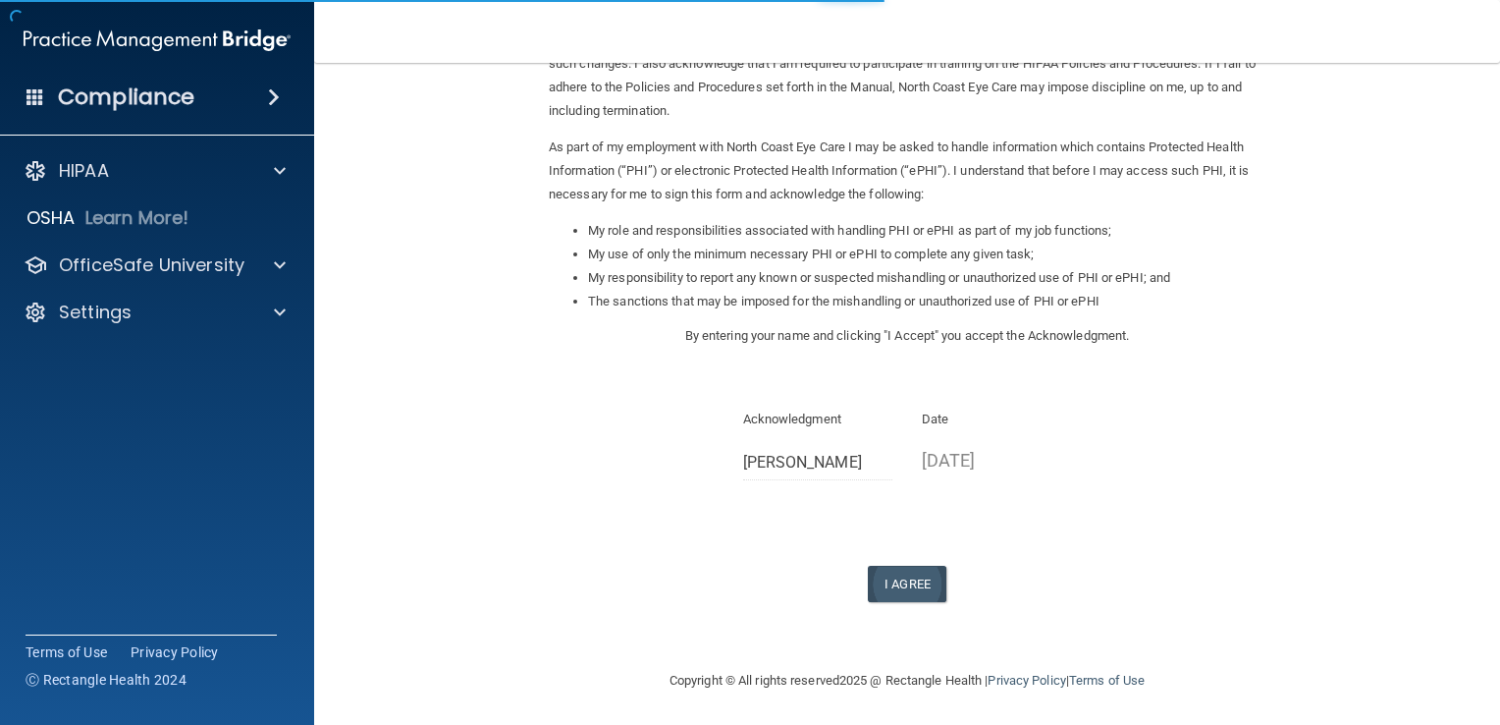
scroll to position [174, 0]
click at [891, 564] on button "I Agree" at bounding box center [907, 582] width 79 height 36
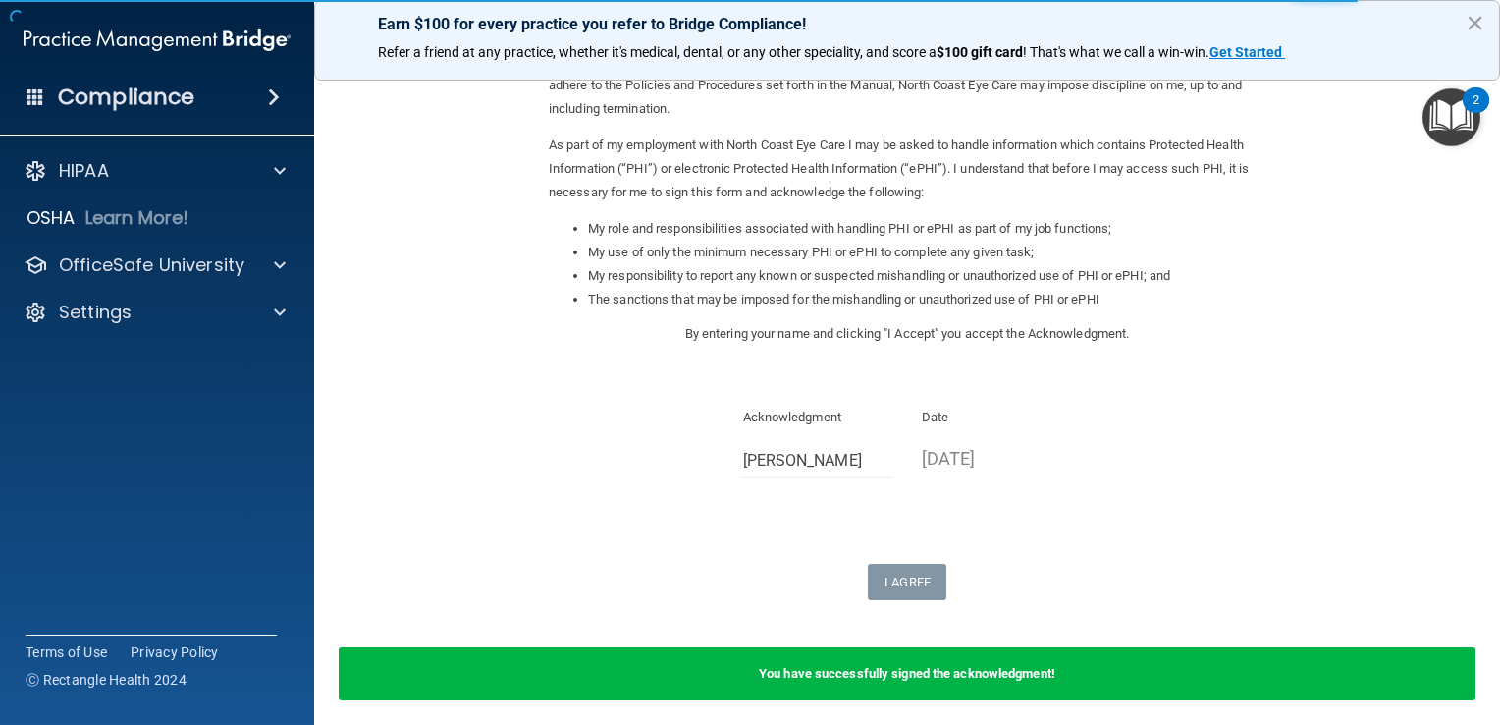
scroll to position [250, 0]
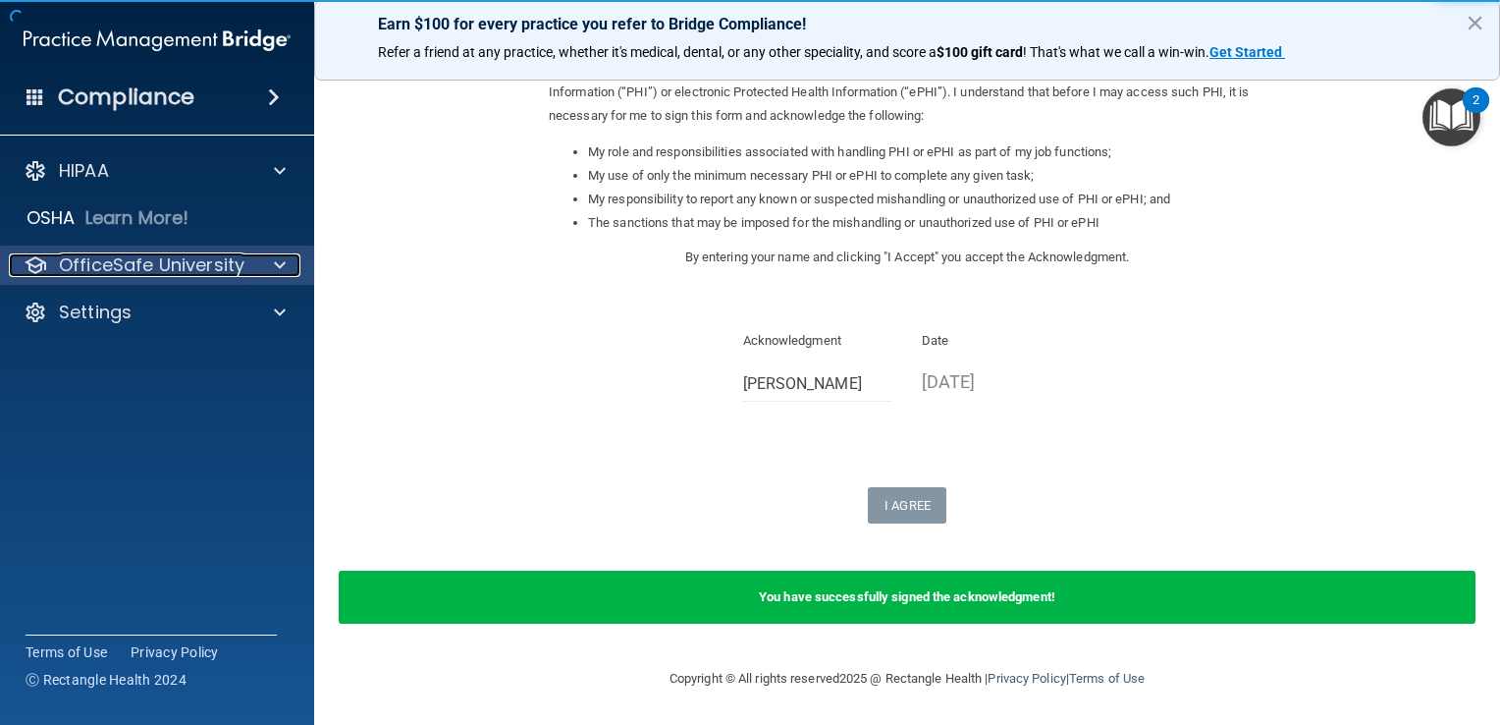
click at [188, 261] on p "OfficeSafe University" at bounding box center [152, 265] width 186 height 24
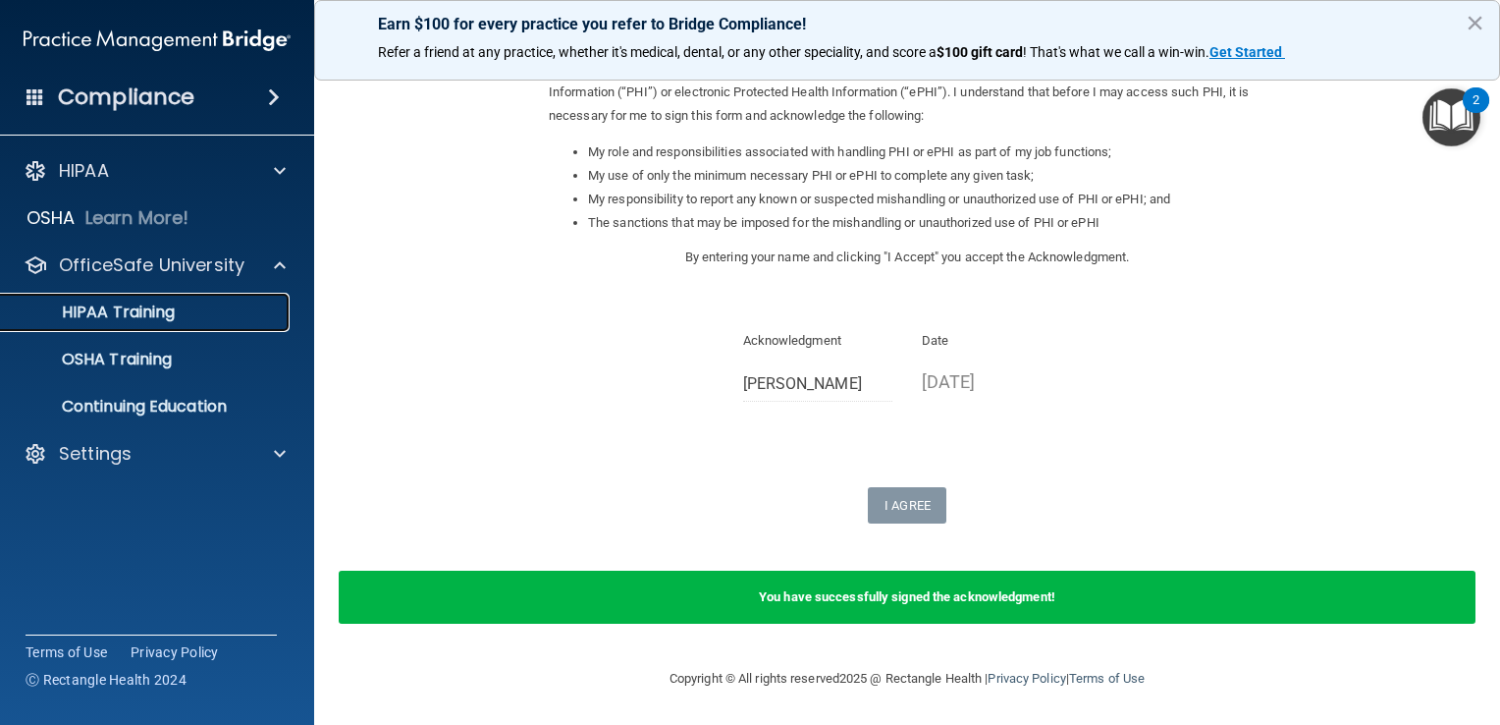
click at [232, 315] on div "HIPAA Training" at bounding box center [147, 312] width 268 height 20
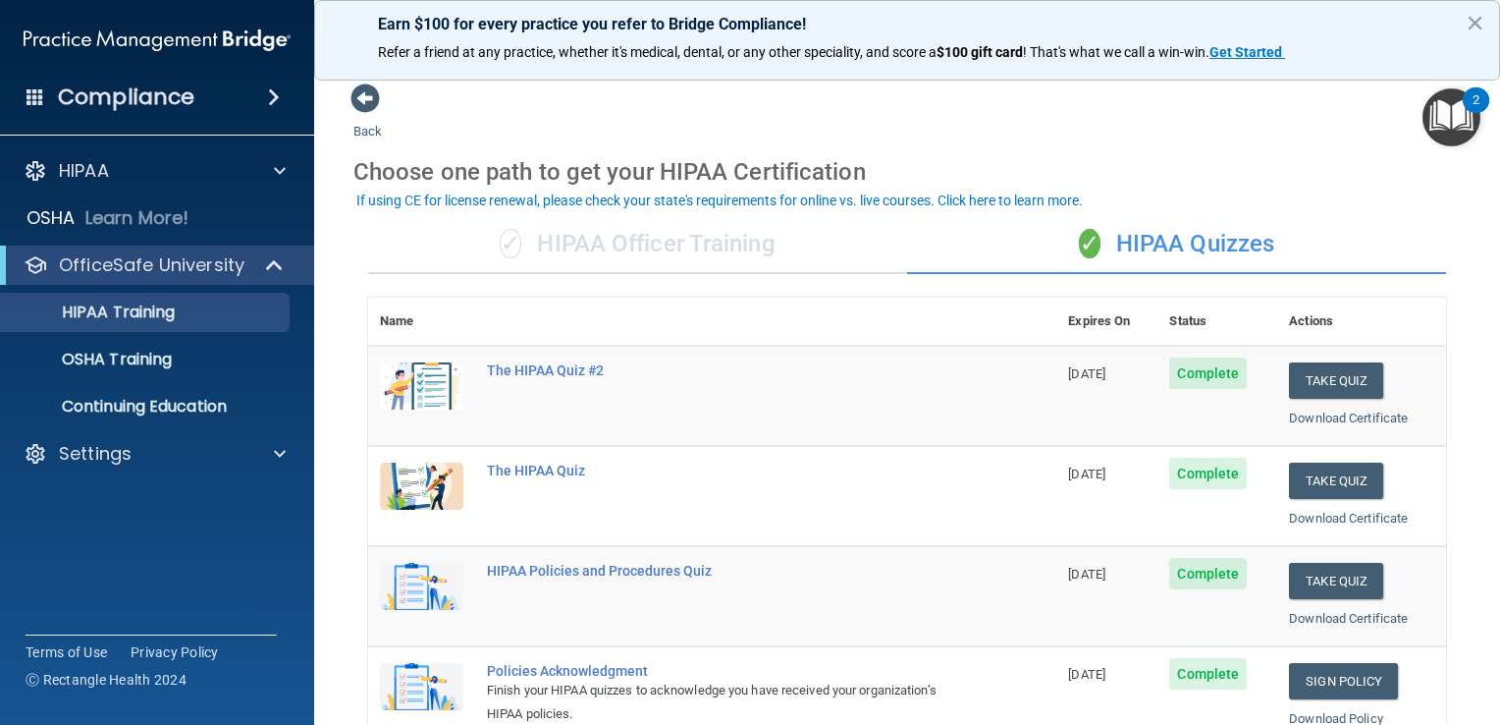
click at [723, 205] on div "If using CE for license renewal, please check your state's requirements for onl…" at bounding box center [719, 200] width 726 height 14
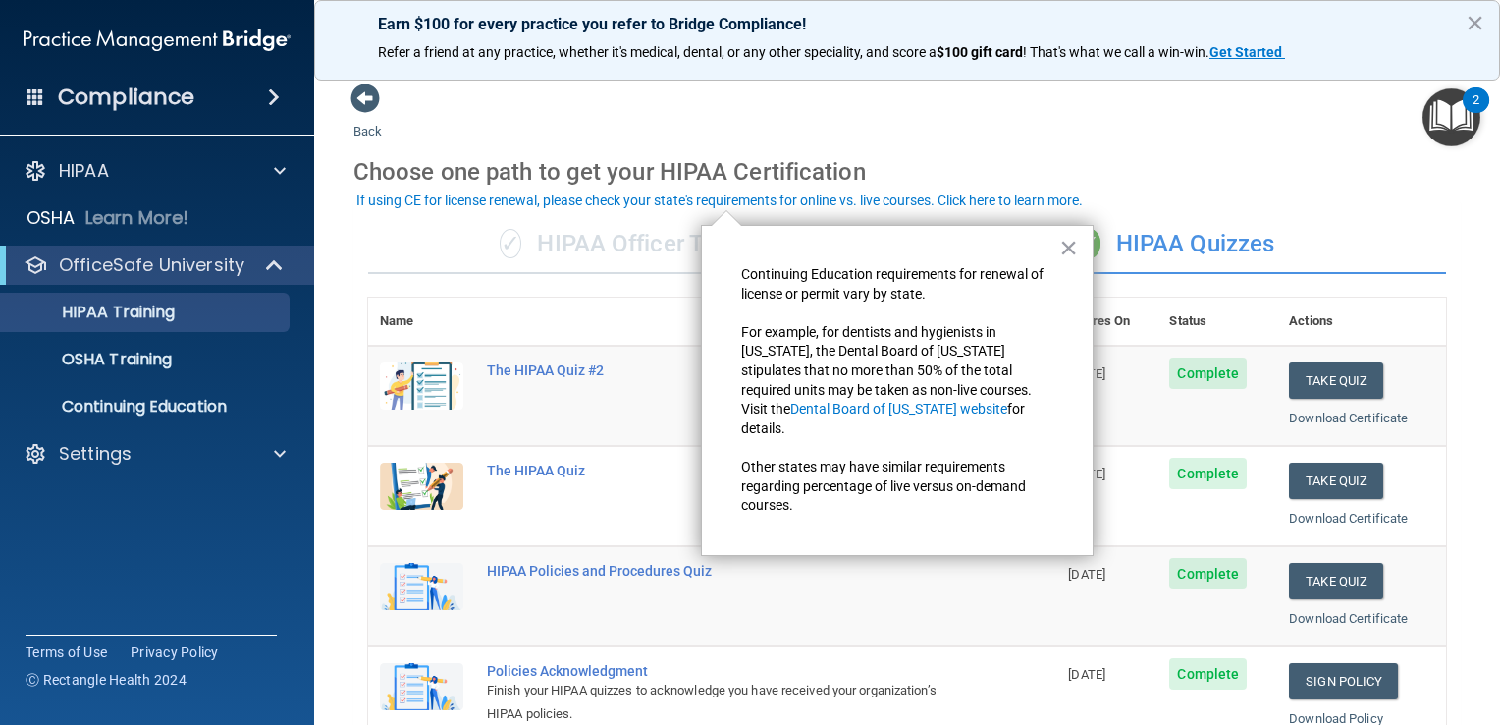
click at [733, 242] on div "× Continuing Education requirements for renewal of license or permit vary by st…" at bounding box center [897, 390] width 393 height 331
click at [594, 254] on div "✓ HIPAA Officer Training" at bounding box center [637, 244] width 539 height 59
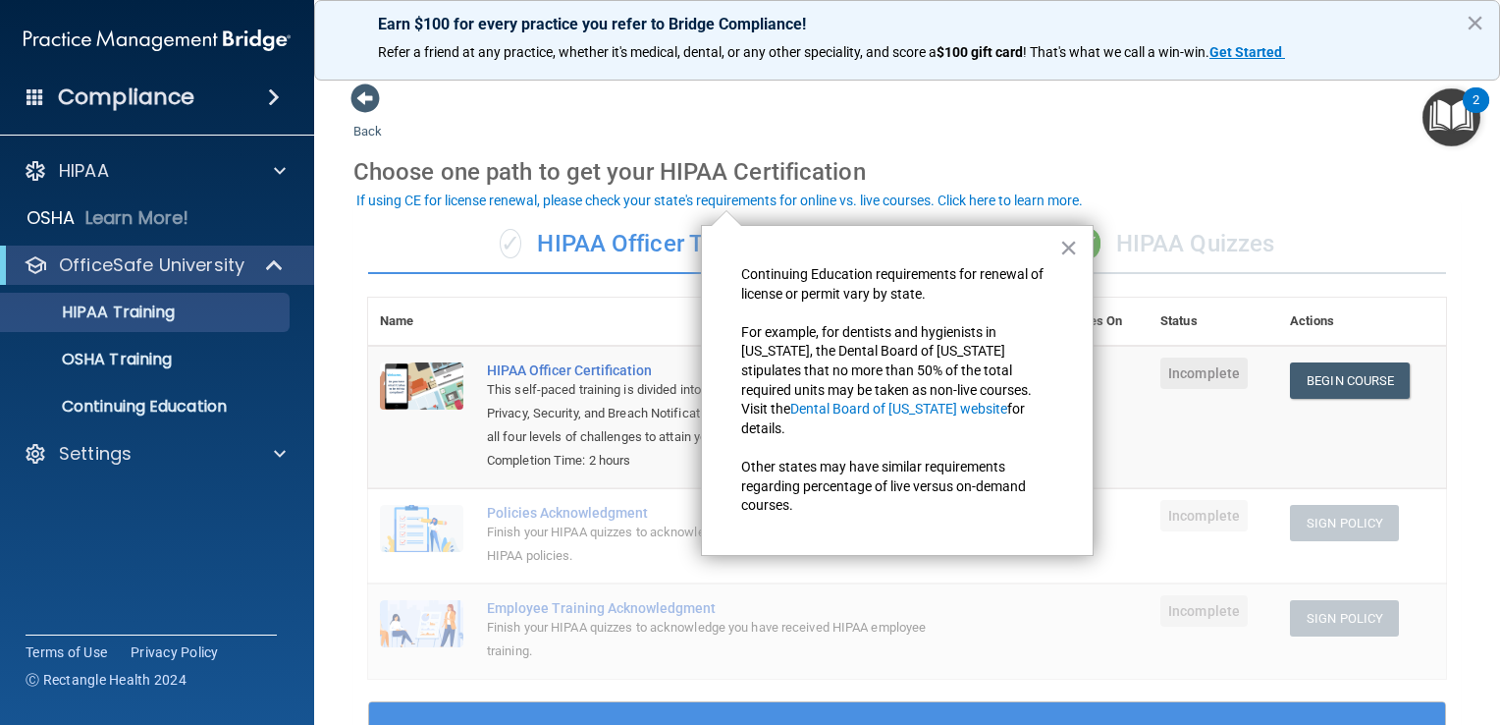
click at [1255, 163] on div "Choose one path to get your HIPAA Certification" at bounding box center [906, 171] width 1107 height 57
click at [1068, 241] on button "×" at bounding box center [1068, 247] width 19 height 31
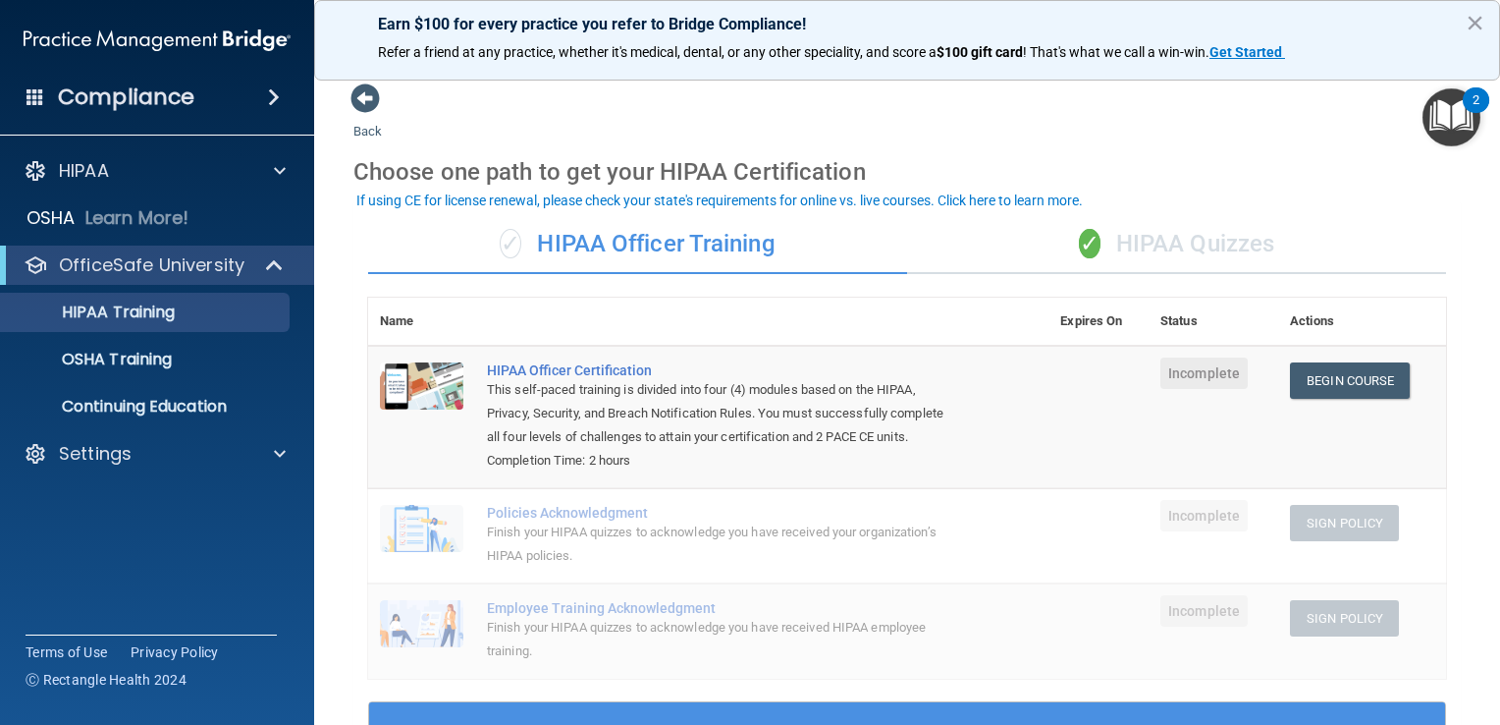
click at [1255, 263] on div "✓ HIPAA Quizzes" at bounding box center [1176, 244] width 539 height 59
